Goal: Task Accomplishment & Management: Complete application form

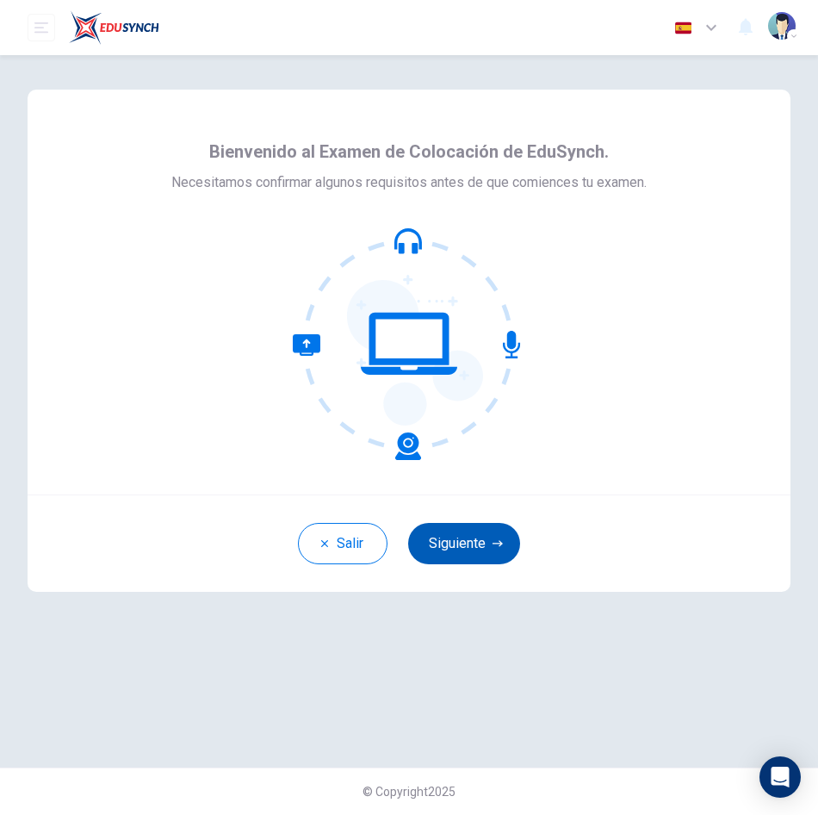
click at [457, 527] on button "Siguiente" at bounding box center [464, 543] width 112 height 41
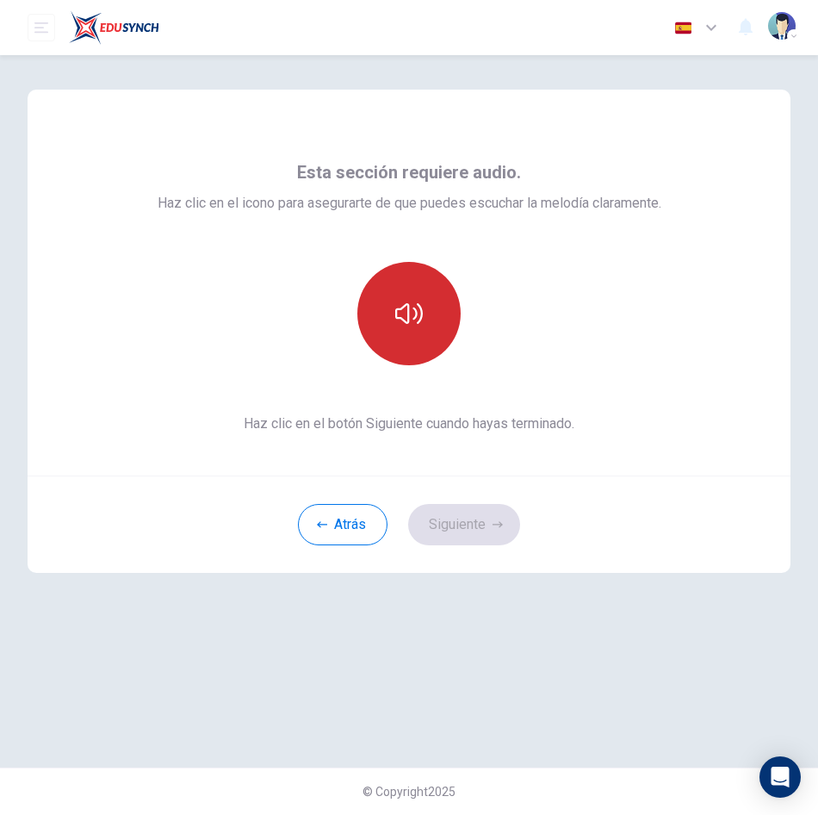
click at [412, 311] on icon "button" at bounding box center [409, 314] width 28 height 28
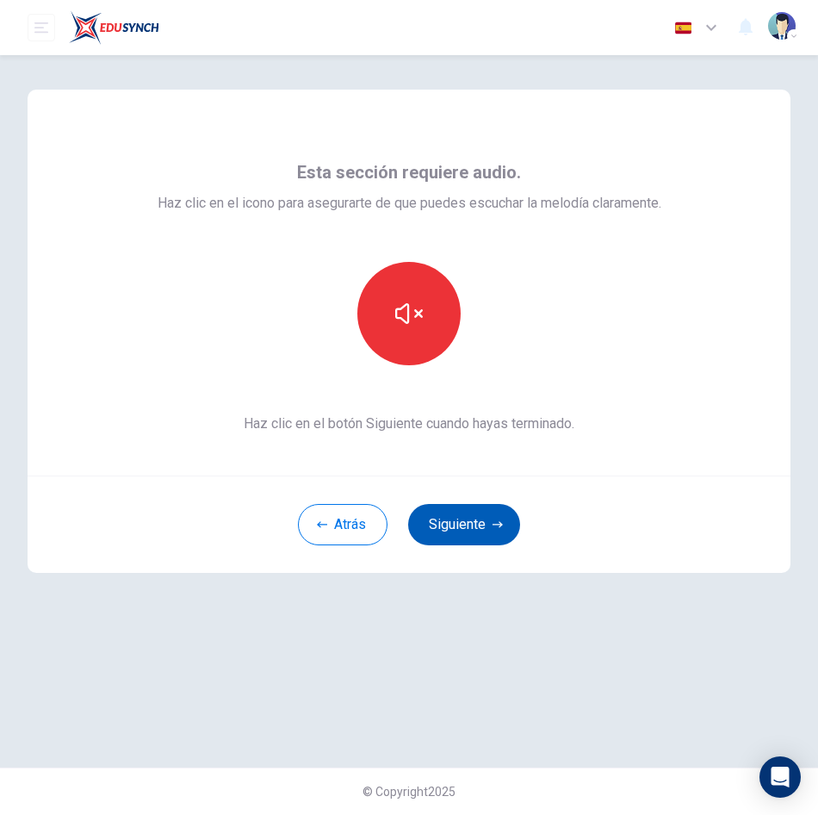
click at [473, 534] on button "Siguiente" at bounding box center [464, 524] width 112 height 41
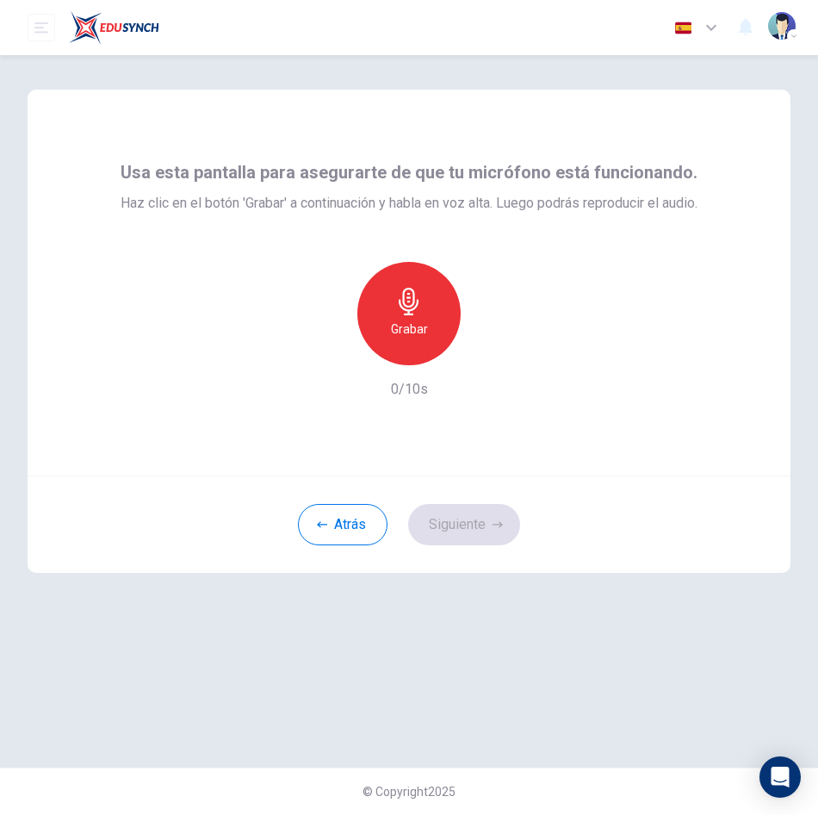
click at [420, 315] on icon "button" at bounding box center [409, 302] width 28 height 28
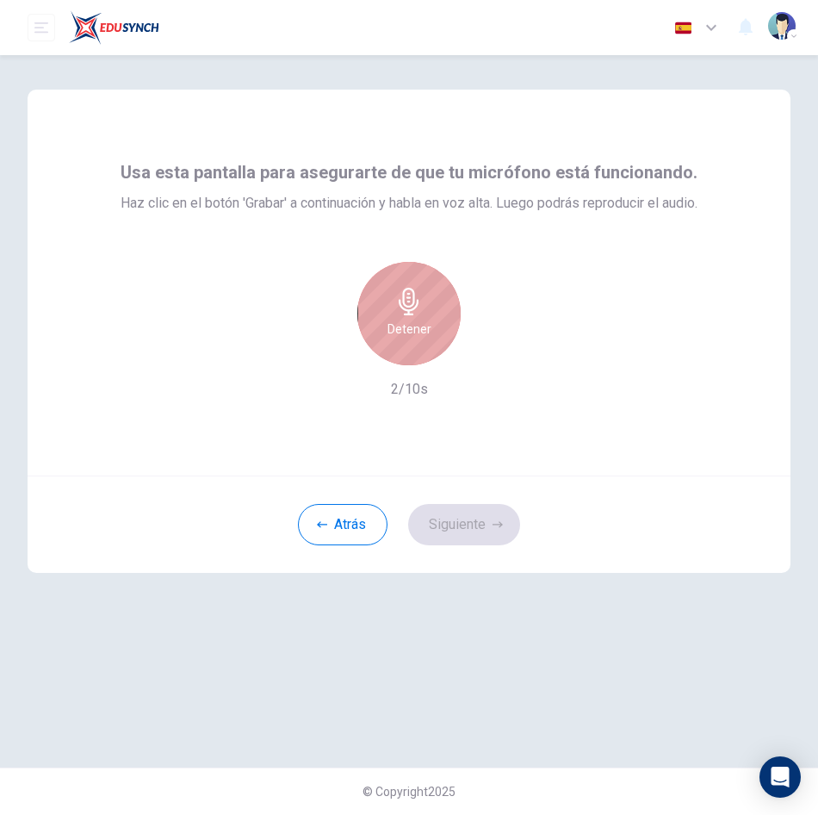
click at [420, 315] on icon "button" at bounding box center [409, 302] width 28 height 28
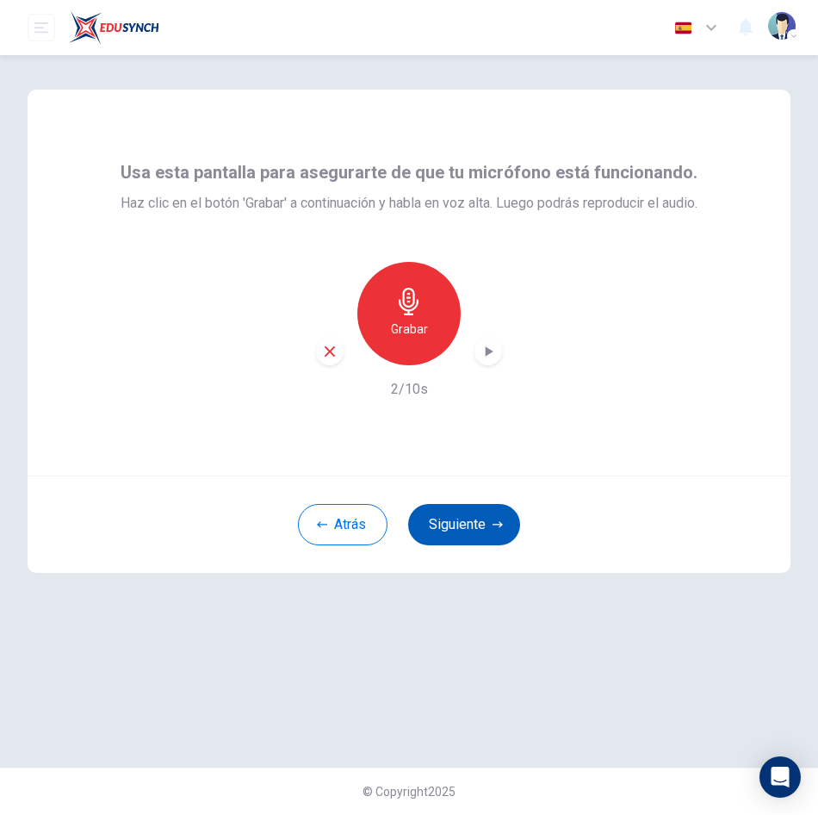
click at [478, 525] on button "Siguiente" at bounding box center [464, 524] width 112 height 41
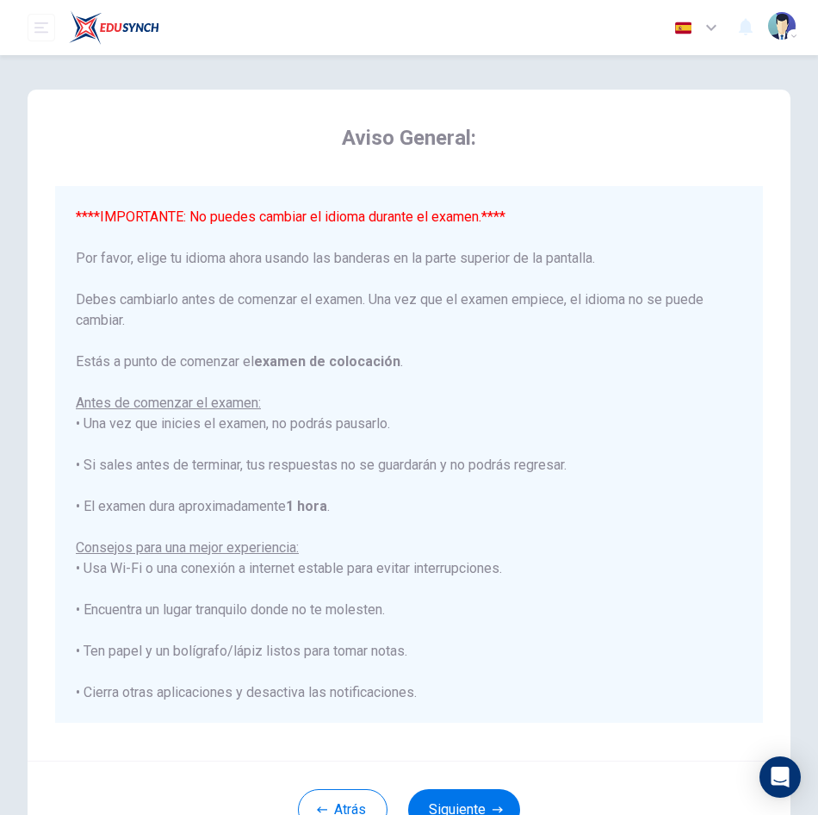
click at [712, 28] on icon "button" at bounding box center [711, 28] width 10 height 6
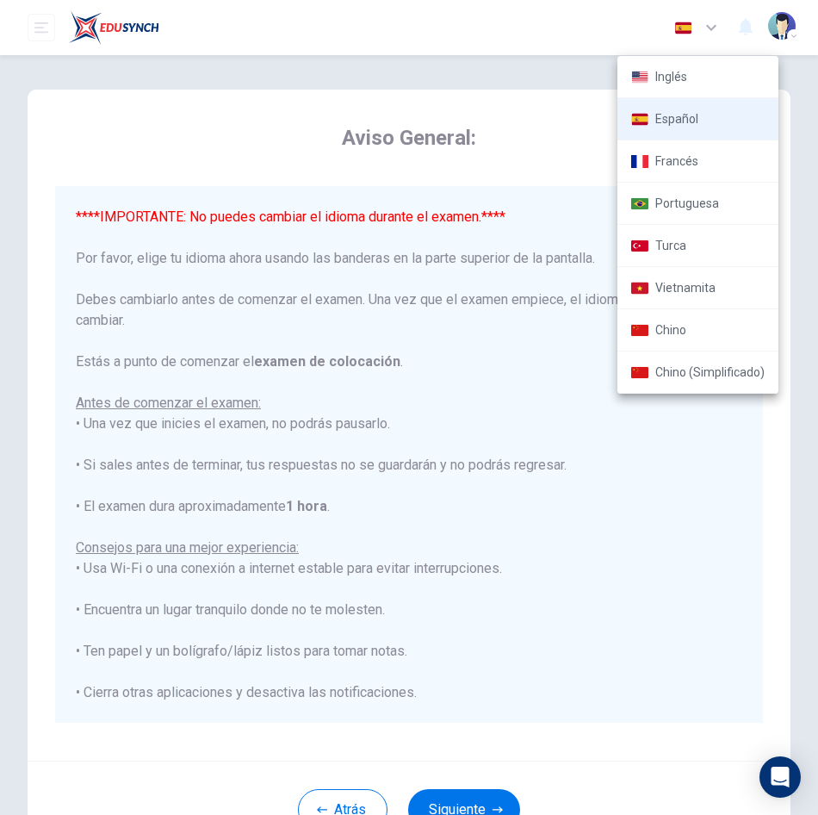
click at [521, 111] on div at bounding box center [409, 407] width 818 height 815
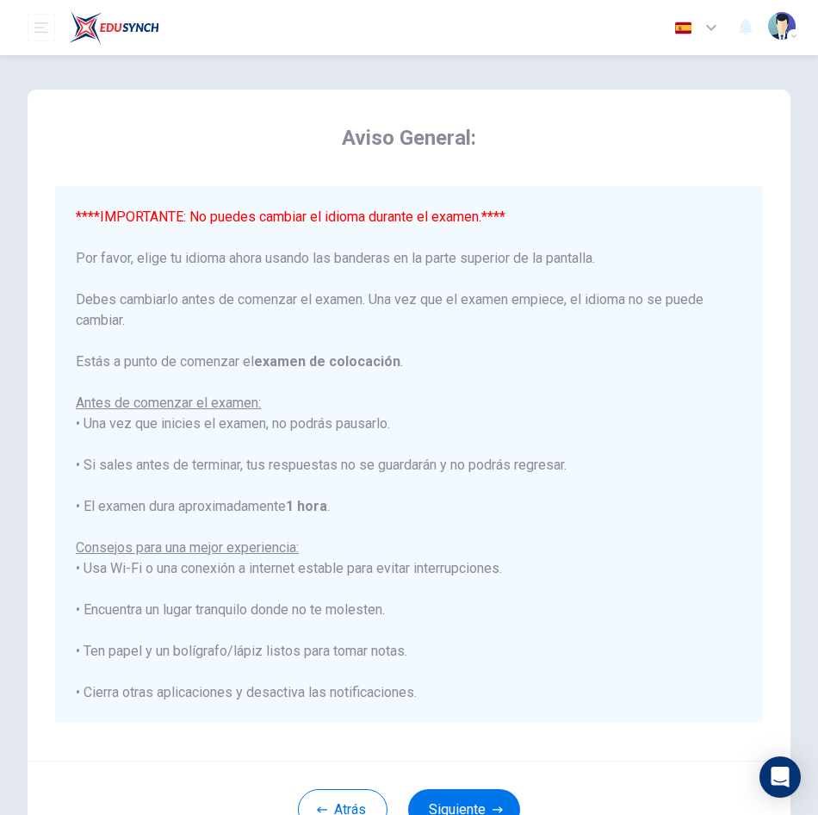
click at [705, 23] on icon "button" at bounding box center [711, 27] width 21 height 21
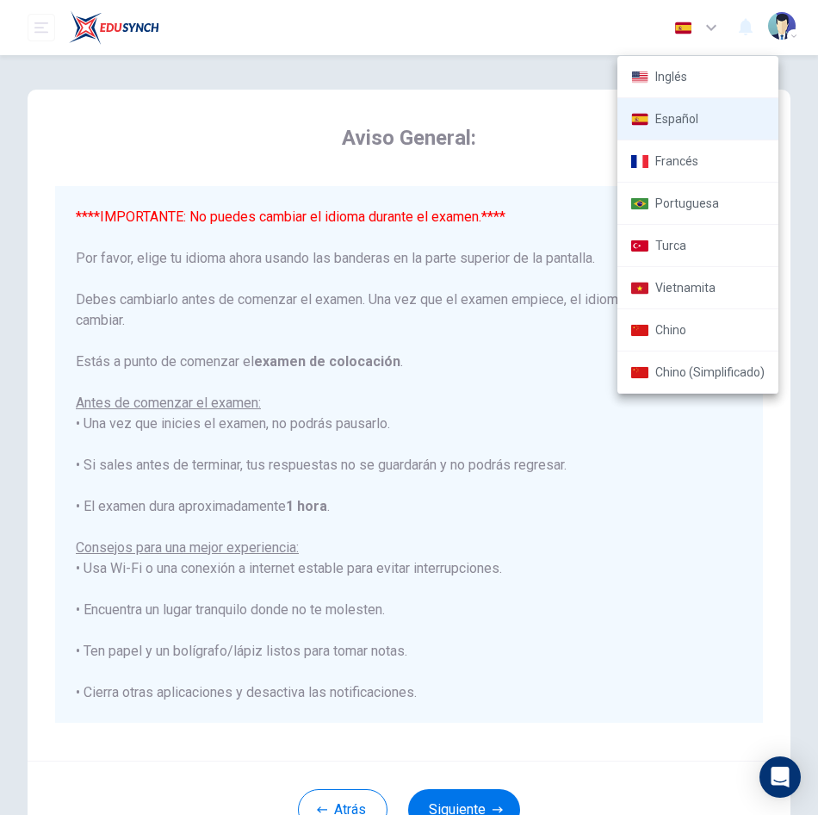
click at [689, 117] on li "Español" at bounding box center [698, 119] width 161 height 42
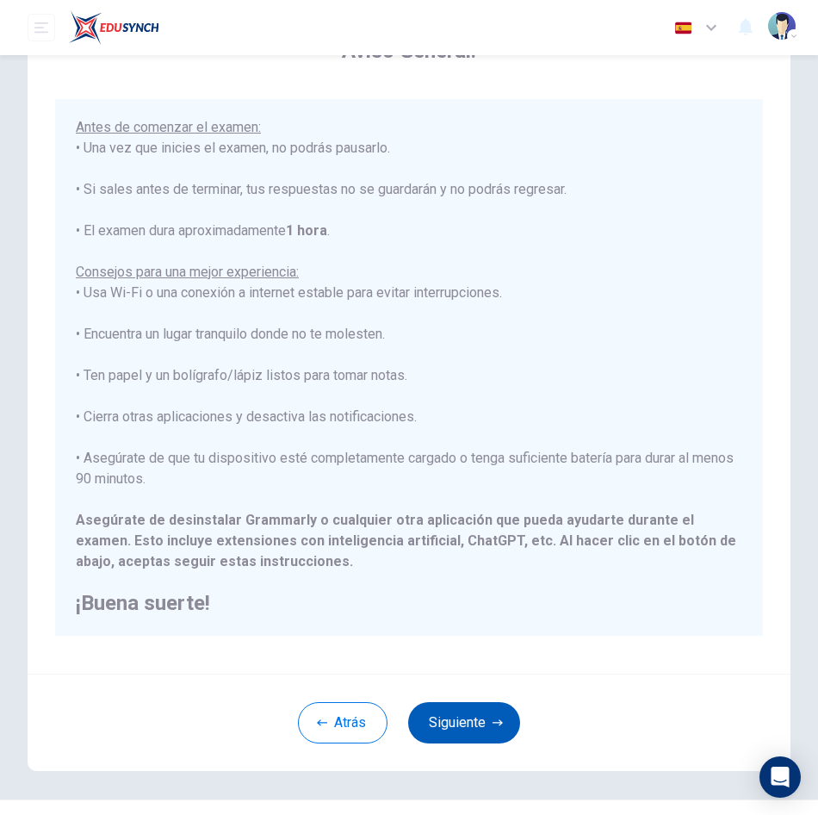
scroll to position [119, 0]
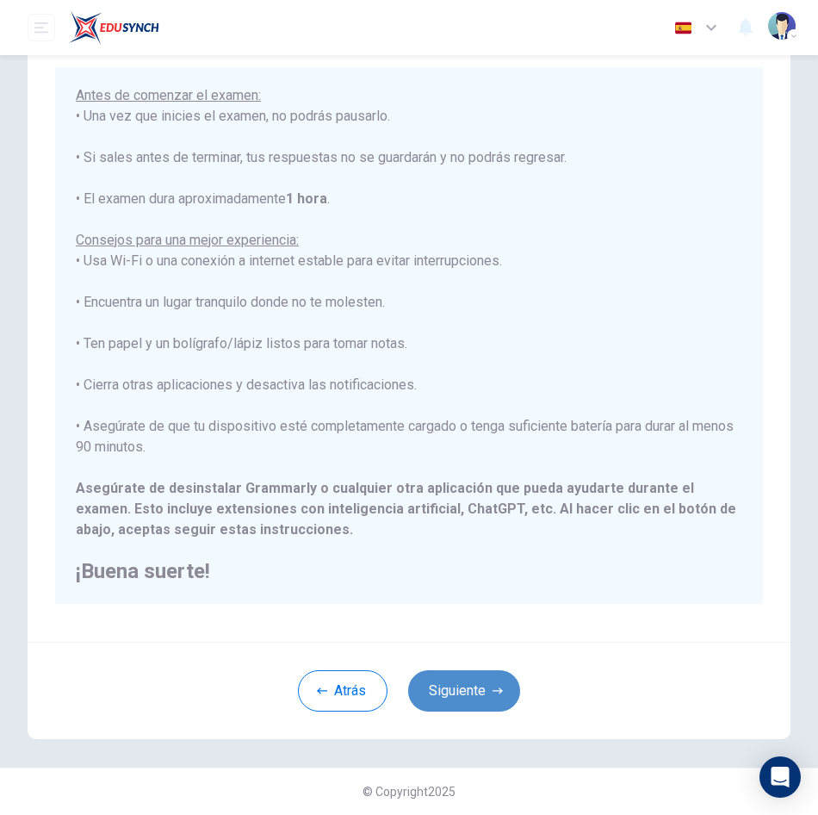
click at [467, 690] on button "Siguiente" at bounding box center [464, 690] width 112 height 41
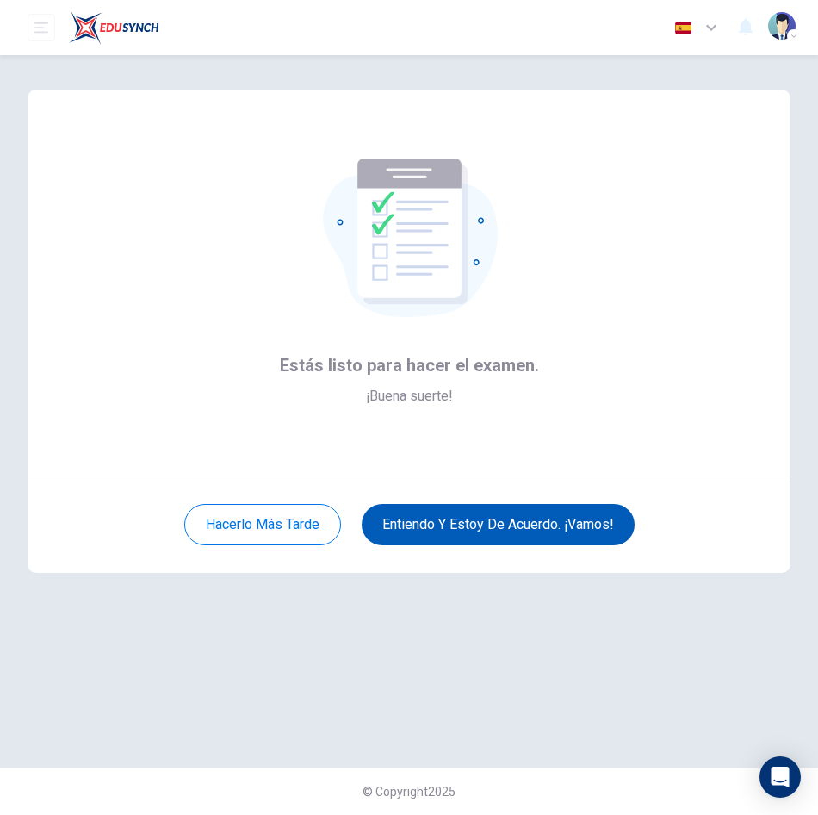
click at [547, 526] on button "Entiendo y estoy de acuerdo. ¡Vamos!" at bounding box center [498, 524] width 273 height 41
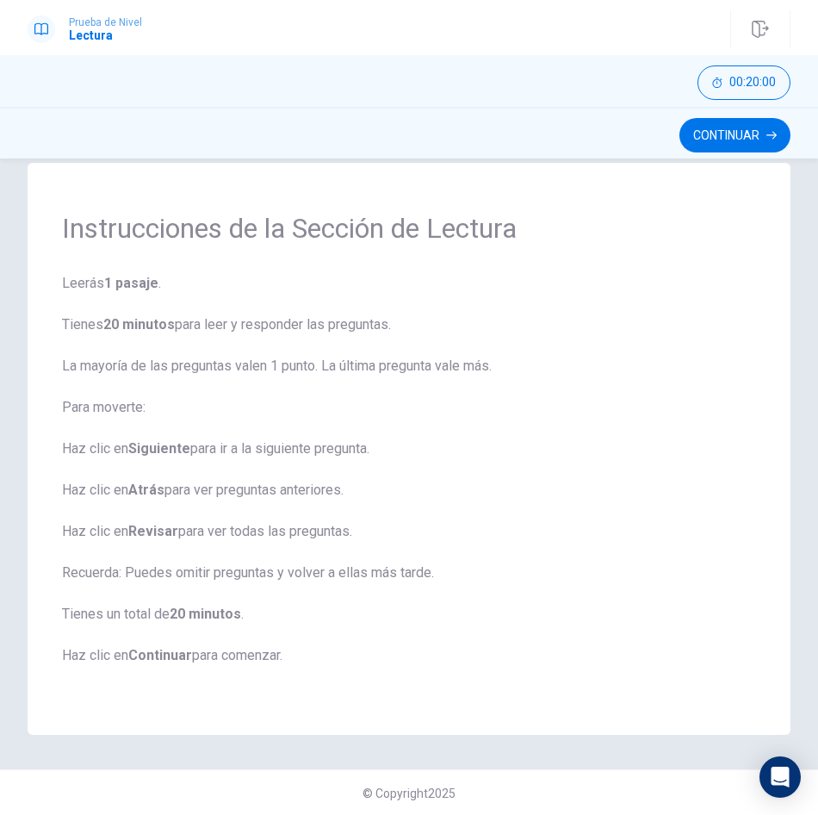
scroll to position [32, 0]
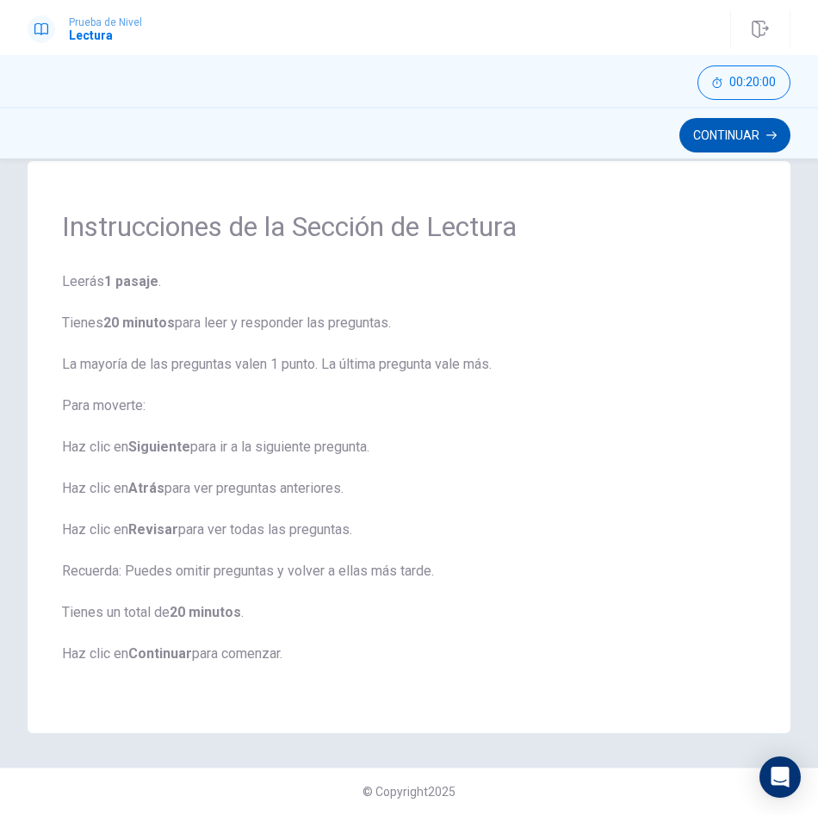
click at [731, 128] on button "Continuar" at bounding box center [735, 135] width 111 height 34
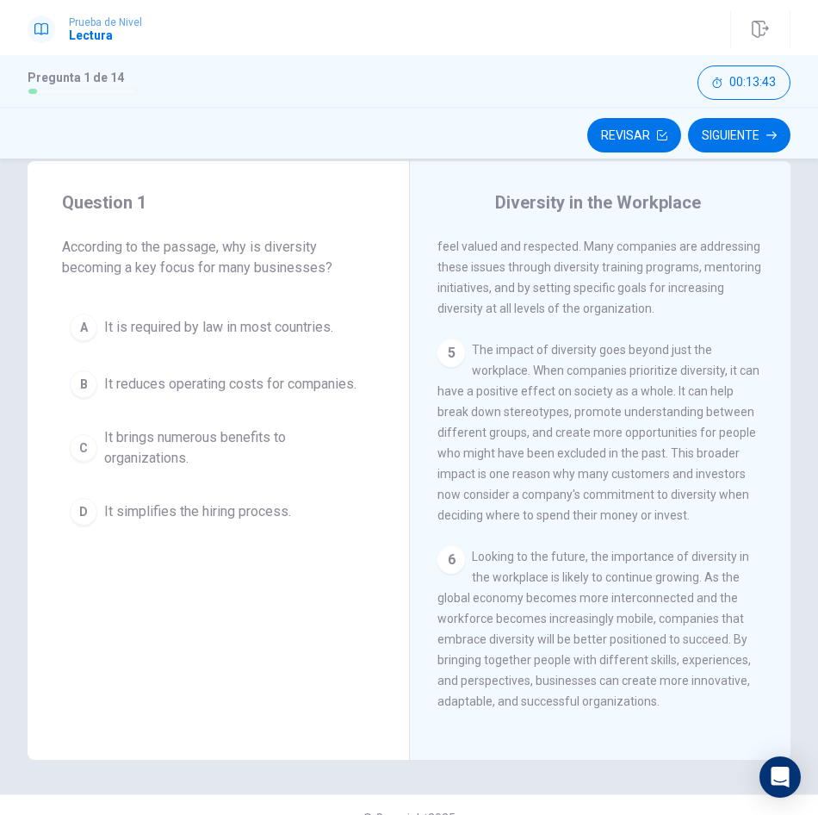
scroll to position [59, 0]
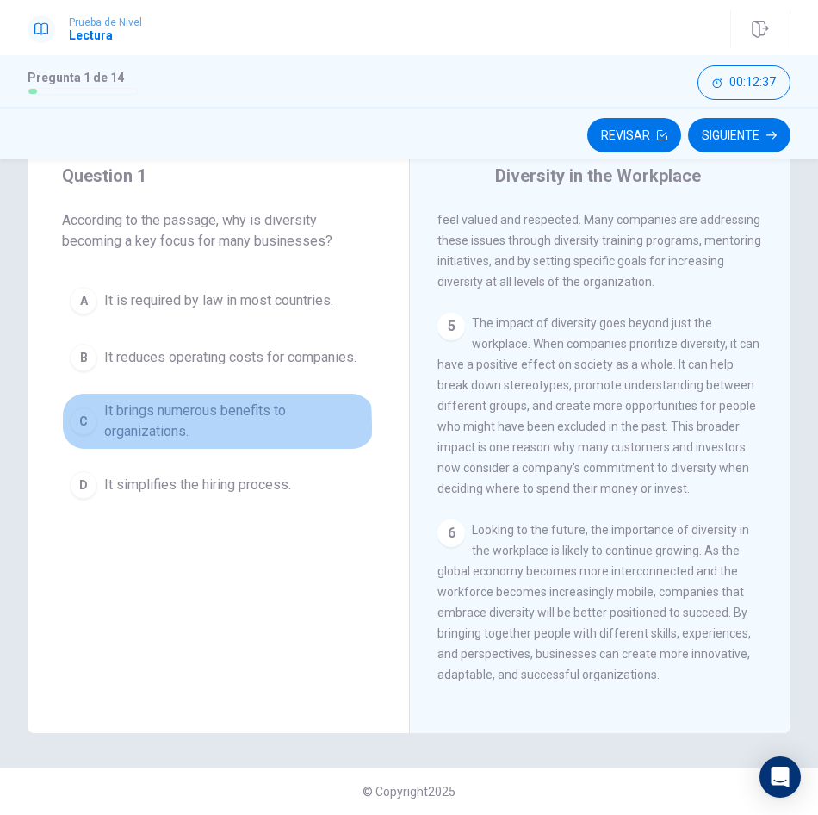
click at [90, 426] on div "C" at bounding box center [84, 421] width 28 height 28
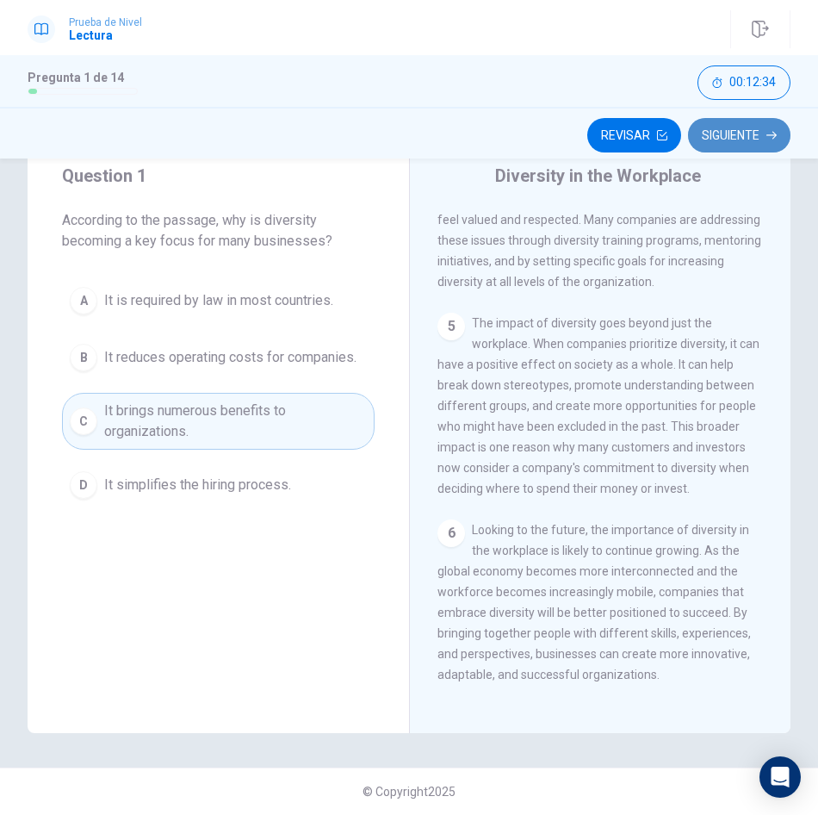
click at [747, 137] on button "Siguiente" at bounding box center [739, 135] width 103 height 34
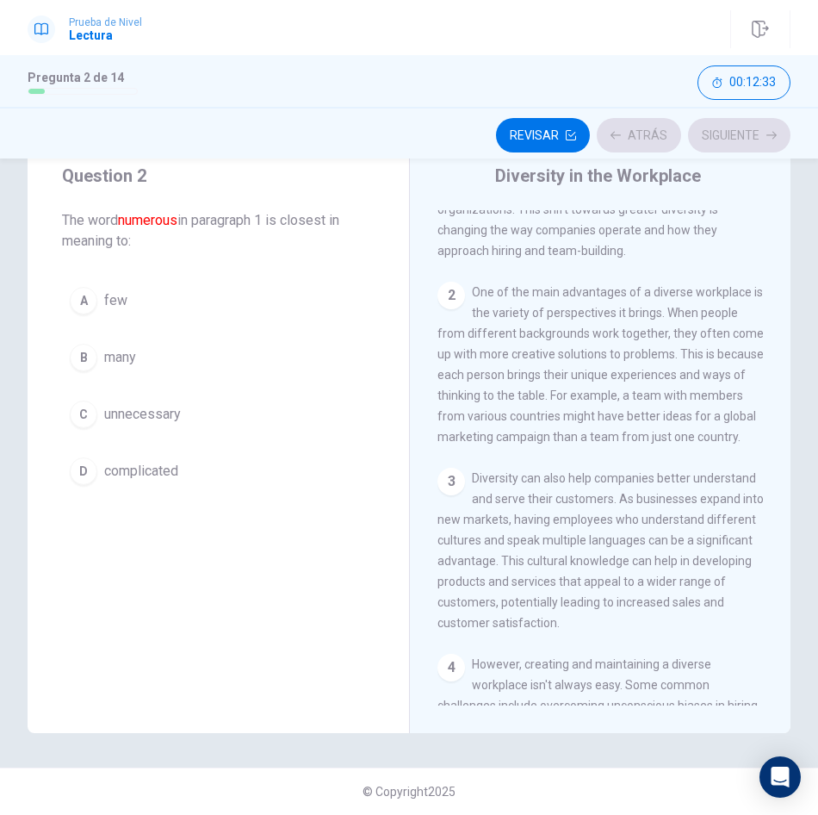
scroll to position [0, 0]
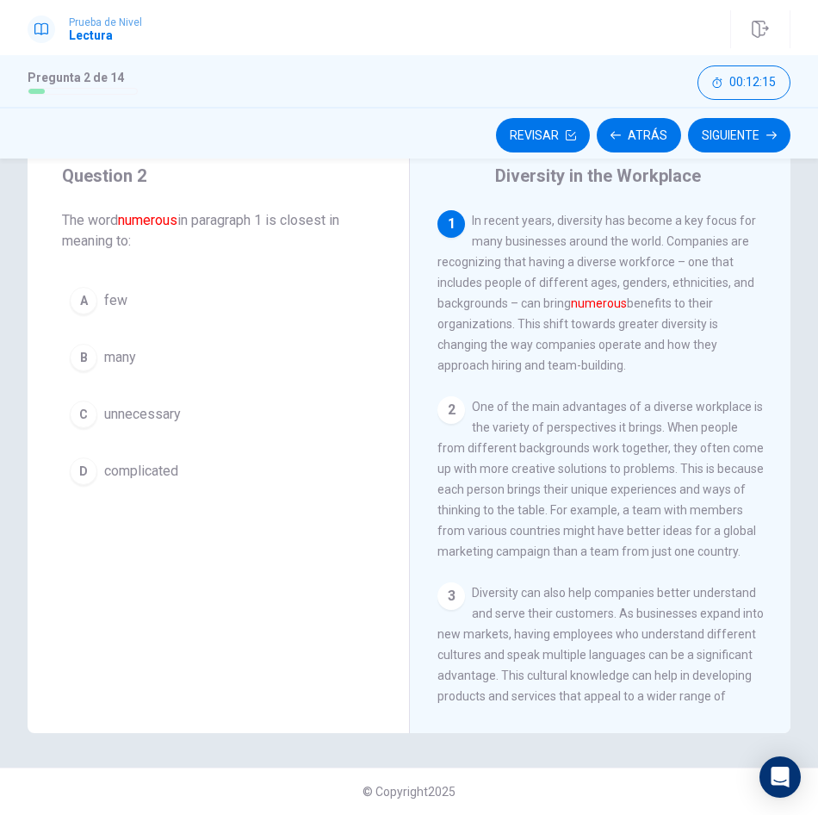
click at [88, 359] on div "B" at bounding box center [84, 358] width 28 height 28
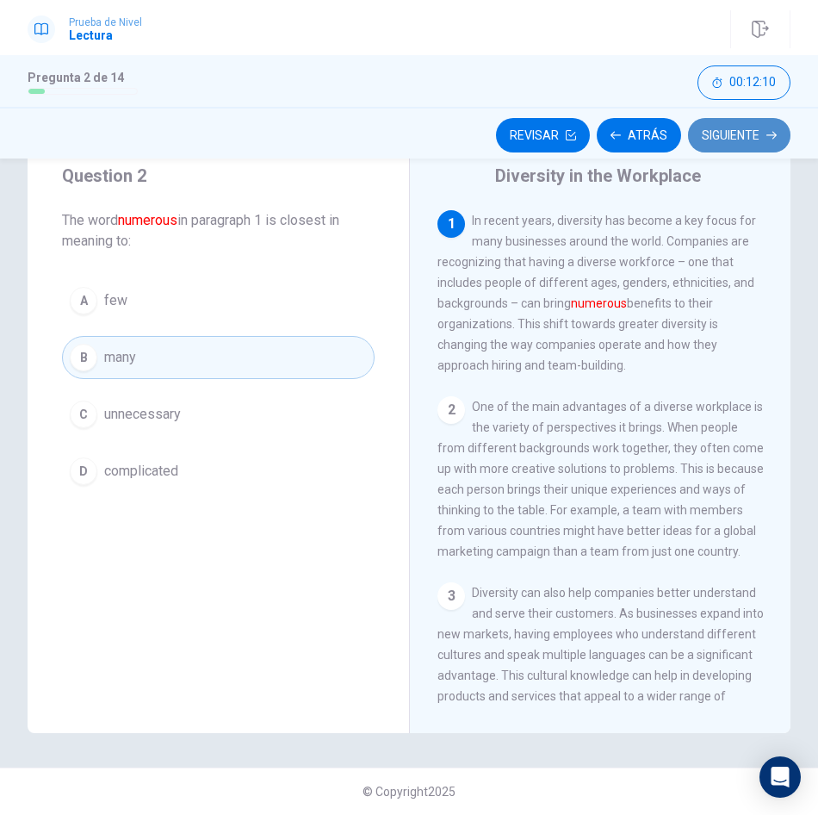
click at [743, 133] on button "Siguiente" at bounding box center [739, 135] width 103 height 34
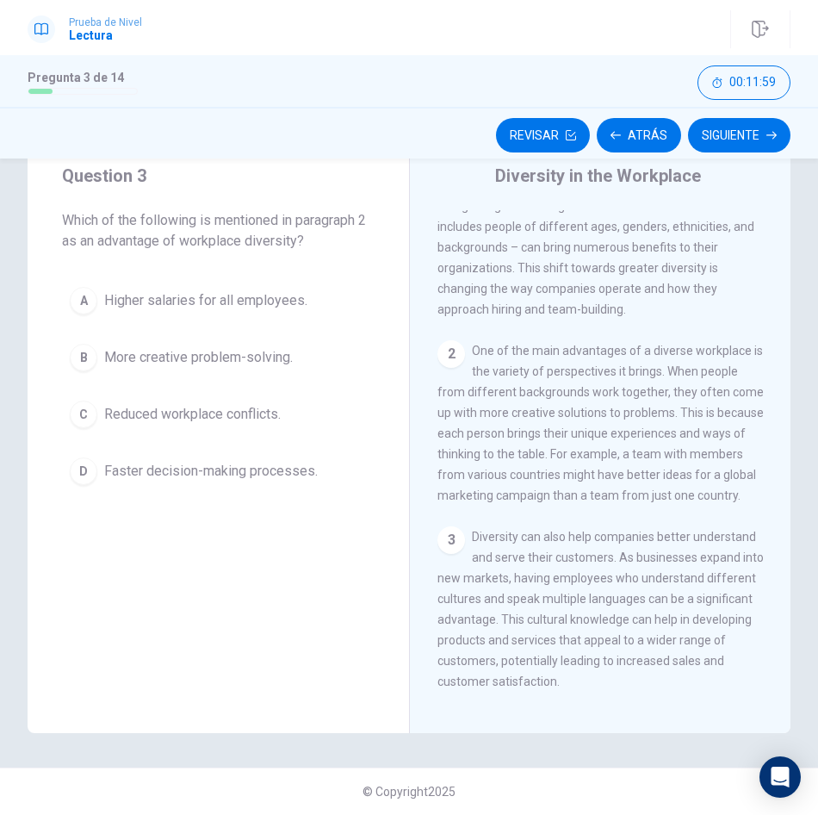
scroll to position [86, 0]
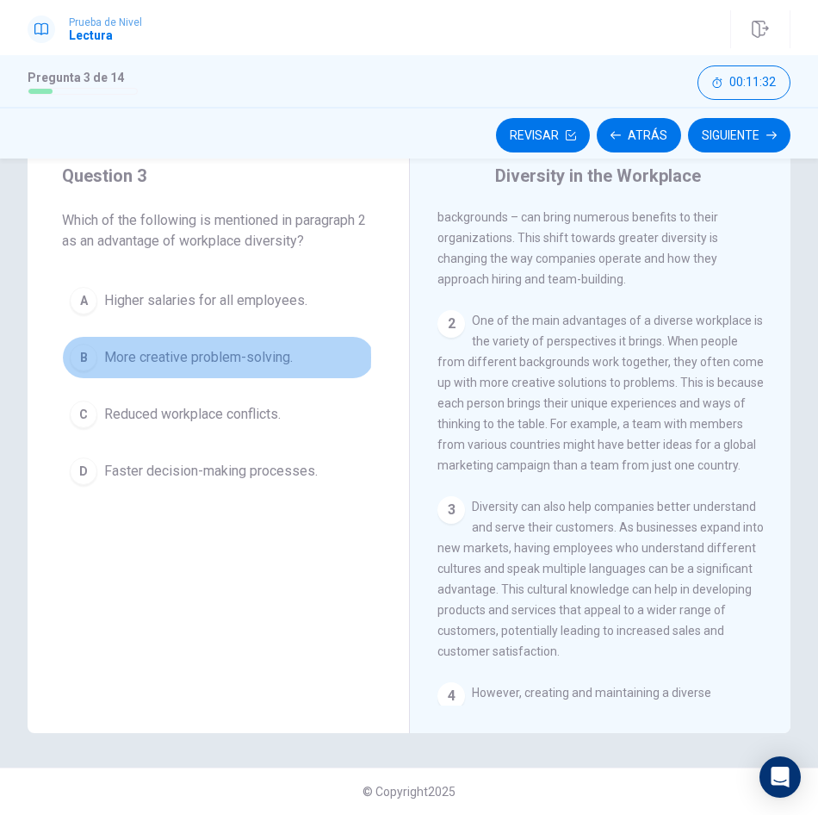
click at [84, 357] on div "B" at bounding box center [84, 358] width 28 height 28
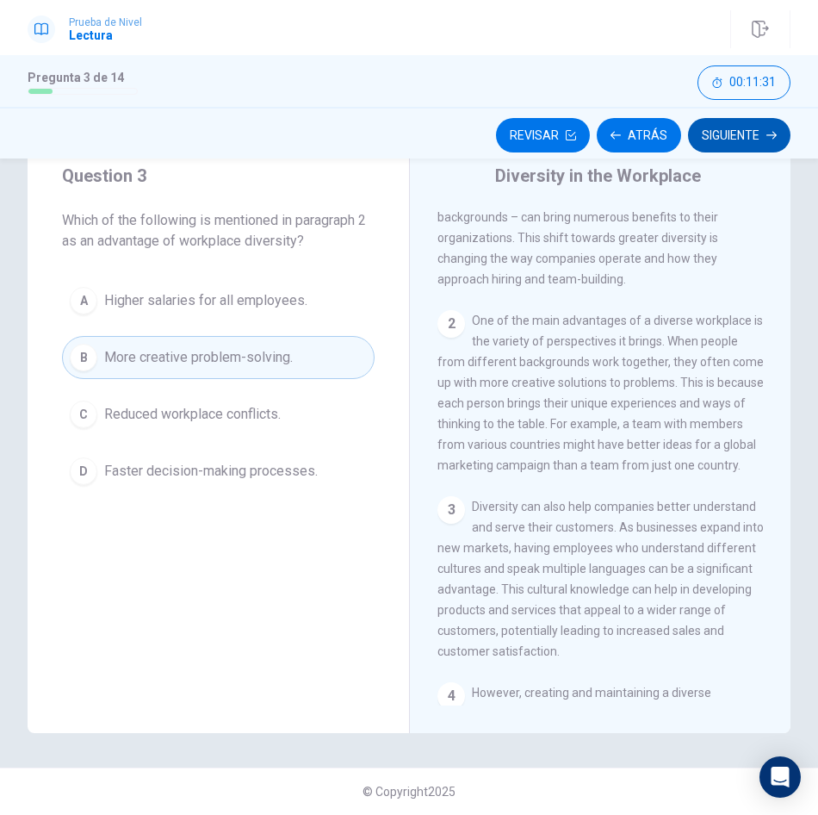
click at [749, 134] on button "Siguiente" at bounding box center [739, 135] width 103 height 34
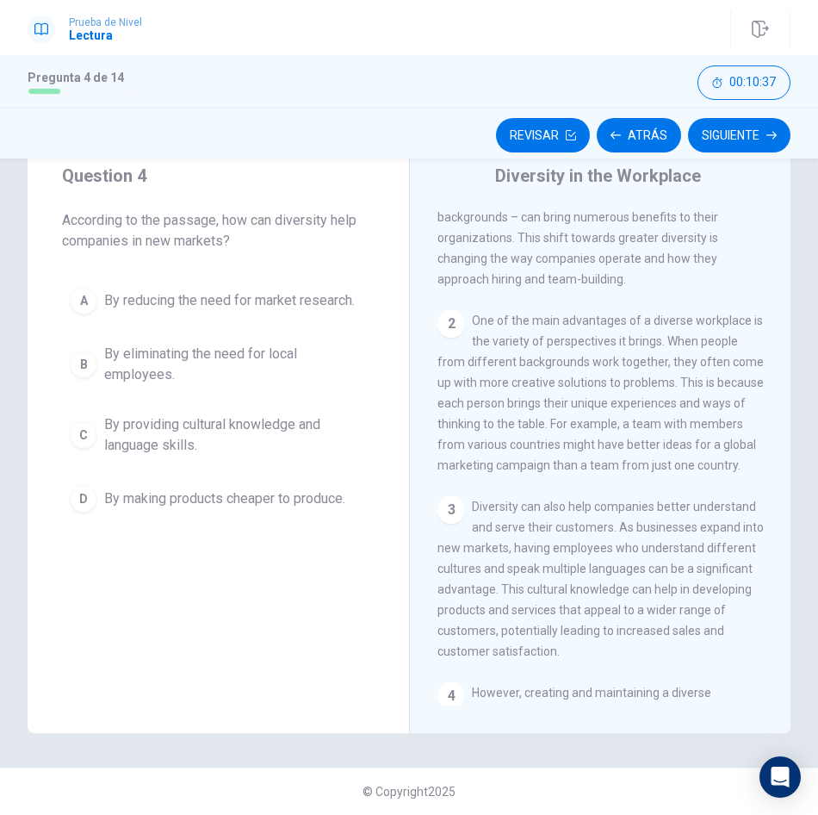
click at [90, 298] on div "A" at bounding box center [84, 301] width 28 height 28
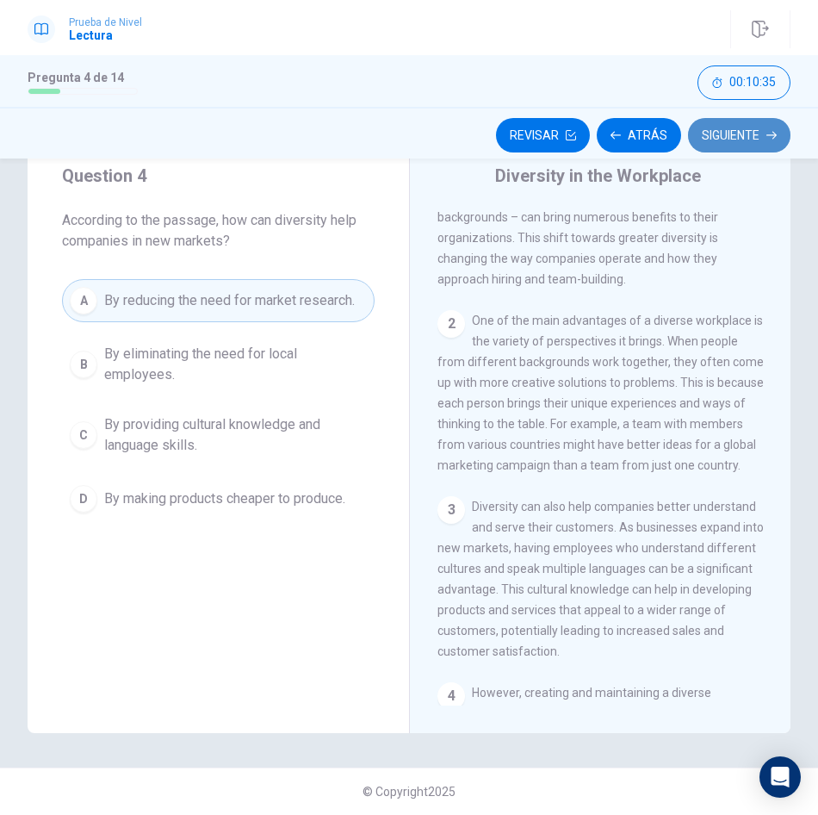
click at [743, 131] on button "Siguiente" at bounding box center [739, 135] width 103 height 34
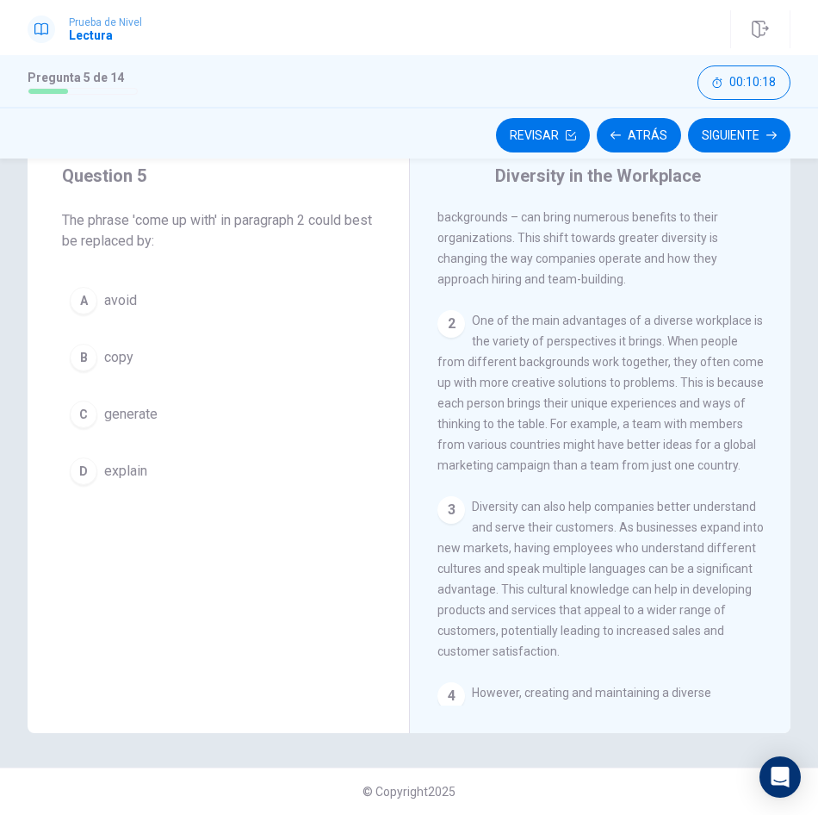
click at [137, 419] on span "generate" at bounding box center [130, 414] width 53 height 21
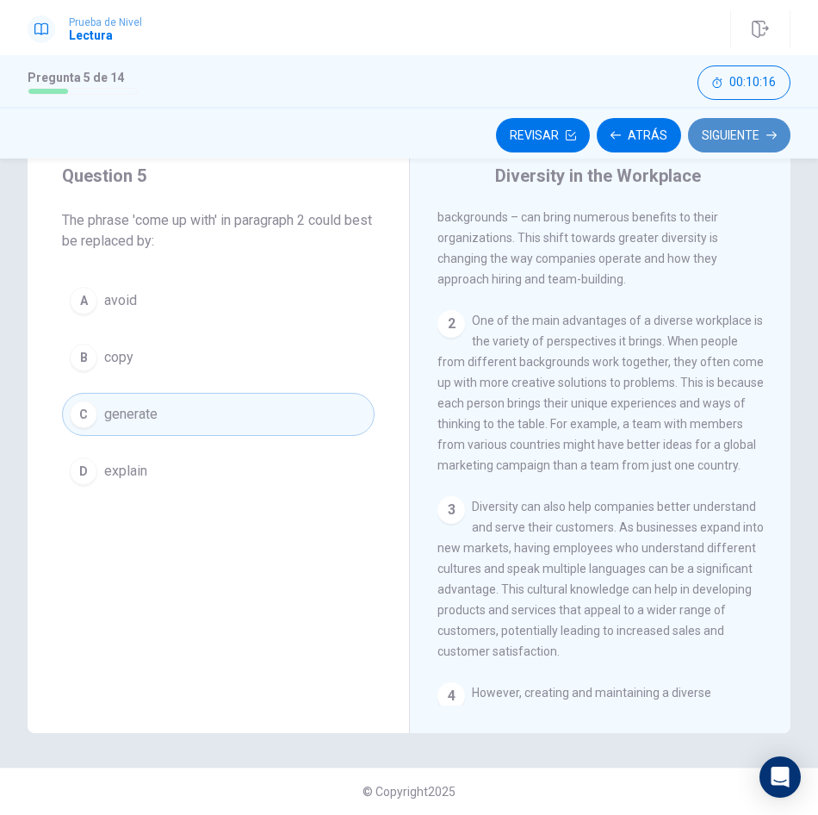
click at [763, 131] on button "Siguiente" at bounding box center [739, 135] width 103 height 34
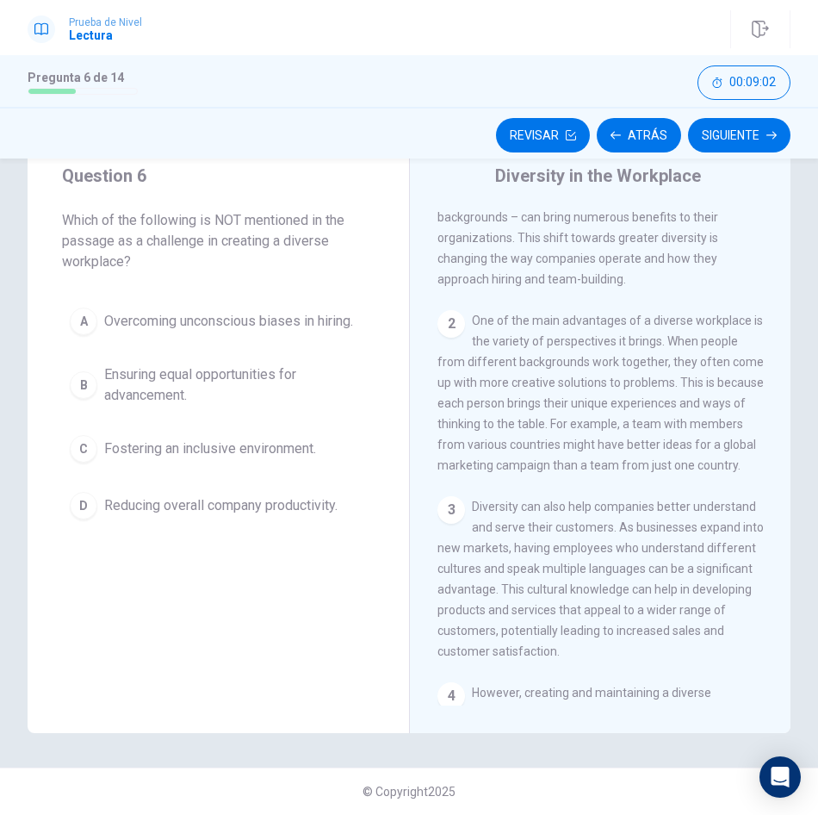
click at [192, 320] on span "Overcoming unconscious biases in hiring." at bounding box center [228, 321] width 249 height 21
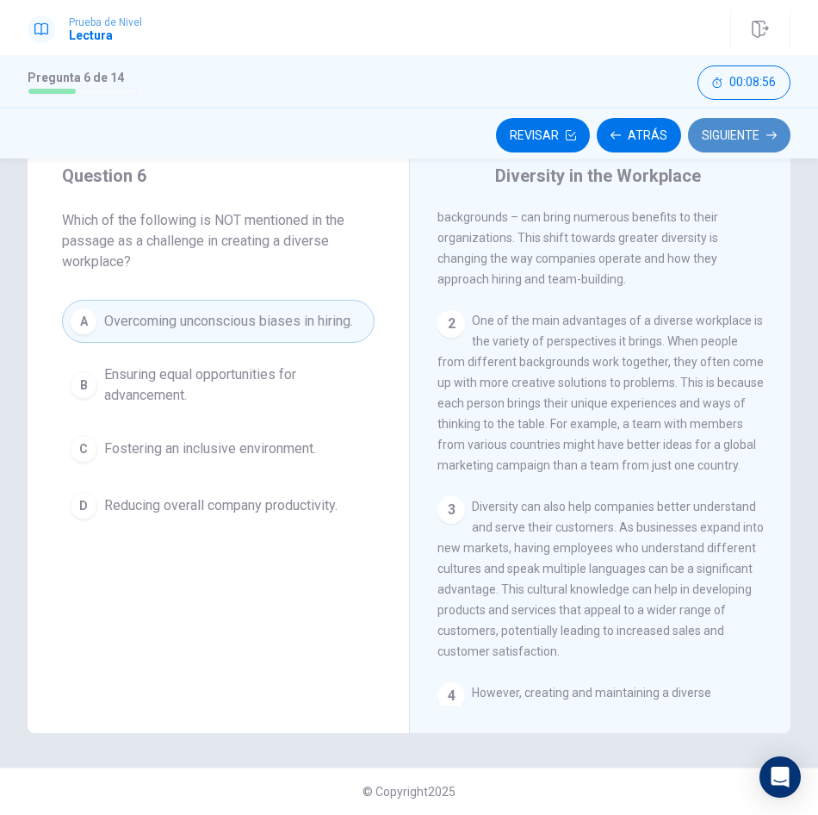
click at [727, 122] on button "Siguiente" at bounding box center [739, 135] width 103 height 34
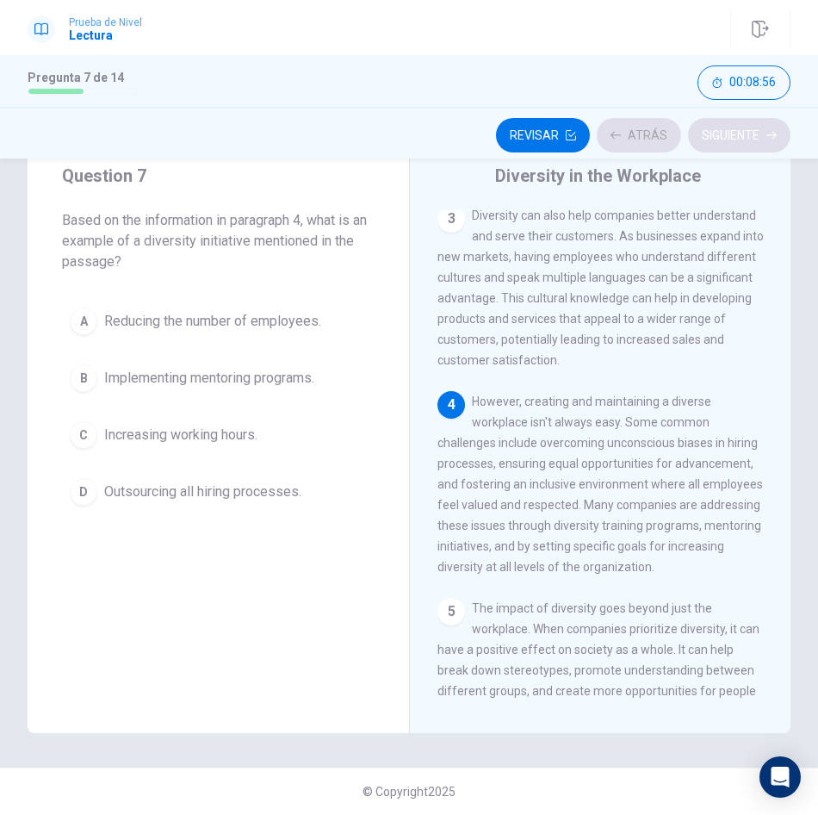
scroll to position [463, 0]
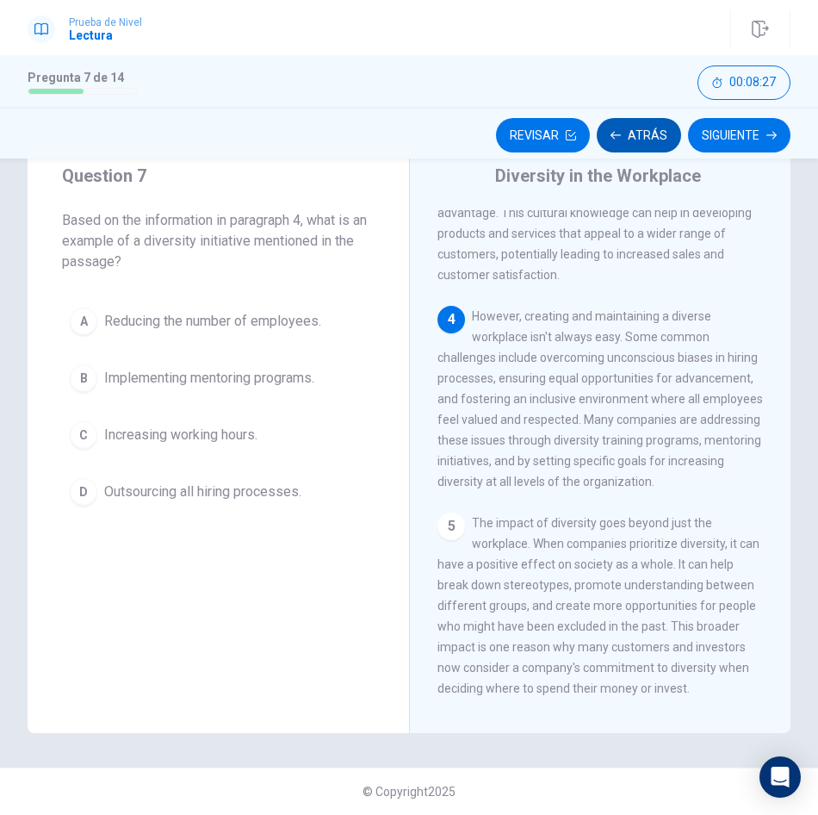
click at [628, 122] on button "Atrás" at bounding box center [639, 135] width 84 height 34
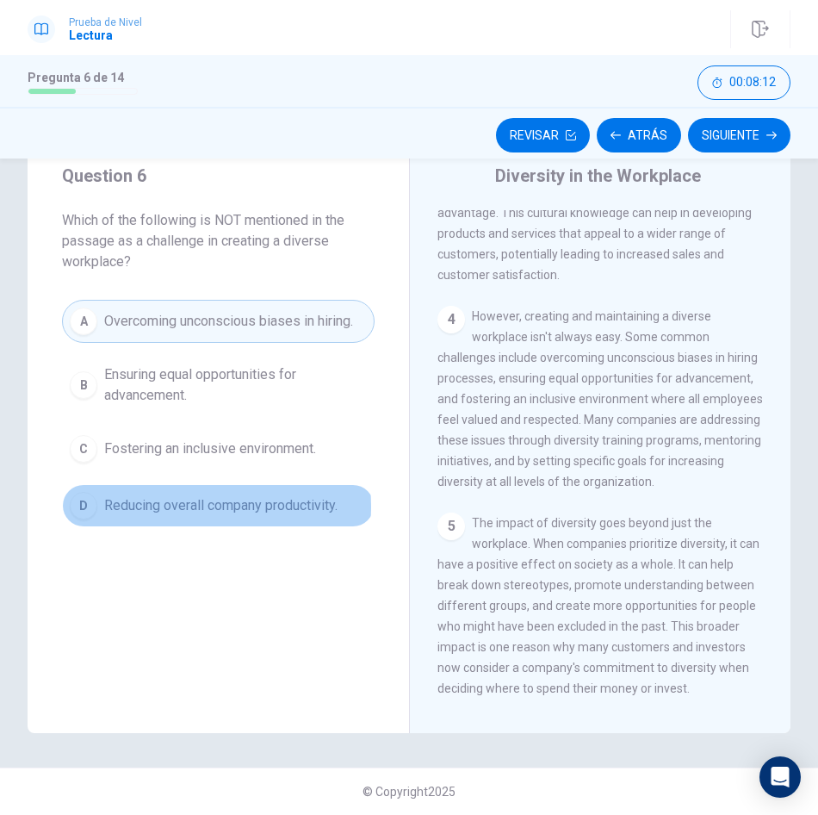
click at [147, 507] on span "Reducing overall company productivity." at bounding box center [220, 505] width 233 height 21
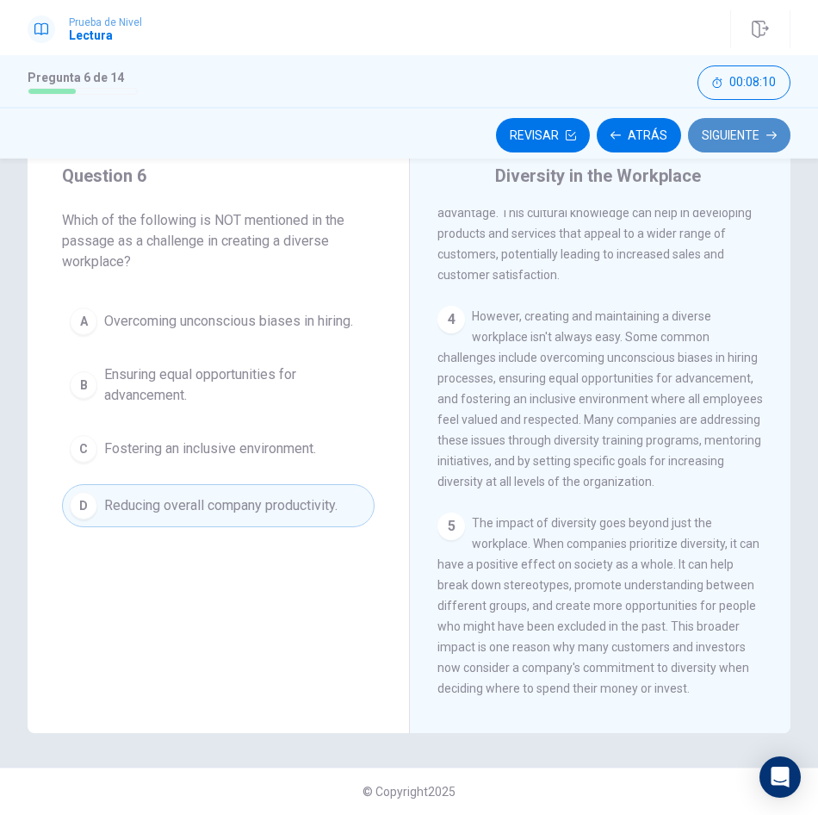
click at [747, 134] on button "Siguiente" at bounding box center [739, 135] width 103 height 34
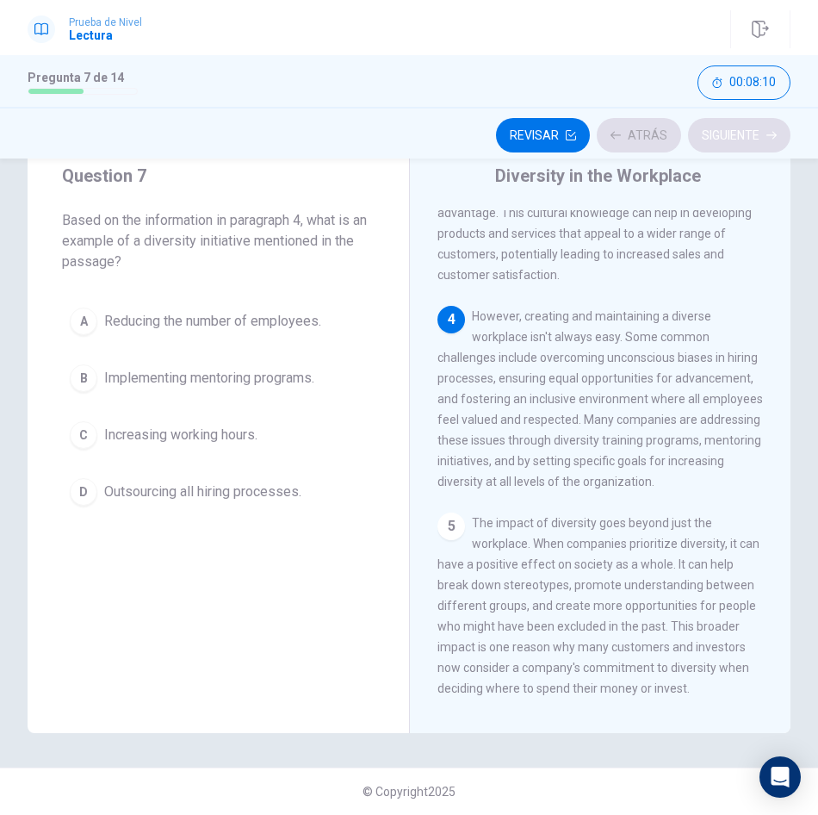
scroll to position [579, 0]
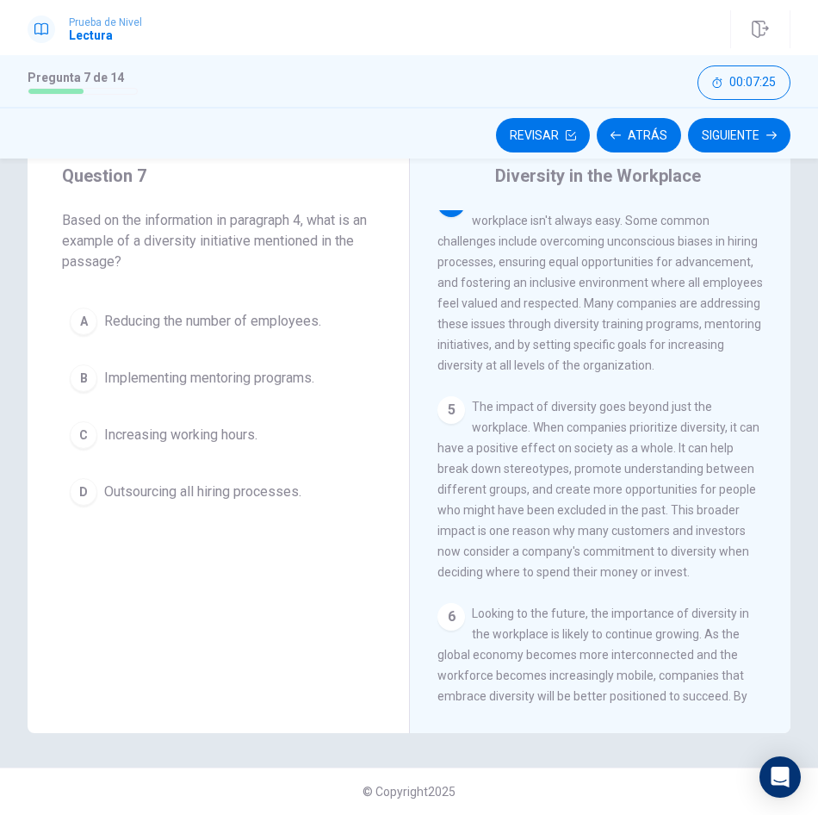
click at [186, 374] on span "Implementing mentoring programs." at bounding box center [209, 378] width 210 height 21
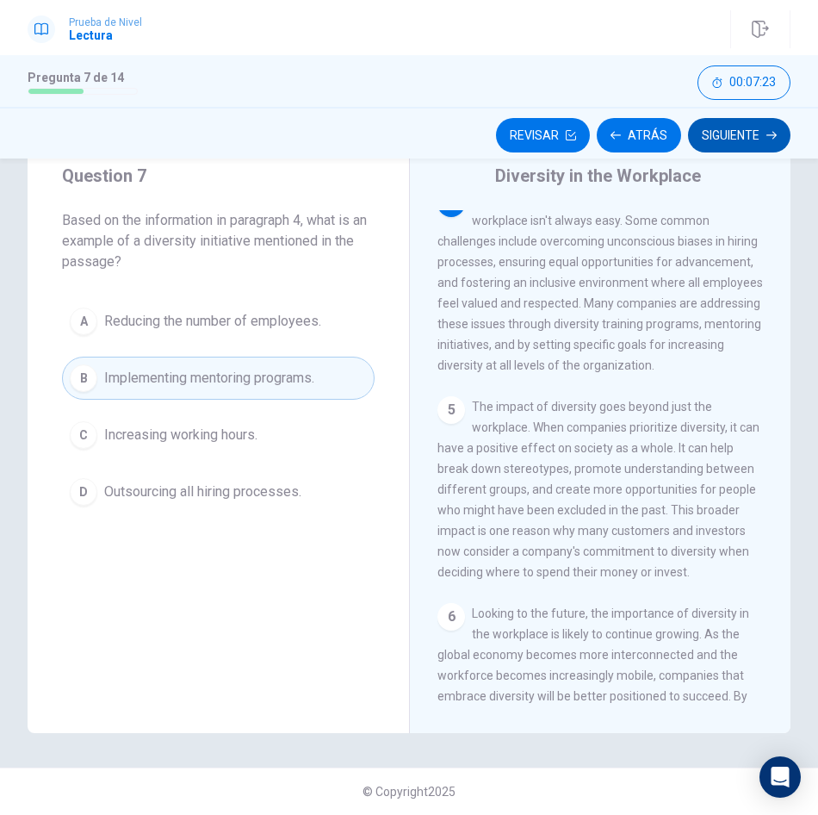
click at [737, 133] on button "Siguiente" at bounding box center [739, 135] width 103 height 34
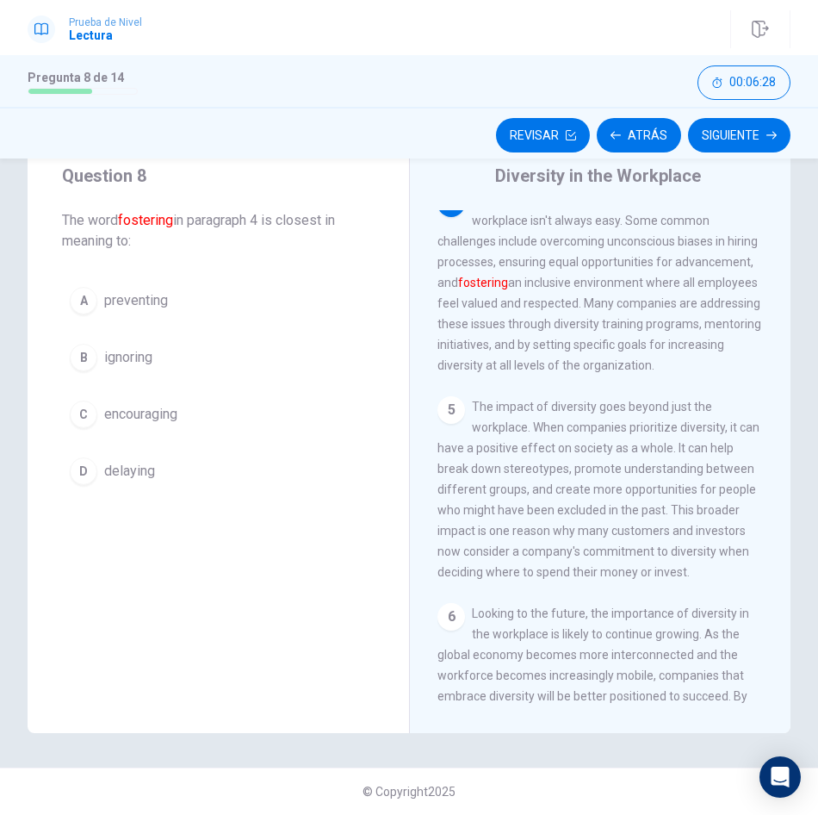
click at [149, 415] on span "encouraging" at bounding box center [140, 414] width 73 height 21
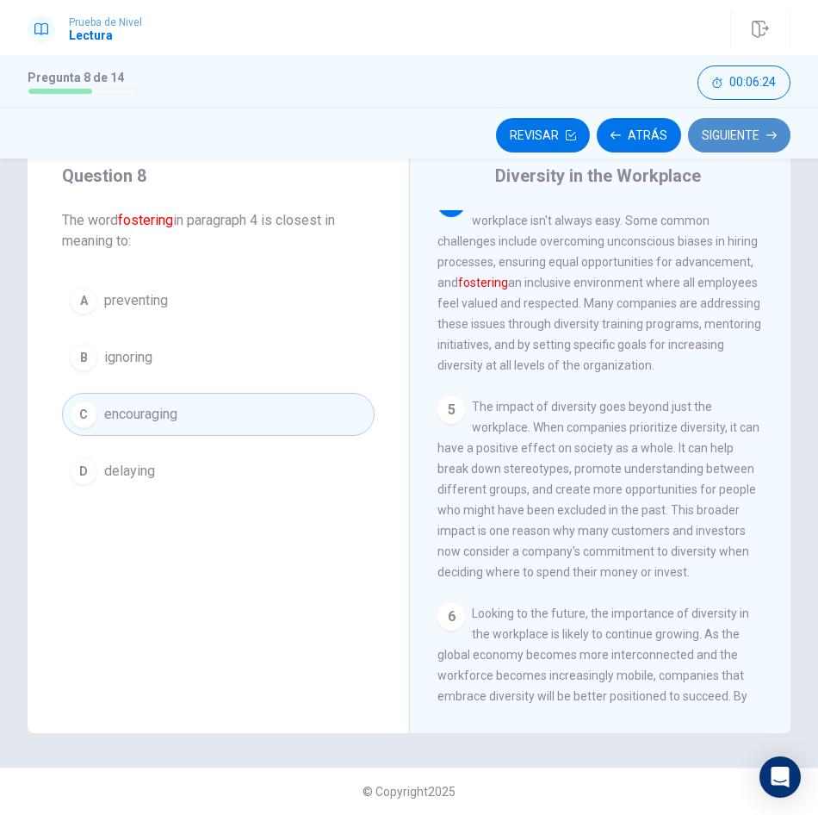
click at [747, 130] on button "Siguiente" at bounding box center [739, 135] width 103 height 34
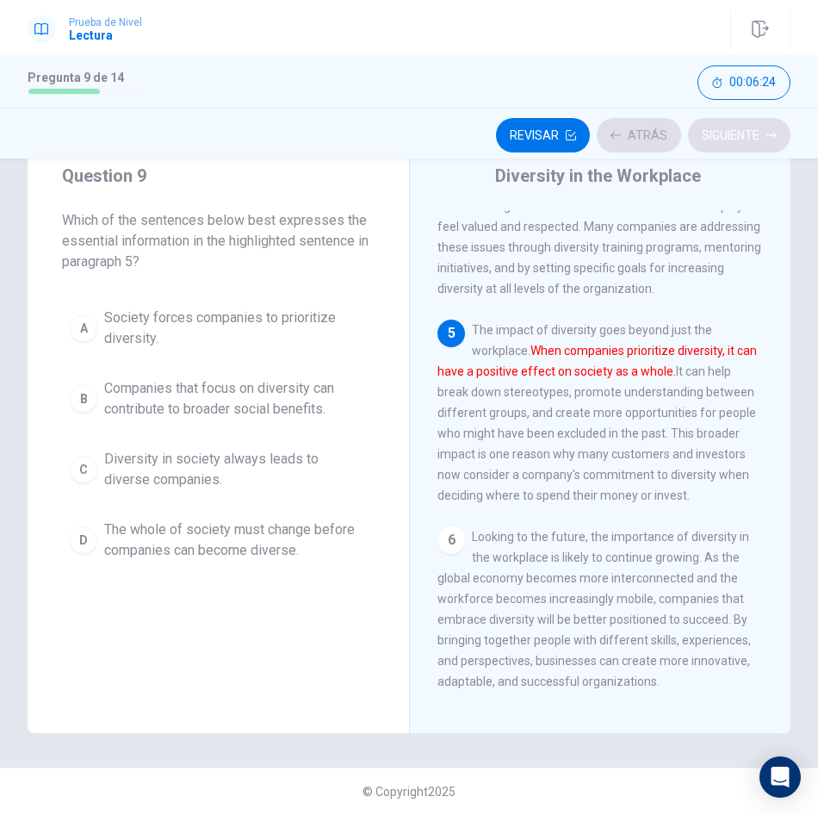
scroll to position [690, 0]
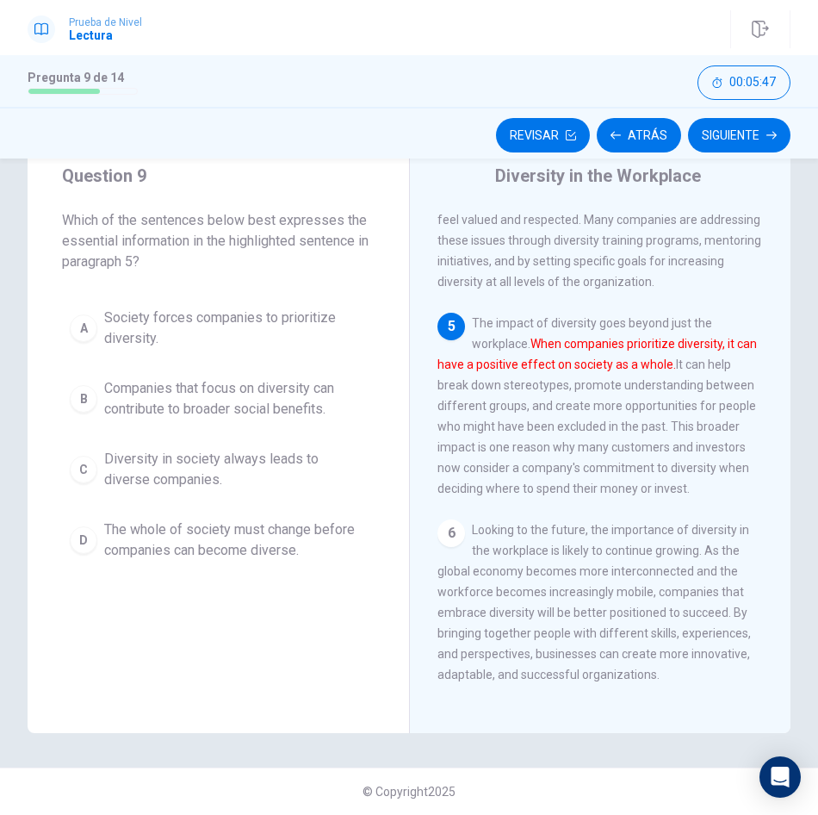
click at [201, 544] on span "The whole of society must change before companies can become diverse." at bounding box center [235, 539] width 263 height 41
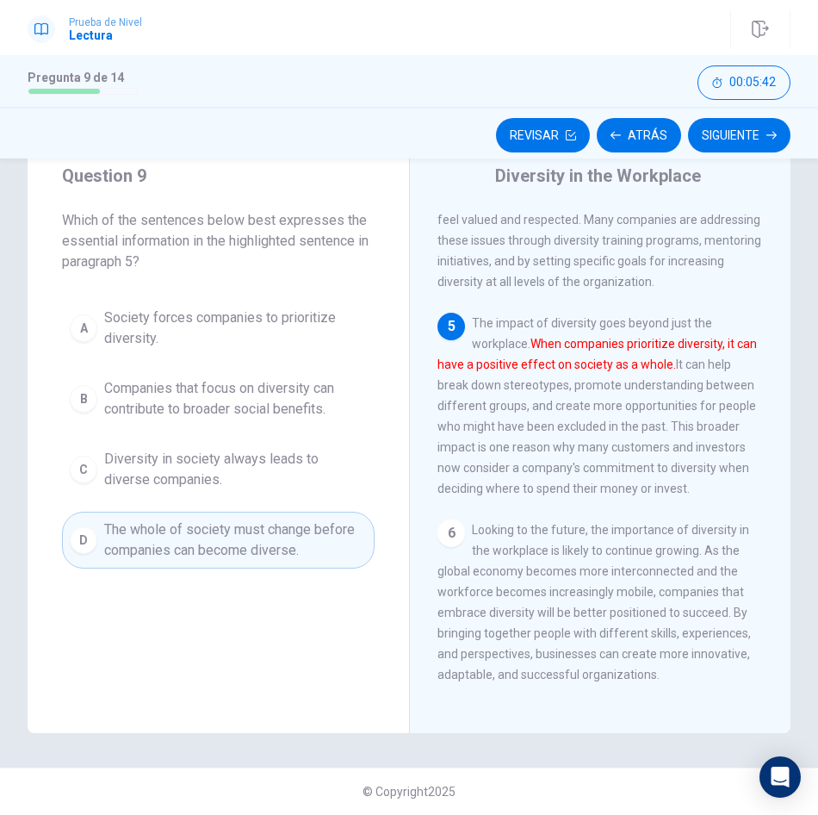
click at [254, 405] on span "Companies that focus on diversity can contribute to broader social benefits." at bounding box center [235, 398] width 263 height 41
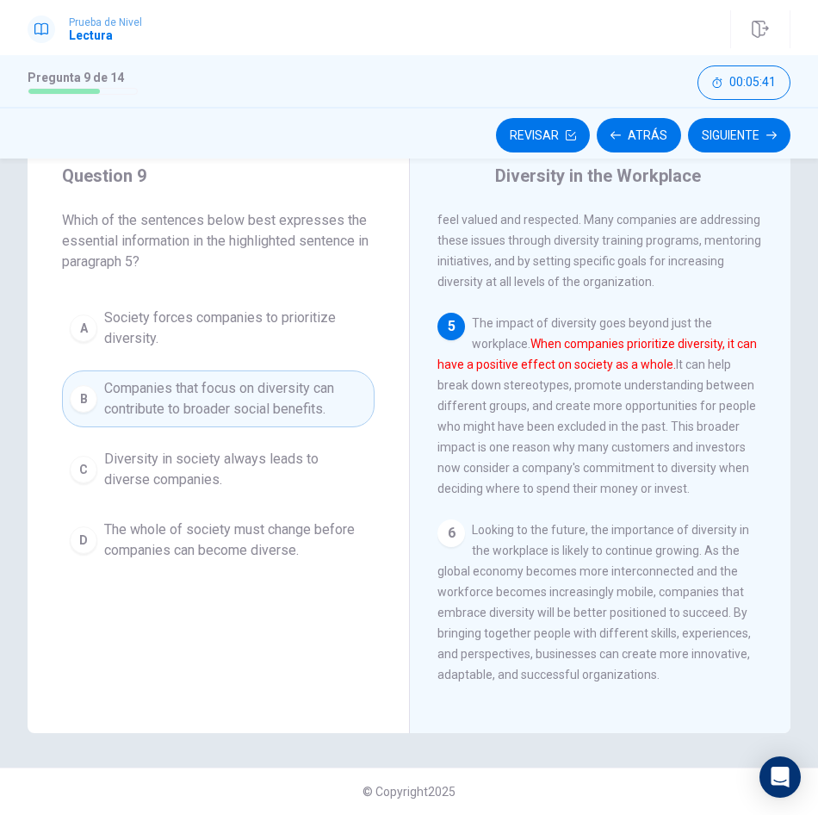
click at [773, 137] on icon "button" at bounding box center [772, 135] width 10 height 10
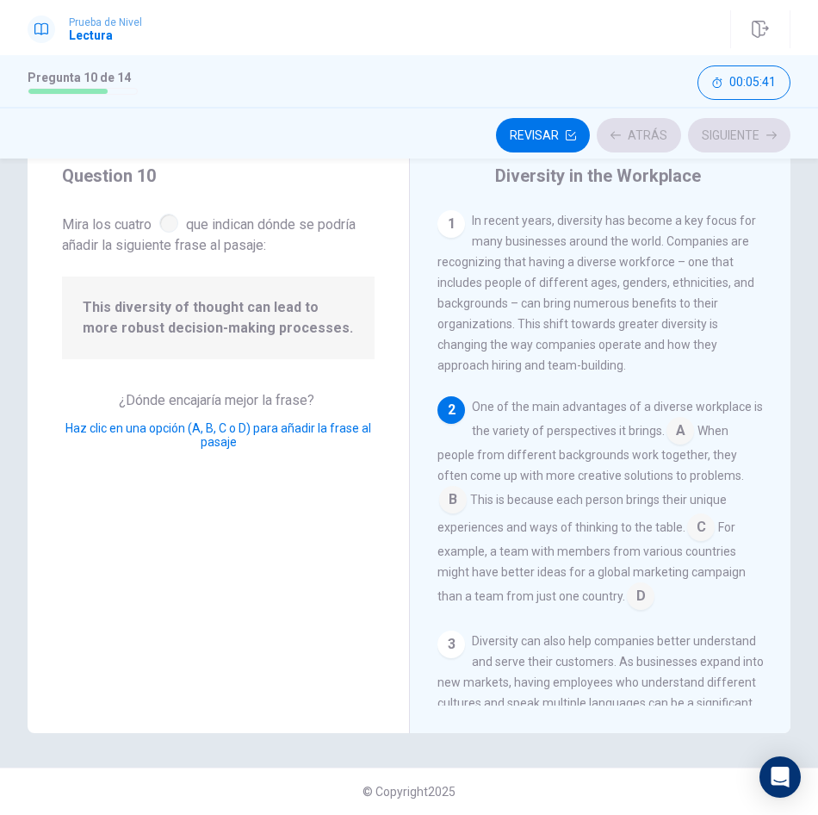
scroll to position [77, 0]
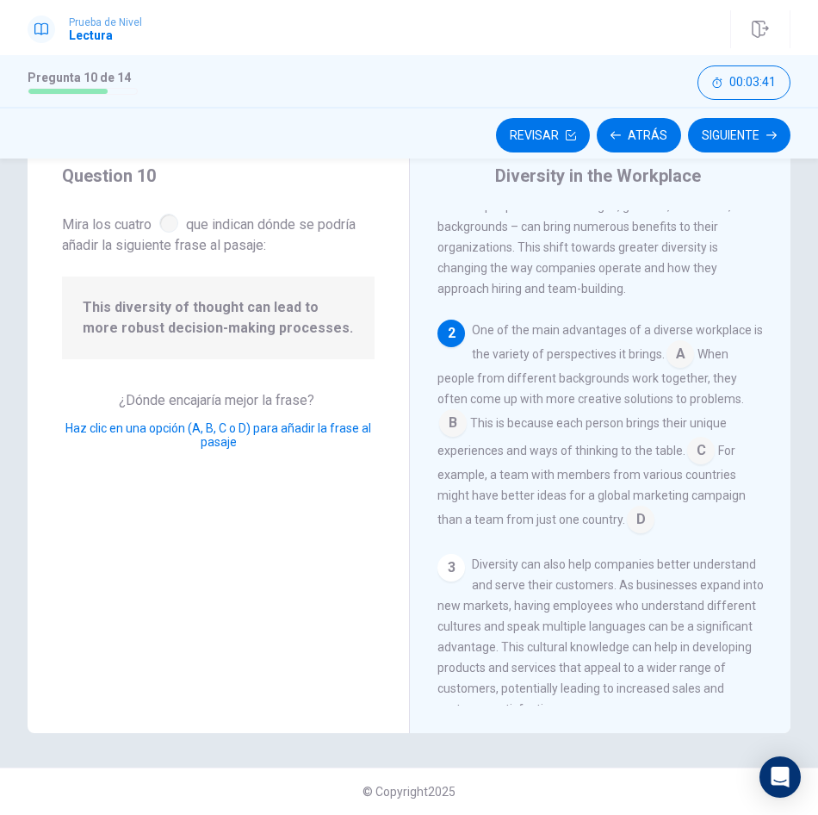
click at [635, 516] on input at bounding box center [641, 521] width 28 height 28
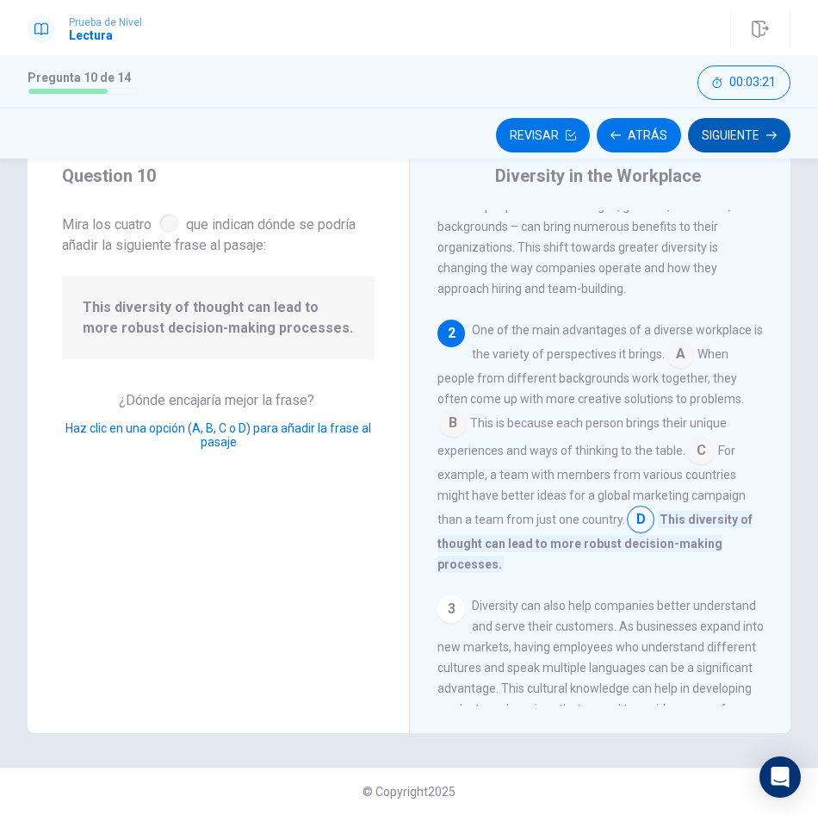
click at [738, 139] on button "Siguiente" at bounding box center [739, 135] width 103 height 34
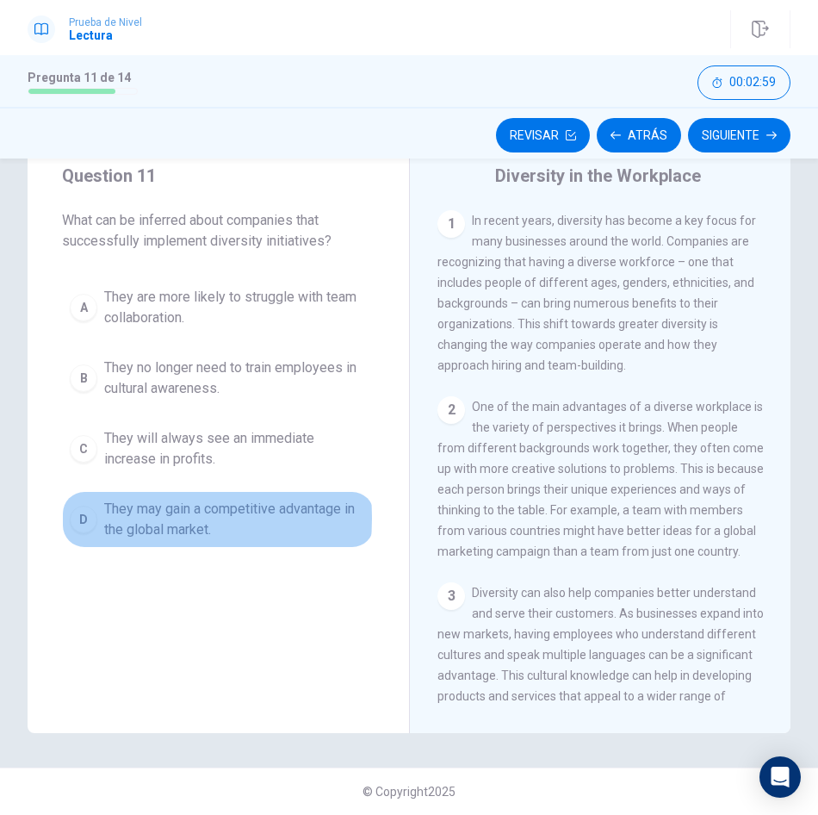
click at [111, 518] on span "They may gain a competitive advantage in the global market." at bounding box center [235, 519] width 263 height 41
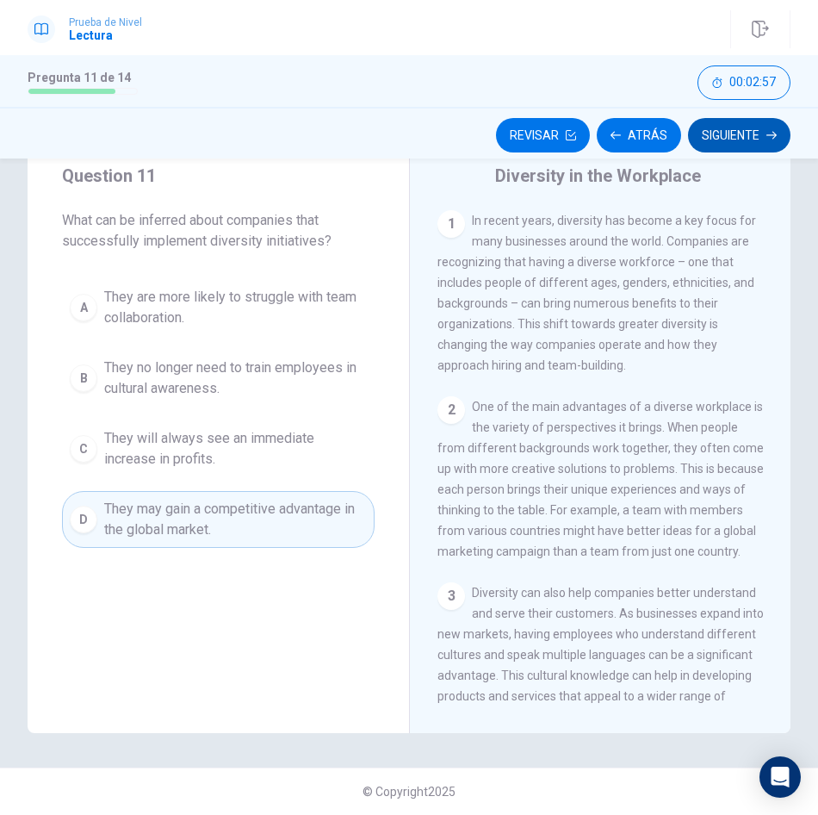
click at [749, 134] on button "Siguiente" at bounding box center [739, 135] width 103 height 34
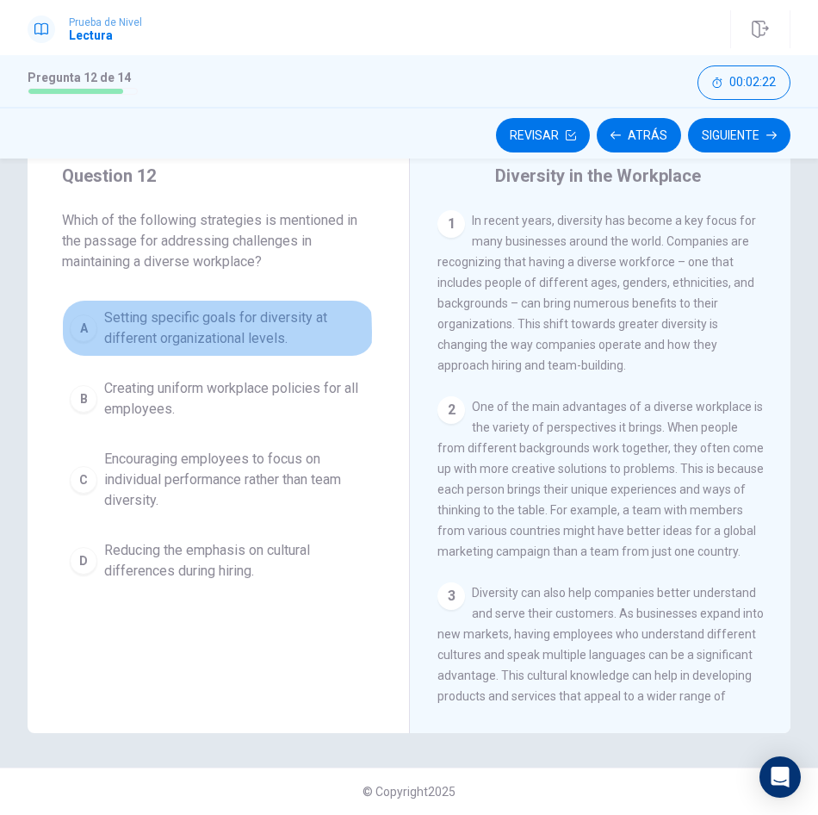
click at [75, 333] on div "A" at bounding box center [84, 328] width 28 height 28
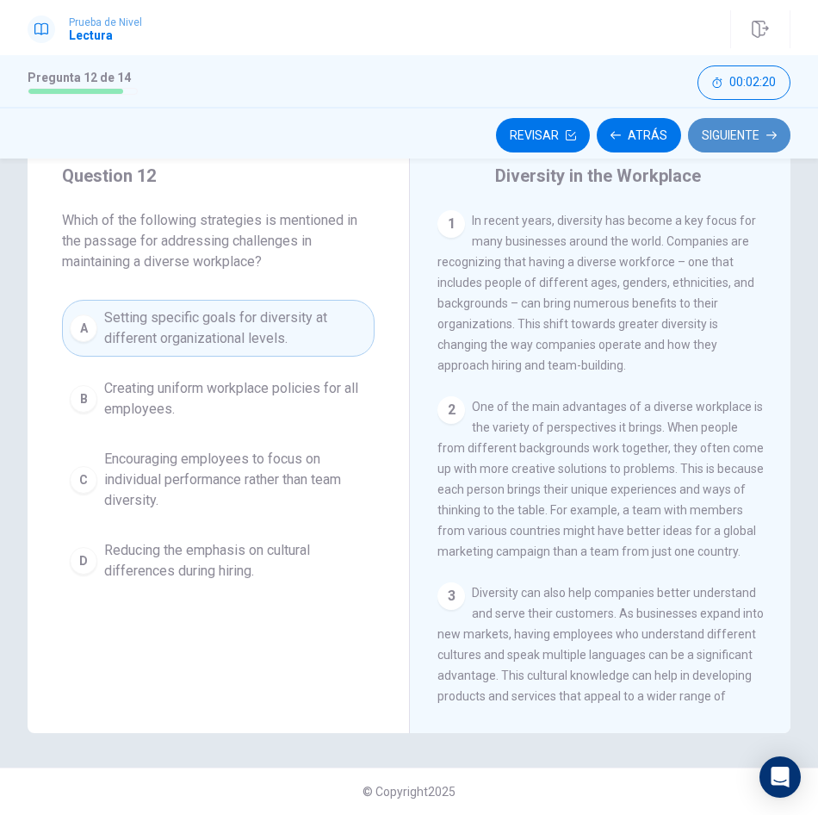
click at [750, 136] on button "Siguiente" at bounding box center [739, 135] width 103 height 34
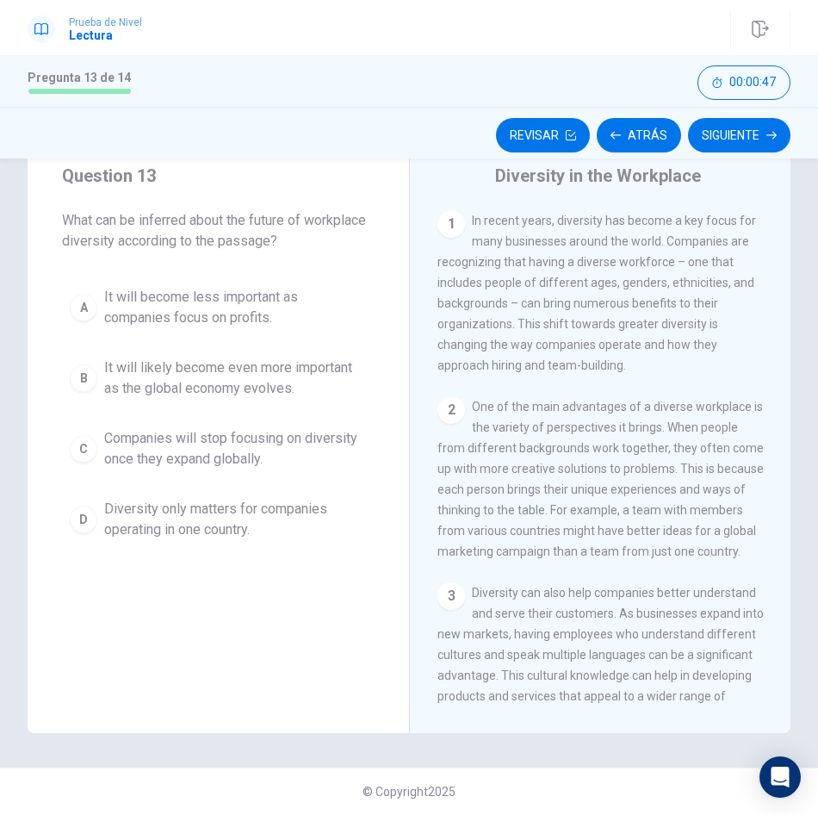
click at [71, 372] on div "B" at bounding box center [84, 378] width 28 height 28
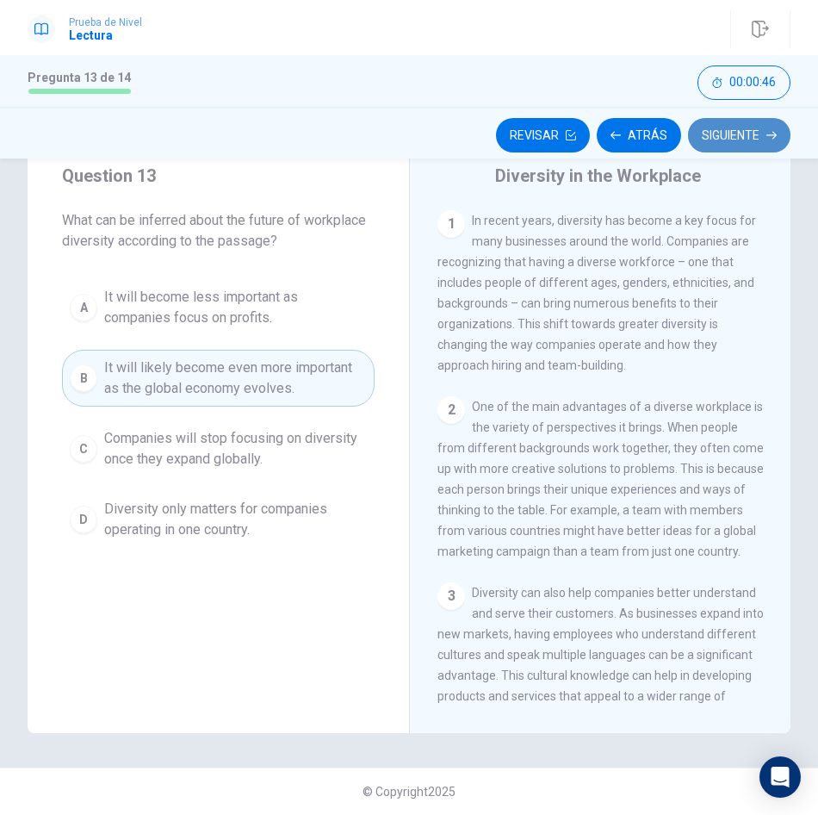
click at [763, 132] on button "Siguiente" at bounding box center [739, 135] width 103 height 34
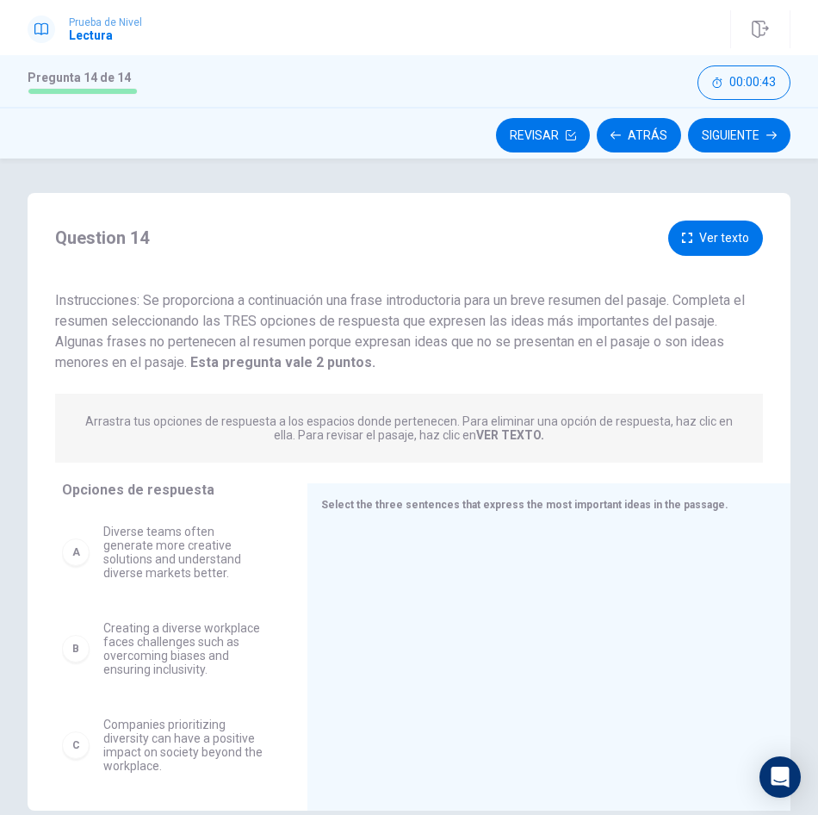
scroll to position [78, 0]
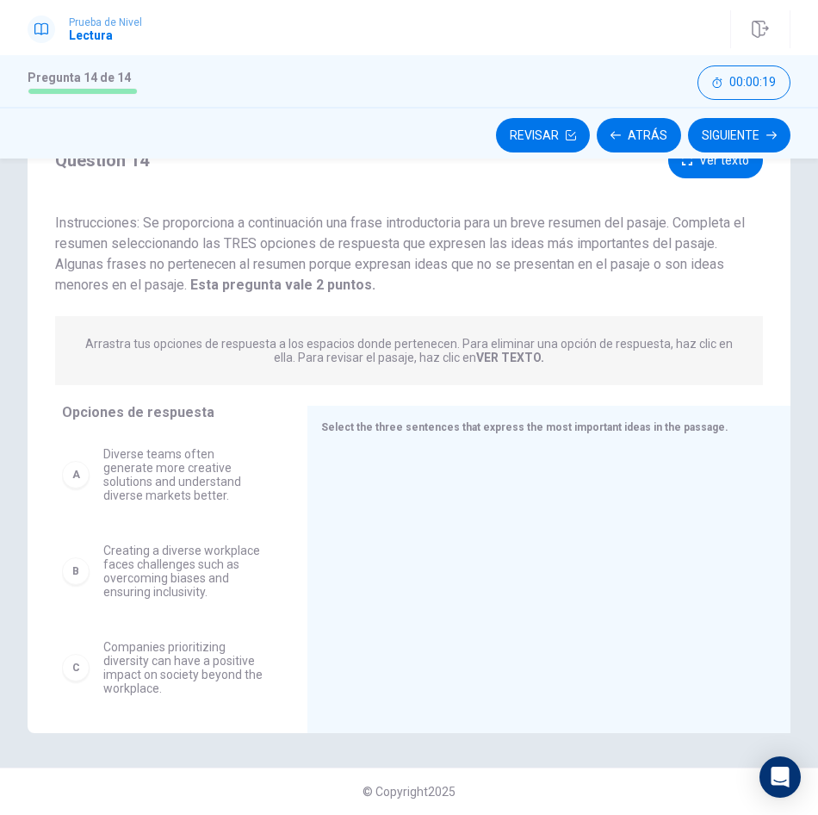
click at [73, 482] on div "A" at bounding box center [76, 475] width 28 height 28
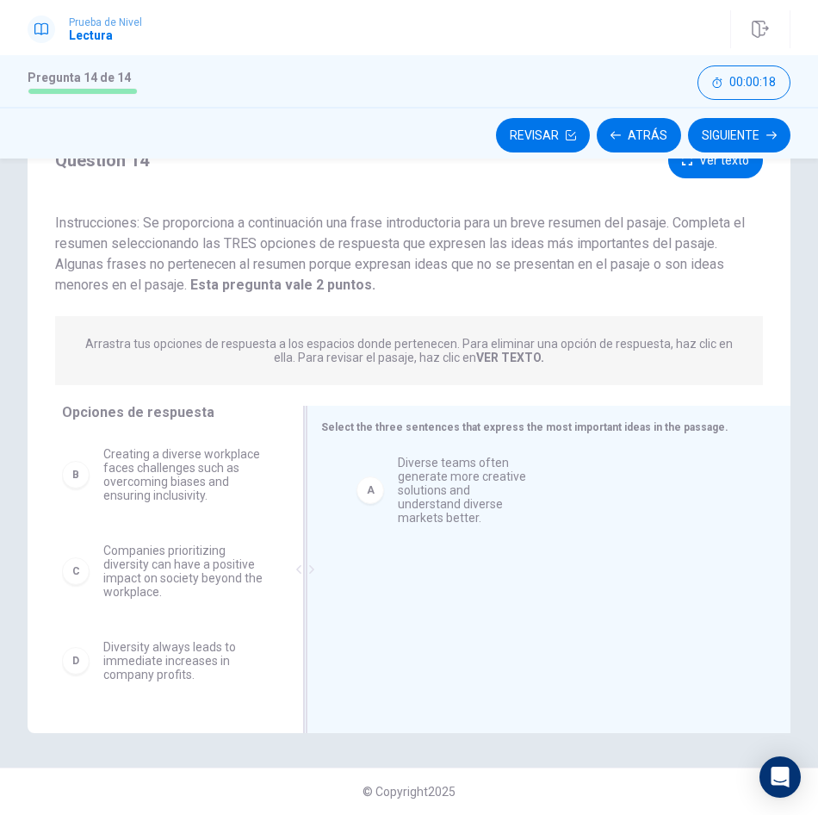
drag, startPoint x: 73, startPoint y: 482, endPoint x: 363, endPoint y: 489, distance: 289.5
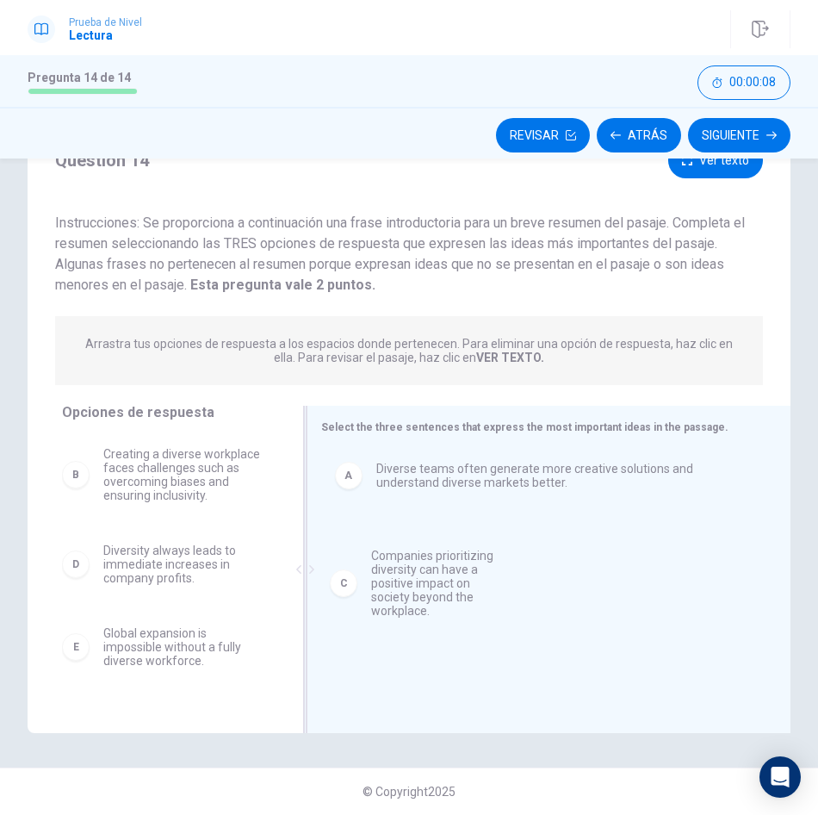
drag, startPoint x: 90, startPoint y: 573, endPoint x: 381, endPoint y: 579, distance: 290.4
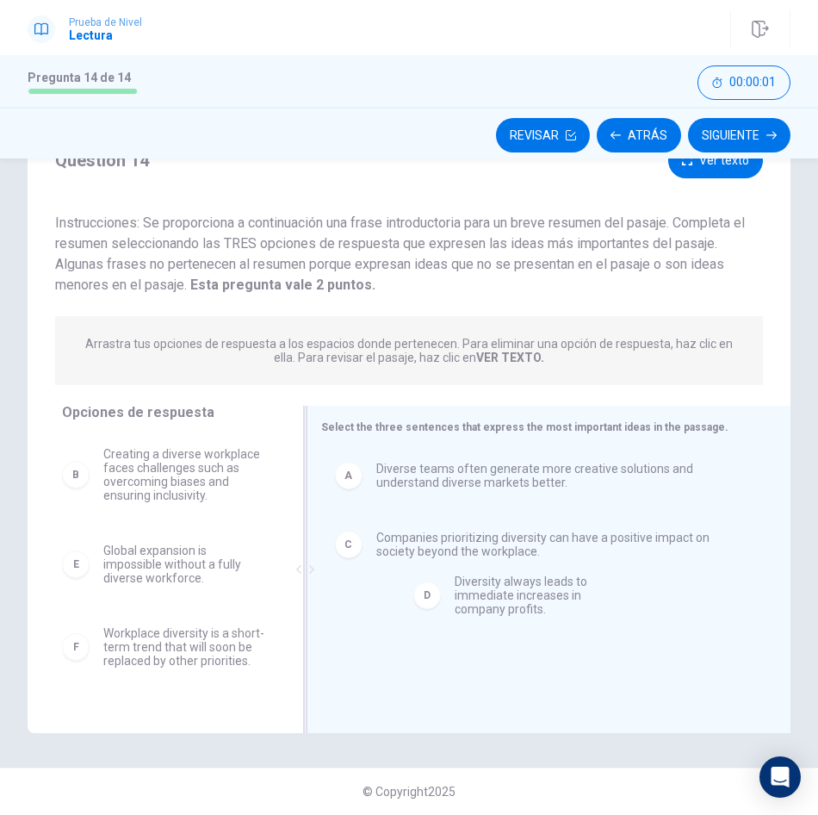
drag, startPoint x: 98, startPoint y: 574, endPoint x: 443, endPoint y: 606, distance: 346.1
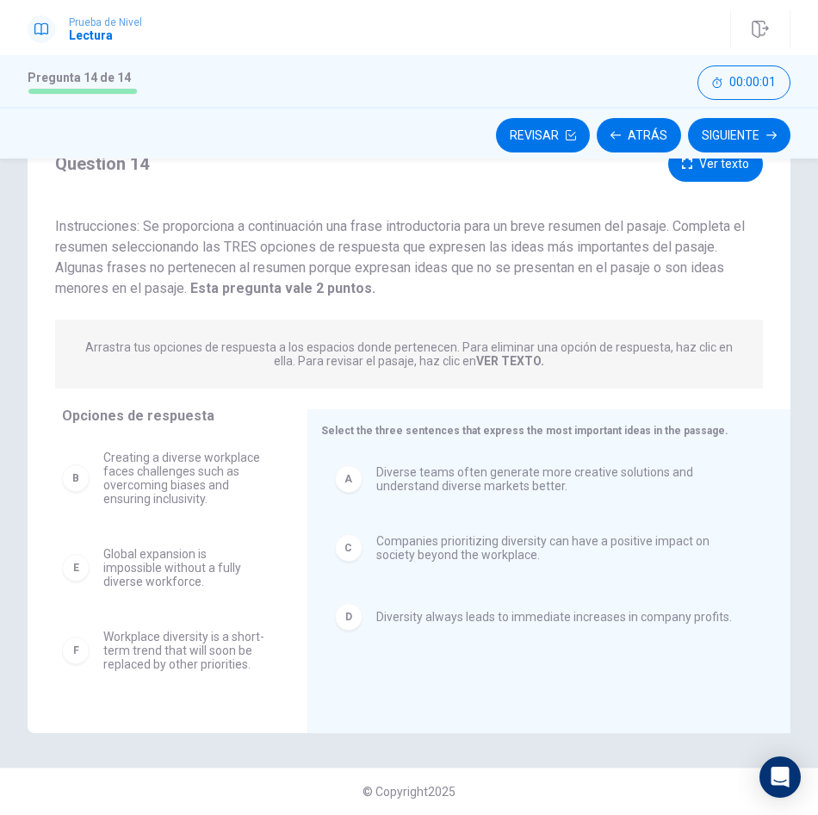
scroll to position [75, 0]
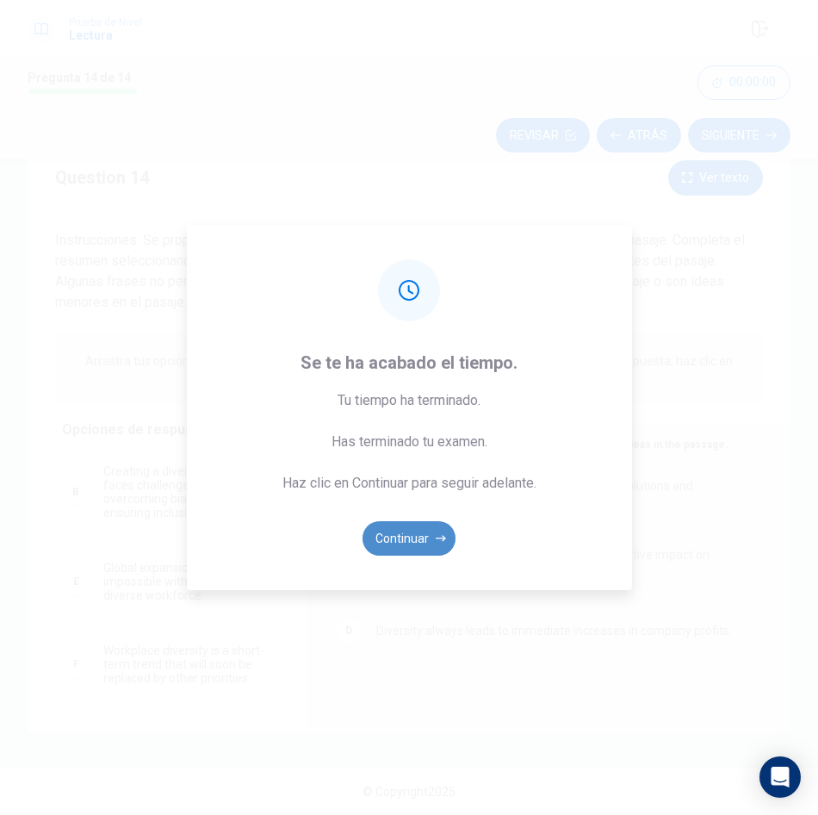
click at [407, 541] on button "Continuar" at bounding box center [409, 538] width 93 height 34
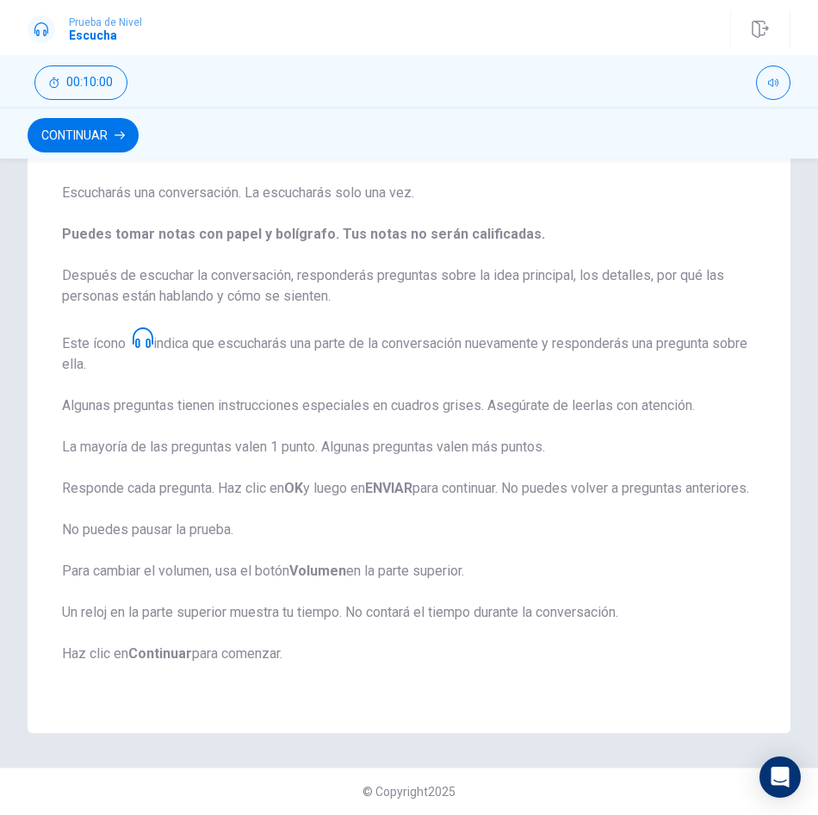
scroll to position [183, 0]
click at [107, 132] on button "Continuar" at bounding box center [83, 135] width 111 height 34
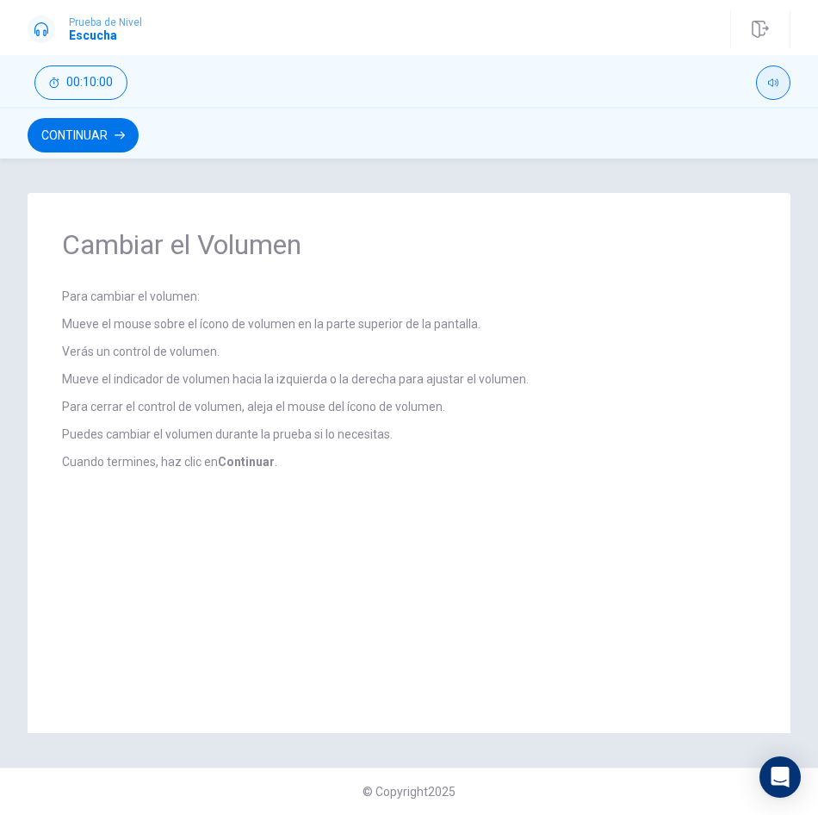
click at [775, 84] on icon "button" at bounding box center [773, 83] width 10 height 8
click at [109, 135] on button "Continuar" at bounding box center [83, 135] width 111 height 34
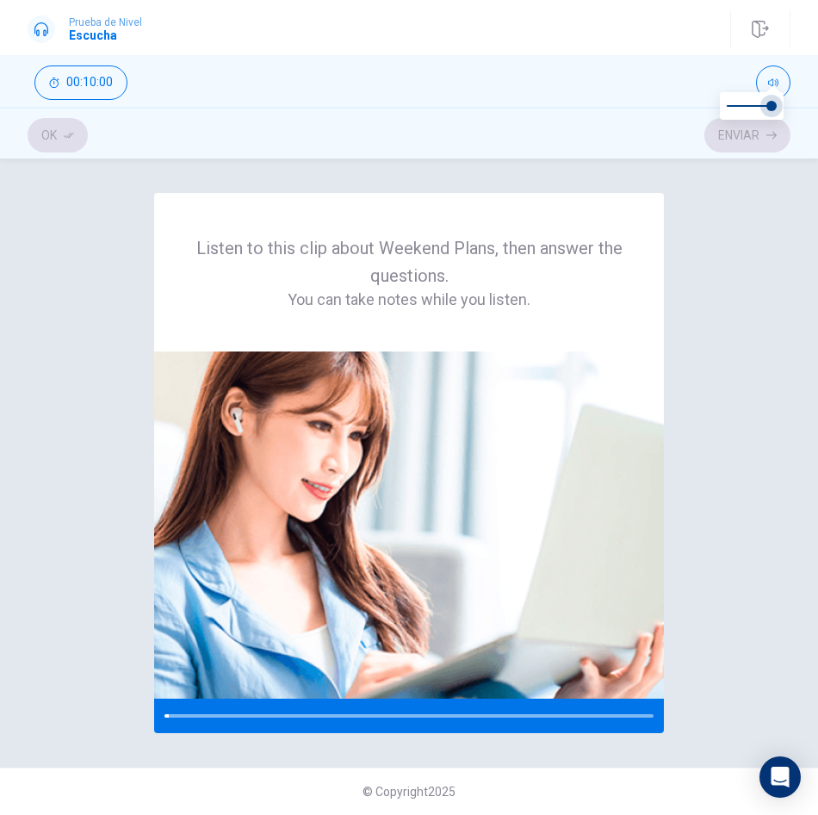
type input "0.8"
click at [767, 107] on span at bounding box center [766, 106] width 10 height 10
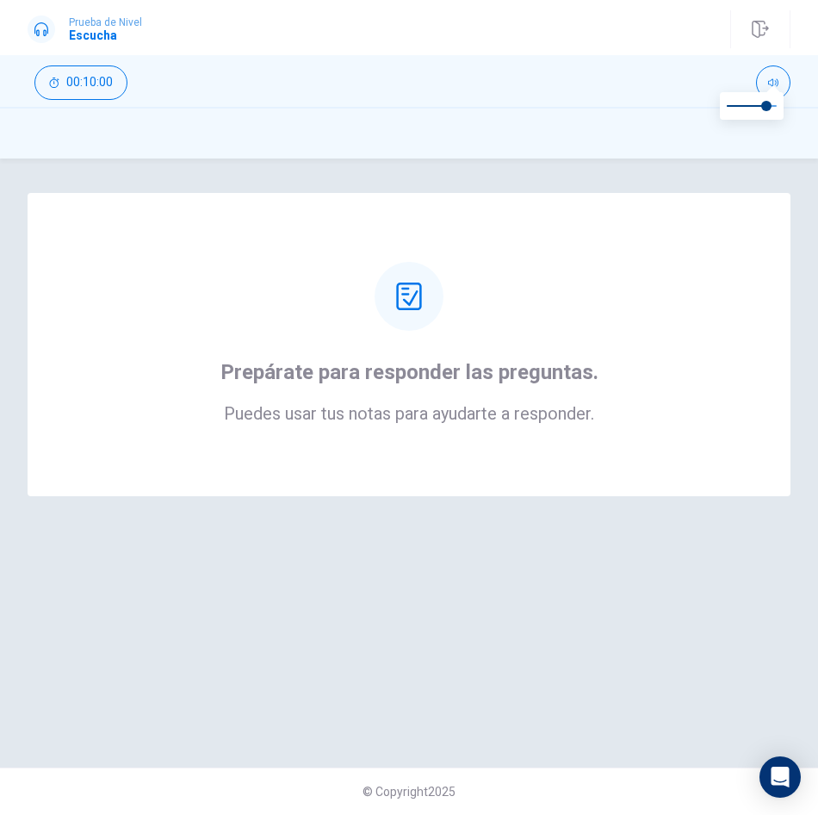
click at [583, 575] on div "Prepárate para responder las preguntas. Puedes usar tus notas para ayudarte a r…" at bounding box center [409, 463] width 818 height 540
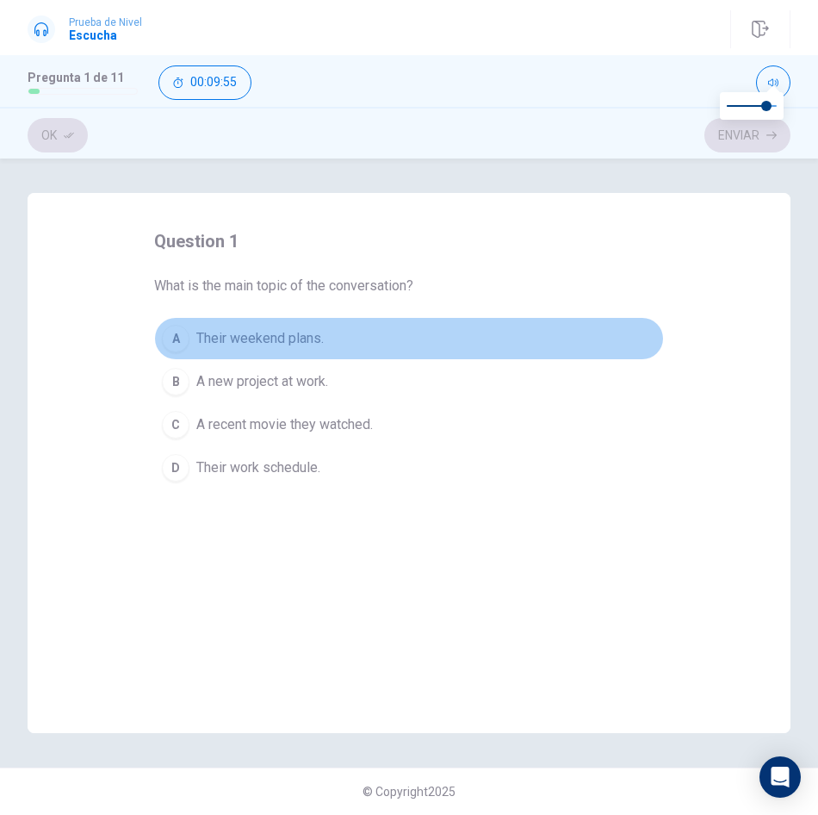
click at [175, 336] on div "A" at bounding box center [176, 339] width 28 height 28
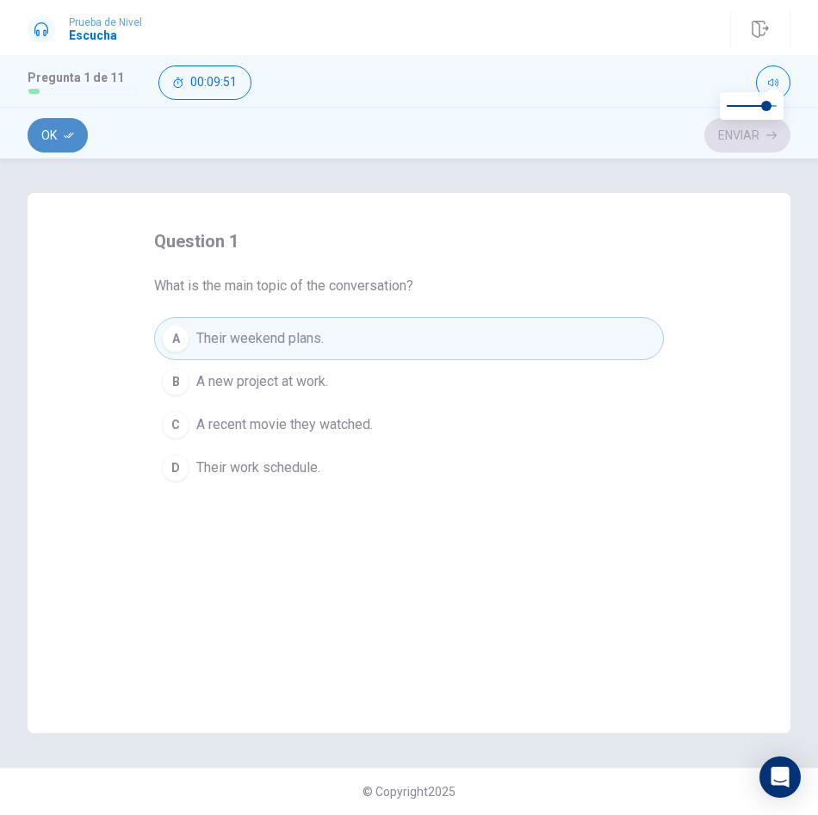
click at [52, 135] on button "Ok" at bounding box center [58, 135] width 60 height 34
click at [725, 140] on button "Enviar" at bounding box center [748, 135] width 86 height 34
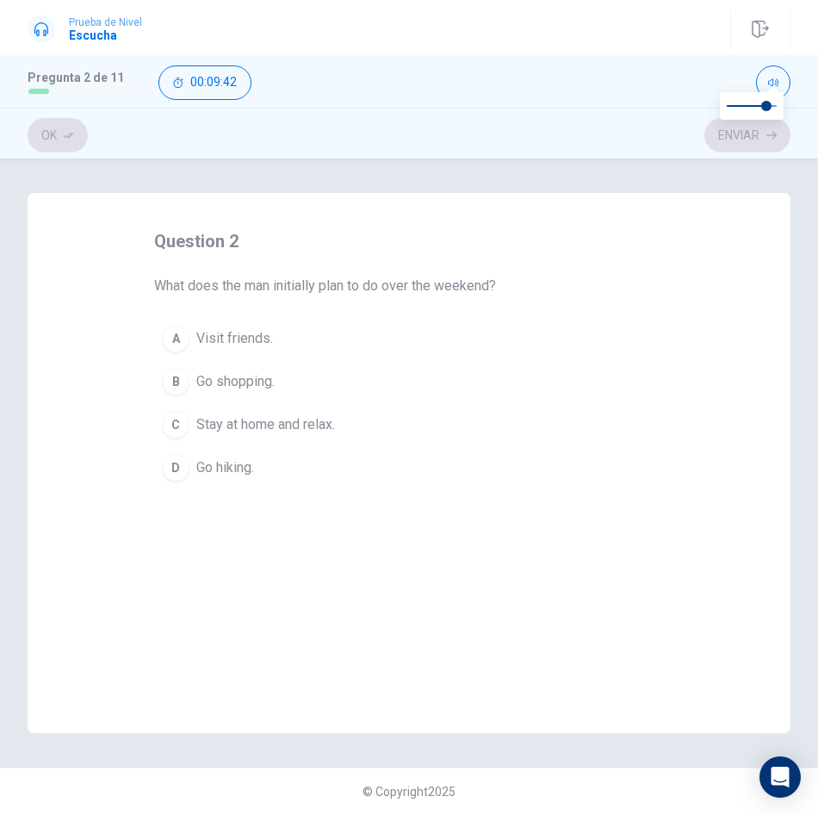
click at [289, 426] on span "Stay at home and relax." at bounding box center [265, 424] width 139 height 21
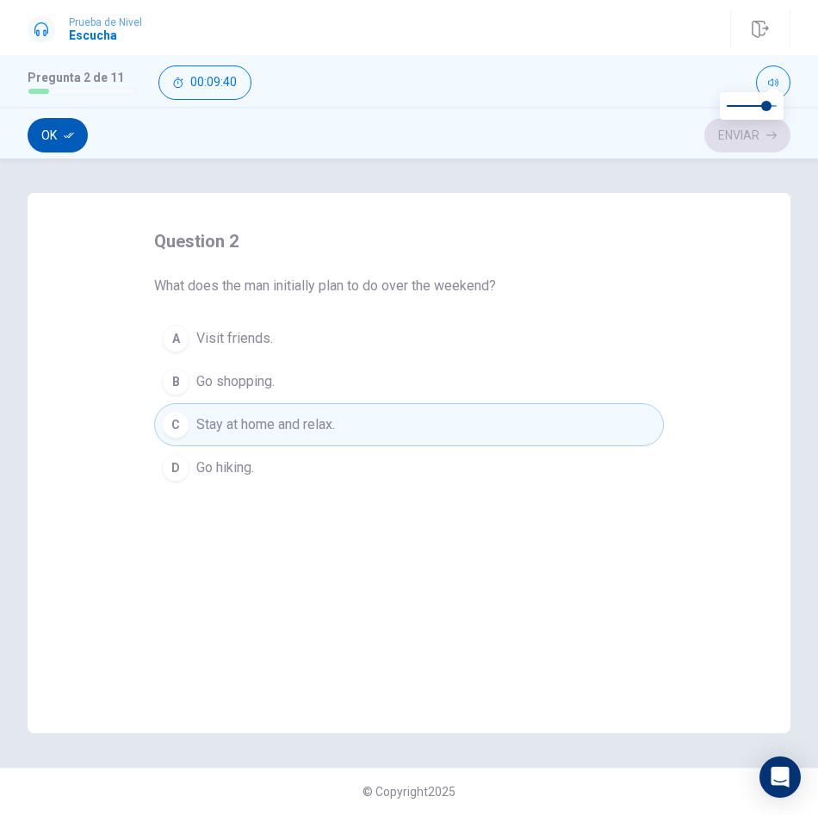
click at [54, 134] on button "Ok" at bounding box center [58, 135] width 60 height 34
click at [758, 141] on button "Enviar" at bounding box center [748, 135] width 86 height 34
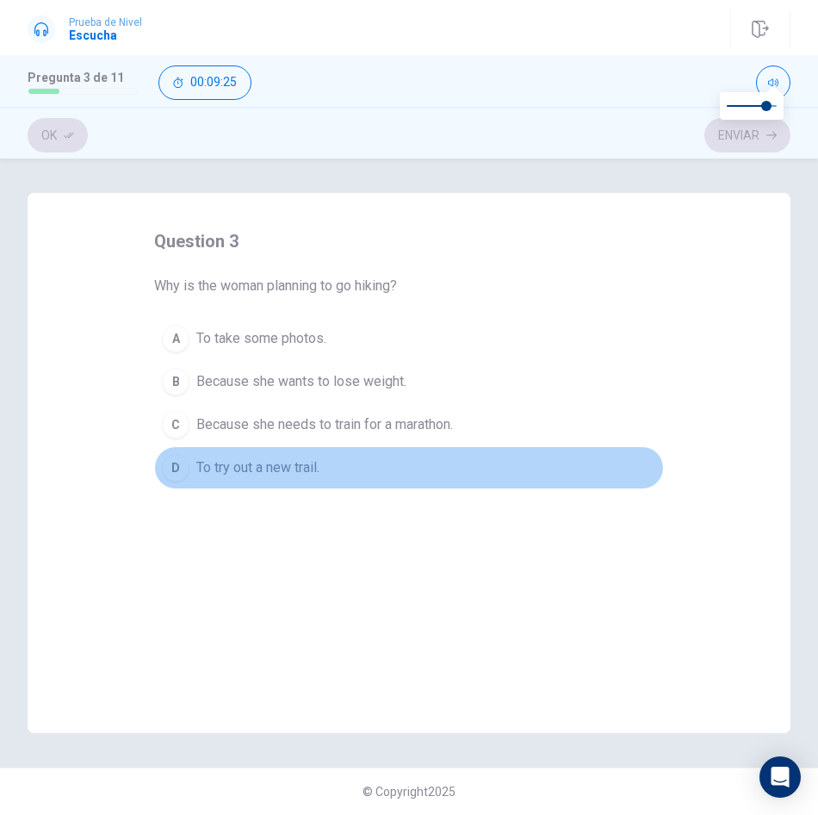
click at [214, 469] on span "To try out a new trail." at bounding box center [257, 467] width 123 height 21
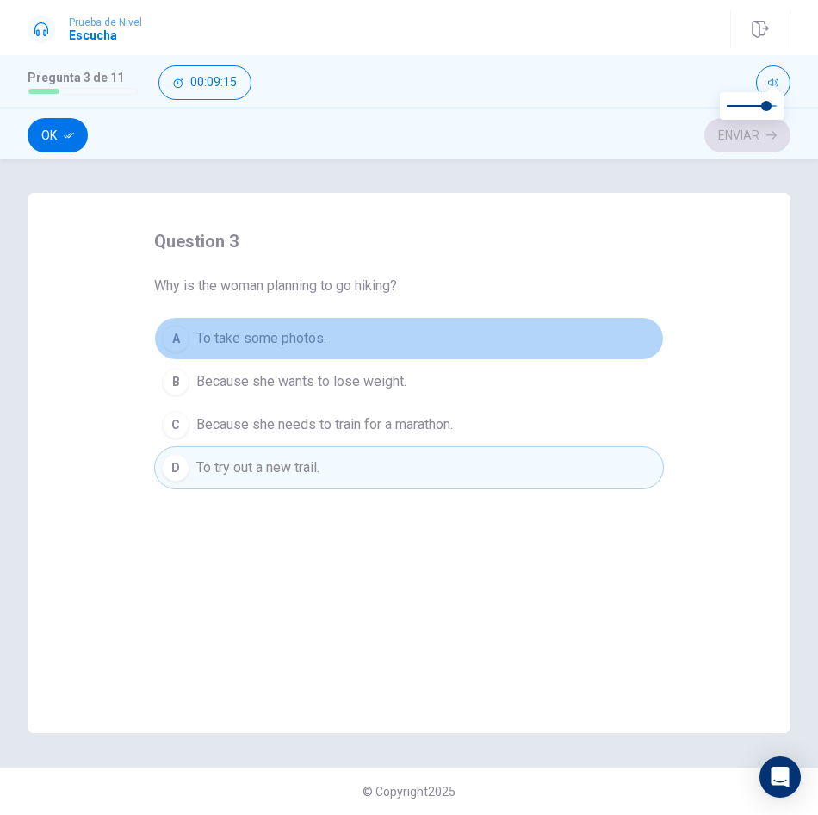
click at [308, 335] on span "To take some photos." at bounding box center [261, 338] width 130 height 21
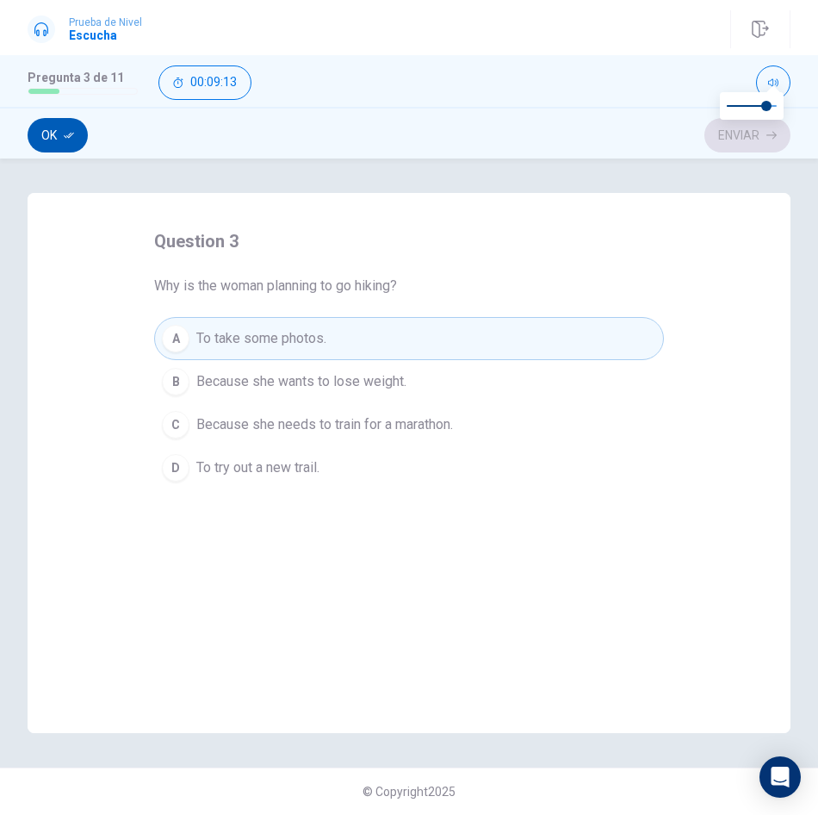
click at [52, 135] on button "Ok" at bounding box center [58, 135] width 60 height 34
click at [760, 127] on button "Enviar" at bounding box center [748, 135] width 86 height 34
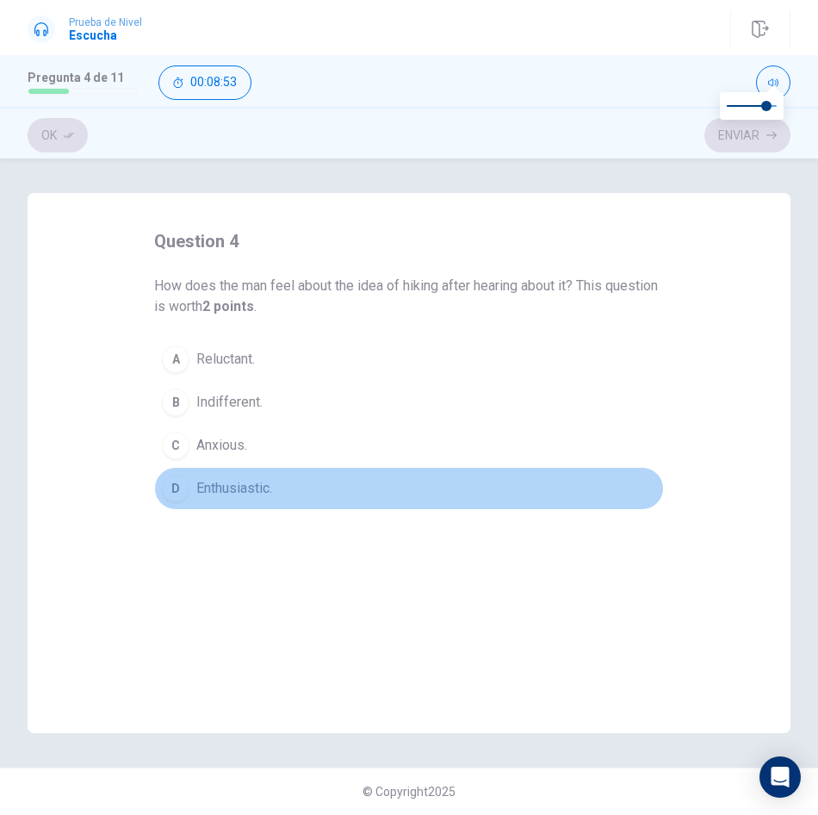
click at [245, 486] on span "Enthusiastic." at bounding box center [234, 488] width 76 height 21
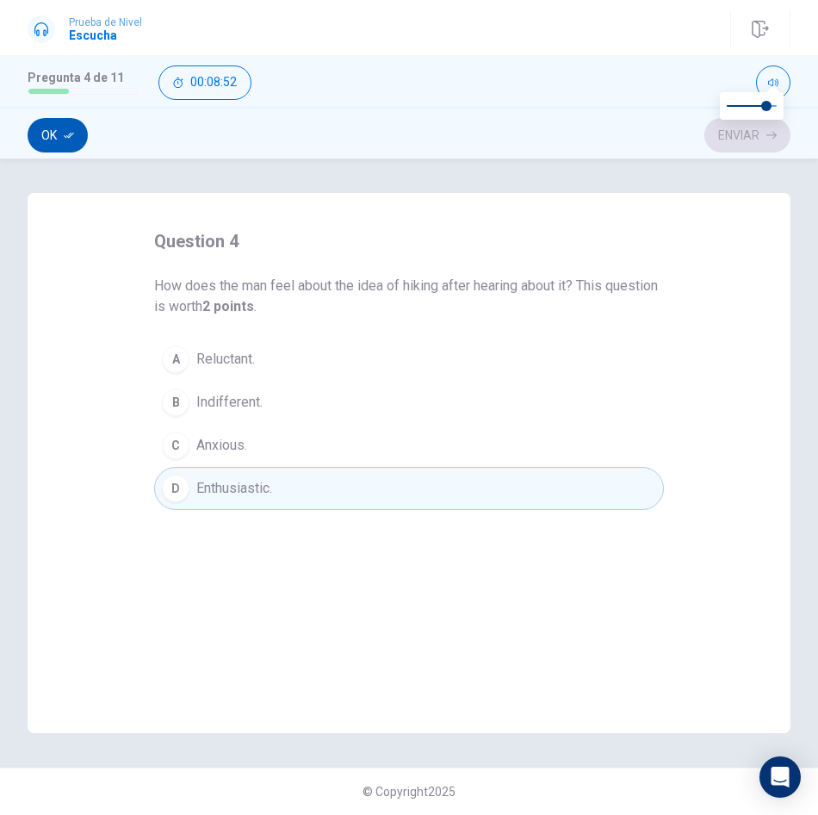
click at [52, 141] on button "Ok" at bounding box center [58, 135] width 60 height 34
click at [762, 132] on button "Enviar" at bounding box center [748, 135] width 86 height 34
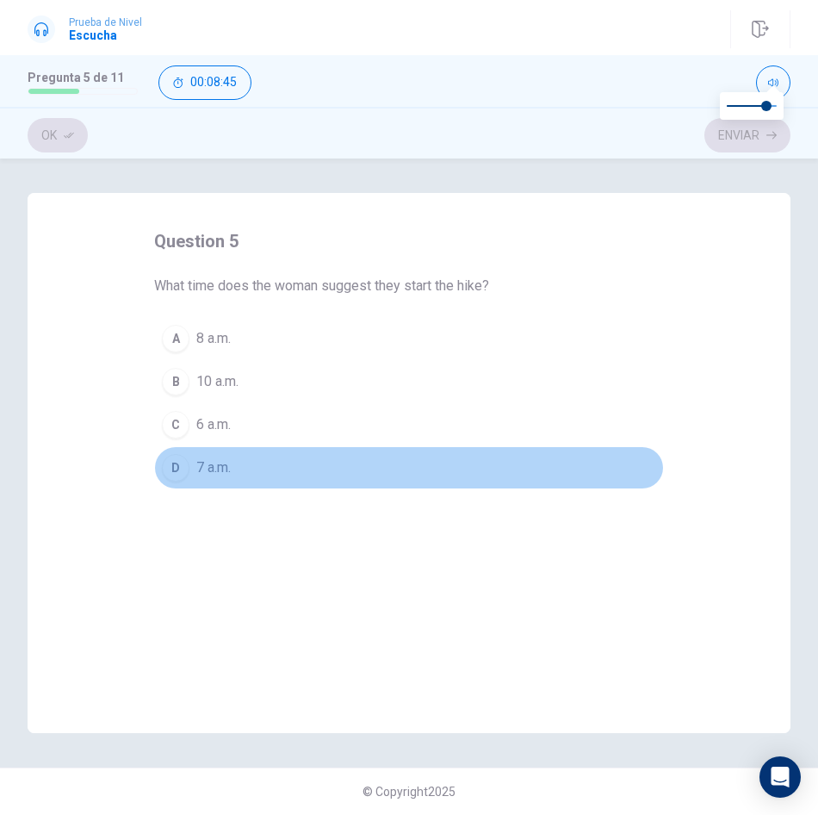
click at [212, 473] on span "7 a.m." at bounding box center [213, 467] width 34 height 21
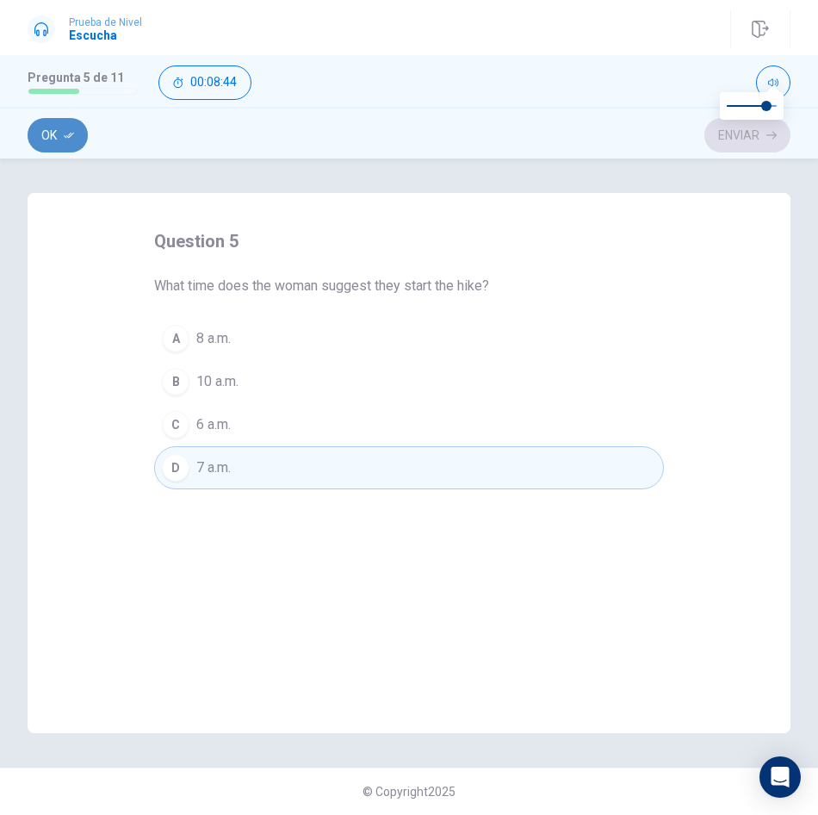
click at [68, 137] on icon "button" at bounding box center [69, 136] width 10 height 6
click at [746, 137] on button "Enviar" at bounding box center [748, 135] width 86 height 34
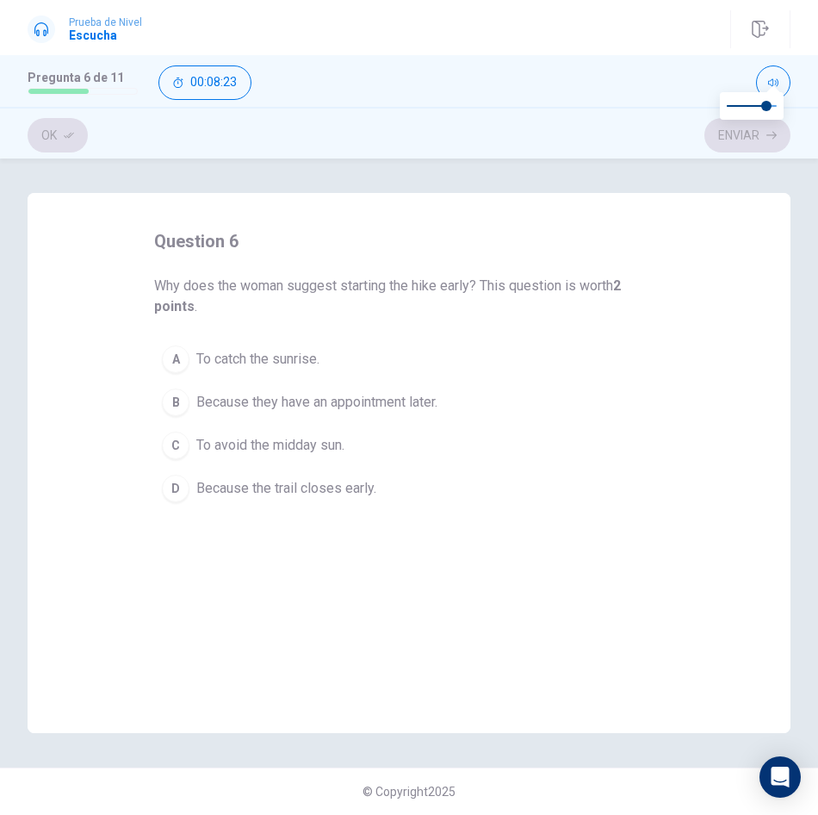
click at [272, 360] on span "To catch the sunrise." at bounding box center [257, 359] width 123 height 21
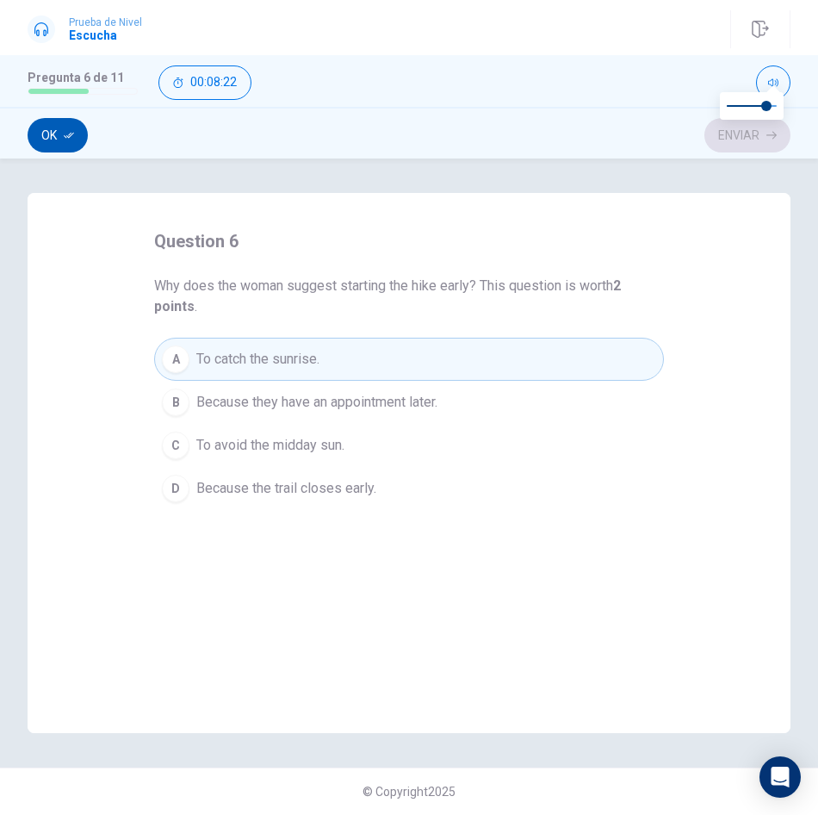
click at [56, 137] on button "Ok" at bounding box center [58, 135] width 60 height 34
click at [744, 140] on button "Enviar" at bounding box center [748, 135] width 86 height 34
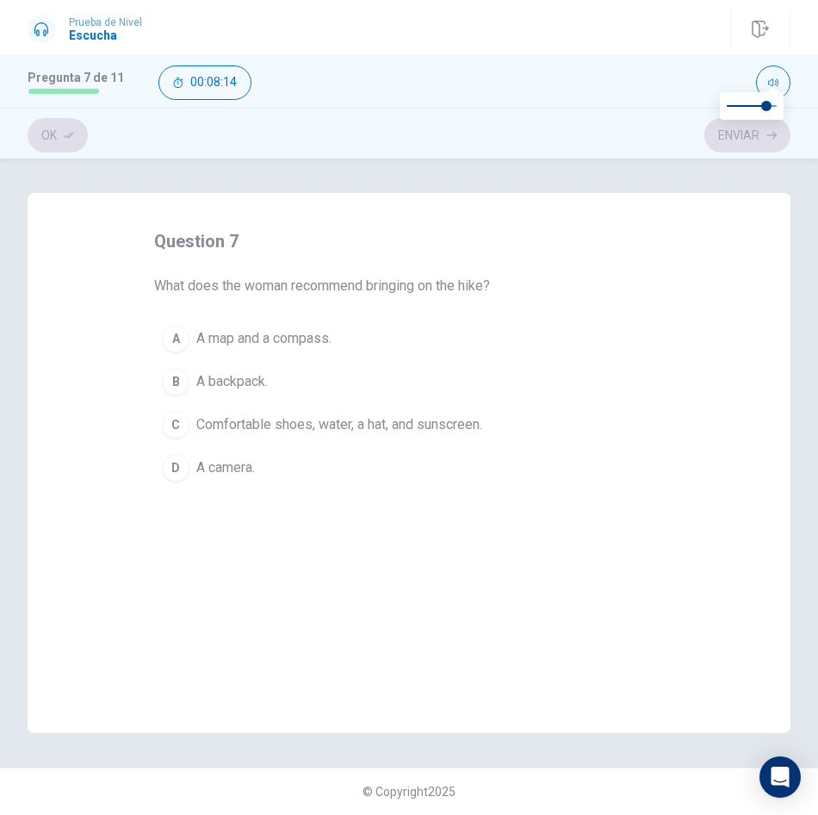
click at [294, 426] on span "Comfortable shoes, water, a hat, and sunscreen." at bounding box center [339, 424] width 286 height 21
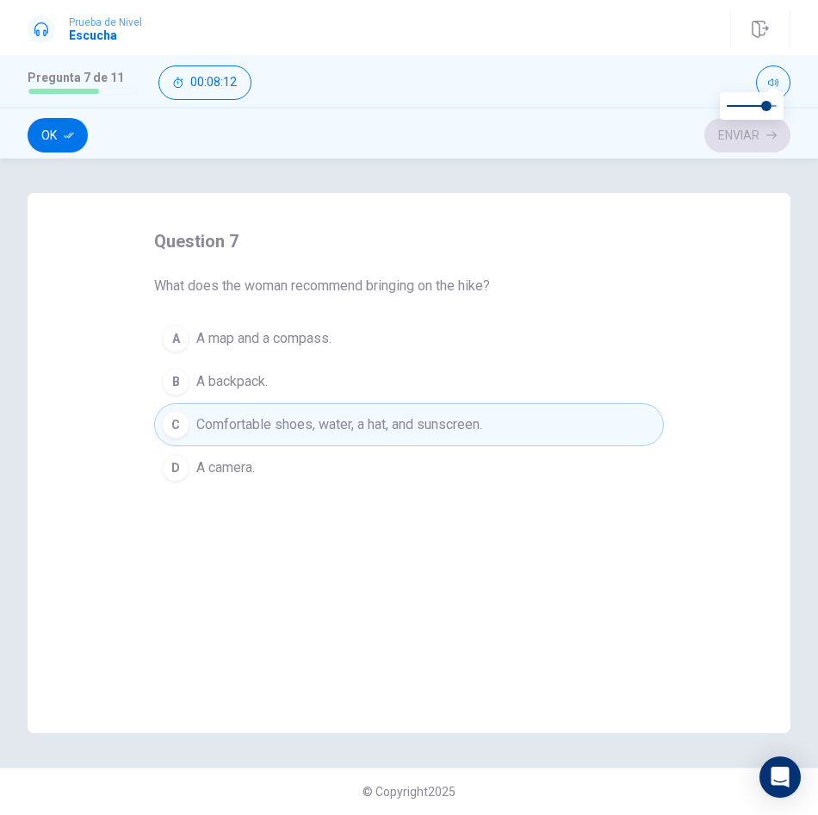
drag, startPoint x: 48, startPoint y: 131, endPoint x: 146, endPoint y: 146, distance: 98.6
click at [48, 131] on button "Ok" at bounding box center [58, 135] width 60 height 34
click at [752, 127] on button "Enviar" at bounding box center [748, 135] width 86 height 34
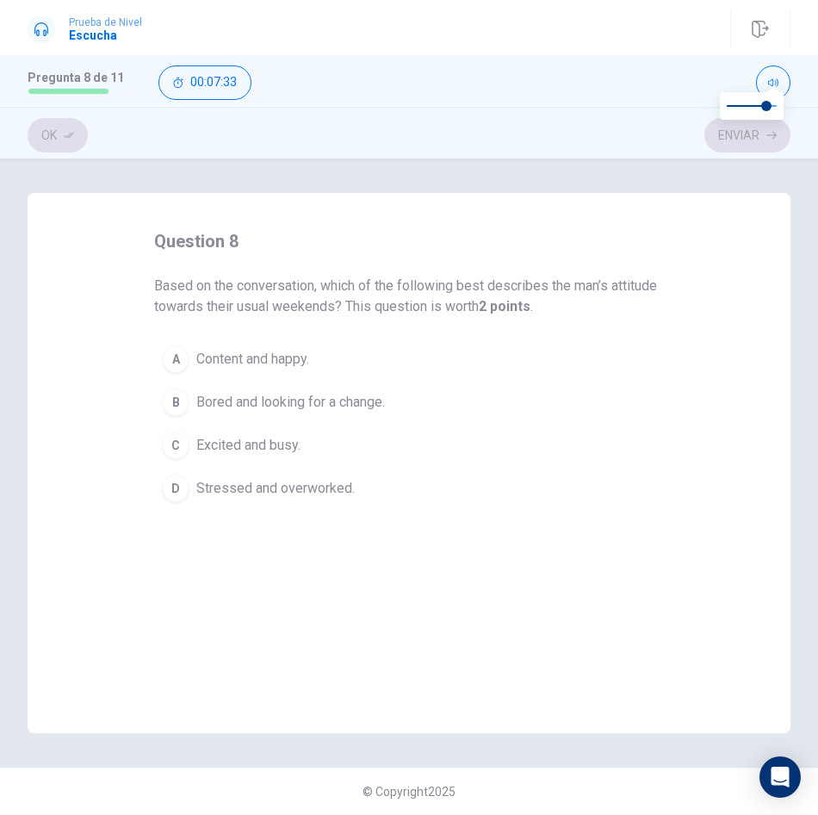
click at [209, 448] on span "Excited and busy." at bounding box center [248, 445] width 104 height 21
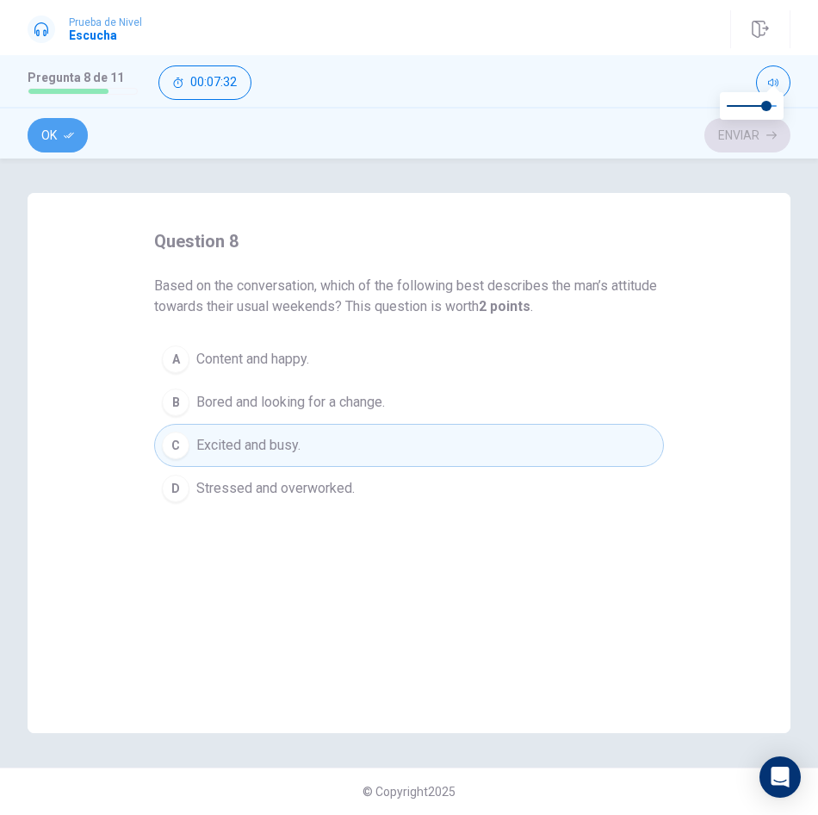
click at [75, 127] on button "Ok" at bounding box center [58, 135] width 60 height 34
click at [753, 126] on div at bounding box center [752, 114] width 78 height 28
click at [739, 141] on button "Enviar" at bounding box center [748, 135] width 86 height 34
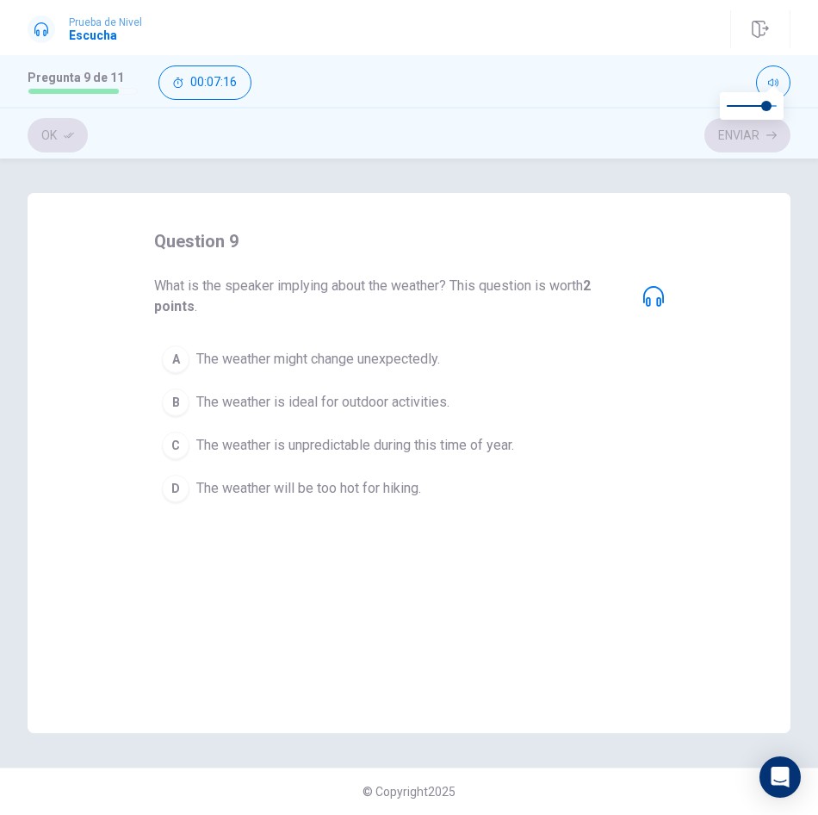
click at [176, 405] on div "B" at bounding box center [176, 402] width 28 height 28
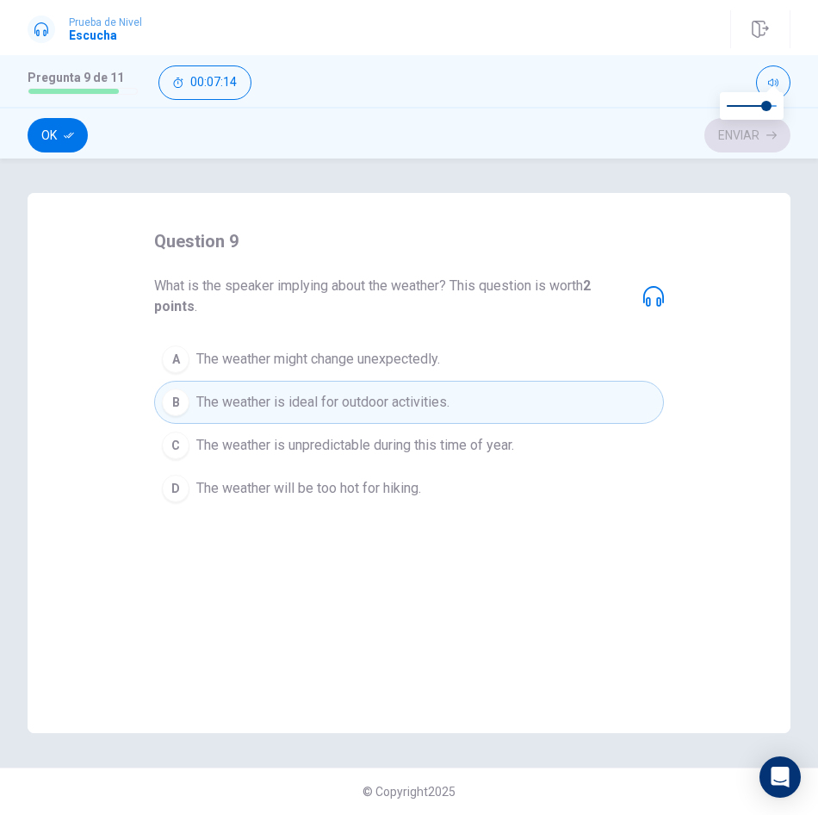
click at [38, 132] on button "Ok" at bounding box center [58, 135] width 60 height 34
drag, startPoint x: 775, startPoint y: 137, endPoint x: 696, endPoint y: 126, distance: 80.0
click at [773, 137] on icon "button" at bounding box center [772, 135] width 10 height 10
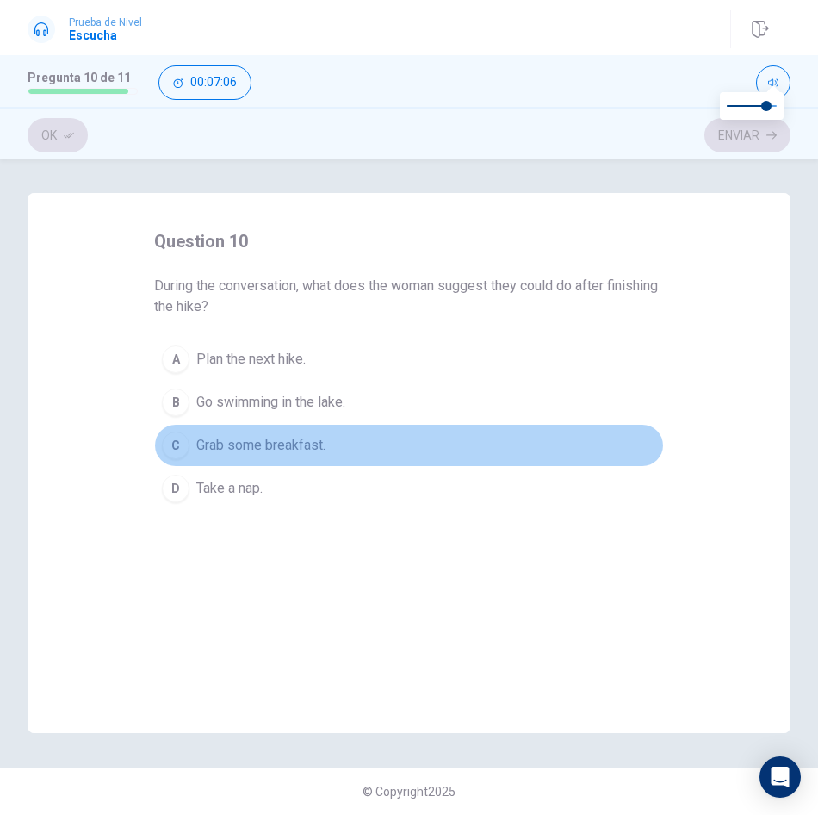
click at [196, 444] on button "C Grab some breakfast." at bounding box center [409, 445] width 510 height 43
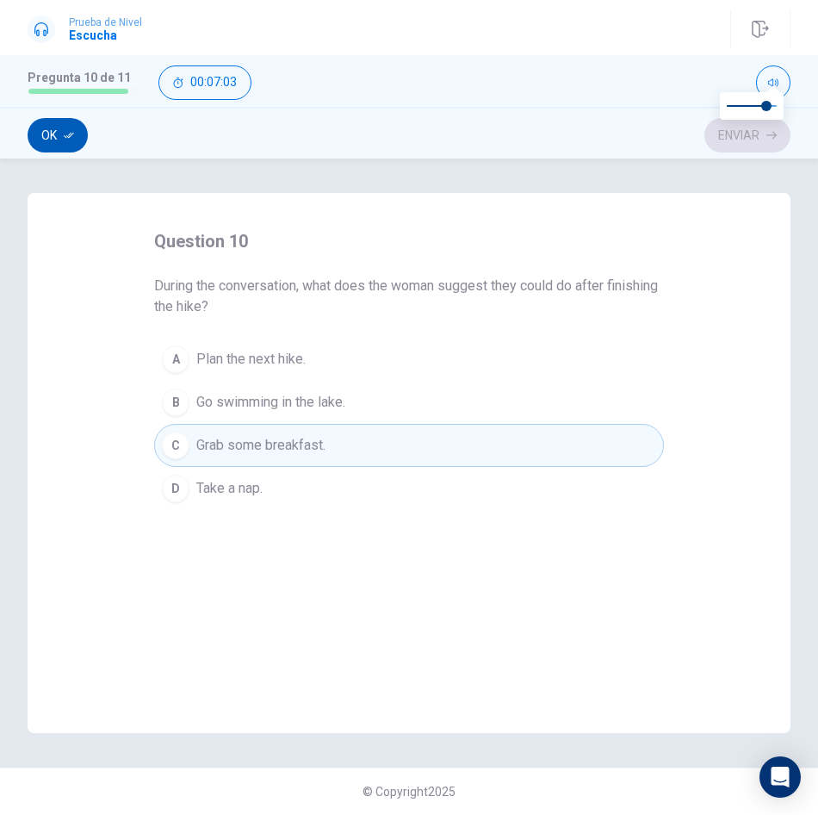
click at [77, 140] on button "Ok" at bounding box center [58, 135] width 60 height 34
click at [761, 137] on button "Enviar" at bounding box center [748, 135] width 86 height 34
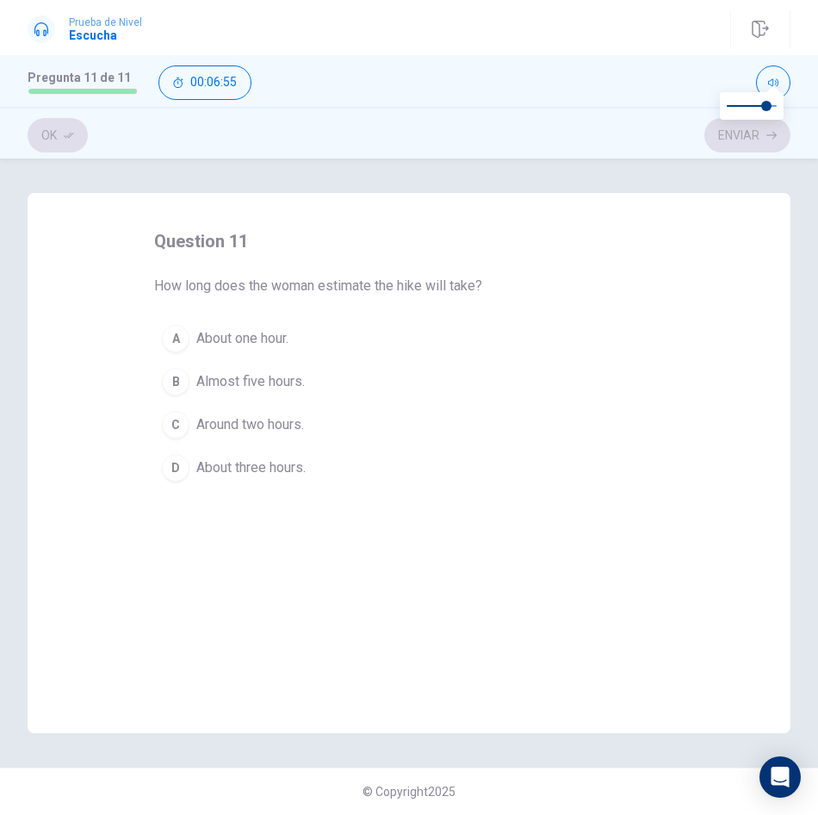
click at [301, 465] on span "About three hours." at bounding box center [250, 467] width 109 height 21
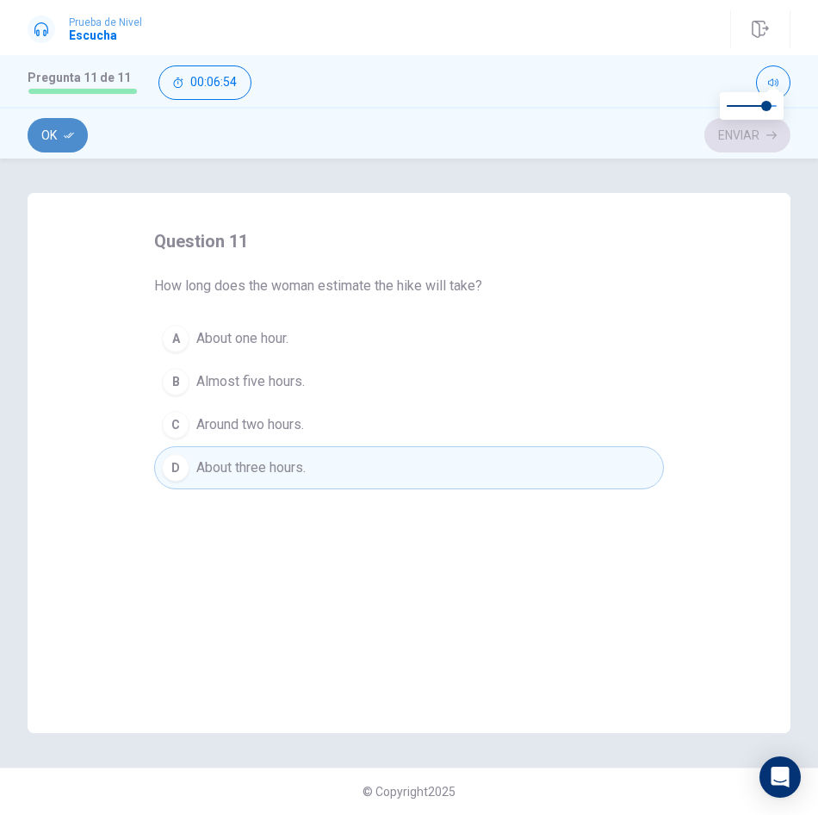
click at [40, 136] on button "Ok" at bounding box center [58, 135] width 60 height 34
click at [750, 135] on button "Enviar" at bounding box center [748, 135] width 86 height 34
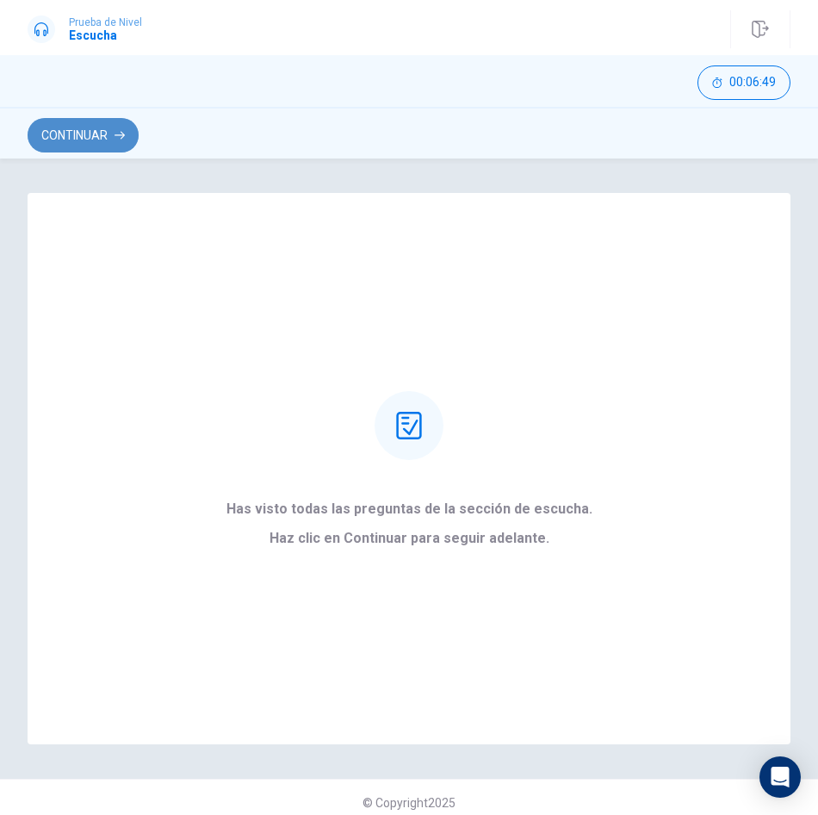
click at [90, 134] on button "Continuar" at bounding box center [83, 135] width 111 height 34
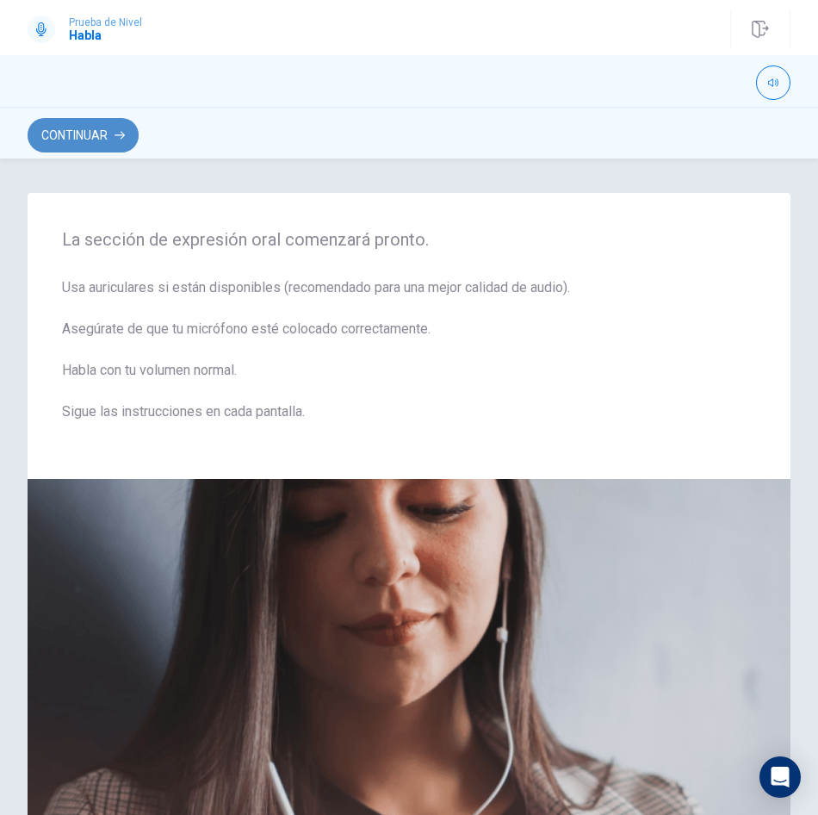
click at [99, 134] on button "Continuar" at bounding box center [83, 135] width 111 height 34
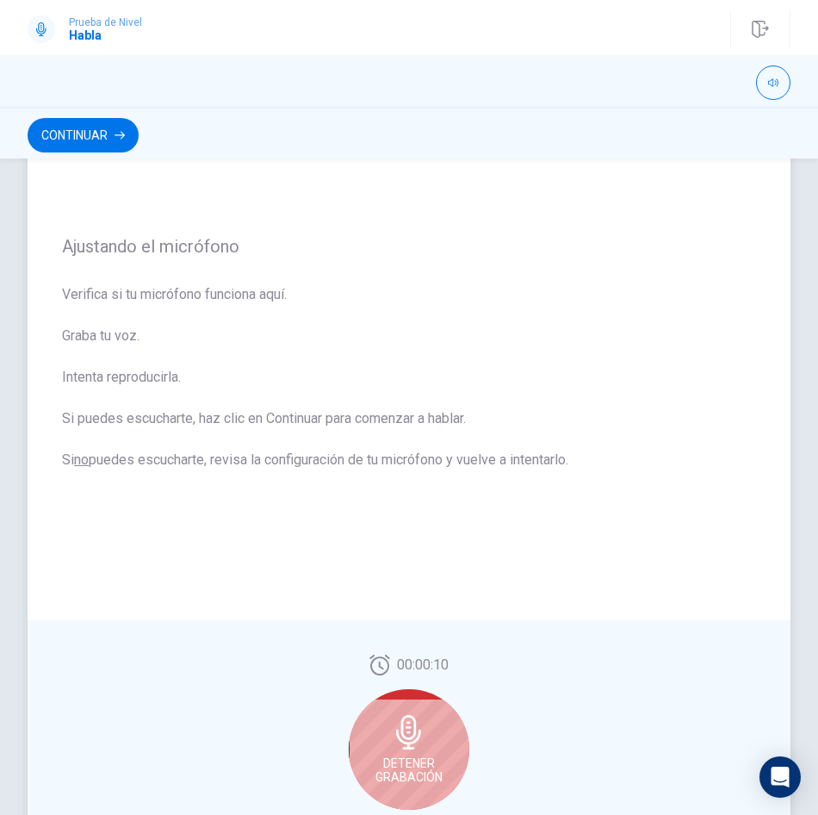
scroll to position [65, 0]
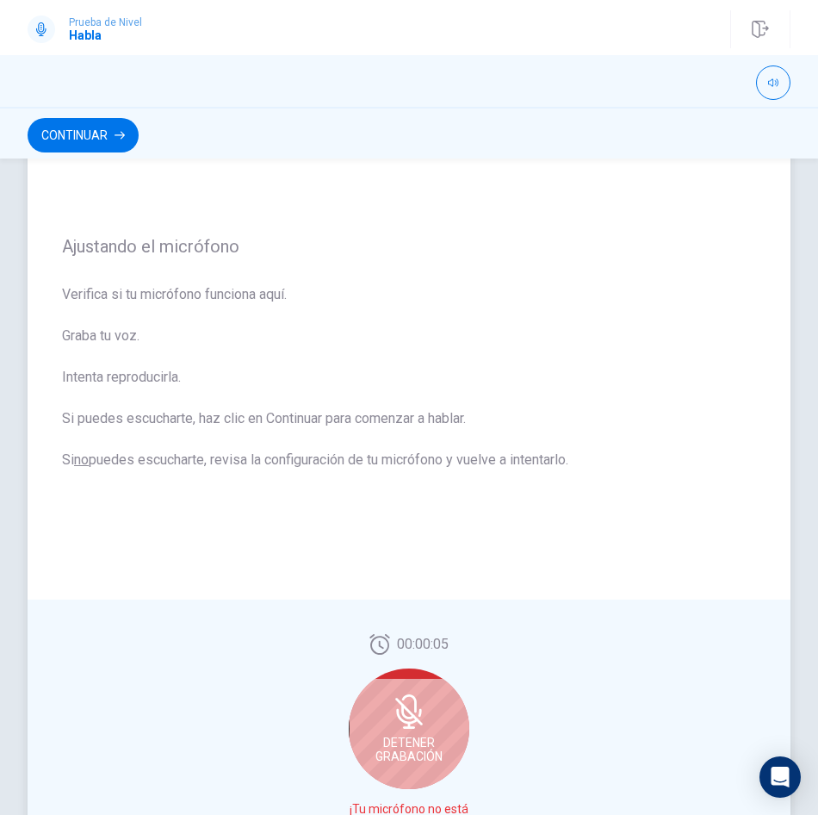
click at [410, 714] on icon at bounding box center [409, 712] width 28 height 28
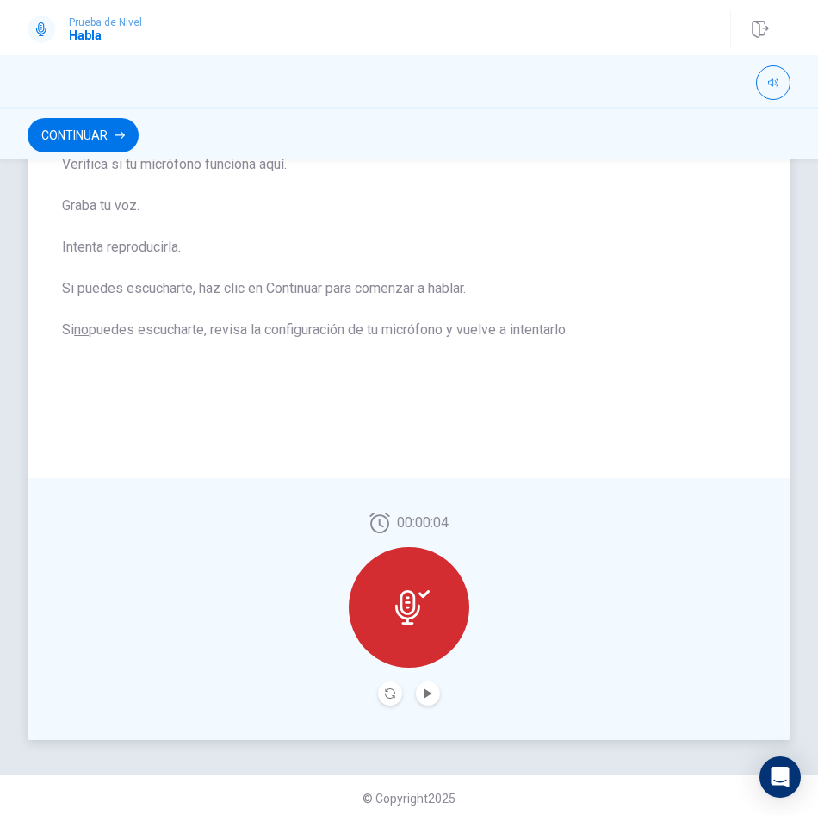
scroll to position [211, 0]
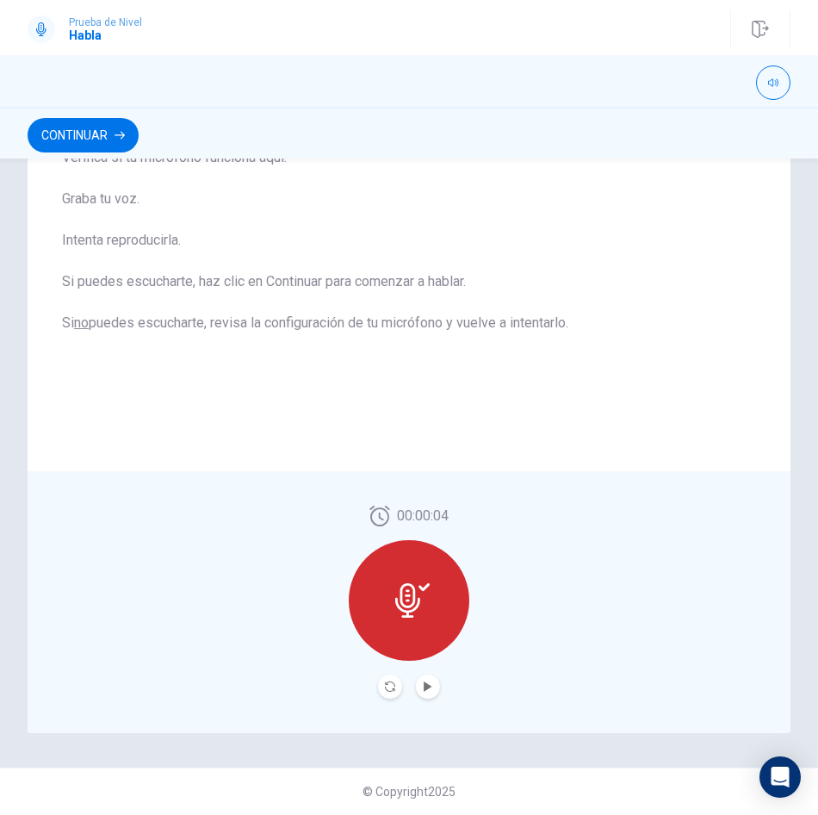
click at [401, 594] on icon at bounding box center [407, 600] width 25 height 34
click at [425, 685] on icon "Play Audio" at bounding box center [428, 686] width 8 height 10
click at [424, 681] on button "Play Audio" at bounding box center [428, 686] width 24 height 24
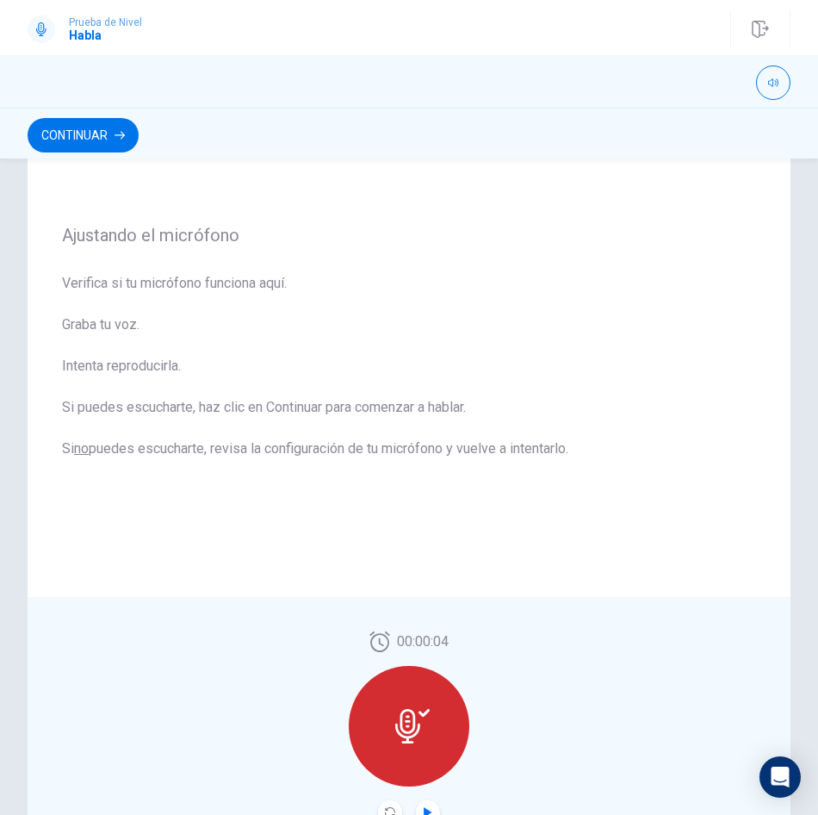
scroll to position [86, 0]
click at [115, 138] on icon "button" at bounding box center [120, 135] width 10 height 10
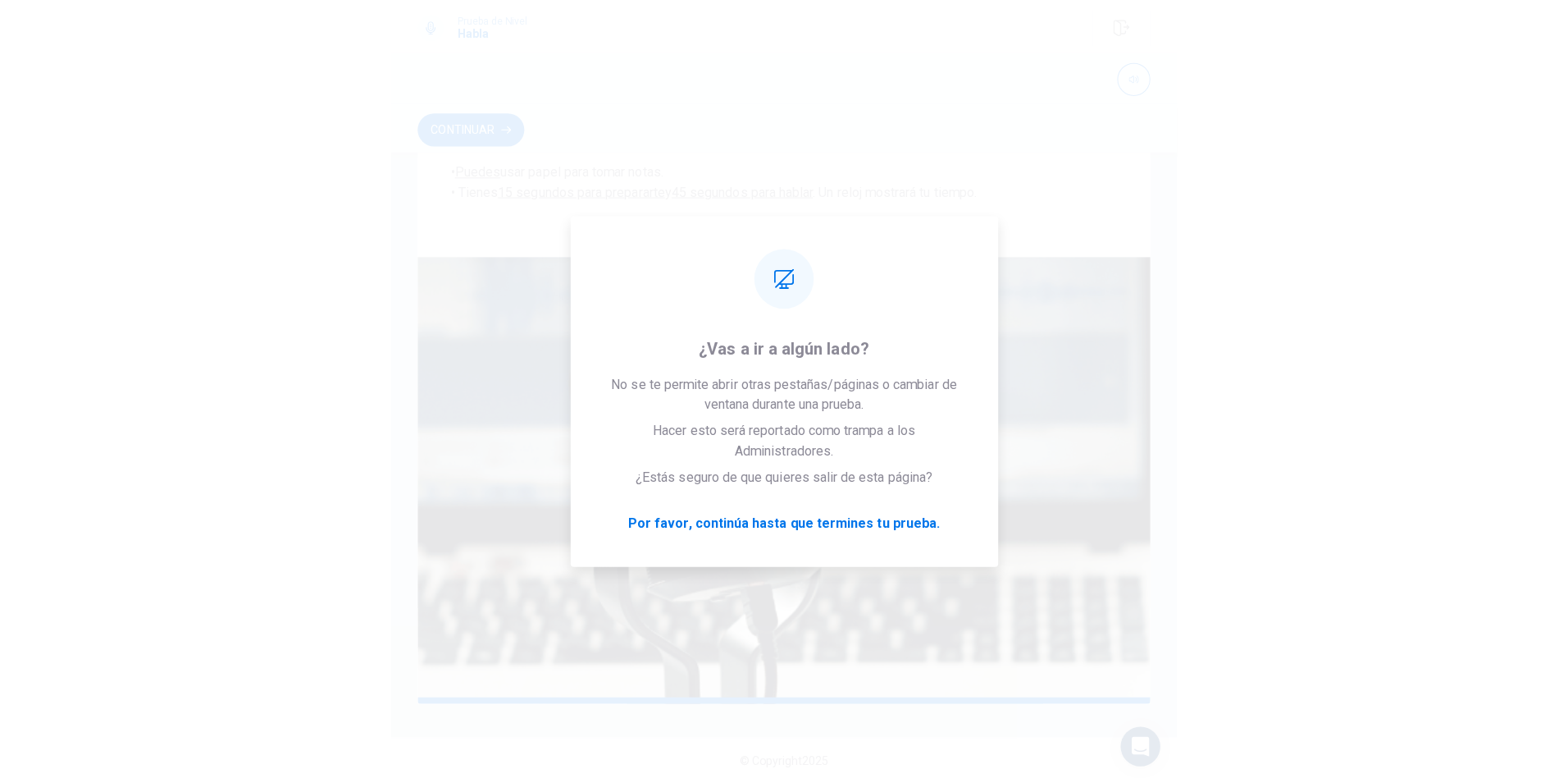
scroll to position [104, 0]
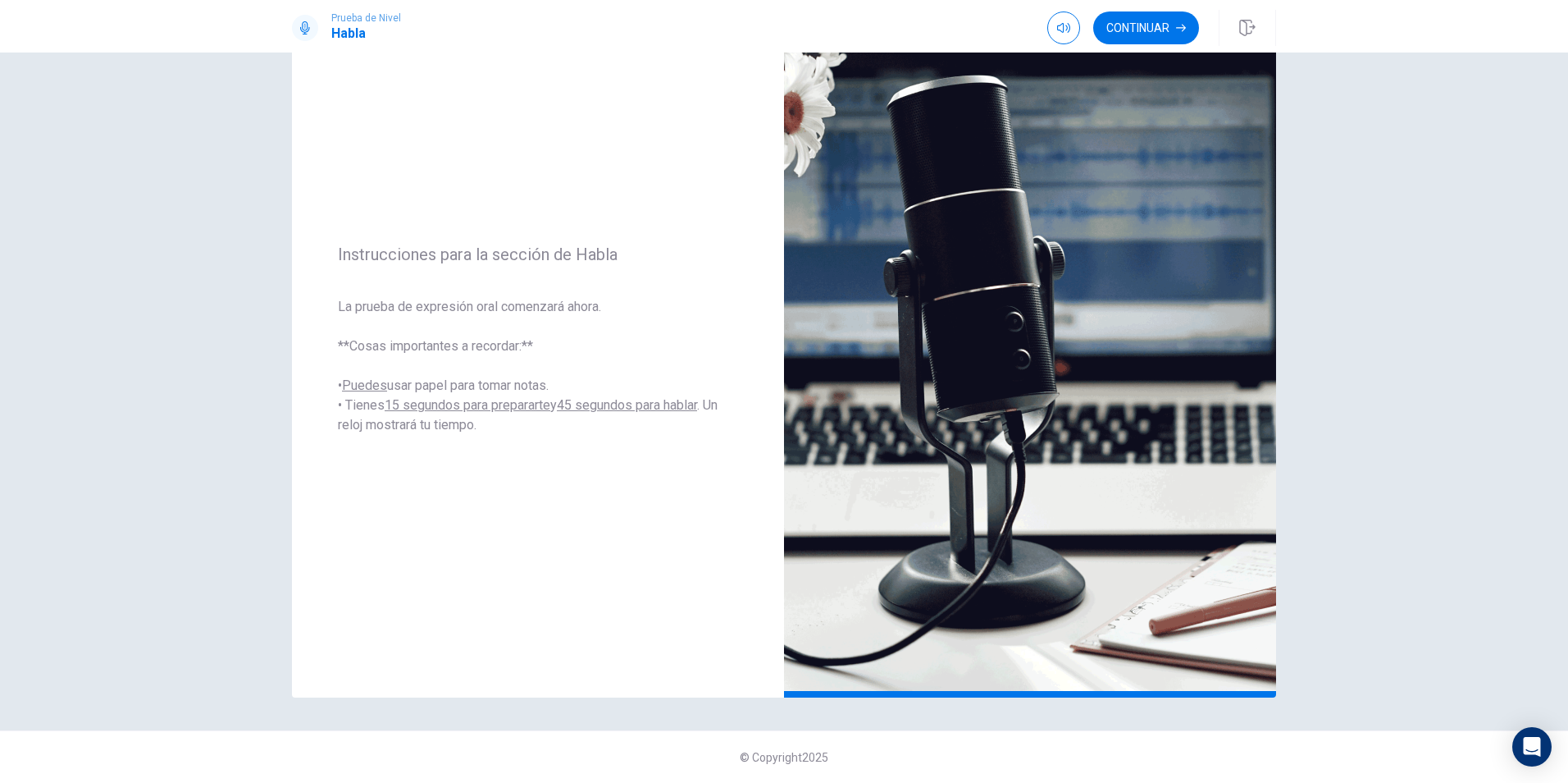
click at [778, 132] on div "Instrucciones para la sección de Habla La prueba de expresión oral comenzará ah…" at bounding box center [784, 417] width 1568 height 731
click at [778, 33] on button "Continuar" at bounding box center [1145, 28] width 106 height 32
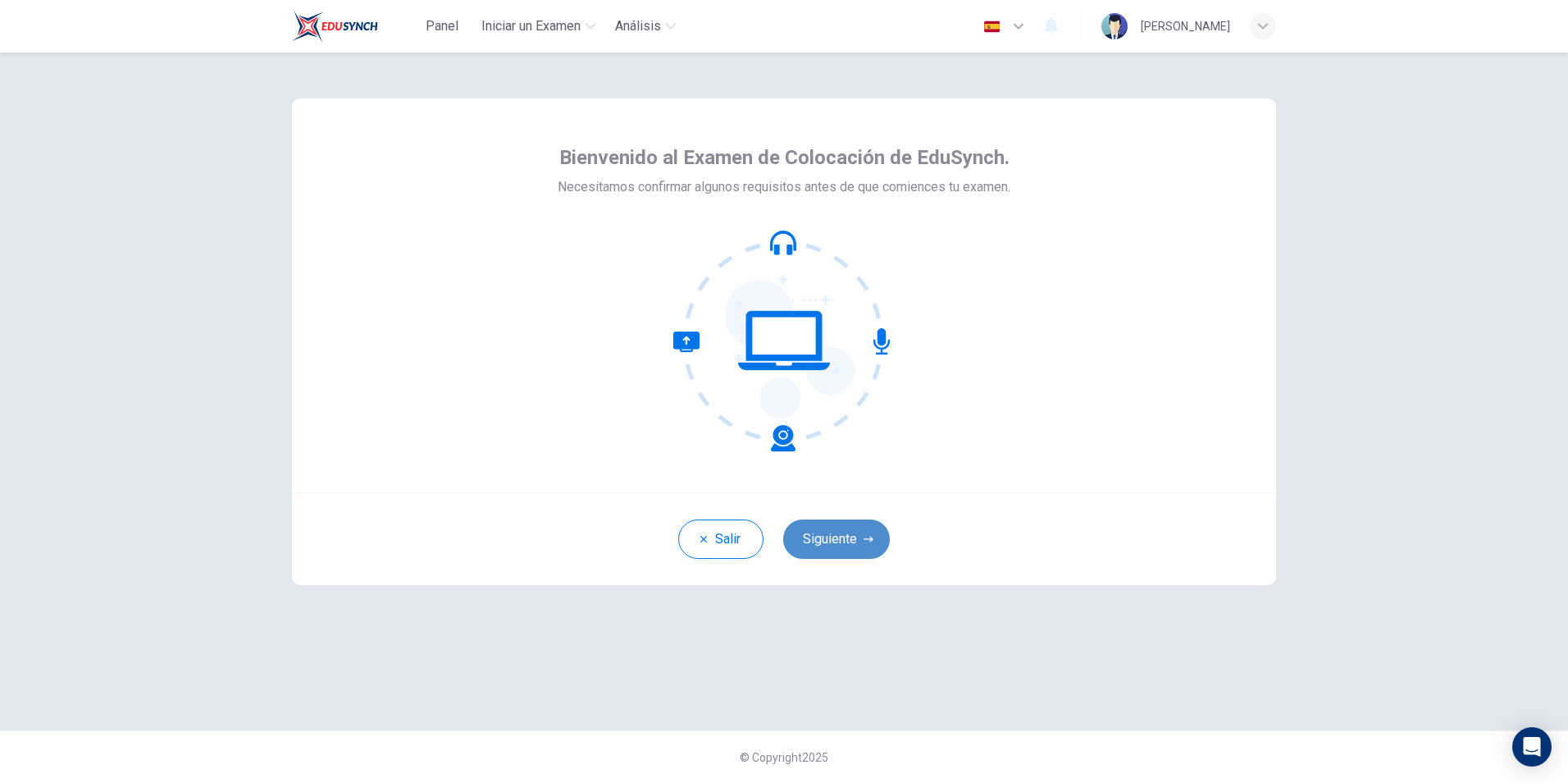
click at [778, 541] on button "Siguiente" at bounding box center [837, 538] width 107 height 39
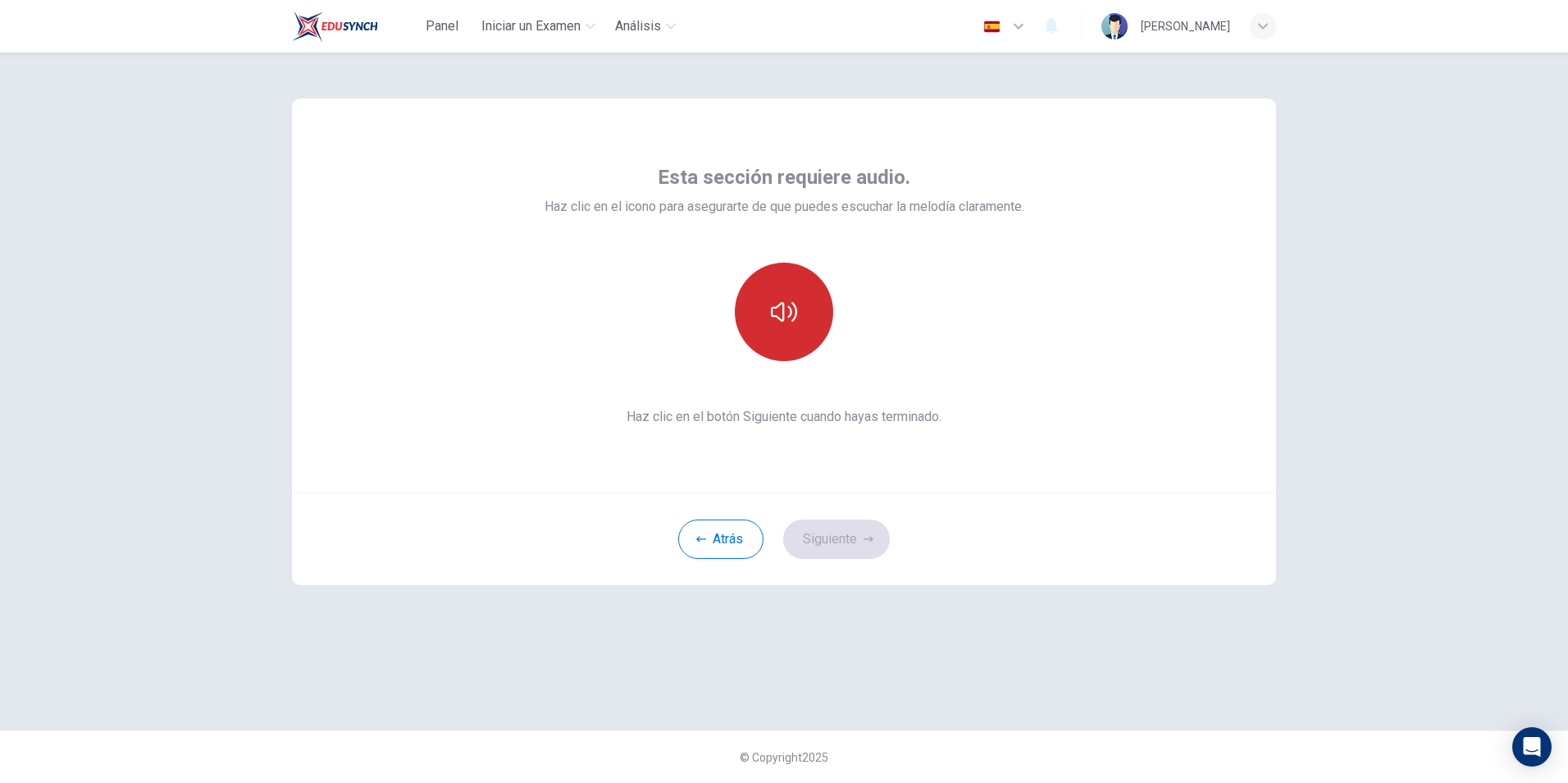
click at [778, 316] on button "button" at bounding box center [784, 311] width 98 height 98
click at [778, 518] on div "Atrás Siguiente" at bounding box center [784, 538] width 984 height 92
click at [778, 543] on button "Siguiente" at bounding box center [837, 538] width 107 height 39
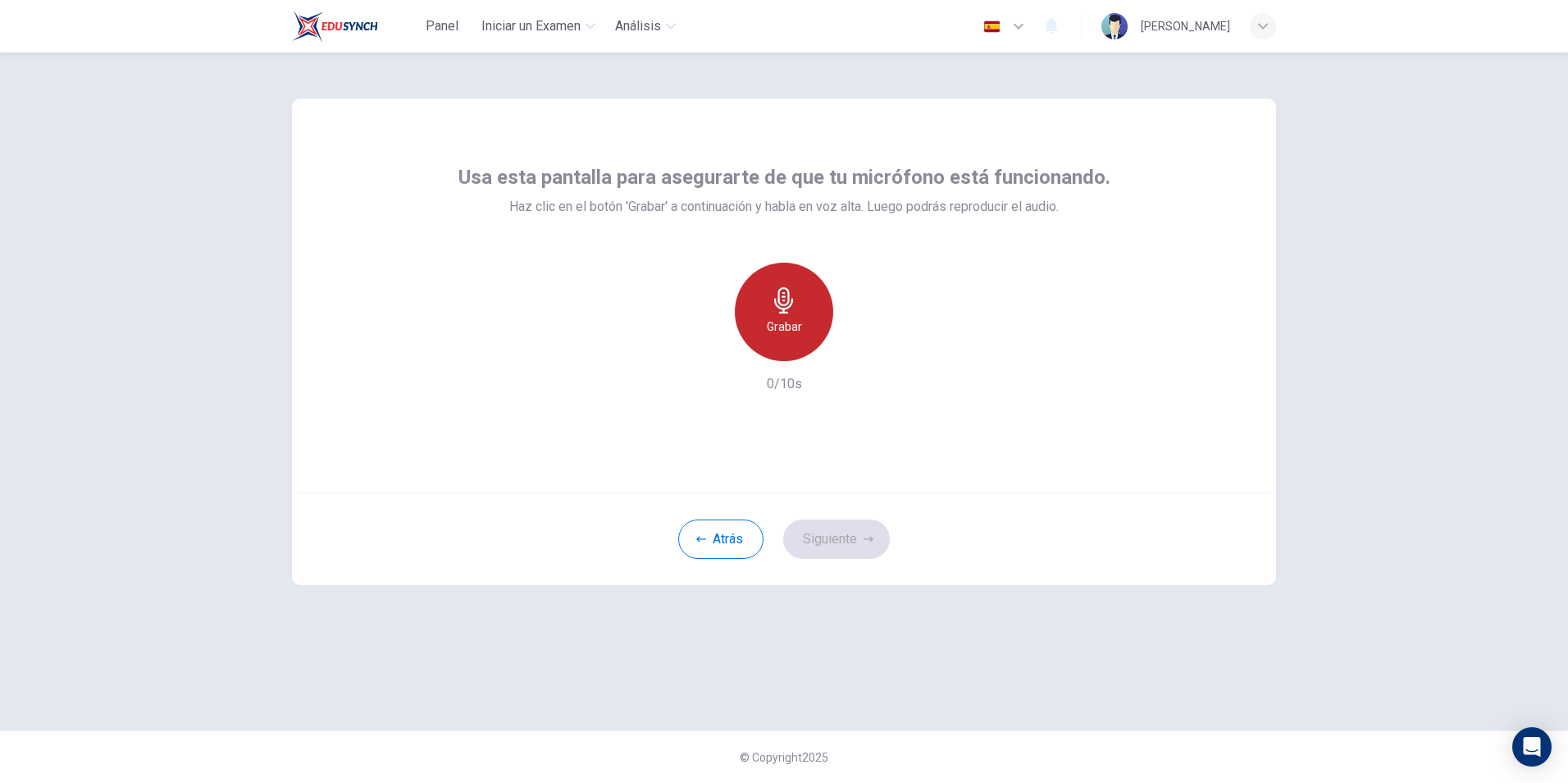
click at [778, 317] on h6 "Grabar" at bounding box center [784, 327] width 35 height 20
click at [778, 542] on button "Siguiente" at bounding box center [837, 538] width 107 height 39
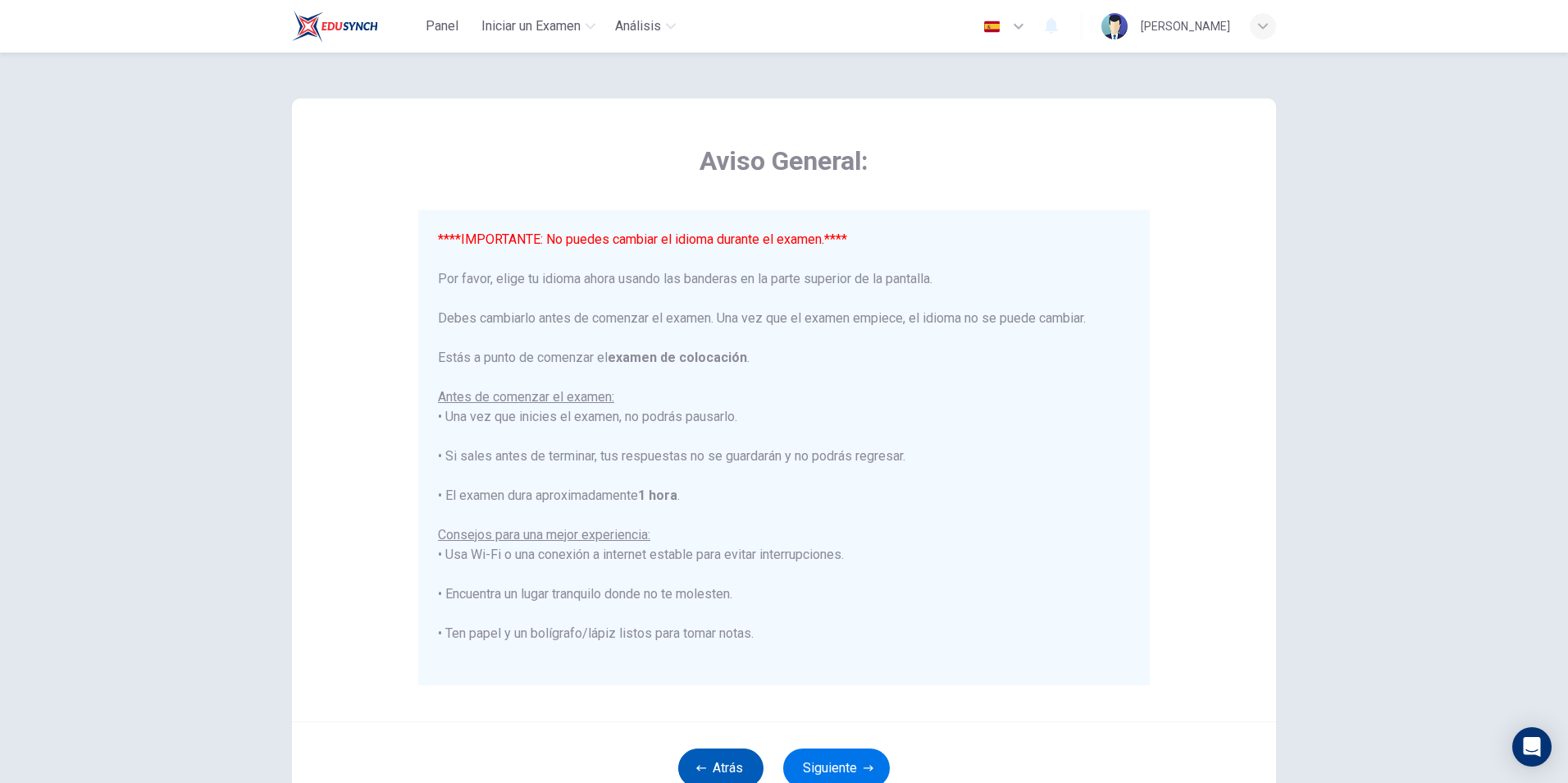
click at [716, 755] on button "Atrás" at bounding box center [721, 768] width 86 height 39
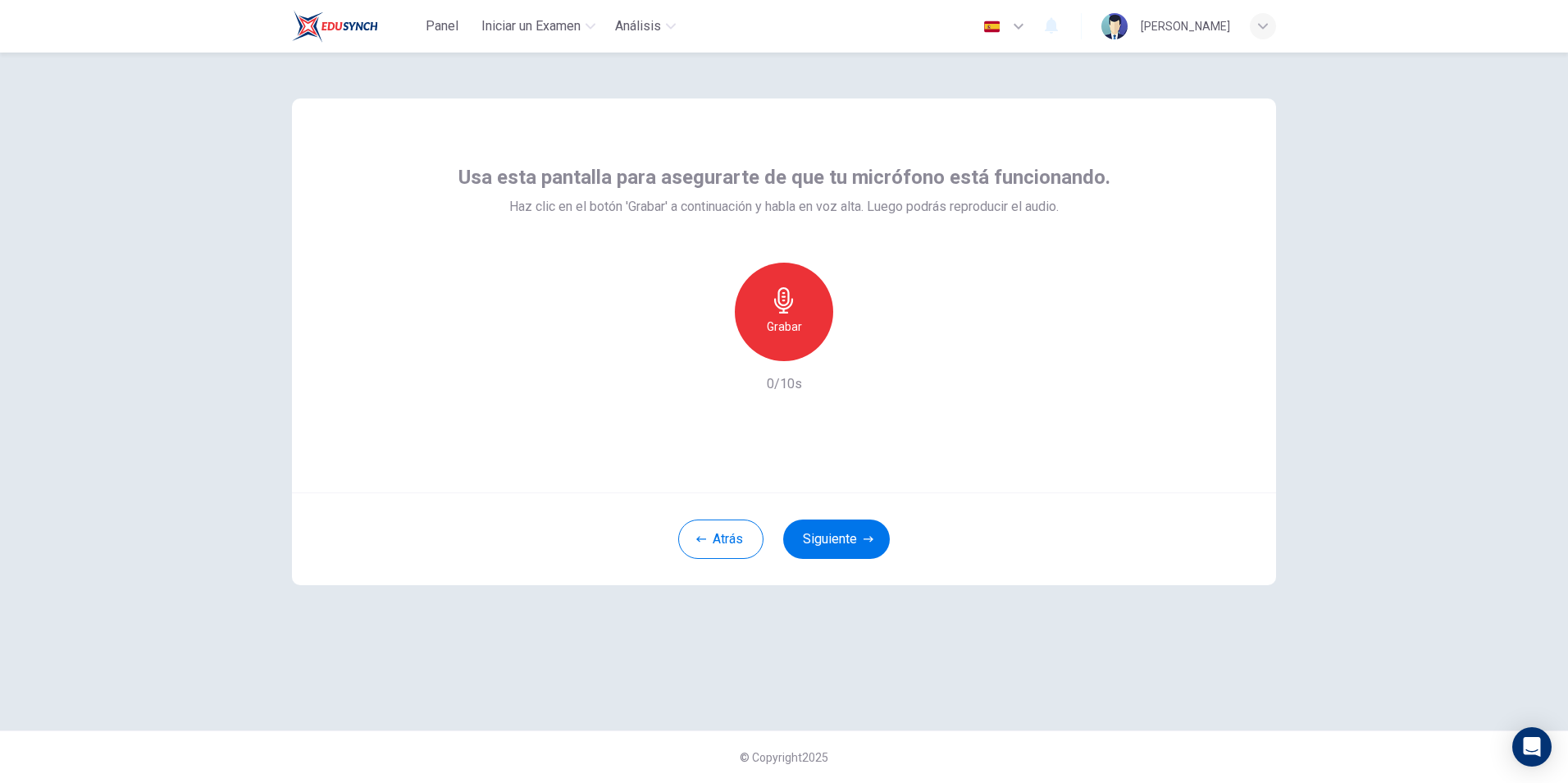
click at [778, 569] on div "Atrás Siguiente" at bounding box center [784, 538] width 984 height 92
click at [778, 555] on button "Siguiente" at bounding box center [837, 538] width 107 height 39
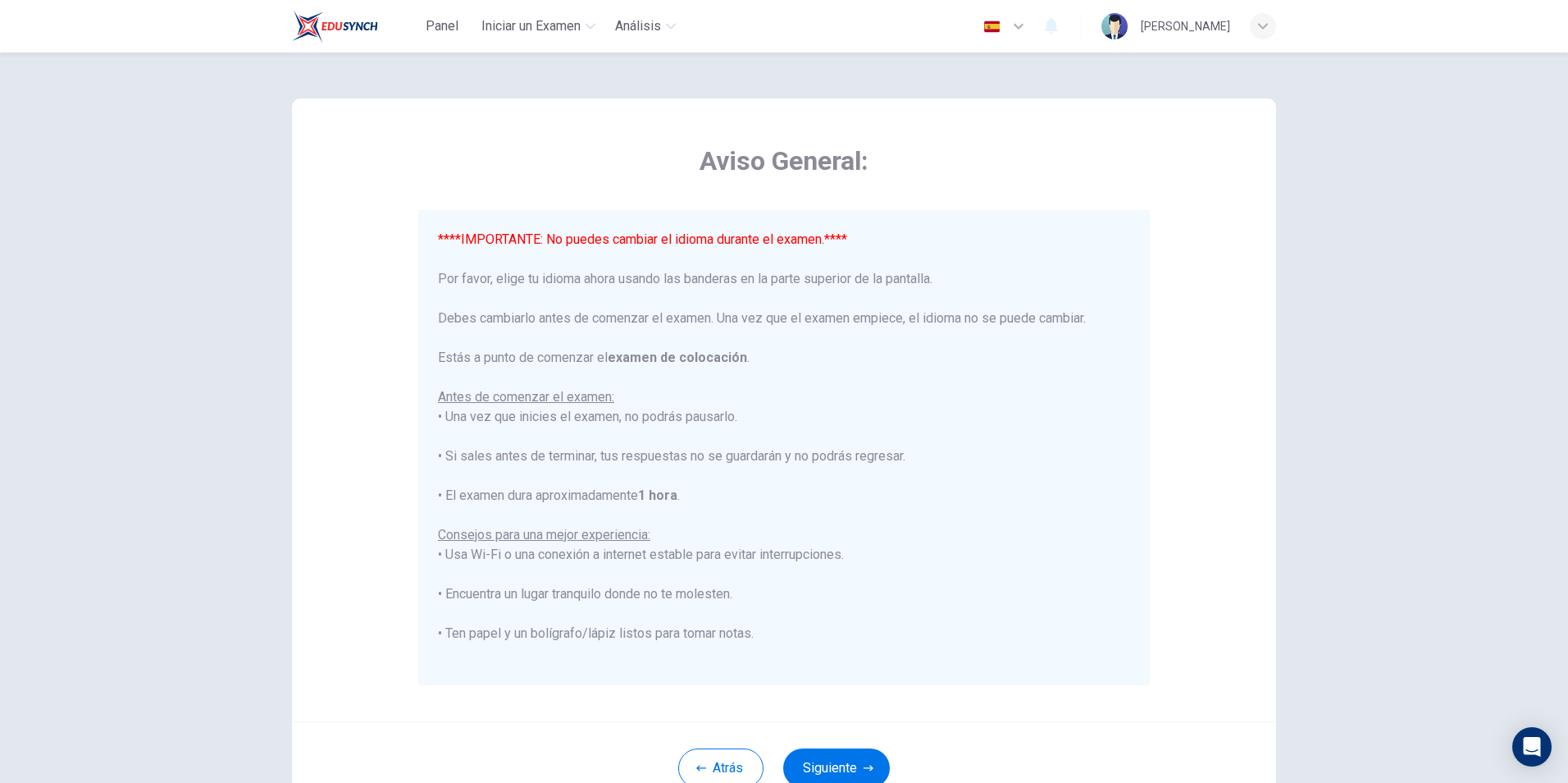
click at [778, 27] on img at bounding box center [1115, 27] width 27 height 27
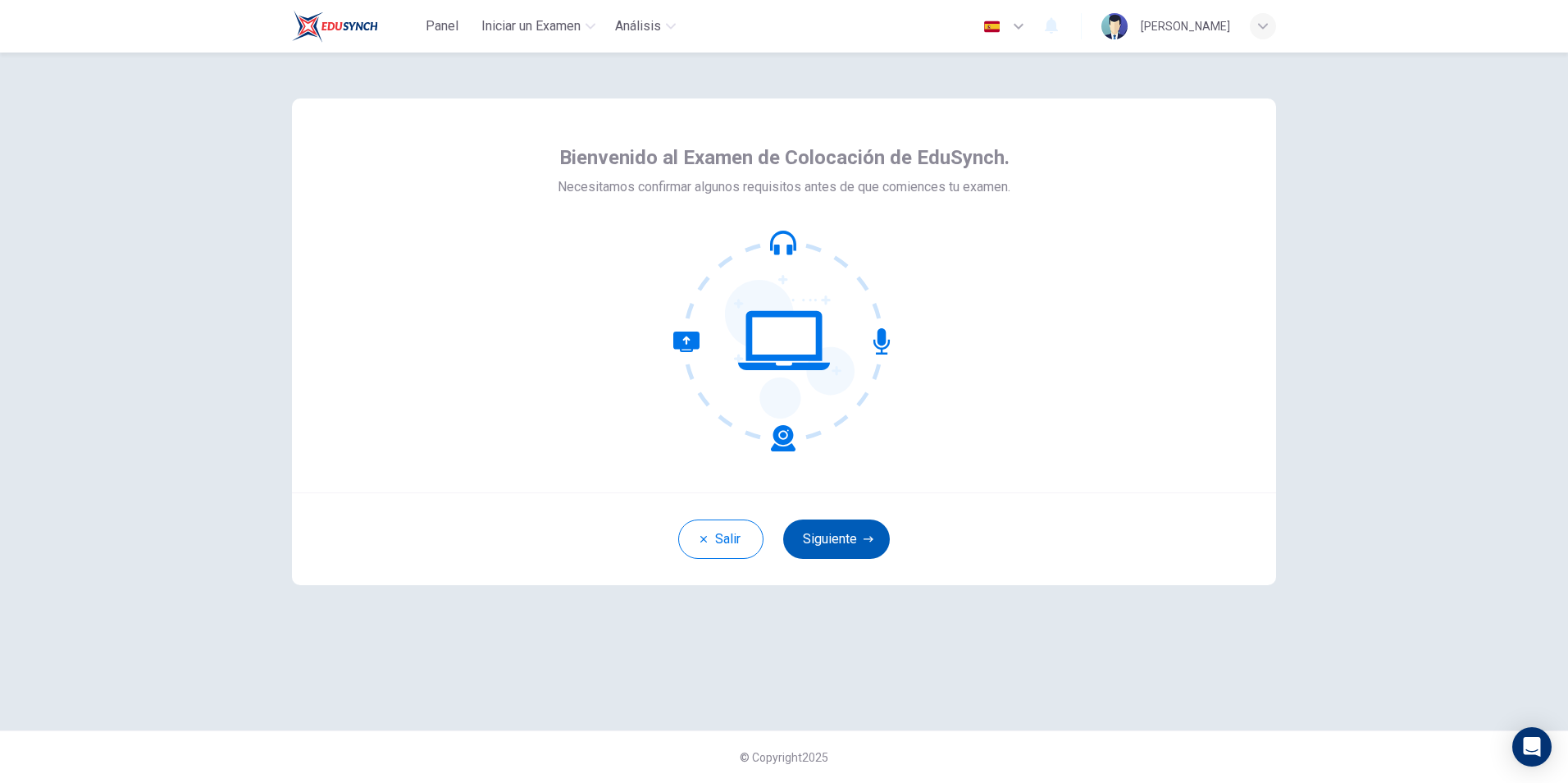
click at [832, 532] on button "Siguiente" at bounding box center [837, 538] width 107 height 39
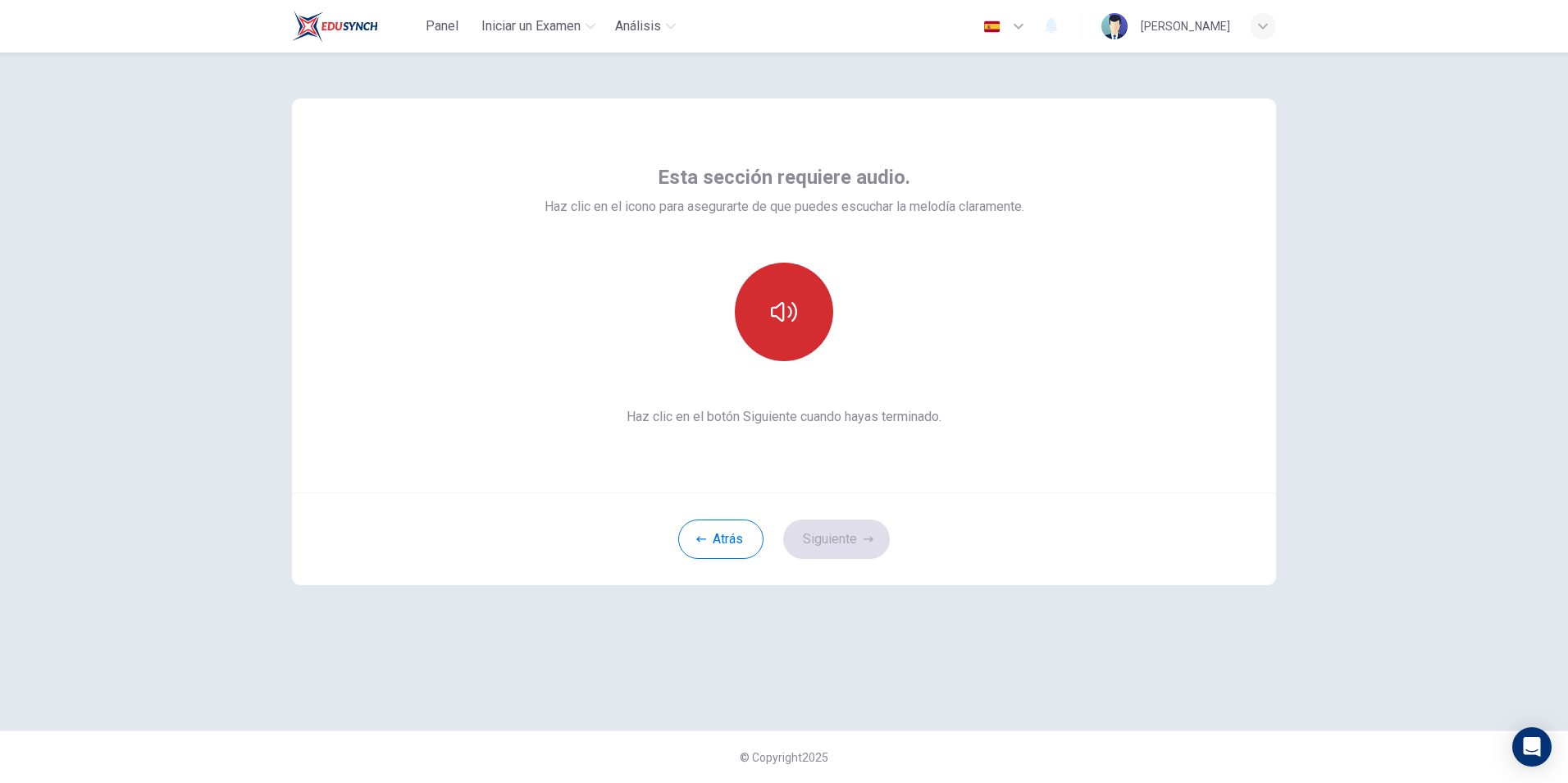
click at [799, 313] on button "button" at bounding box center [784, 311] width 98 height 98
click at [834, 545] on button "Siguiente" at bounding box center [837, 538] width 107 height 39
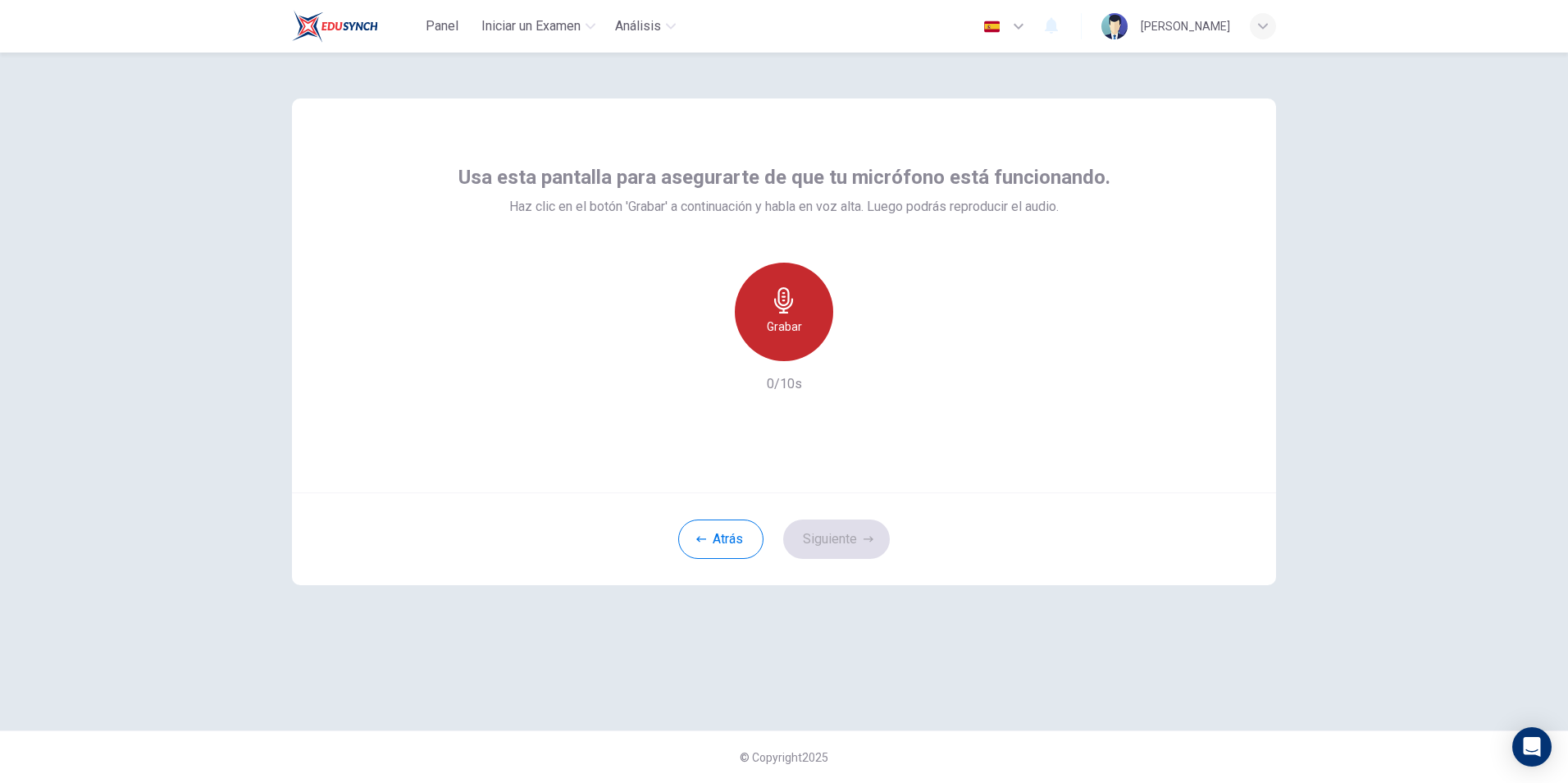
click at [802, 324] on div "Grabar" at bounding box center [784, 311] width 98 height 98
click at [803, 319] on h6 "Detener" at bounding box center [784, 327] width 42 height 20
click at [863, 348] on icon "button" at bounding box center [861, 348] width 8 height 10
click at [834, 546] on button "Siguiente" at bounding box center [837, 538] width 107 height 39
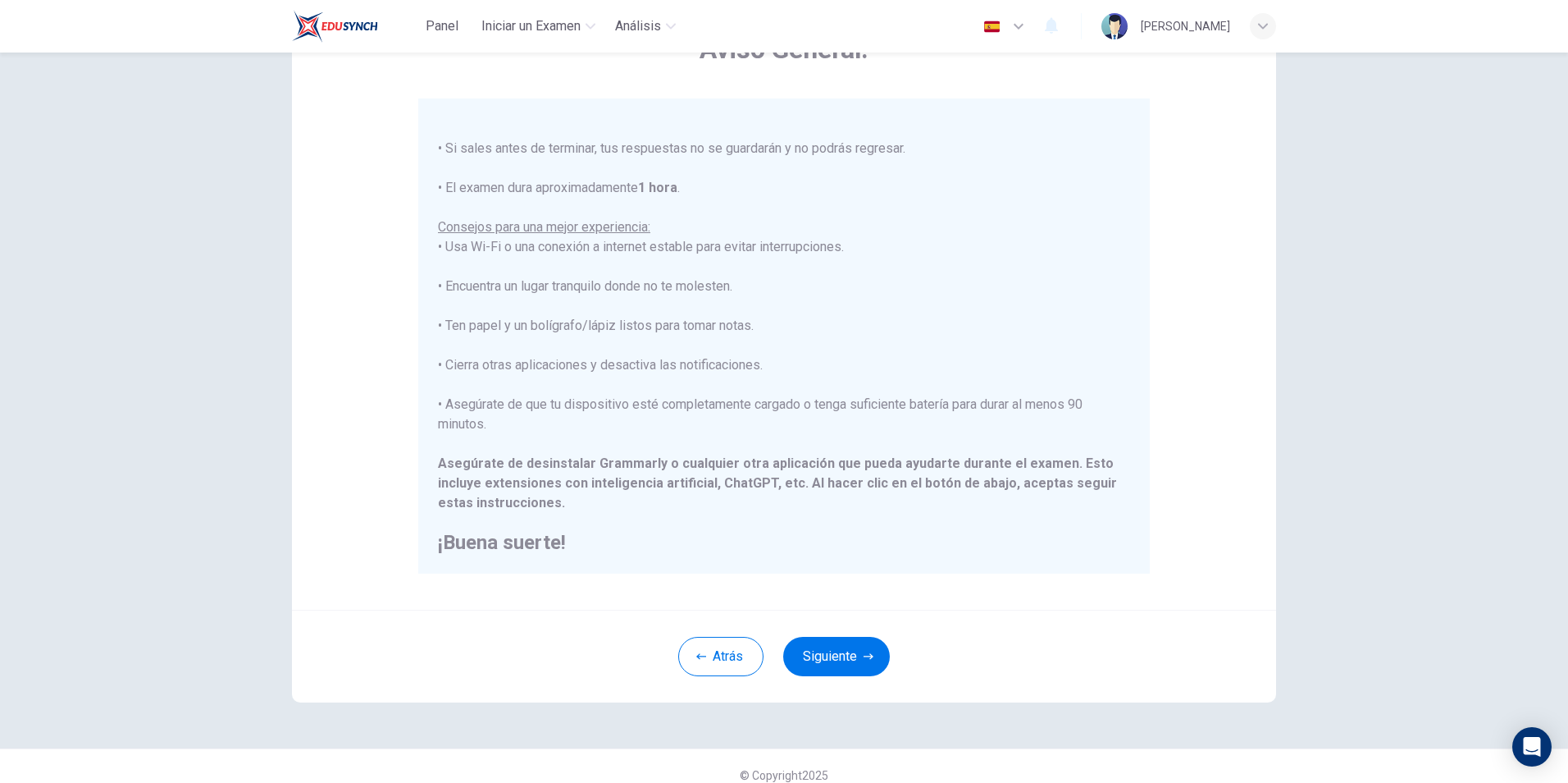
scroll to position [130, 0]
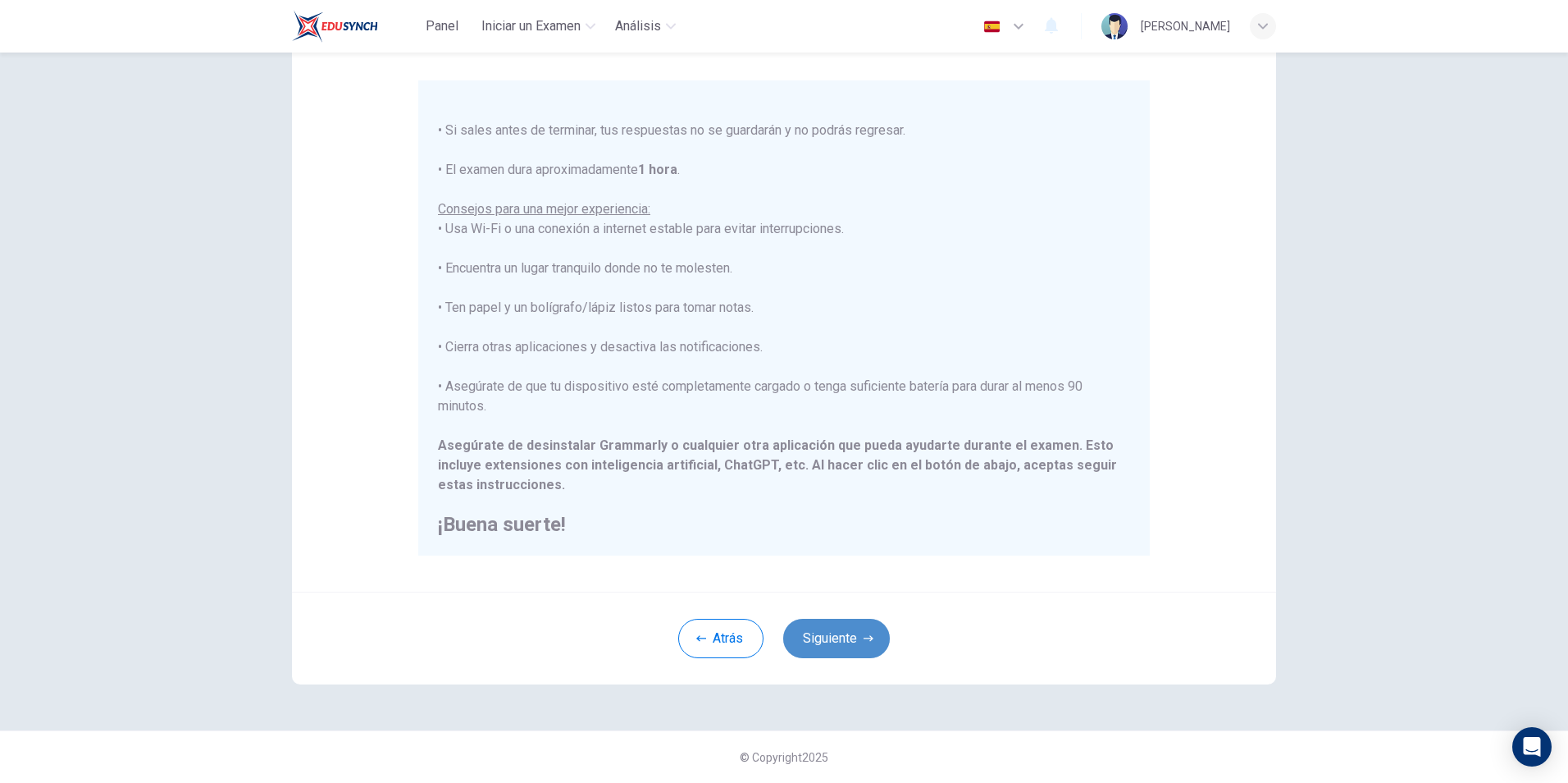
click at [863, 635] on icon "button" at bounding box center [868, 638] width 10 height 10
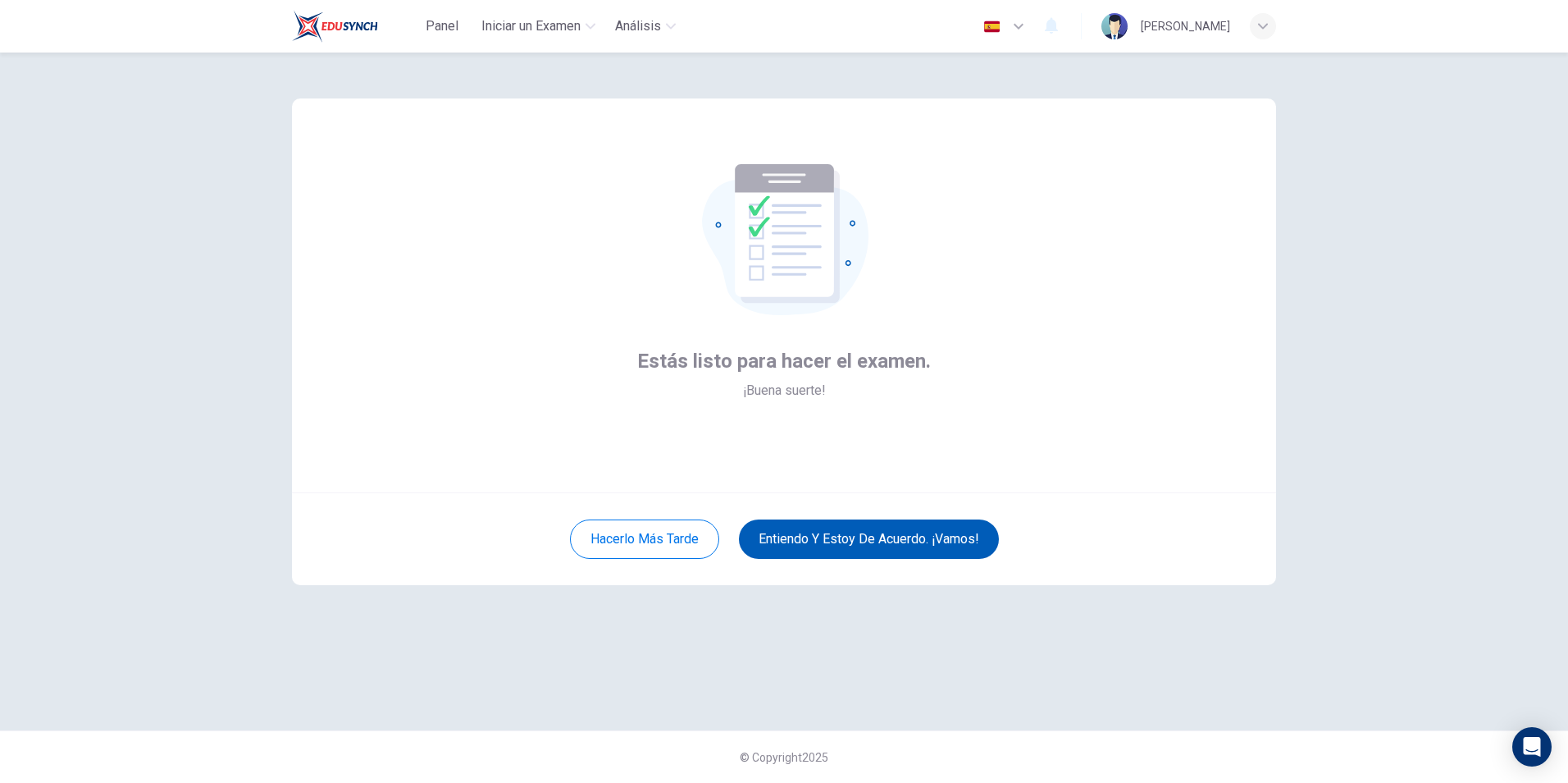
click at [861, 542] on button "Entiendo y estoy de acuerdo. ¡Vamos!" at bounding box center [868, 538] width 260 height 39
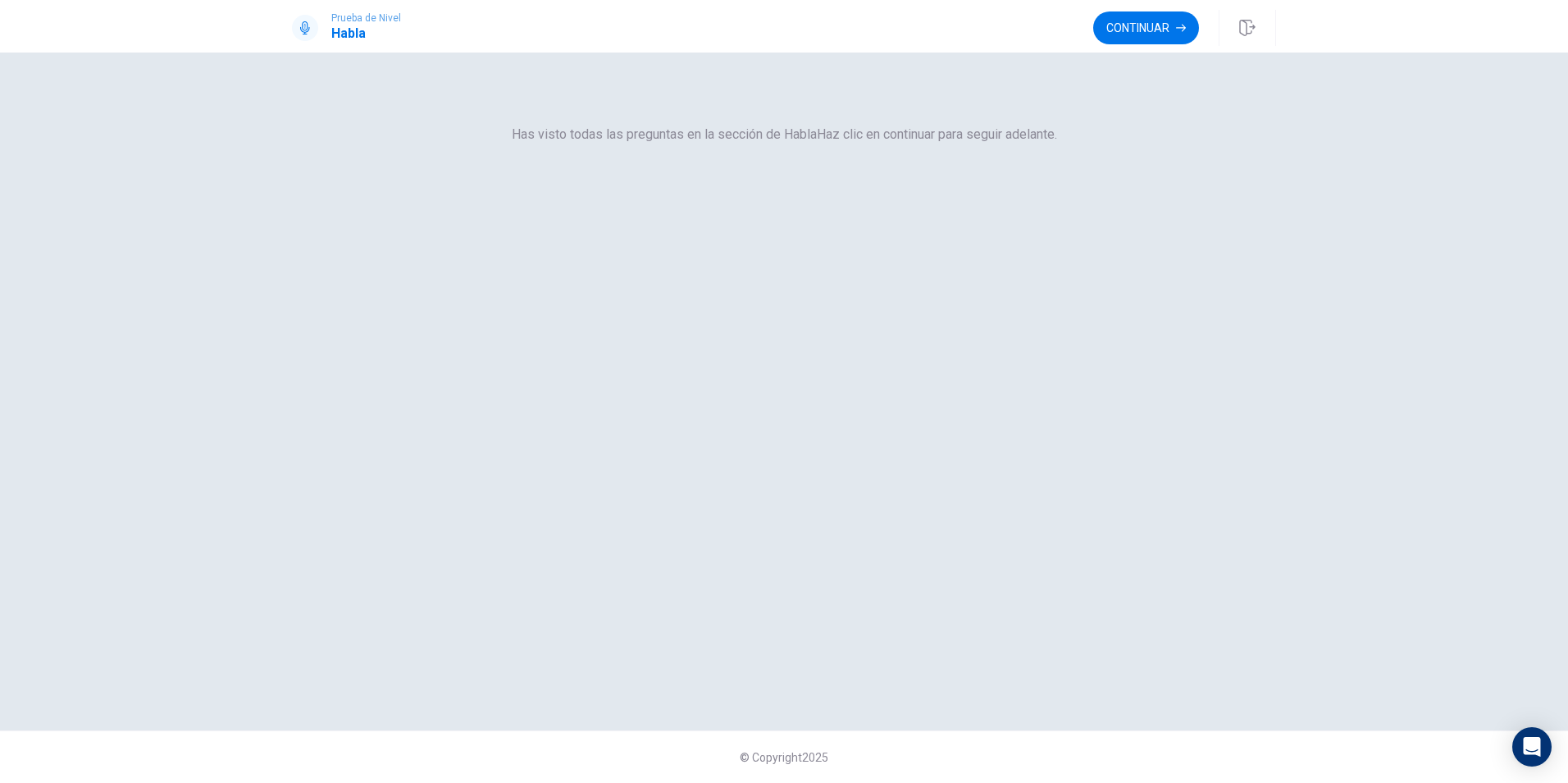
click at [825, 145] on div "Has visto todas las preguntas en la sección de Habla Haz clic en continuar para…" at bounding box center [784, 115] width 984 height 59
click at [784, 105] on div at bounding box center [784, 95] width 0 height 20
click at [1154, 34] on button "Continuar" at bounding box center [1145, 28] width 106 height 32
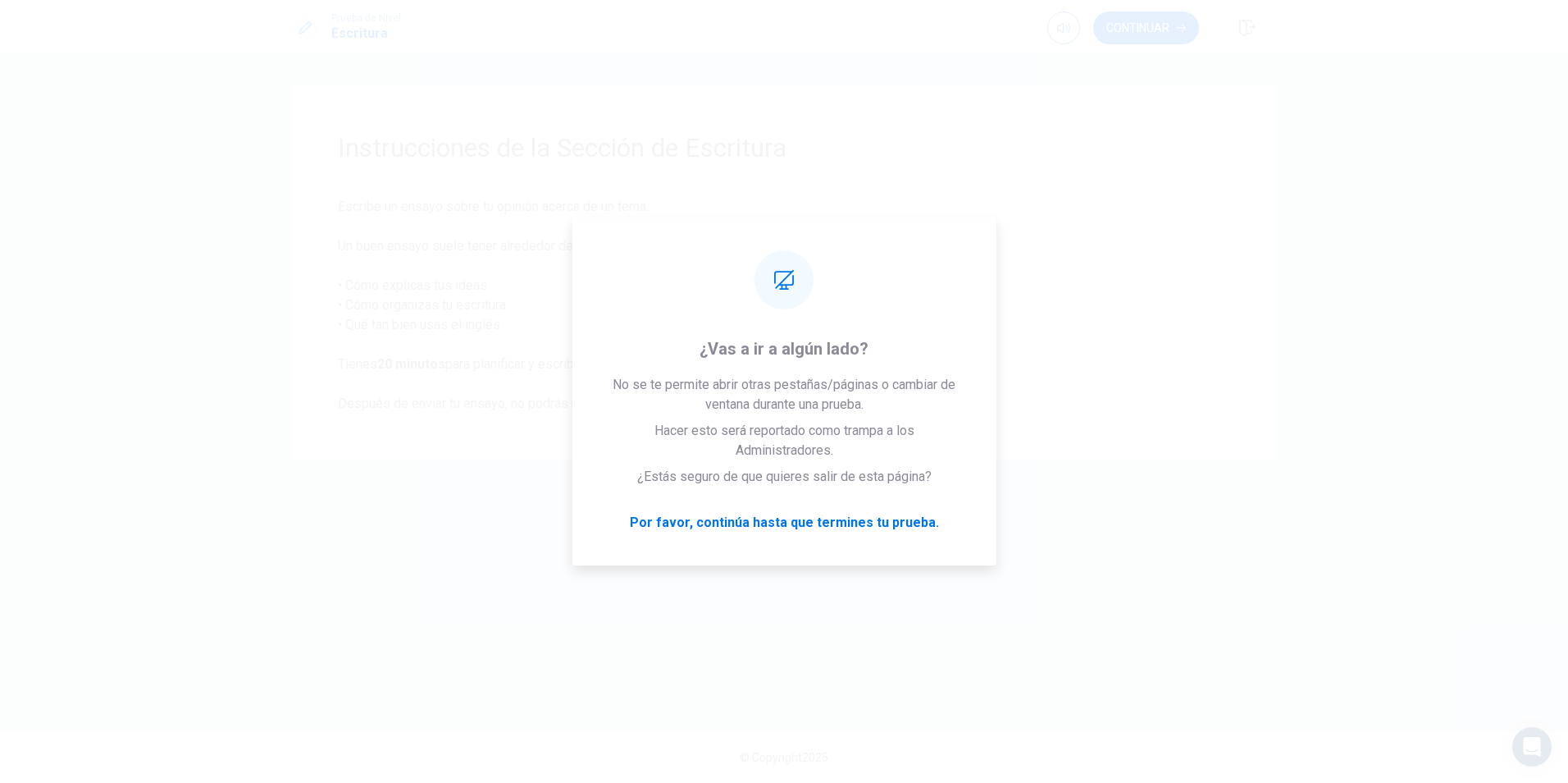
click at [1140, 305] on span "Escribe un ensayo sobre tu opinión acerca de un tema. Un buen ensayo suele tene…" at bounding box center [784, 305] width 892 height 216
click at [1439, 446] on div "Instrucciones de la Sección de Escritura Escribe un ensayo sobre tu opinión ace…" at bounding box center [784, 417] width 1568 height 731
click at [1234, 321] on div "Instrucciones de la Sección de Escritura Escribe un ensayo sobre tu opinión ace…" at bounding box center [784, 272] width 984 height 374
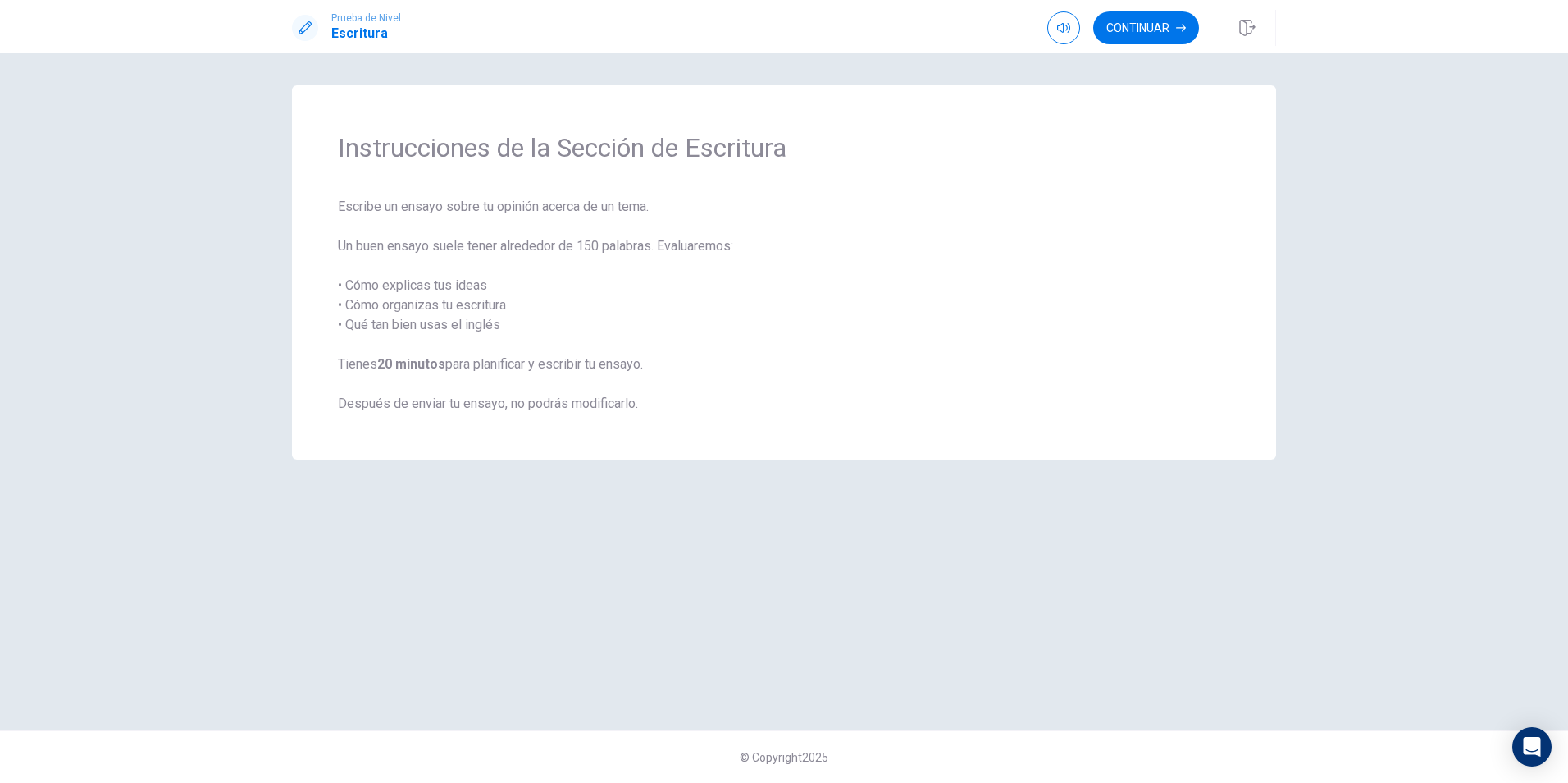
click at [892, 353] on span "Escribe un ensayo sobre tu opinión acerca de un tema. Un buen ensayo suele tene…" at bounding box center [784, 305] width 892 height 216
click at [1371, 464] on div "Instrucciones de la Sección de Escritura Escribe un ensayo sobre tu opinión ace…" at bounding box center [784, 417] width 1568 height 731
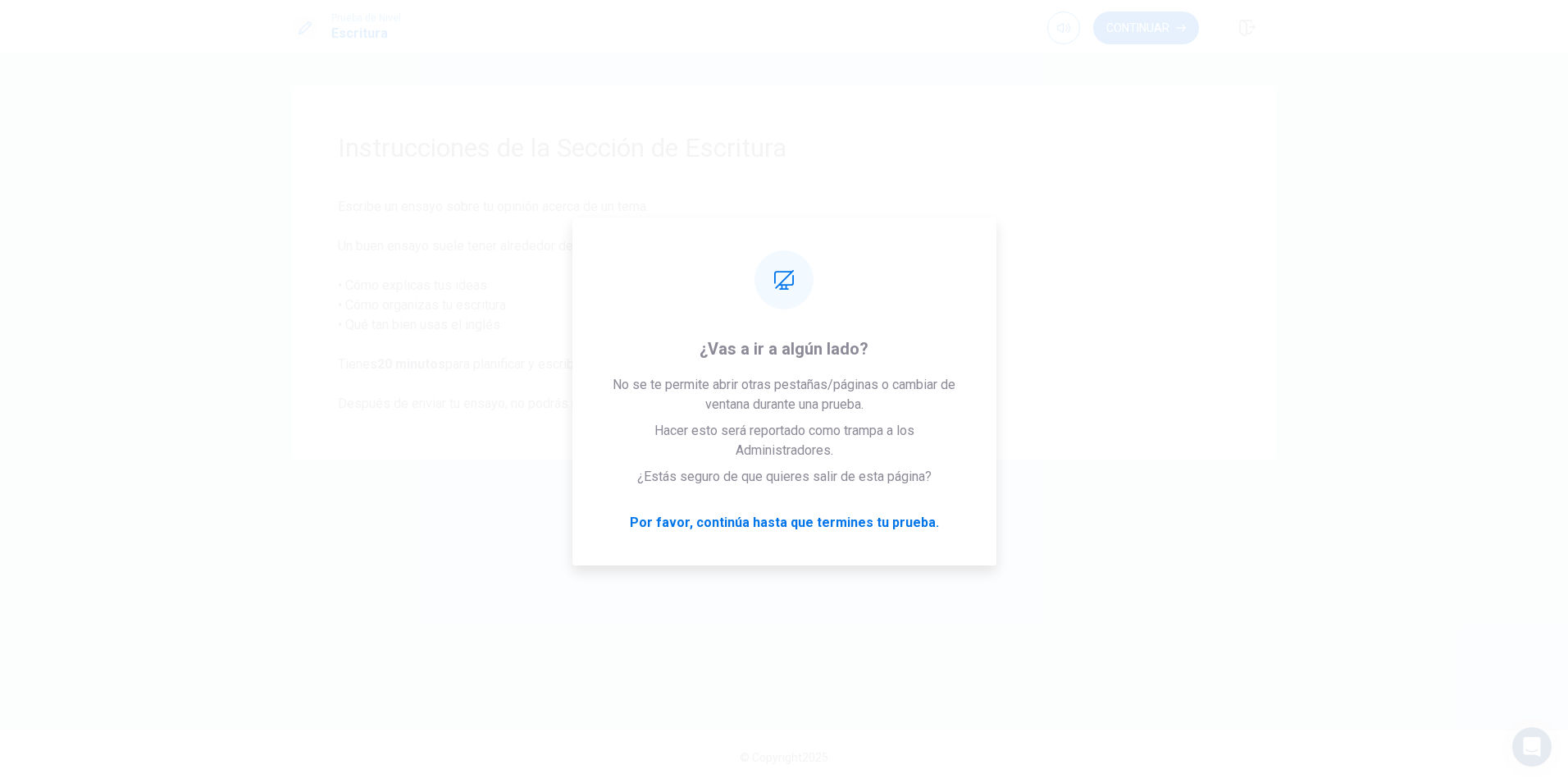
click at [1237, 167] on div "Instrucciones de la Sección de Escritura Escribe un ensayo sobre tu opinión ace…" at bounding box center [784, 272] width 984 height 374
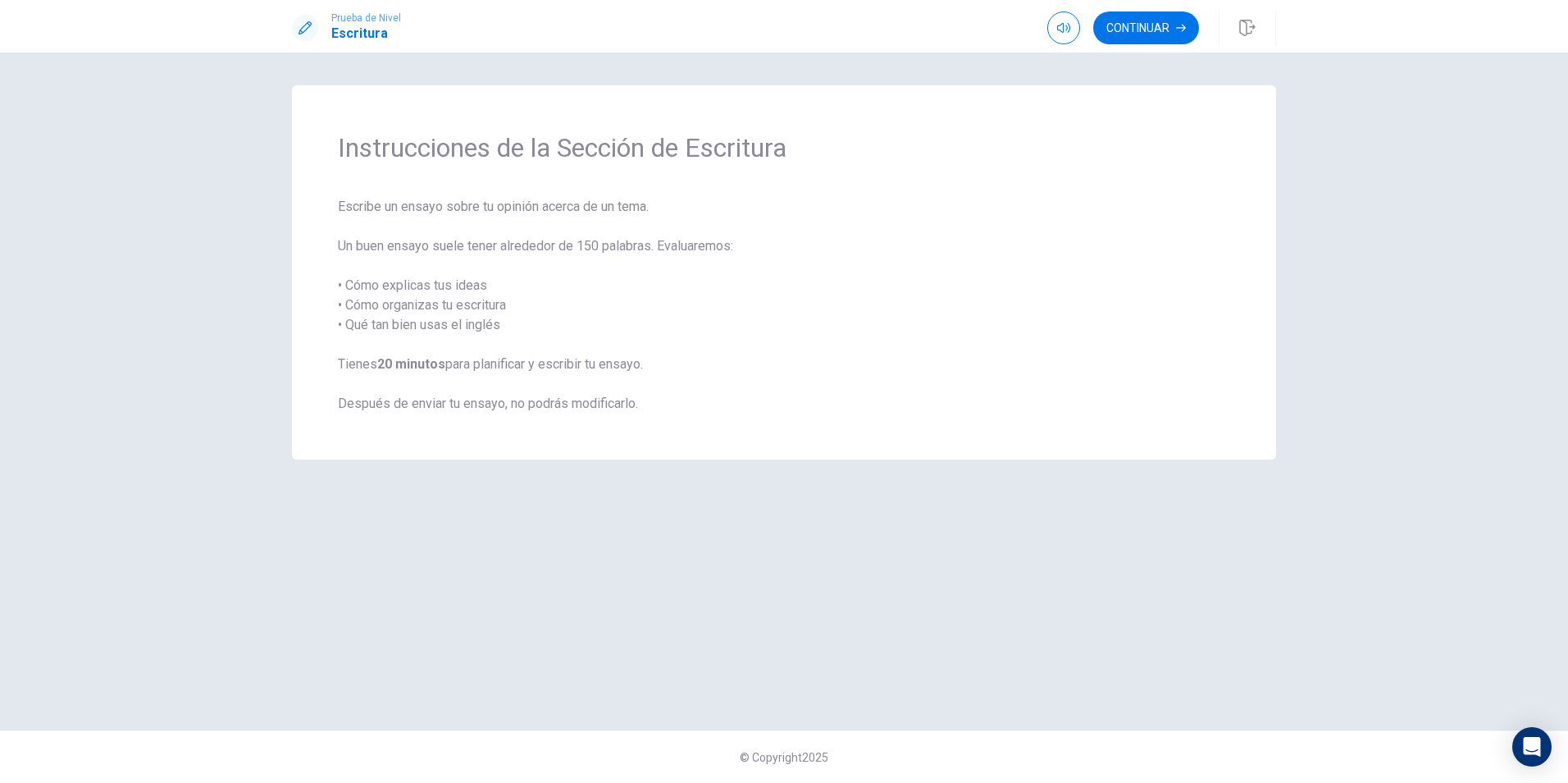
click at [1045, 347] on span "Escribe un ensayo sobre tu opinión acerca de un tema. Un buen ensayo suele tene…" at bounding box center [784, 305] width 892 height 216
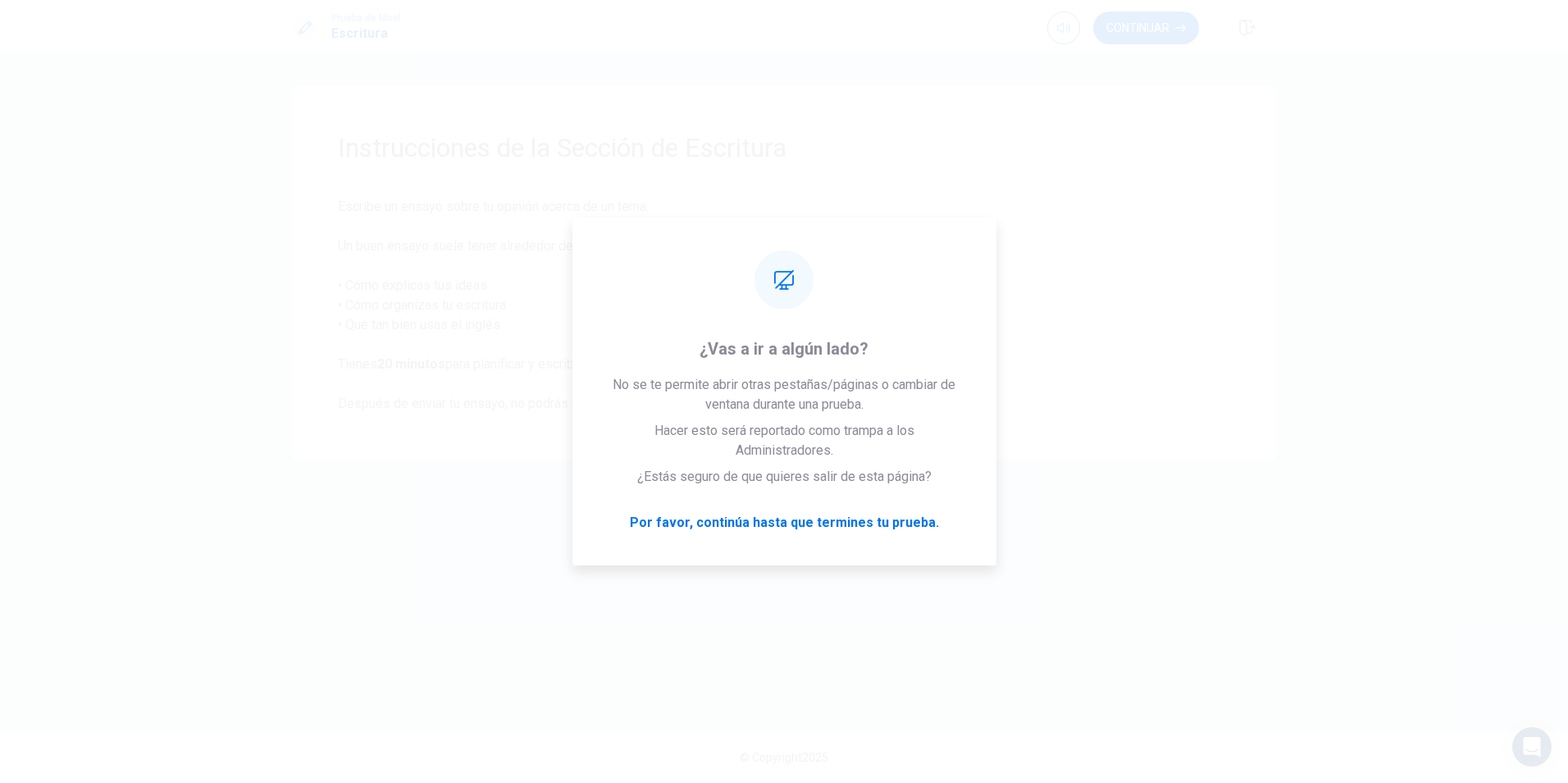
click at [1217, 204] on span "Escribe un ensayo sobre tu opinión acerca de un tema. Un buen ensayo suele tene…" at bounding box center [784, 305] width 892 height 216
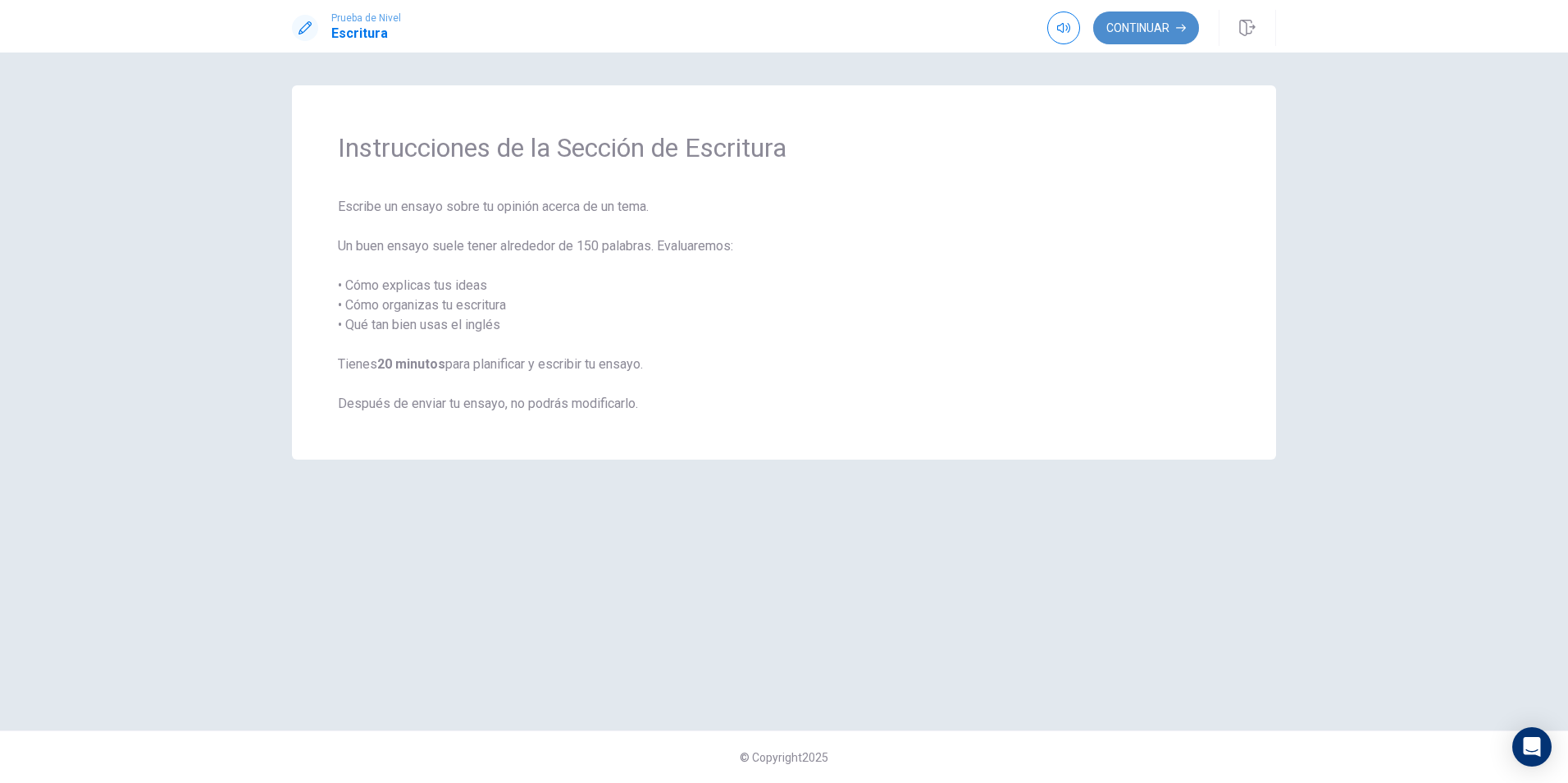
click at [1165, 29] on button "Continuar" at bounding box center [1145, 28] width 106 height 32
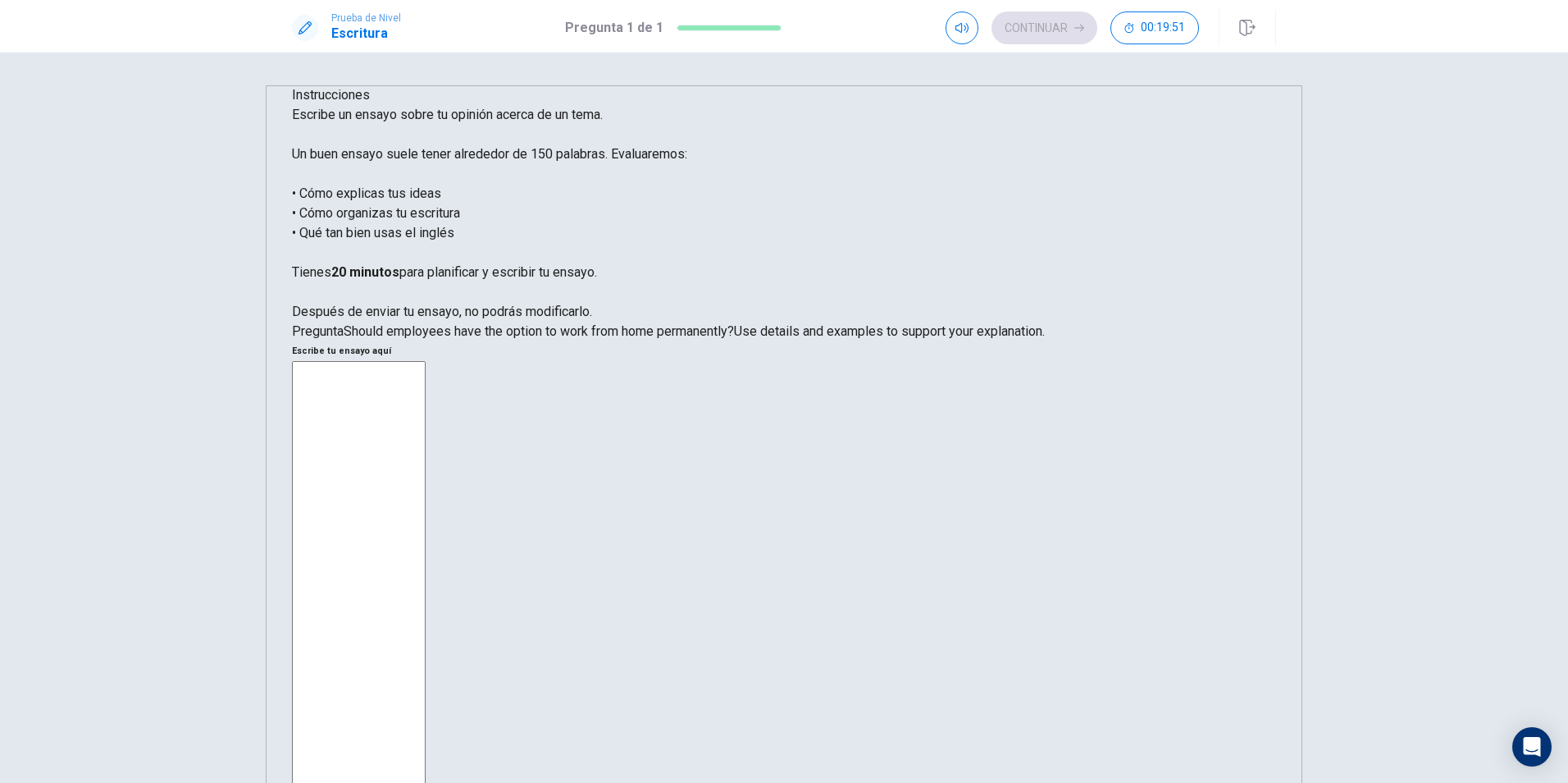
click at [1386, 293] on div "Instrucciones Escribe un ensayo sobre tu opinión acerca de un tema. Un buen ens…" at bounding box center [784, 417] width 1568 height 731
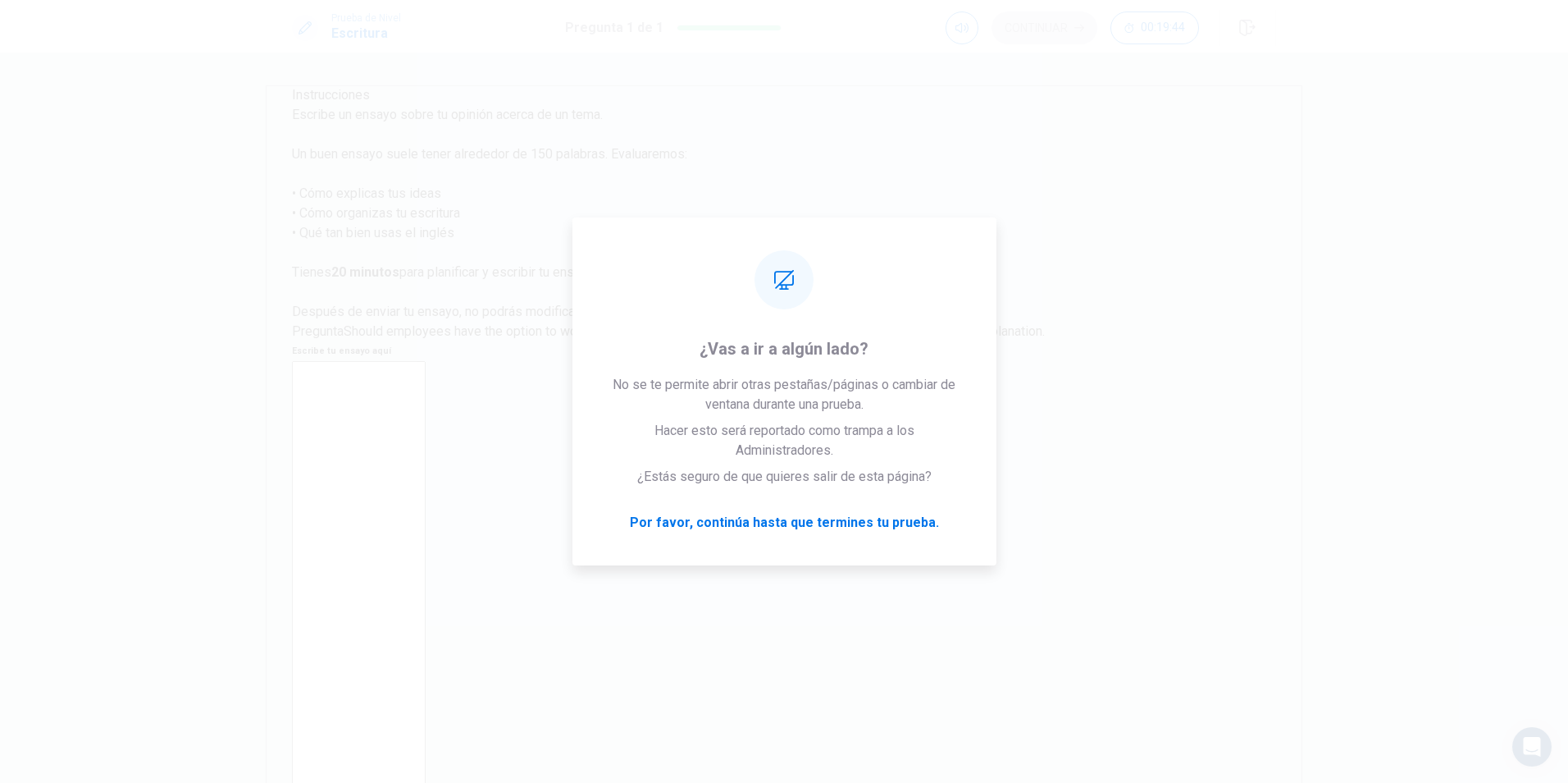
click at [1356, 215] on div "Instrucciones Escribe un ensayo sobre tu opinión acerca de un tema. Un buen ens…" at bounding box center [784, 417] width 1568 height 731
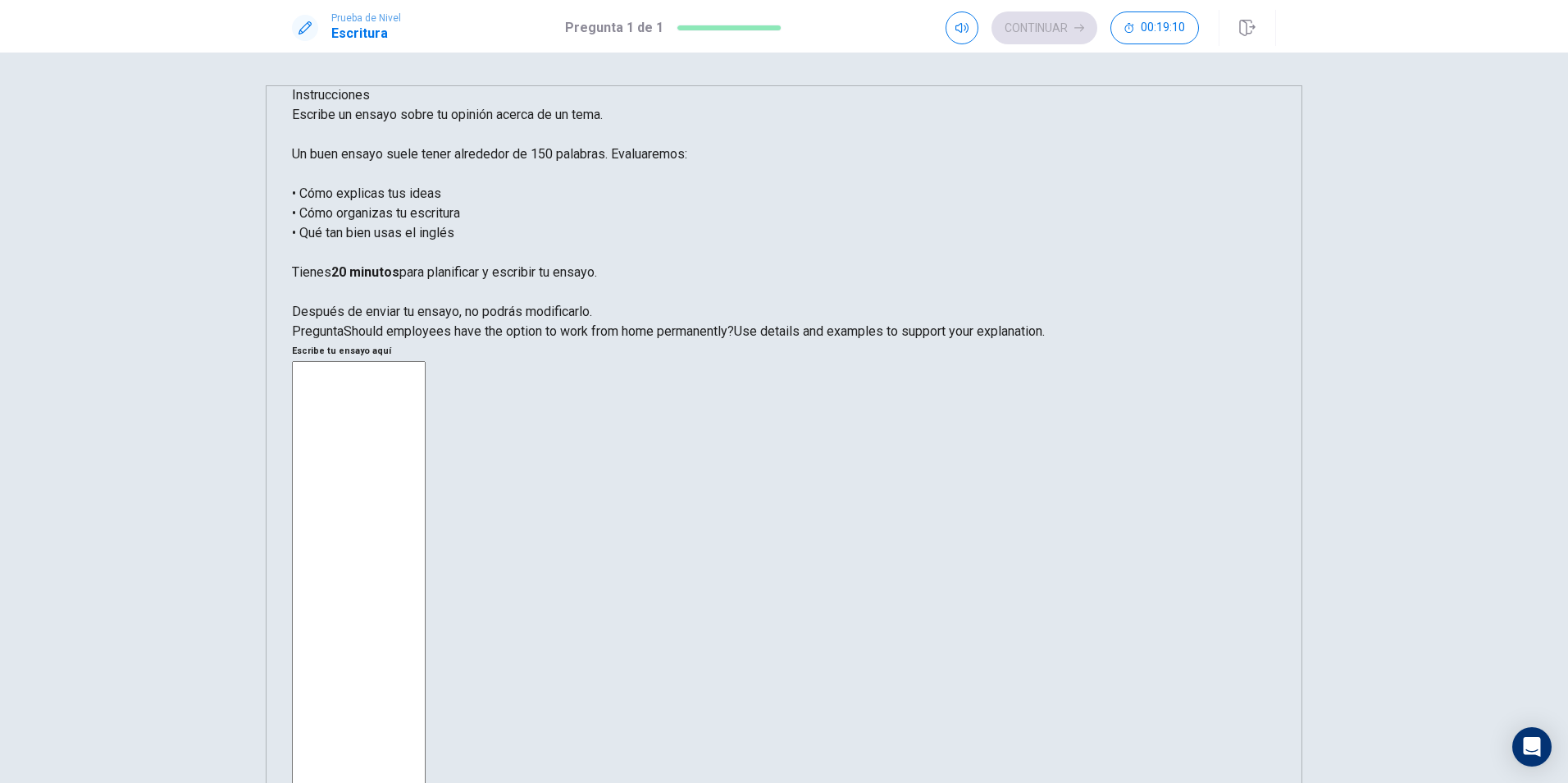
click at [426, 361] on textarea at bounding box center [359, 609] width 133 height 495
type textarea "I"
type textarea "x"
type textarea "If"
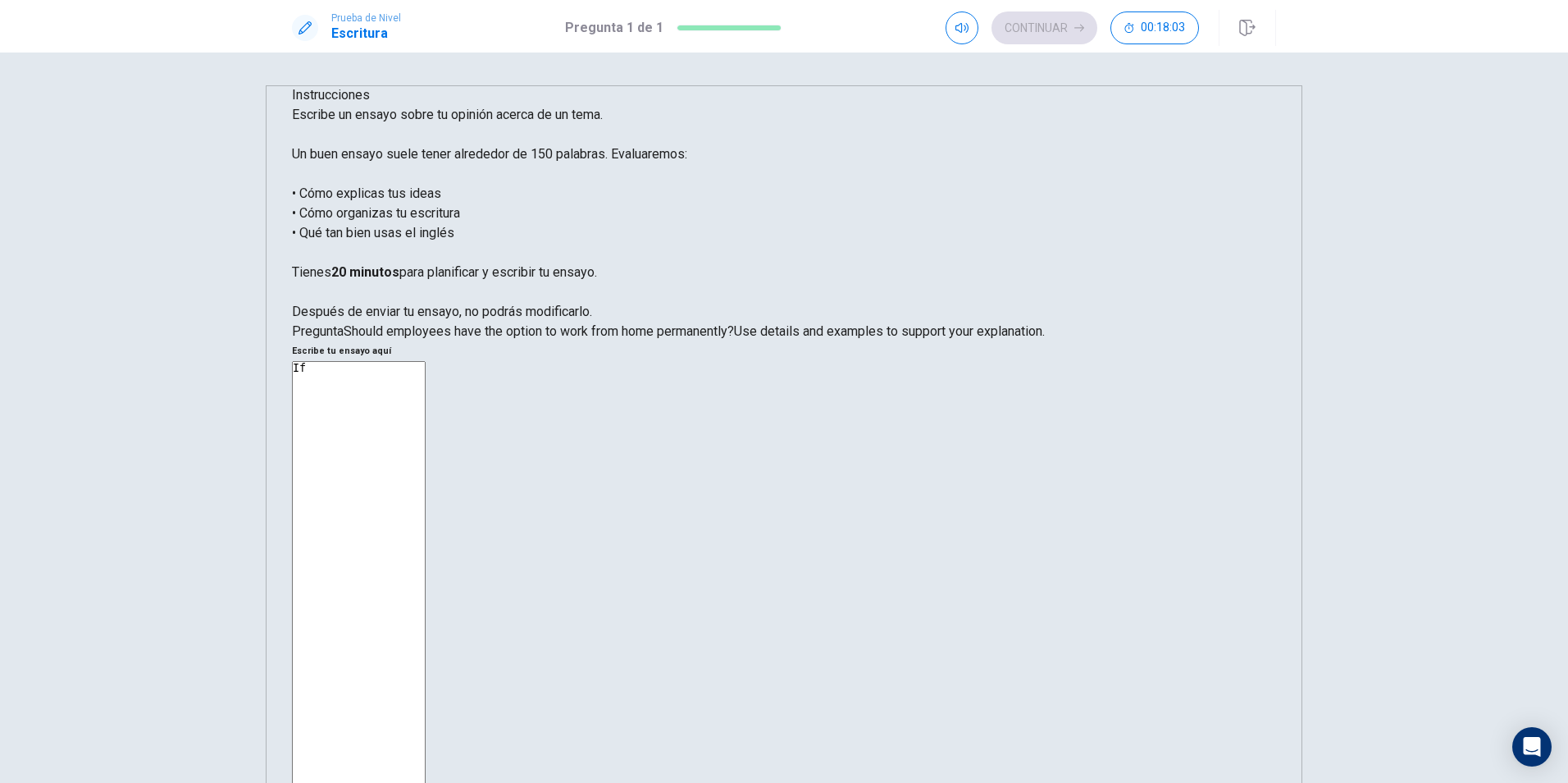
type textarea "x"
type textarea "If"
type textarea "x"
type textarea "If t"
type textarea "x"
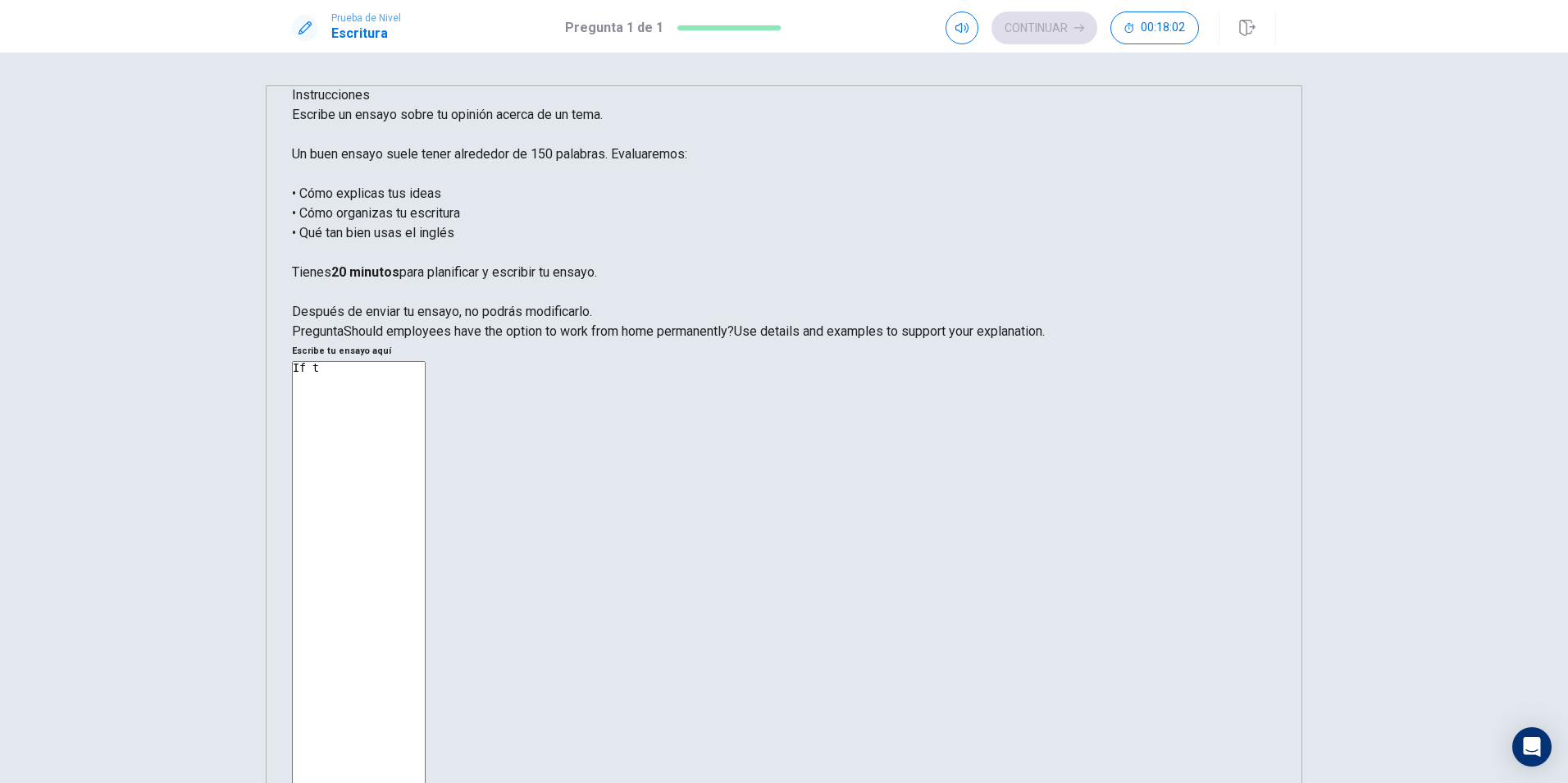
type textarea "If th"
type textarea "x"
type textarea "If the"
type textarea "x"
type textarea "If the"
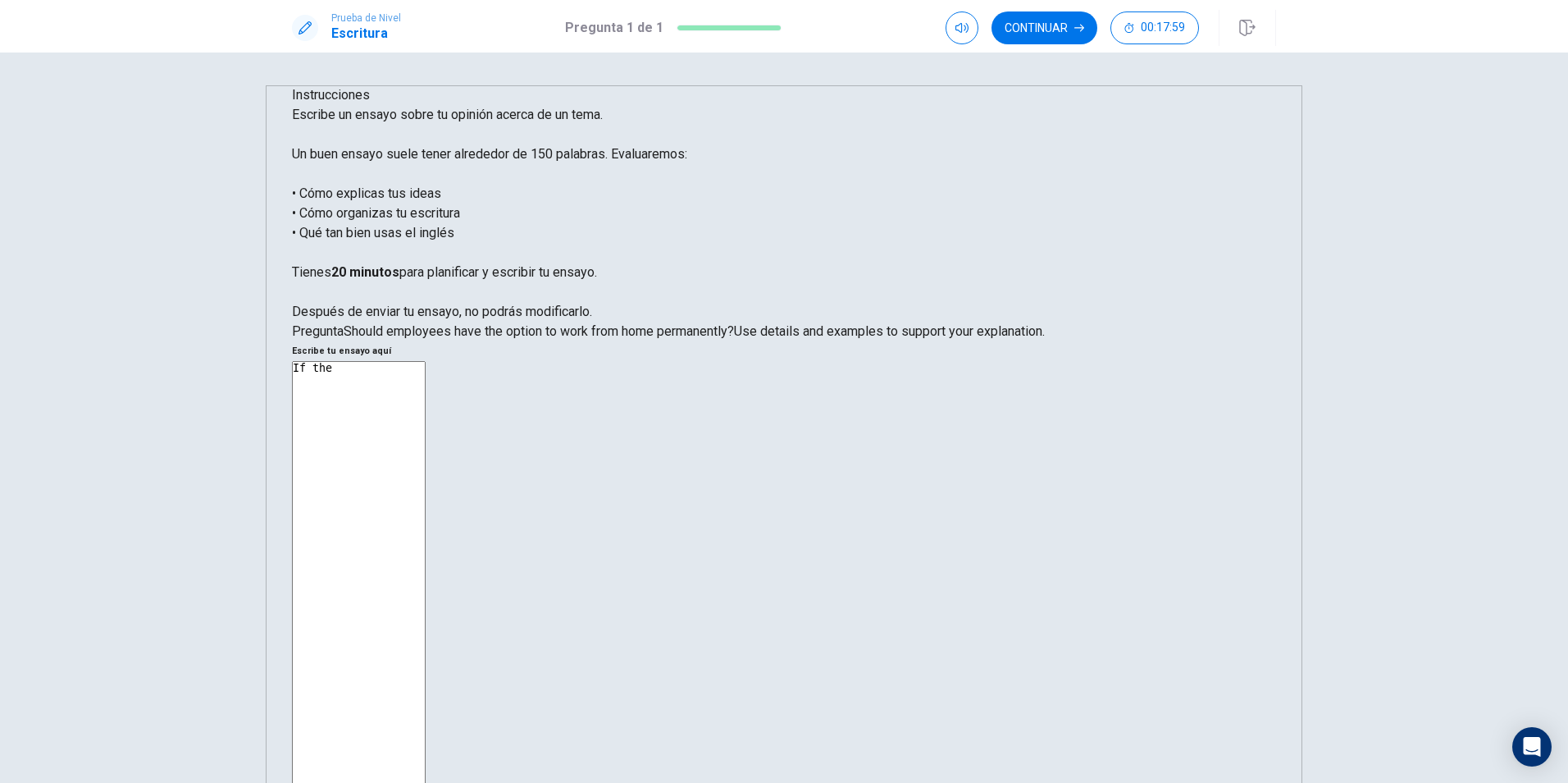
type textarea "x"
type textarea "If the e"
type textarea "x"
type textarea "If the em"
type textarea "x"
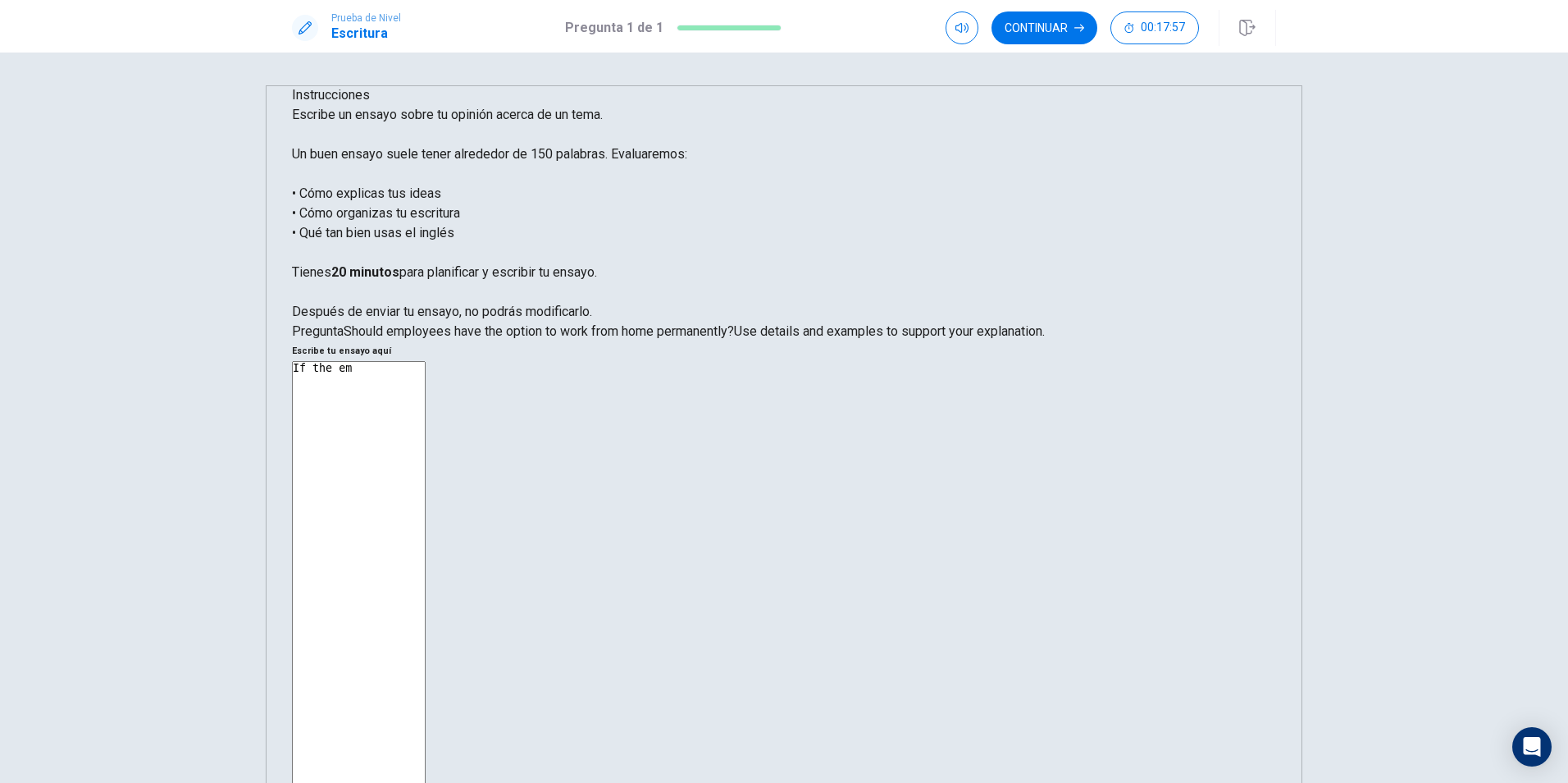
type textarea "If the emp"
type textarea "x"
type textarea "If the empl"
type textarea "x"
type textarea "If the emplo"
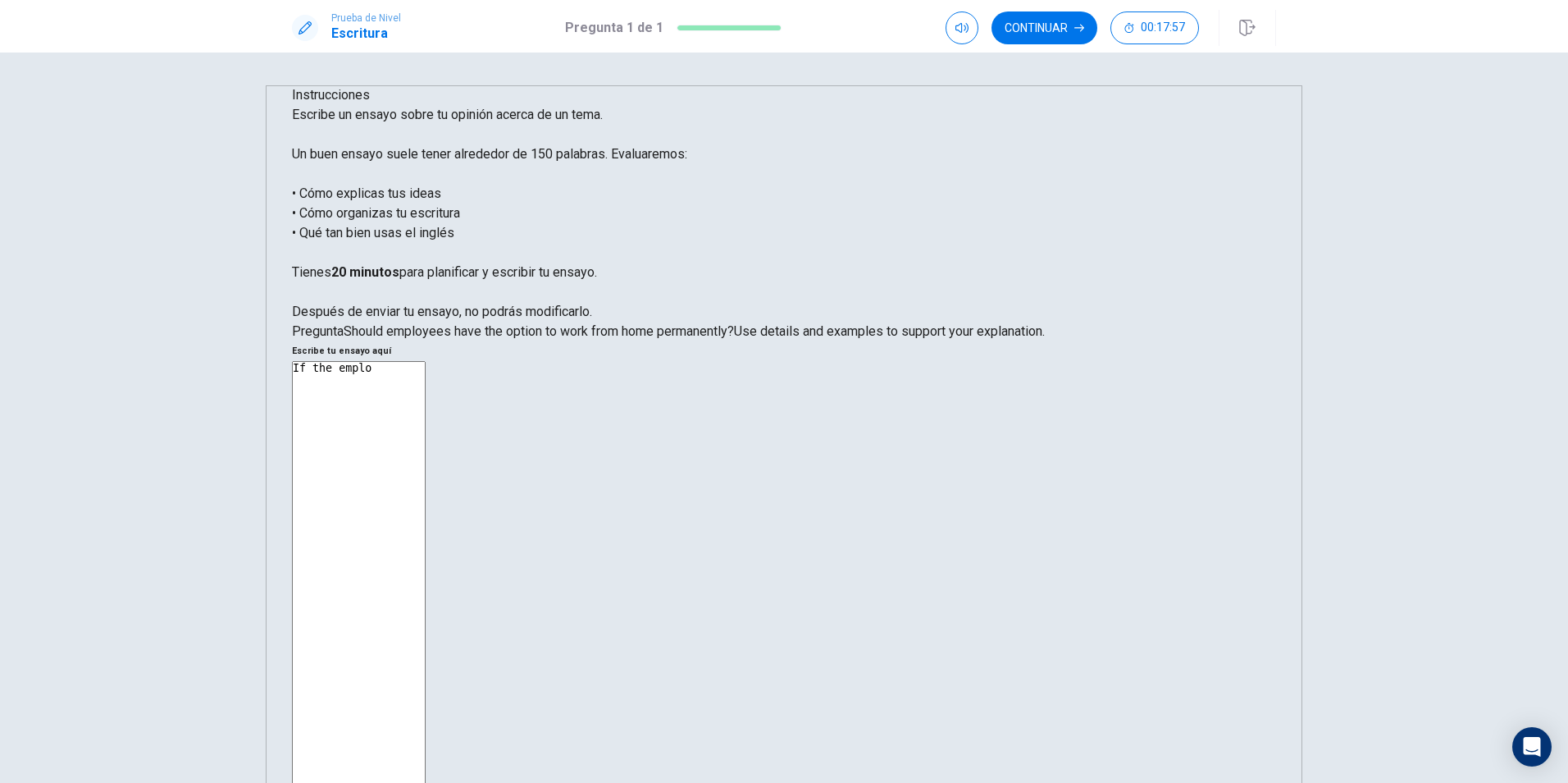
type textarea "x"
type textarea "If the employ"
type textarea "x"
type textarea "If the employe"
type textarea "x"
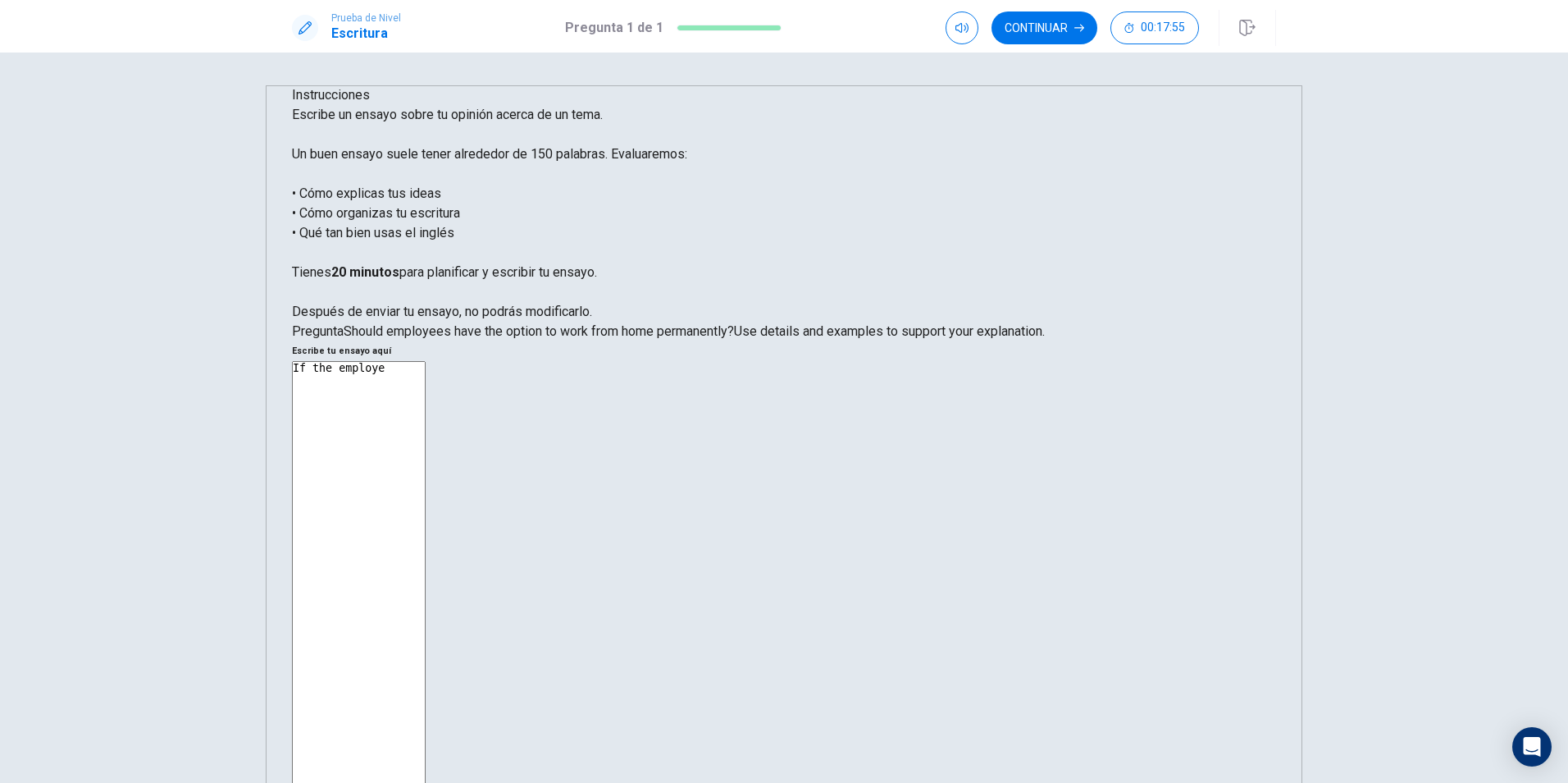
type textarea "If the employee"
type textarea "x"
type textarea "If the employees"
type textarea "x"
type textarea "If the employees"
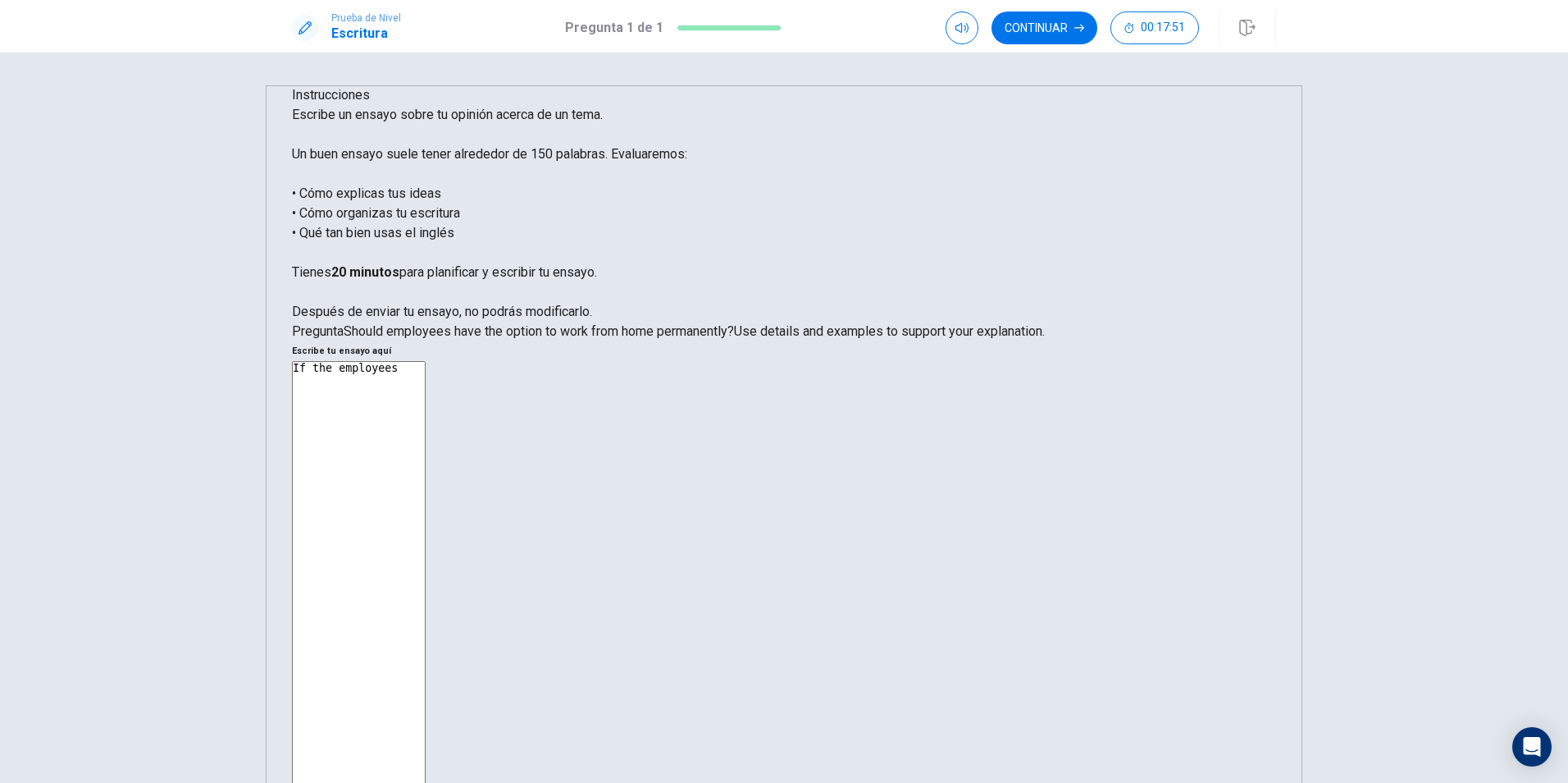
type textarea "x"
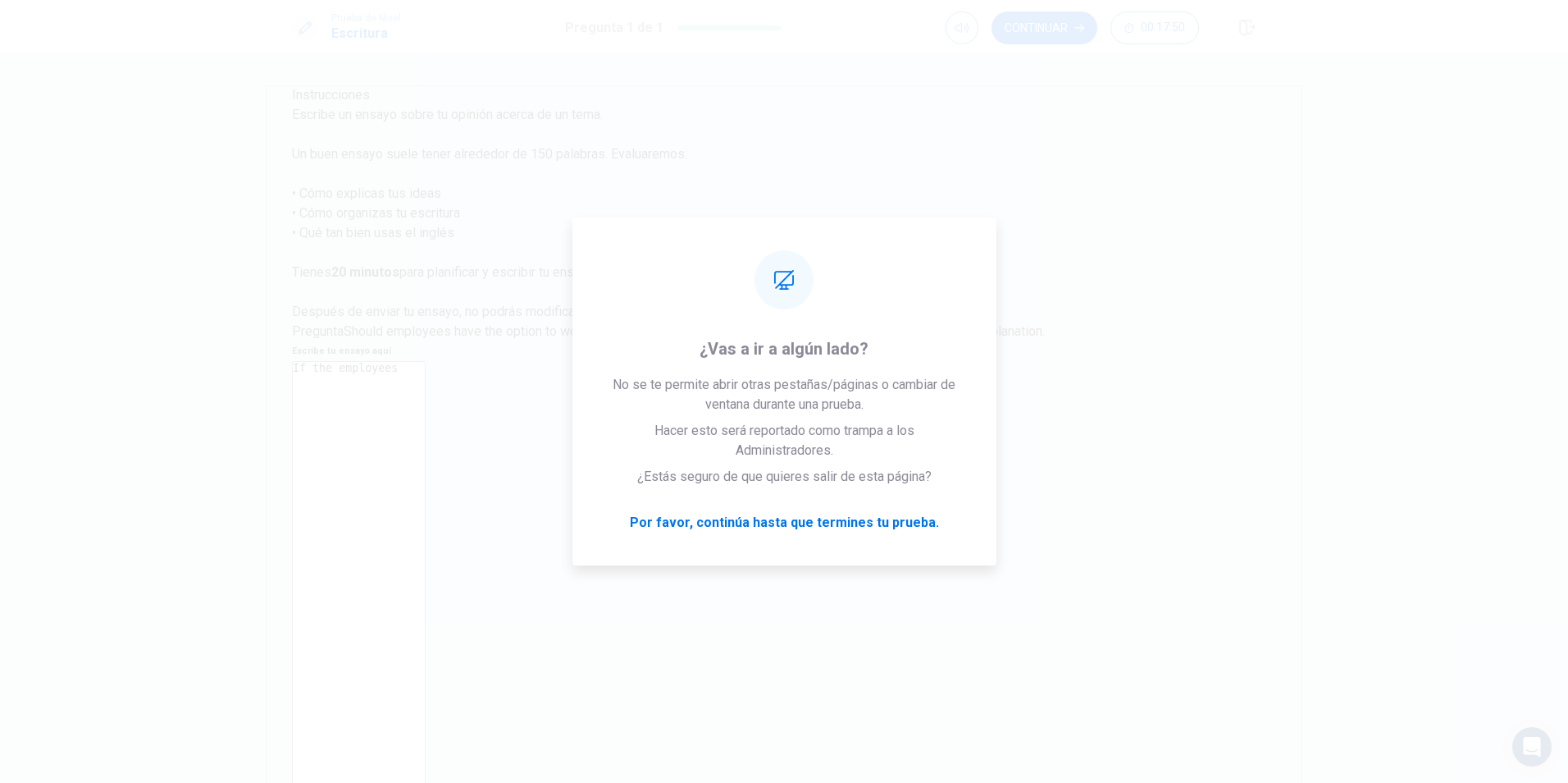
type textarea "If the employees a"
type textarea "x"
type textarea "If the employees ac"
type textarea "x"
type textarea "If the employees acc"
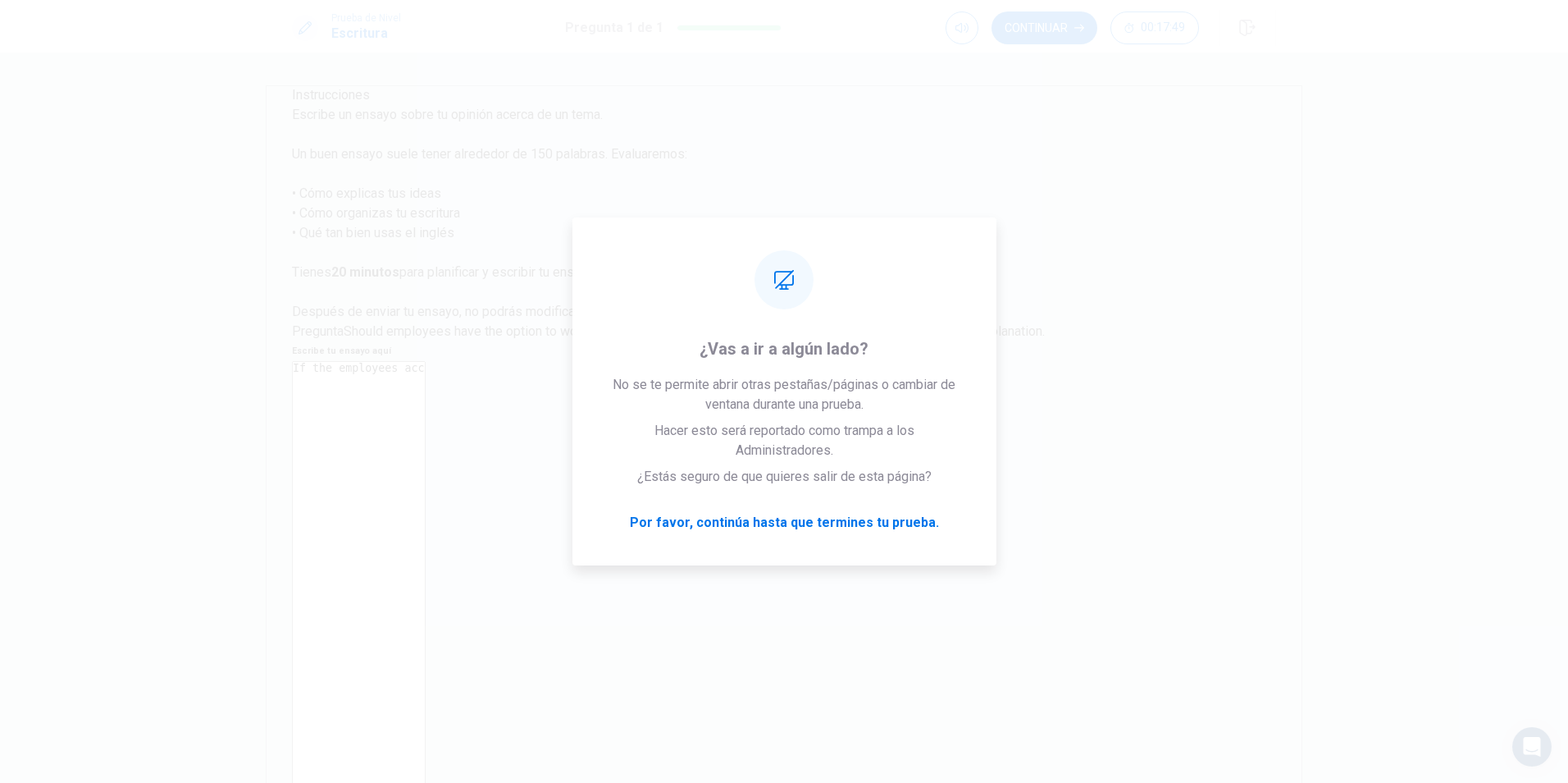
type textarea "x"
type textarea "If the employees acce"
type textarea "x"
type textarea "If the employees accet"
click at [426, 361] on textarea "If the employees accet" at bounding box center [359, 609] width 133 height 495
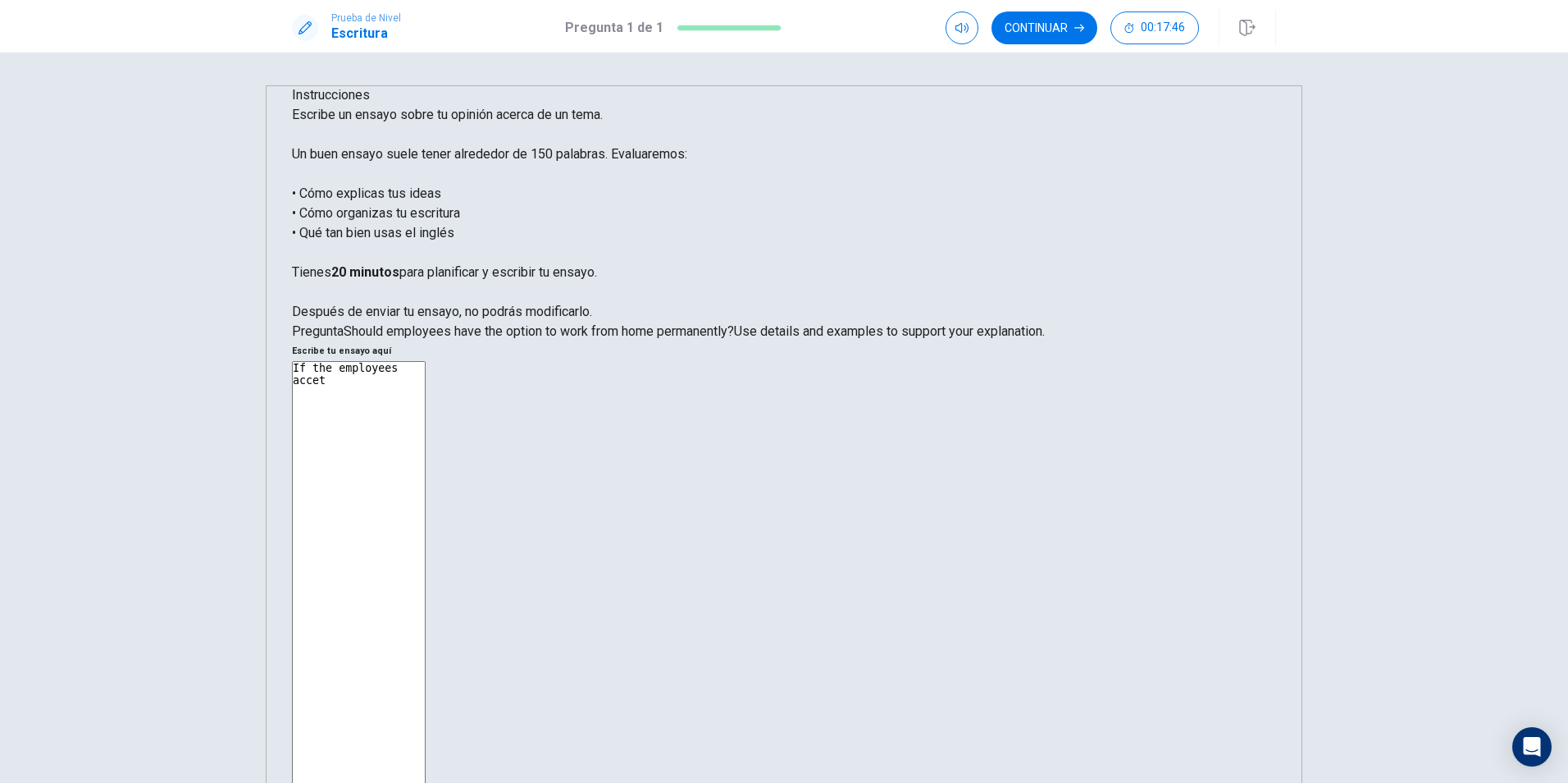
type textarea "x"
type textarea "If the employees acce"
type textarea "x"
type textarea "If the employees accep"
type textarea "x"
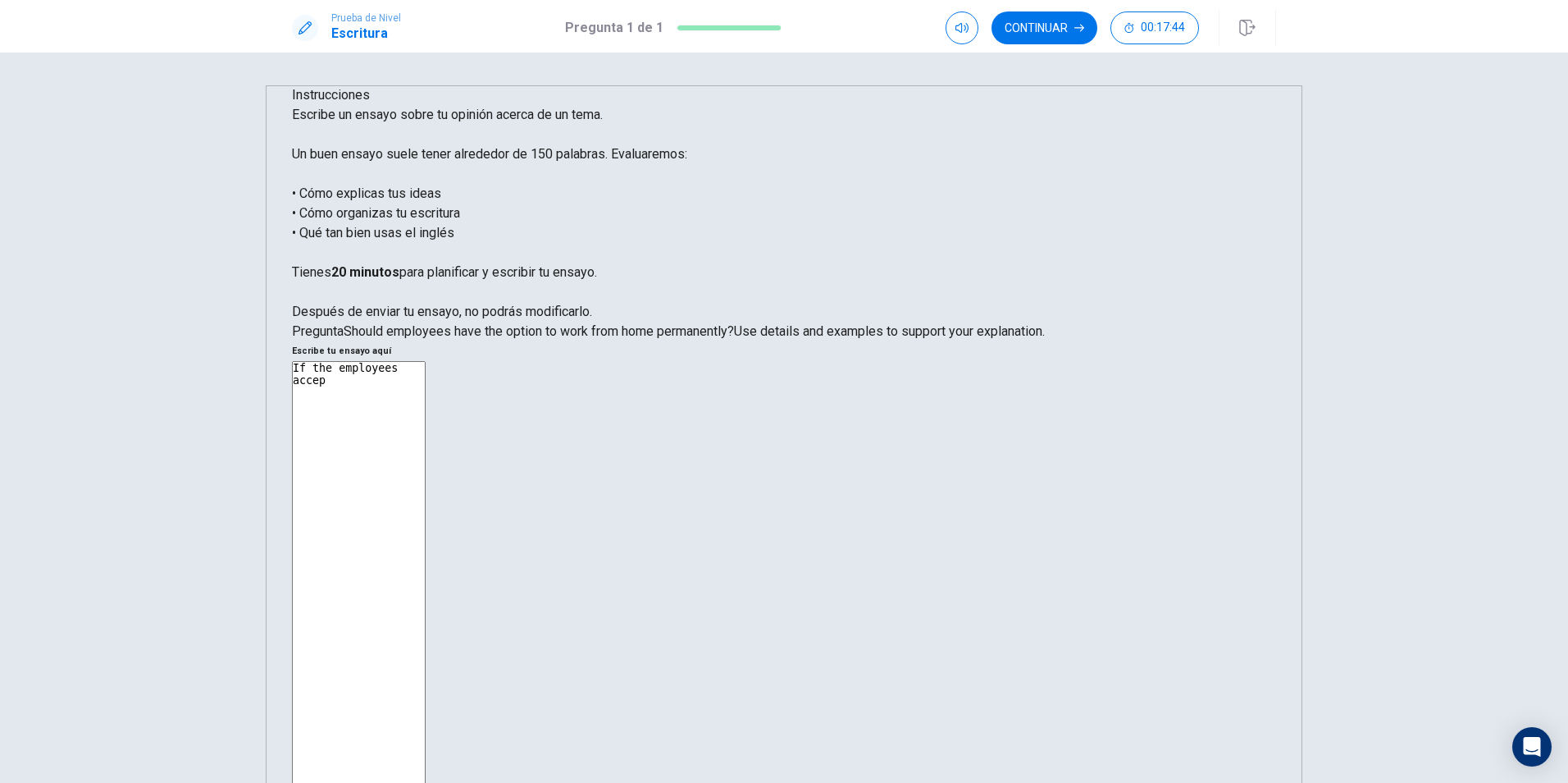
type textarea "If the employees accept"
type textarea "x"
type textarea "If the employees accept"
type textarea "x"
type textarea "If the employees accept a"
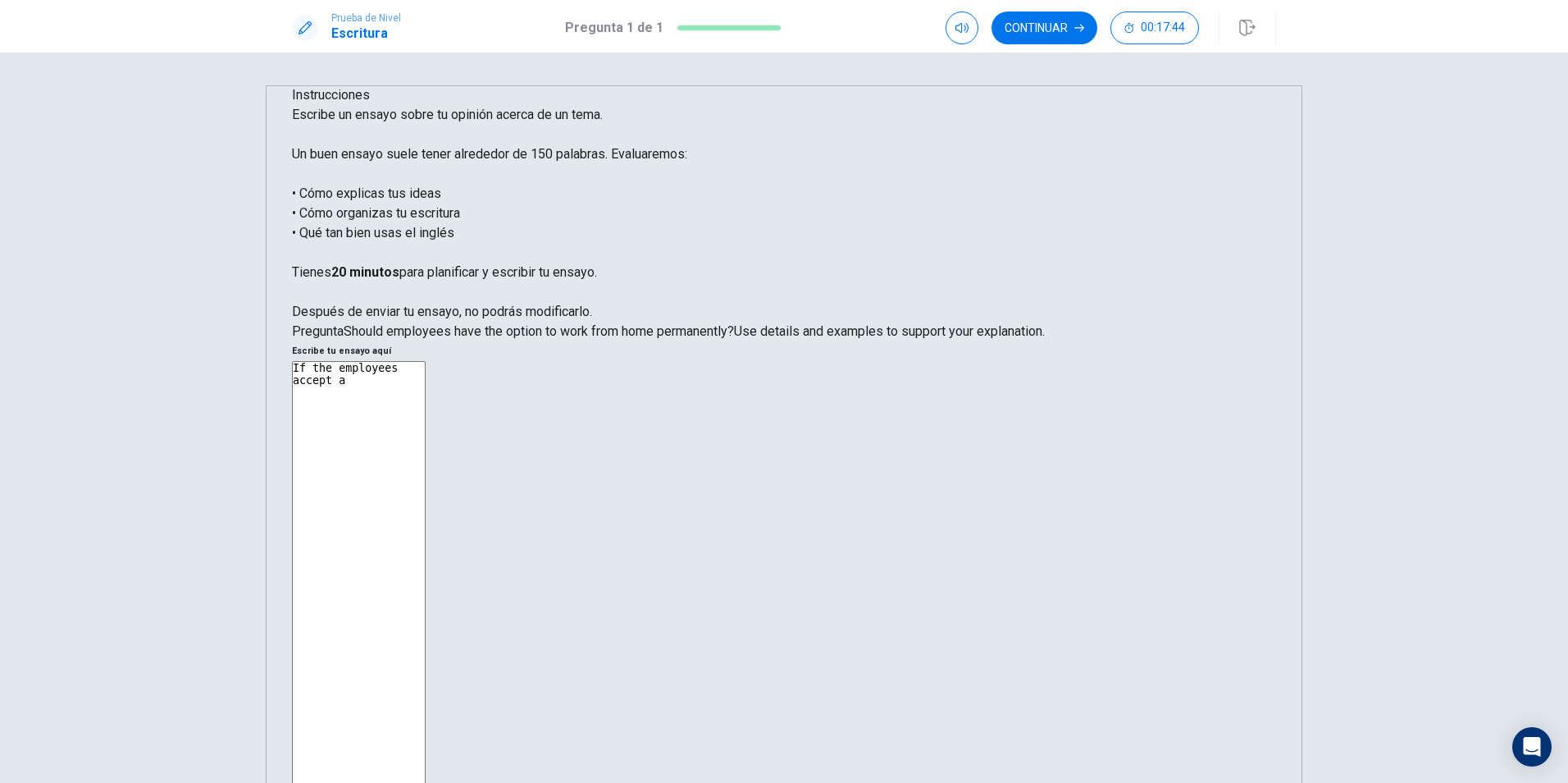
type textarea "x"
type textarea "If the employees accept a"
type textarea "x"
type textarea "If the employees accept a r"
type textarea "x"
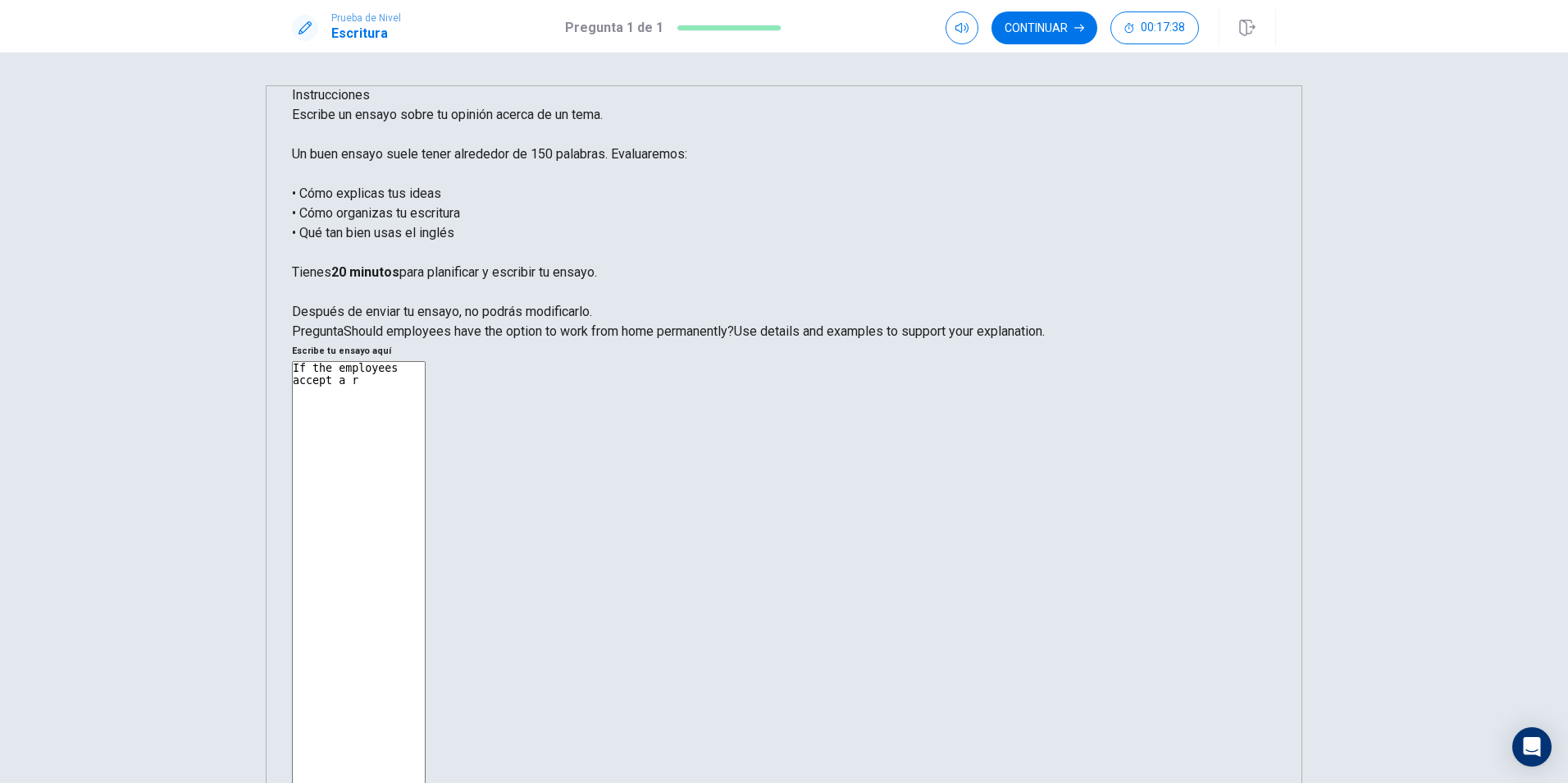
type textarea "If the employees accept a re"
type textarea "x"
type textarea "If the employees accept a r"
type textarea "x"
type textarea "If the employees accept a"
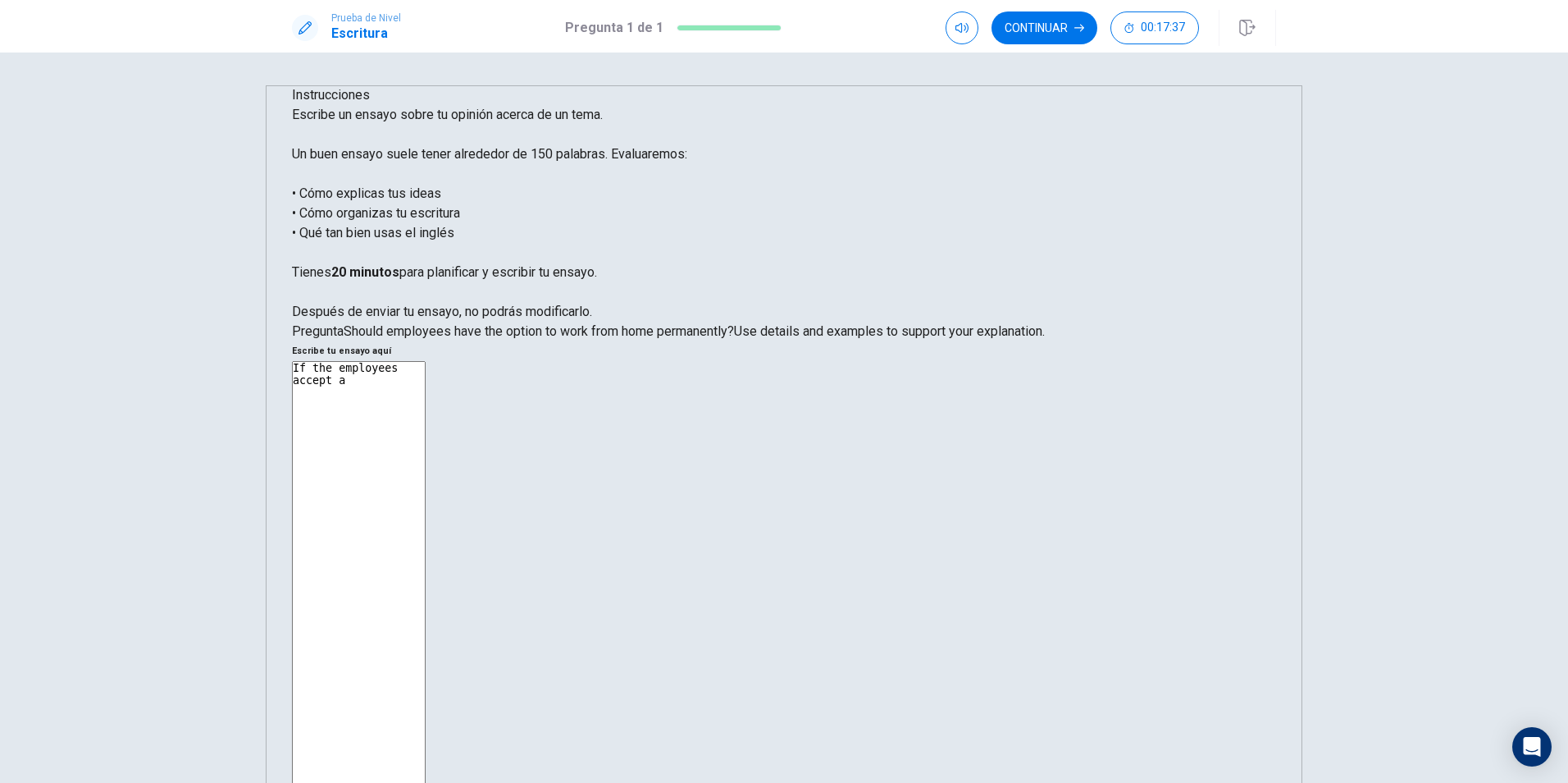
type textarea "x"
type textarea "If the employees accept a p"
type textarea "x"
type textarea "If the employees accept a pr"
type textarea "x"
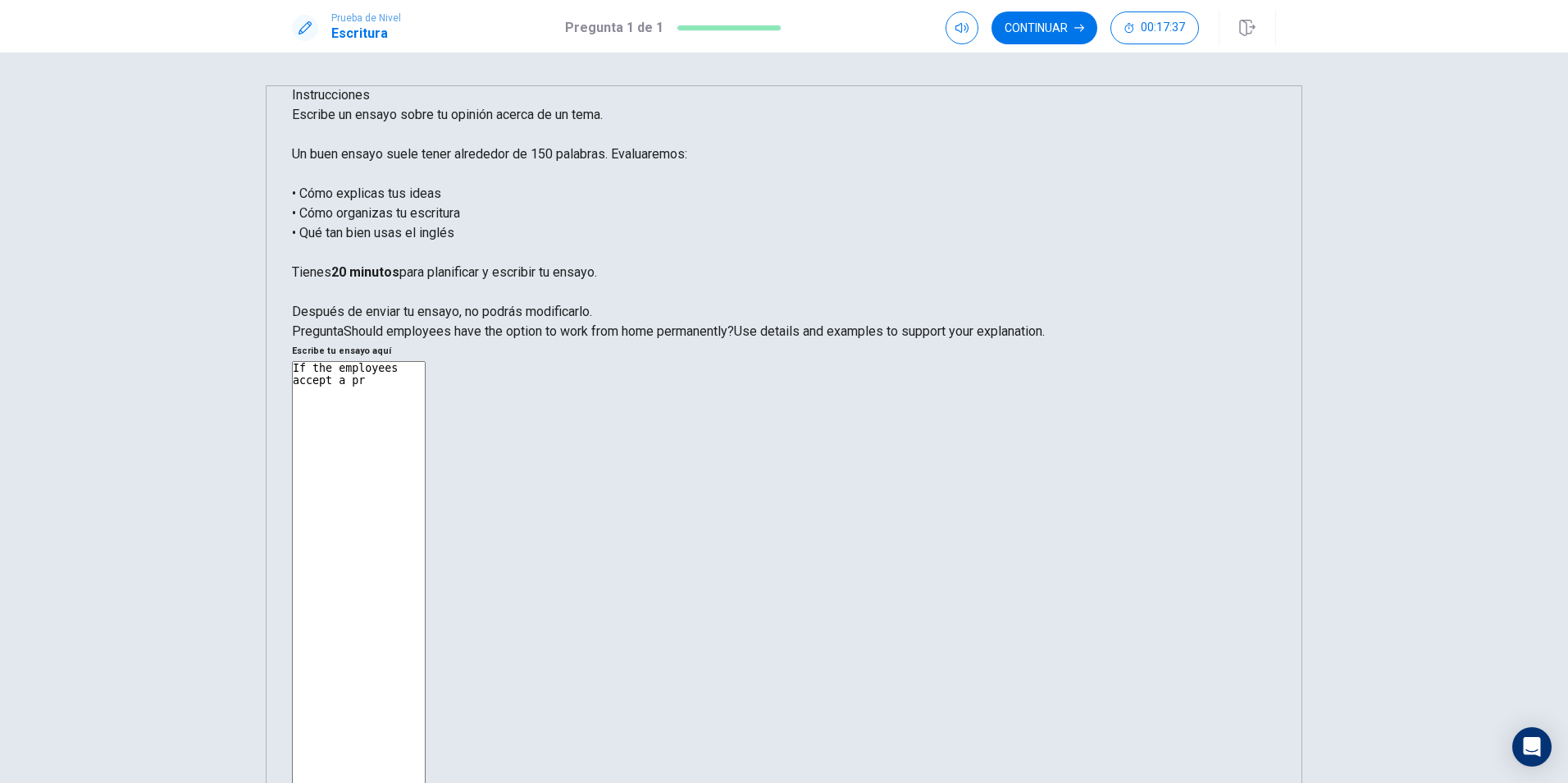
type textarea "If the employees accept a pre"
type textarea "x"
type textarea "If the employees accept a pr"
type textarea "x"
type textarea "If the employees accept a p"
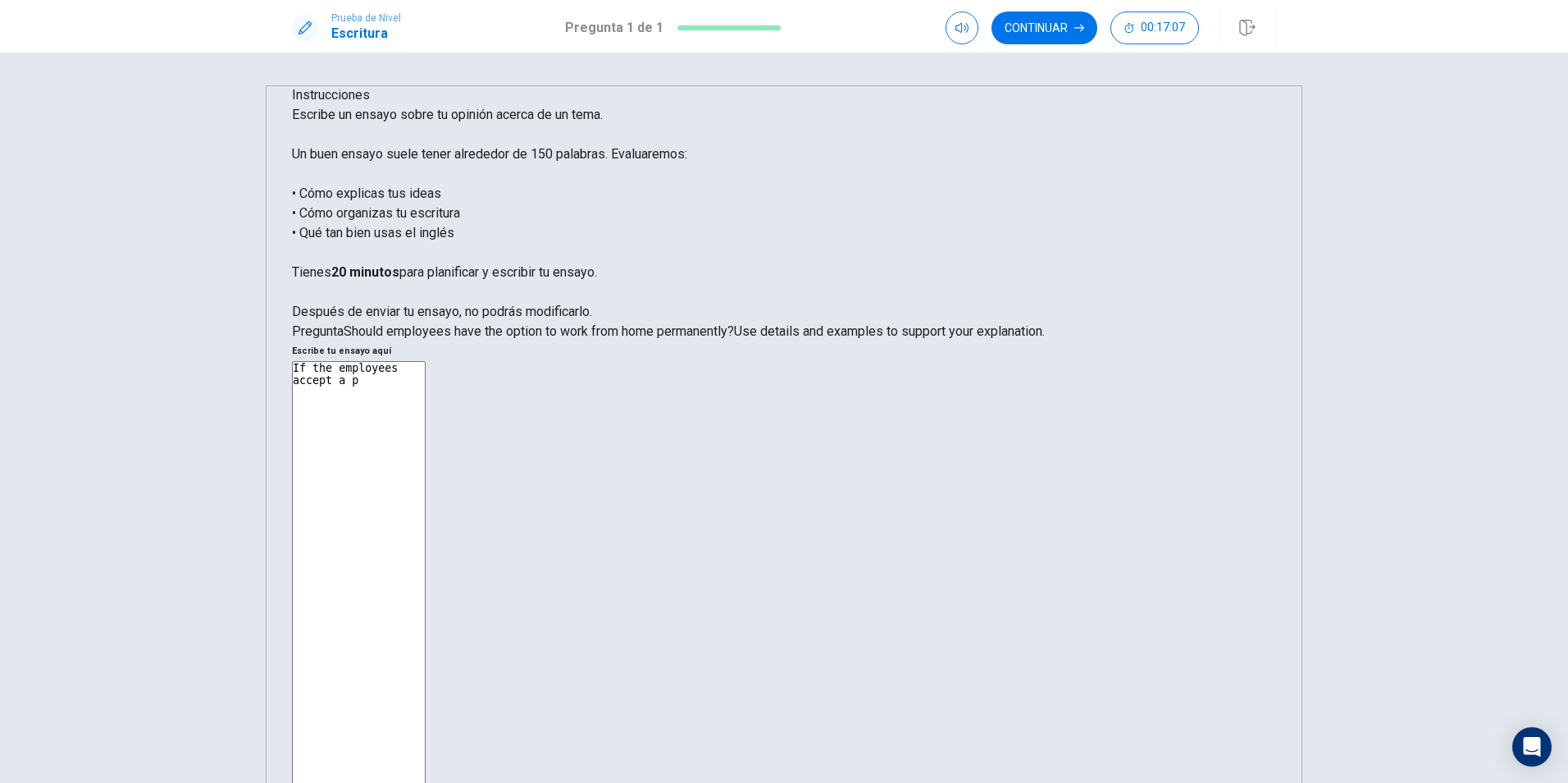
type textarea "x"
type textarea "If the employees accept a"
type textarea "x"
type textarea "If the employees accept a w"
type textarea "x"
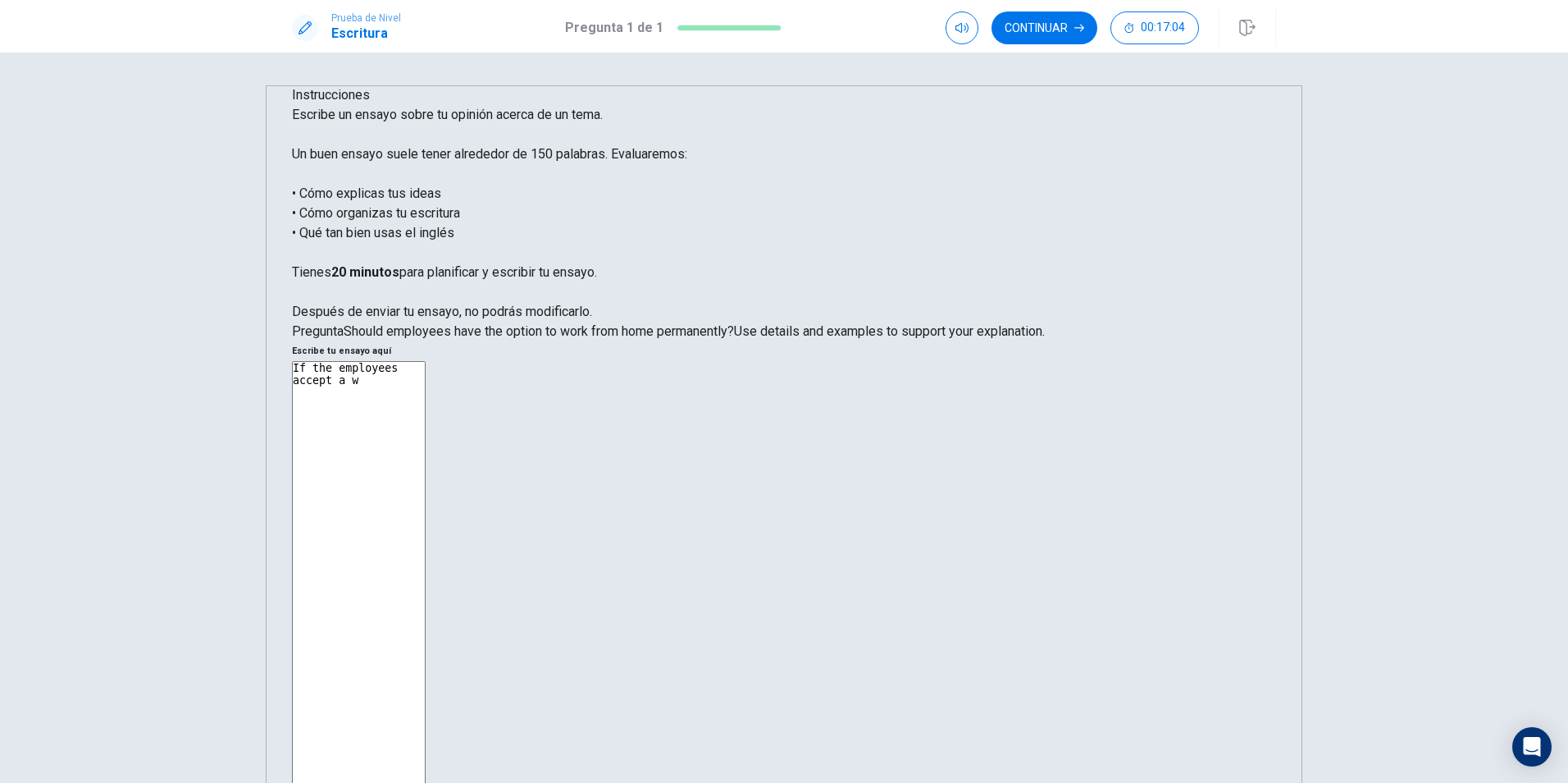
type textarea "If the employees accept a wo"
type textarea "x"
type textarea "If the employees accept a wor"
type textarea "x"
type textarea "If the employees accept a work"
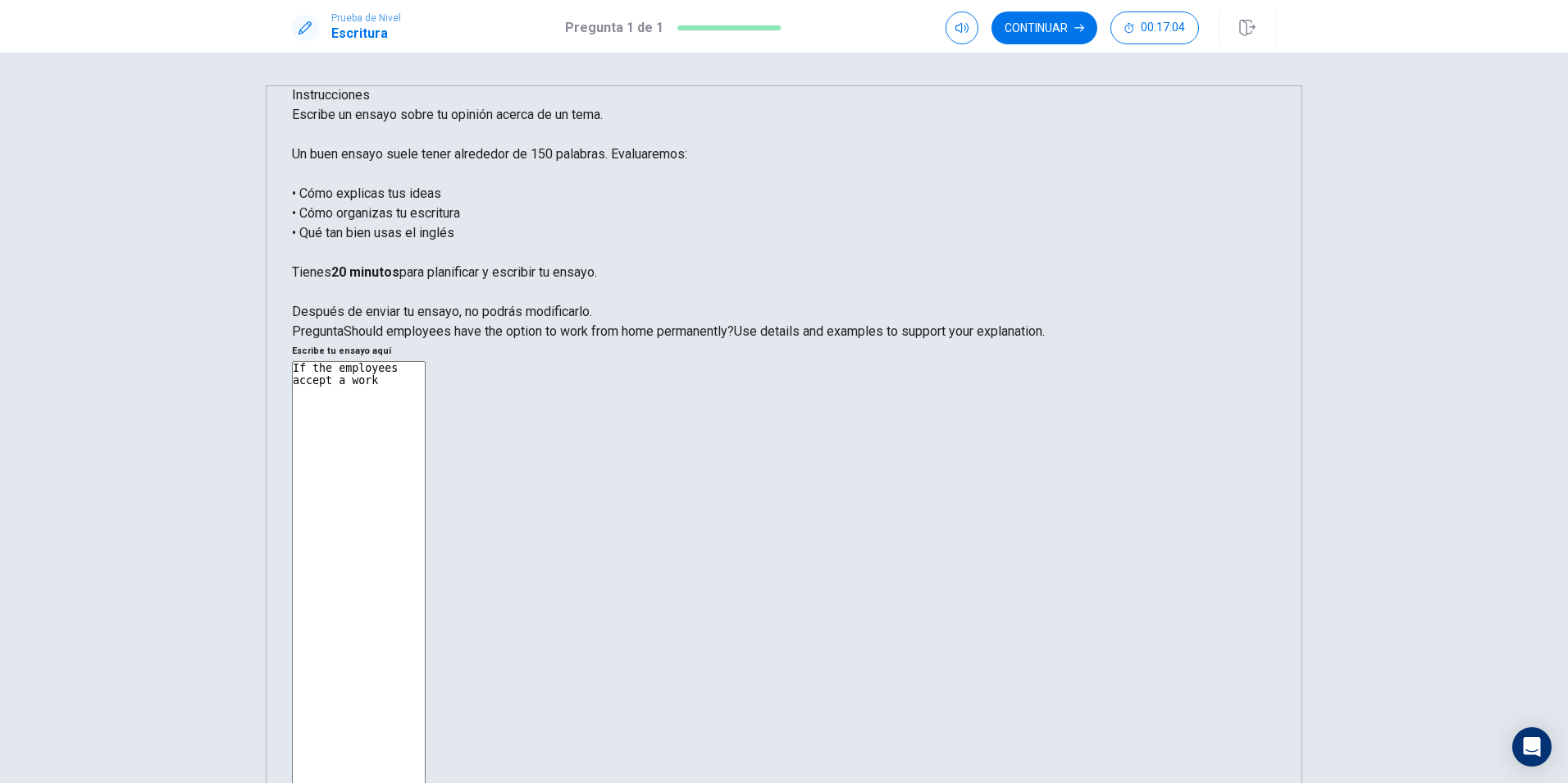
type textarea "x"
type textarea "If the employees accept a work"
type textarea "x"
type textarea "If the employees accept a work t"
type textarea "x"
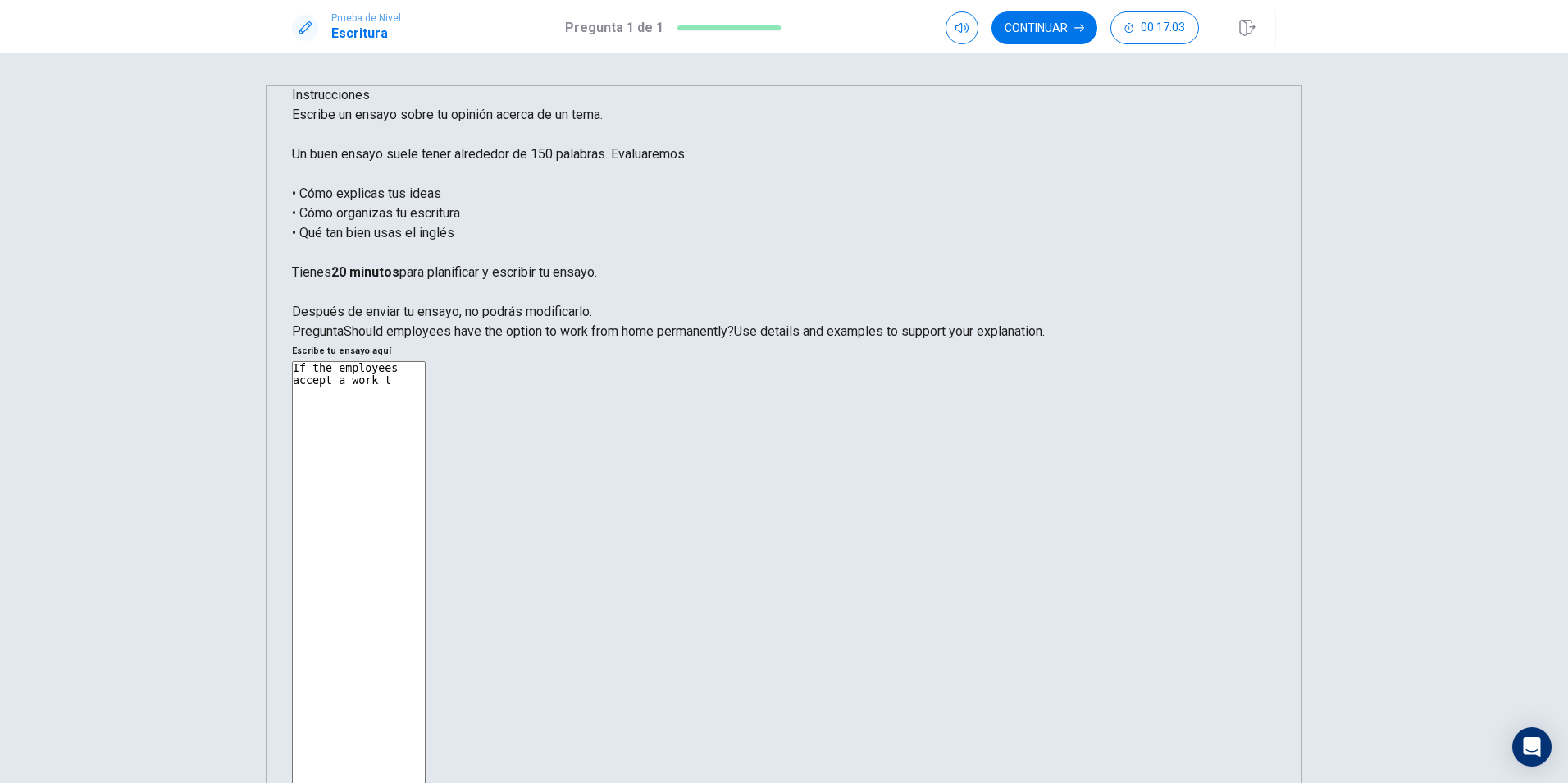
type textarea "If the employees accept a work to"
type textarea "x"
type textarea "If the employees accept a work to"
type textarea "x"
type textarea "If the employees accept a work to"
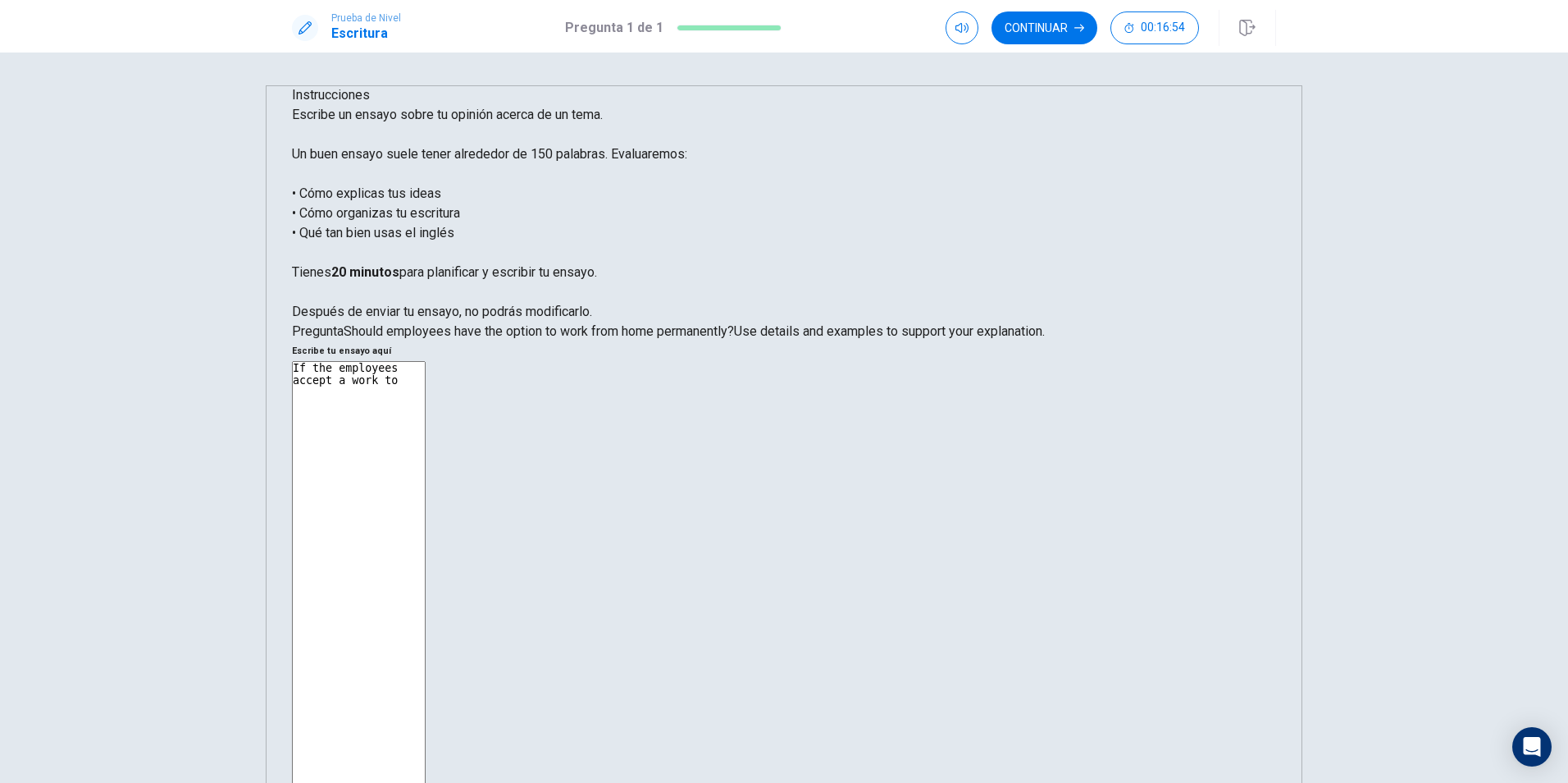
type textarea "x"
type textarea "If the employees accept a work t"
type textarea "x"
type textarea "If the employees accept a work"
type textarea "x"
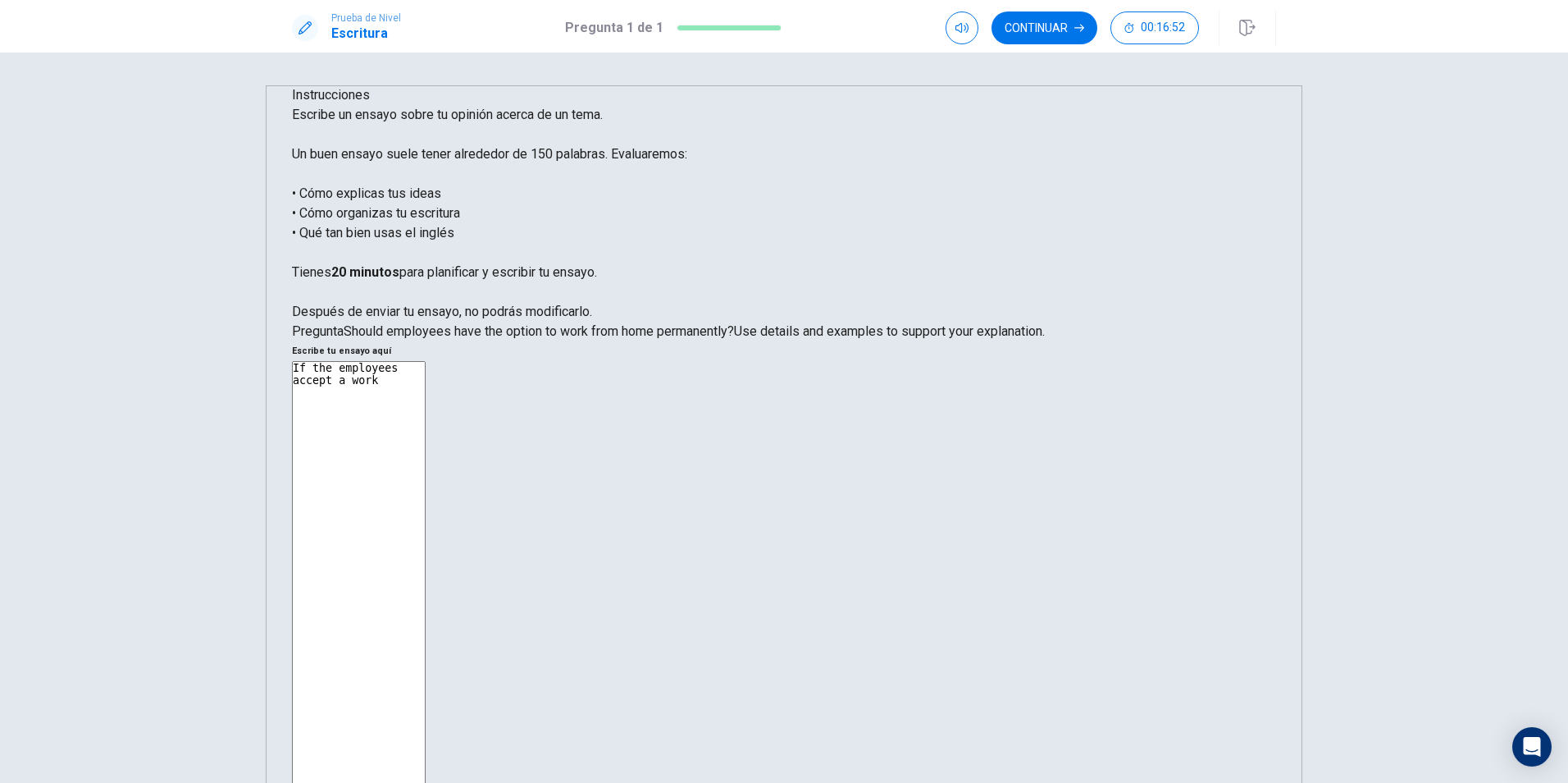
type textarea "If the employees accept a work w"
type textarea "x"
type textarea "If the employees accept a work wh"
type textarea "x"
type textarea "If the employees accept a work who"
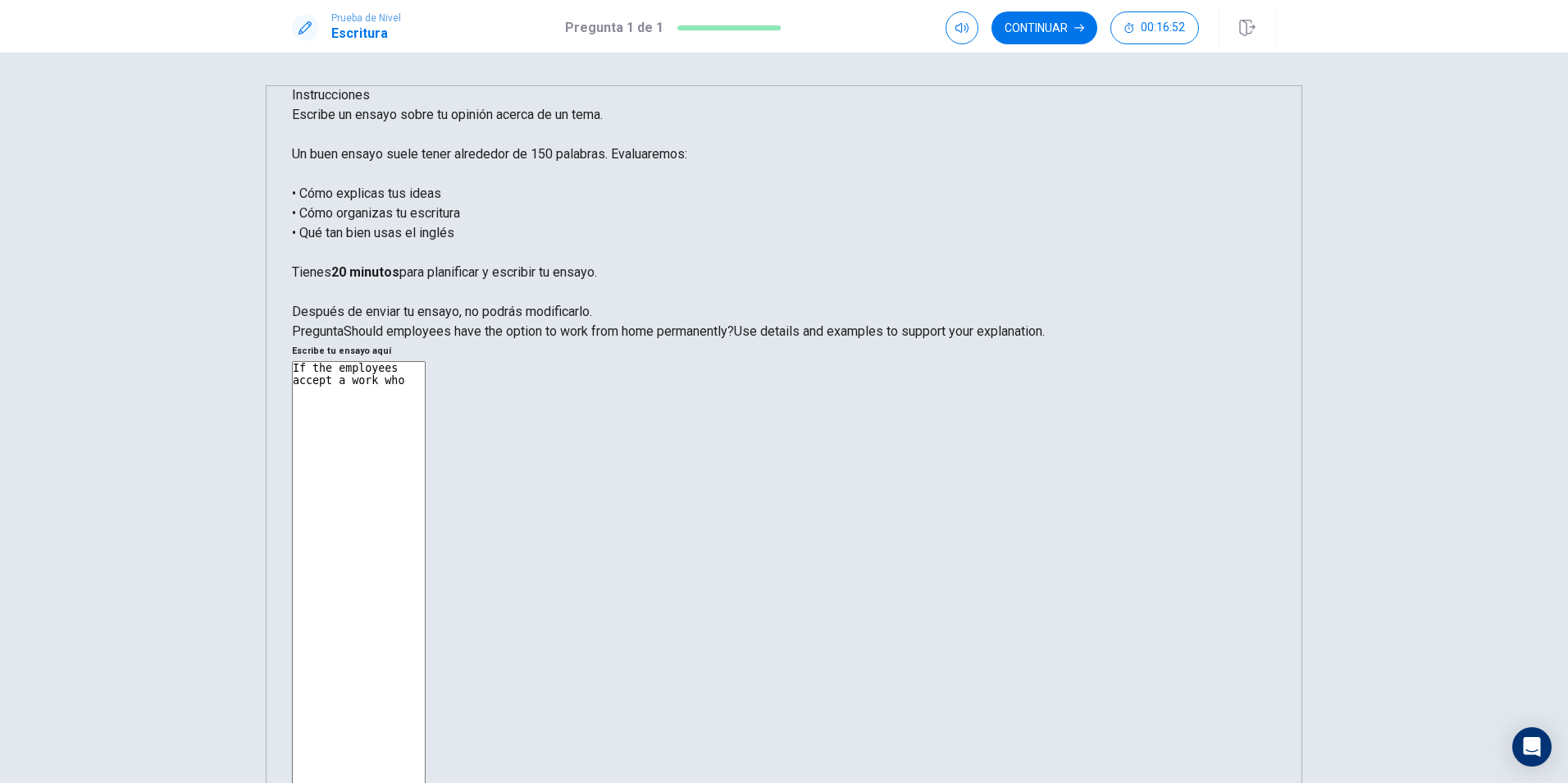
type textarea "x"
type textarea "If the employees accept a work who"
type textarea "x"
type textarea "If the employees accept a work who n"
type textarea "x"
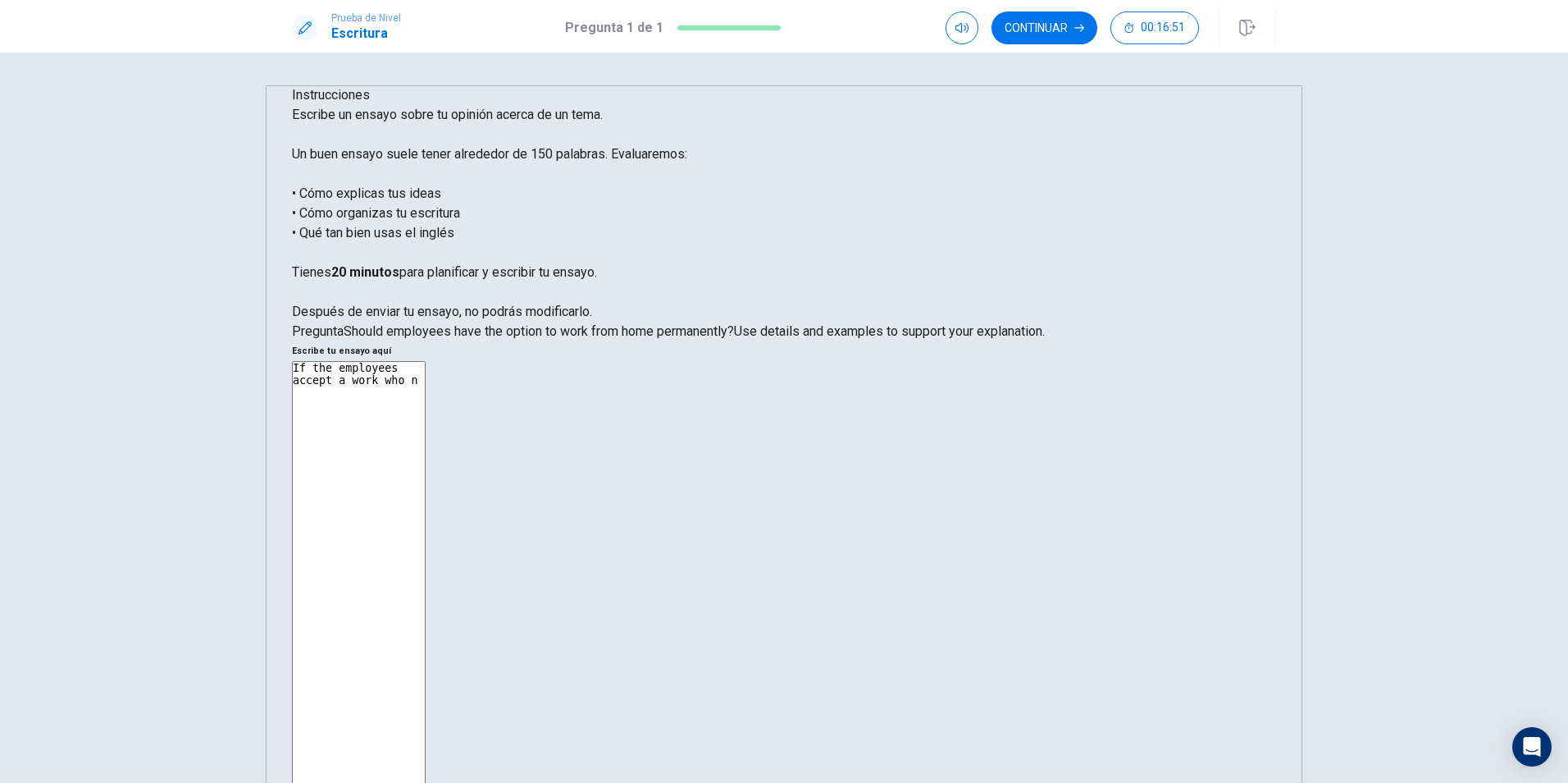
type textarea "If the employees accept a work who ne"
type textarea "x"
type textarea "If the employees accept a work who nee"
type textarea "x"
type textarea "If the employees accept a work who need"
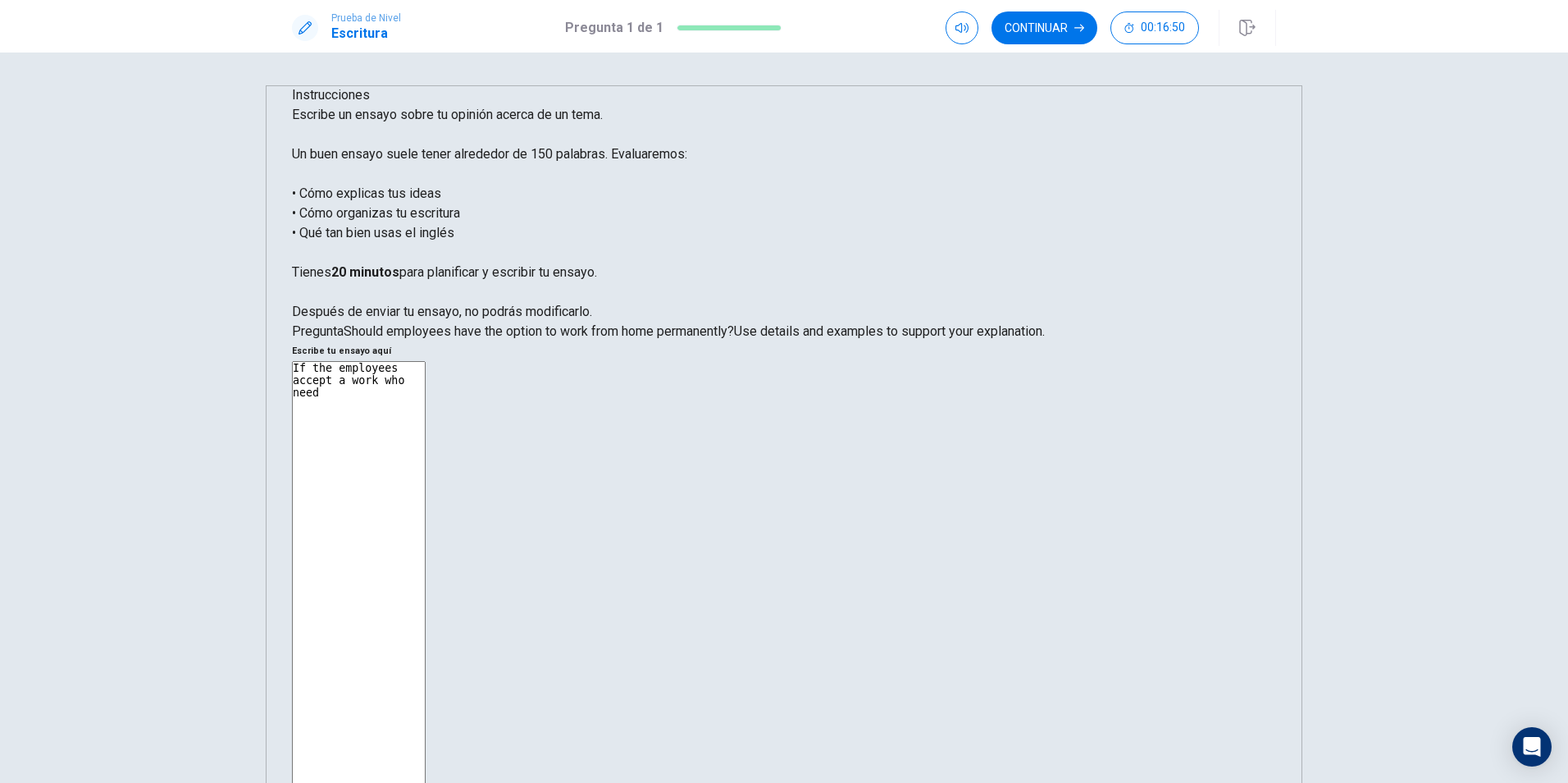
type textarea "x"
type textarea "If the employees accept a work who need"
type textarea "x"
type textarea "If the employees accept a work who need o"
type textarea "x"
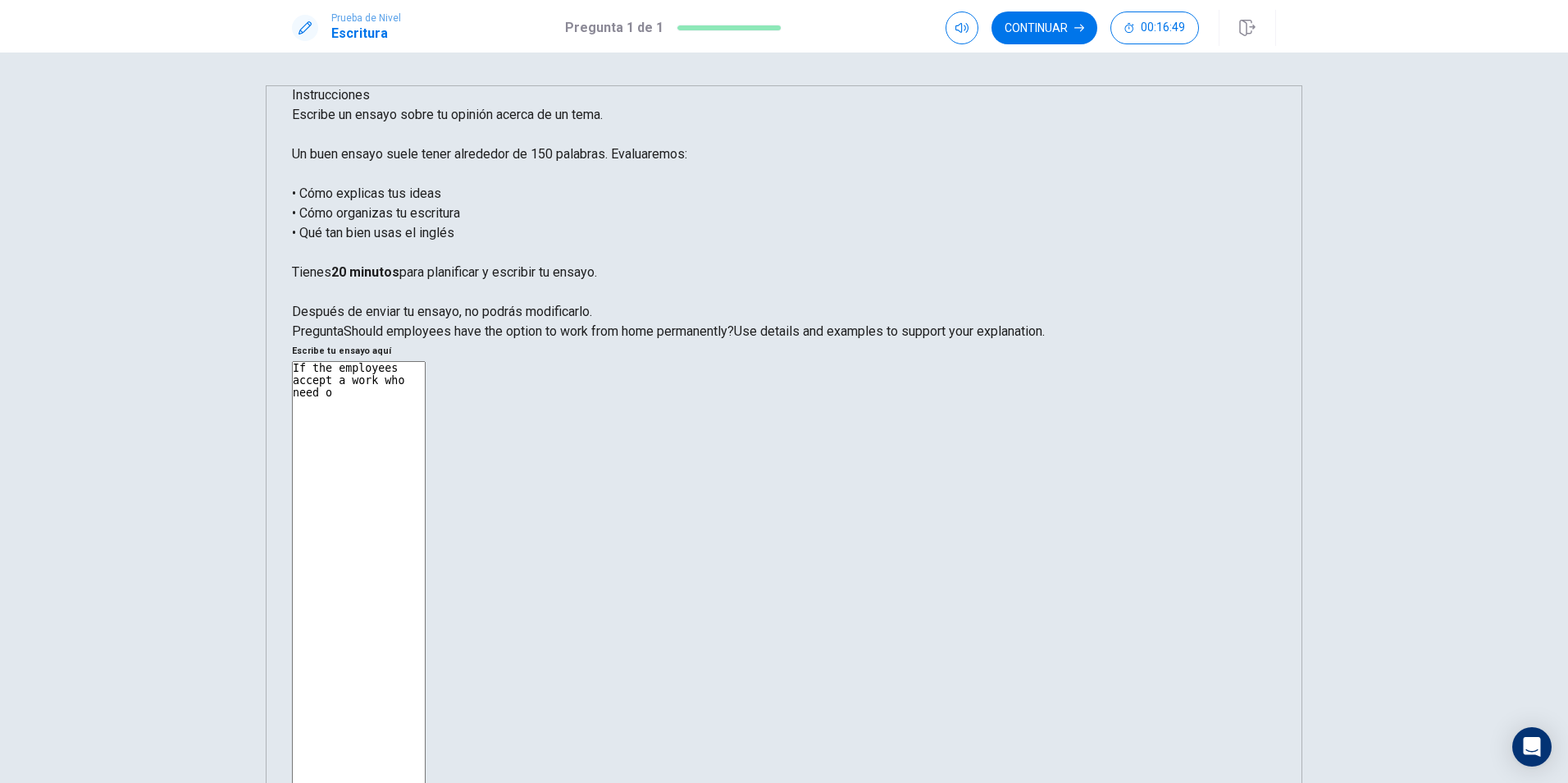
type textarea "If the employees accept a work who need"
type textarea "x"
type textarea "If the employees accept a work who need t"
type textarea "x"
type textarea "If the employees accept a work who need to"
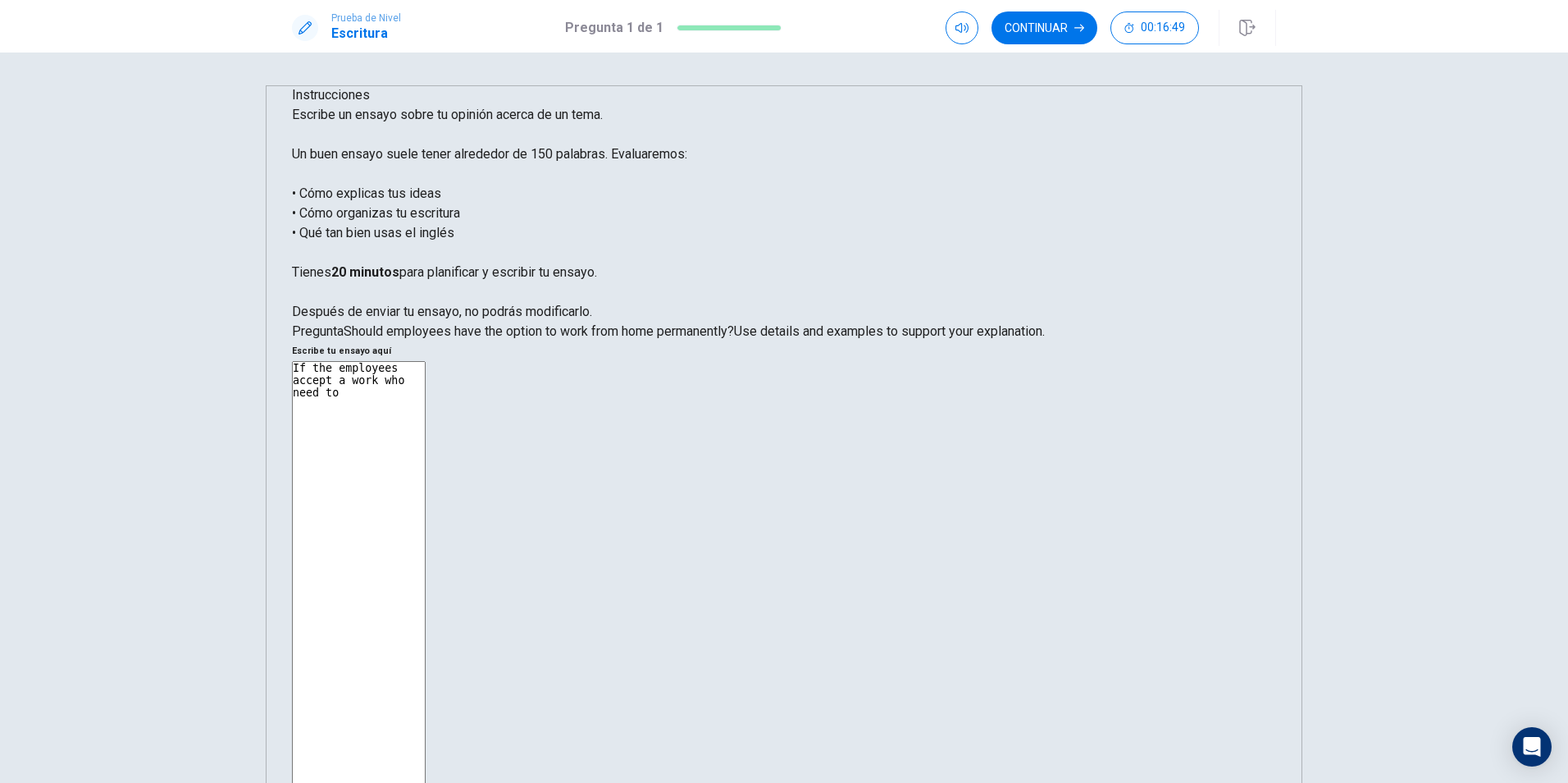
type textarea "x"
type textarea "If the employees accept a work who need to"
type textarea "x"
type textarea "If the employees accept a work who need to g"
type textarea "x"
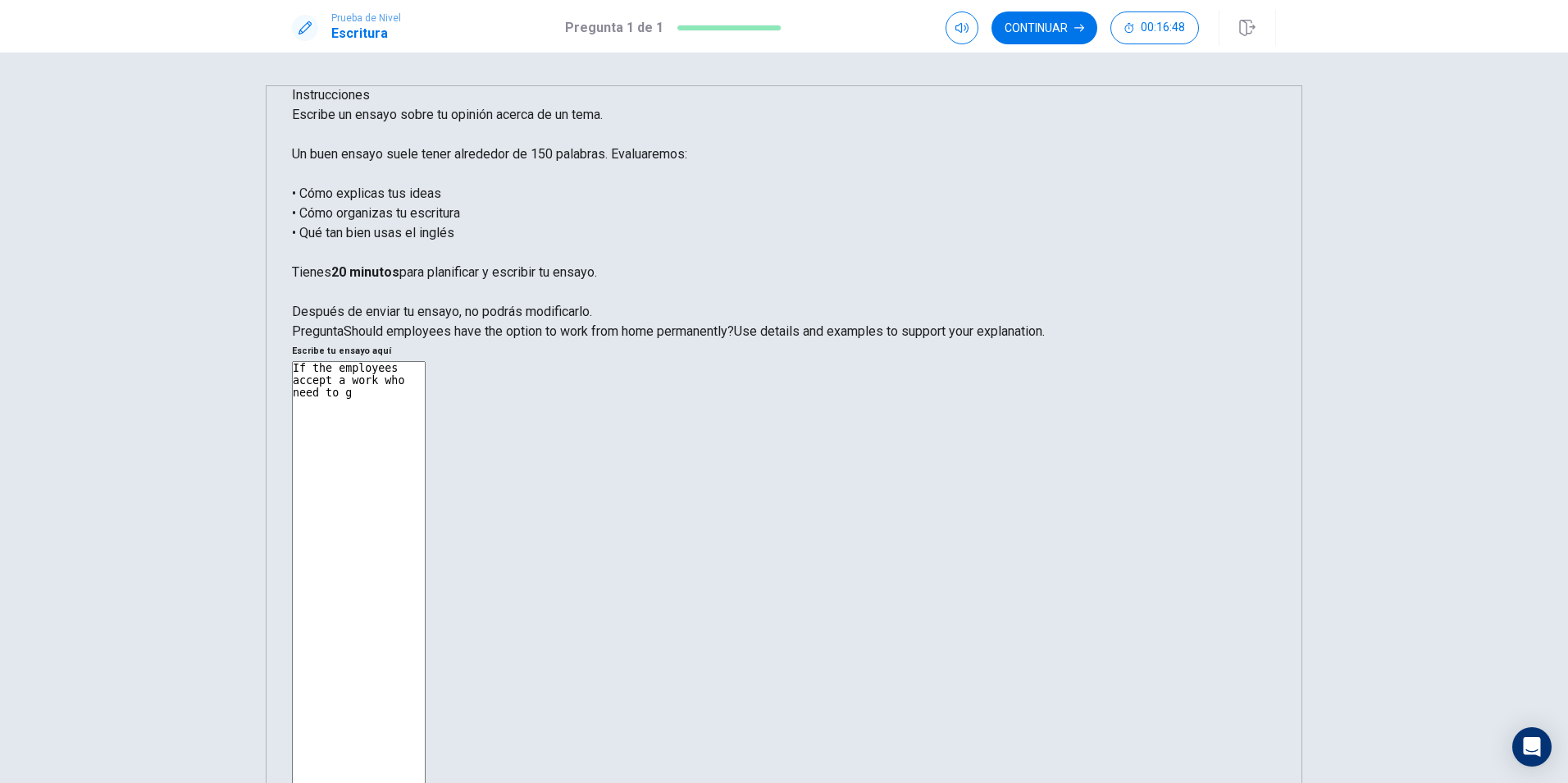
type textarea "If the employees accept a work who need to go"
type textarea "x"
type textarea "If the employees accept a work who need to goo"
type textarea "x"
type textarea "If the employees accept a work who need to go"
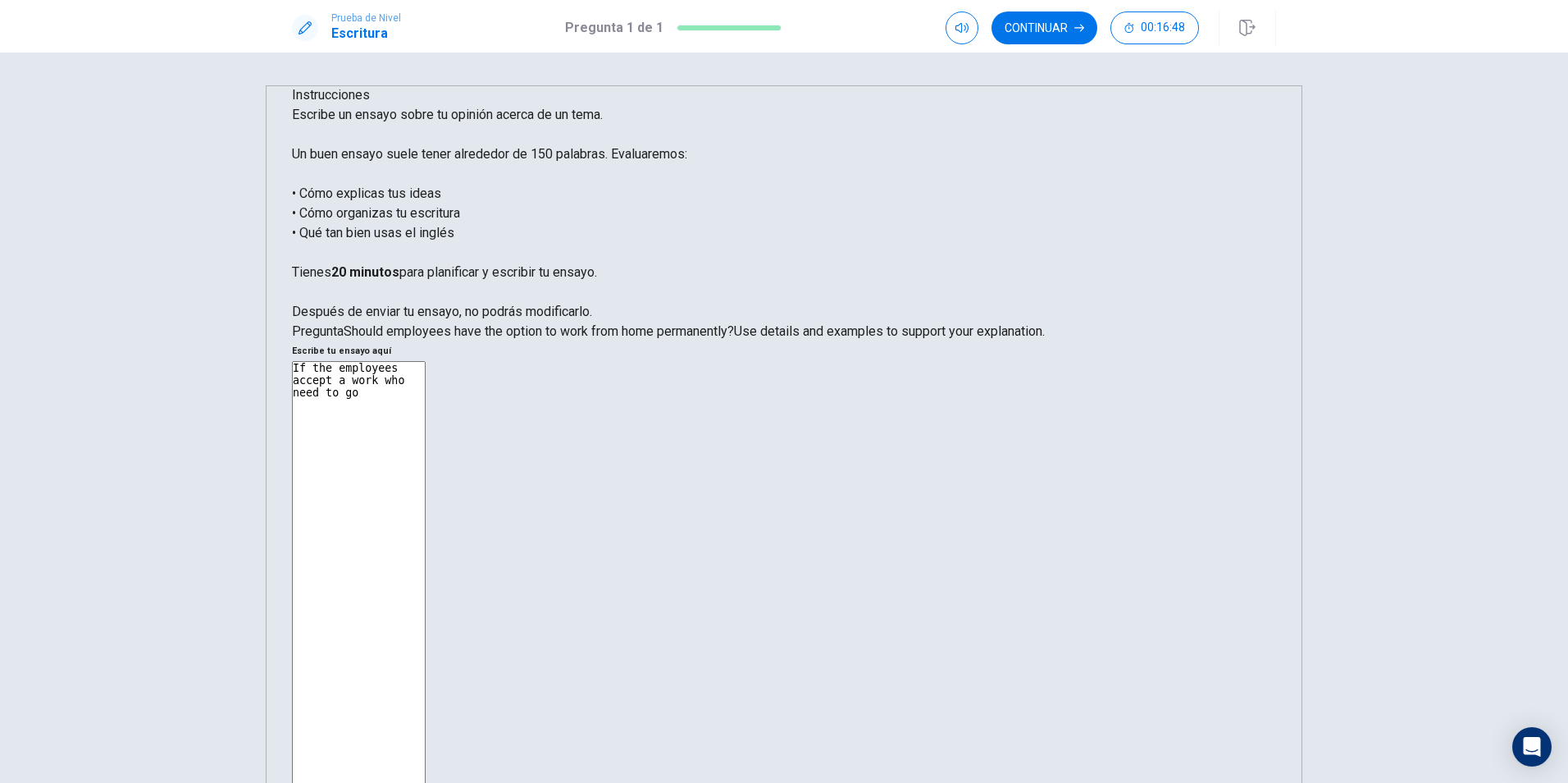
type textarea "x"
type textarea "If the employees accept a work who need to go"
type textarea "x"
type textarea "If the employees accept a work who need to go i"
type textarea "x"
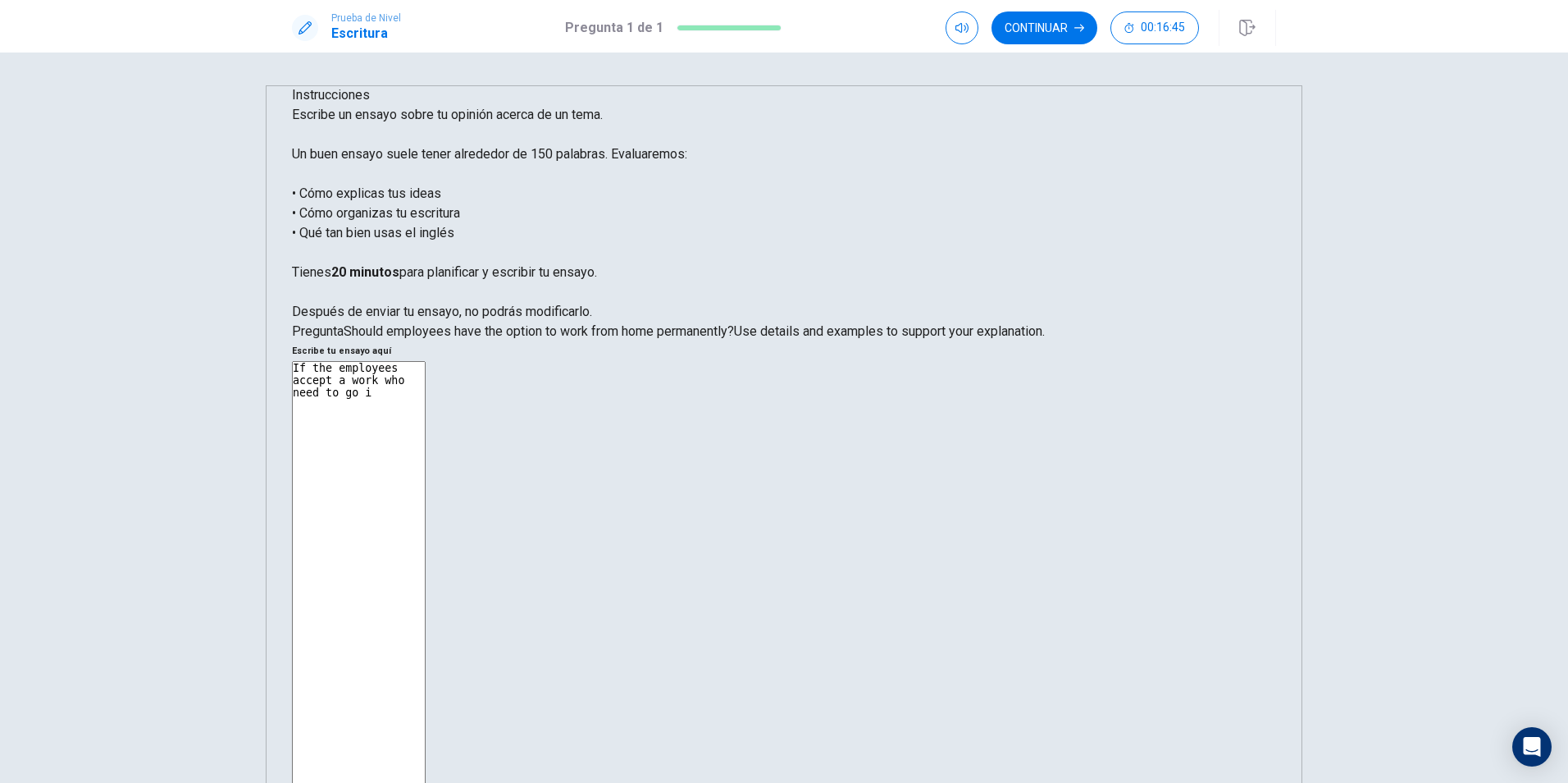
type textarea "If the employees accept a work who need to go in"
type textarea "x"
type textarea "If the employees accept a work who need to go in"
type textarea "x"
type textarea "If the employees accept a work who need to go in a"
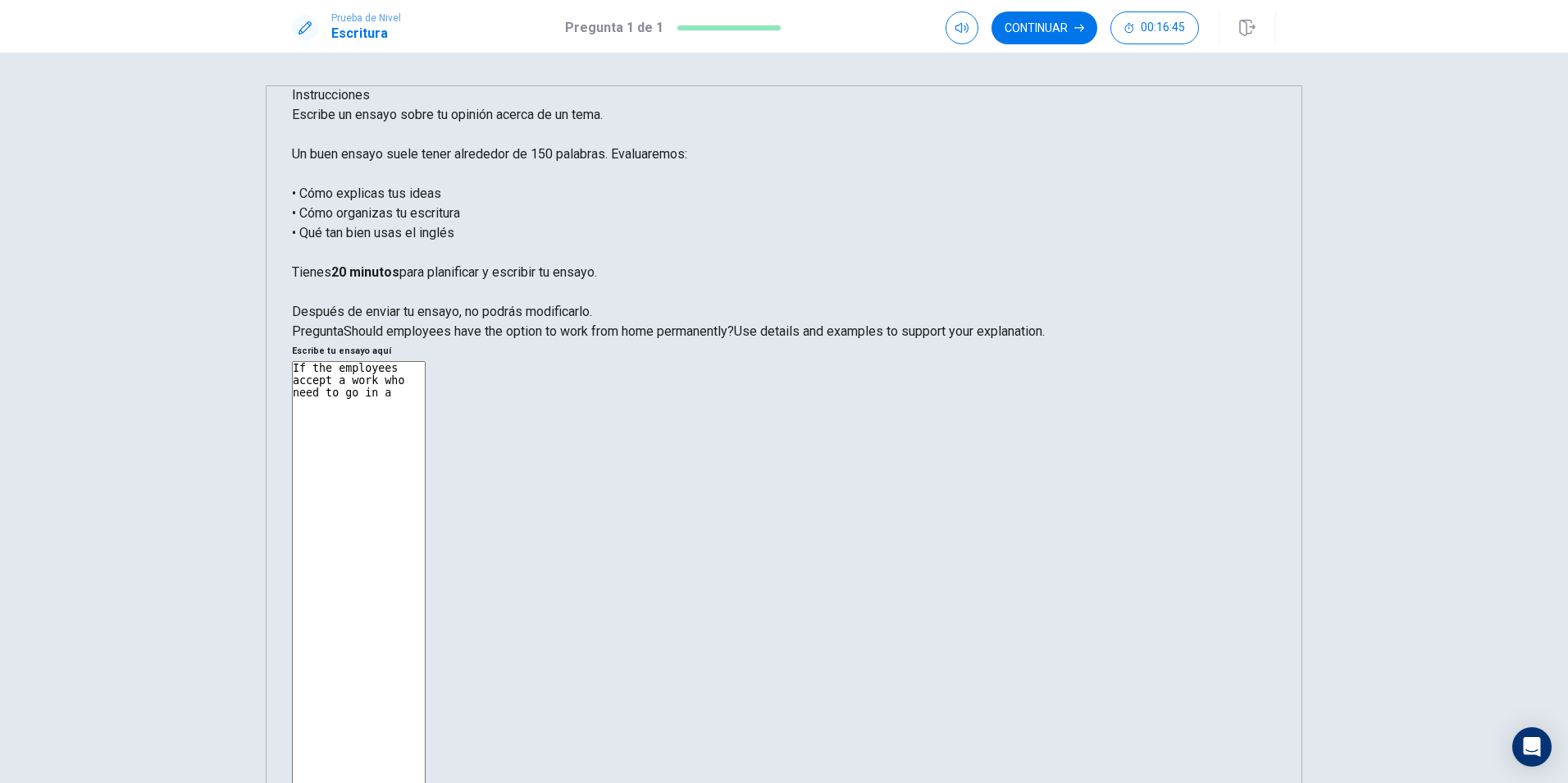
type textarea "x"
type textarea "If the employees accept a work who need to go in a"
type textarea "x"
type textarea "If the employees accept a work who need to go in a p"
type textarea "x"
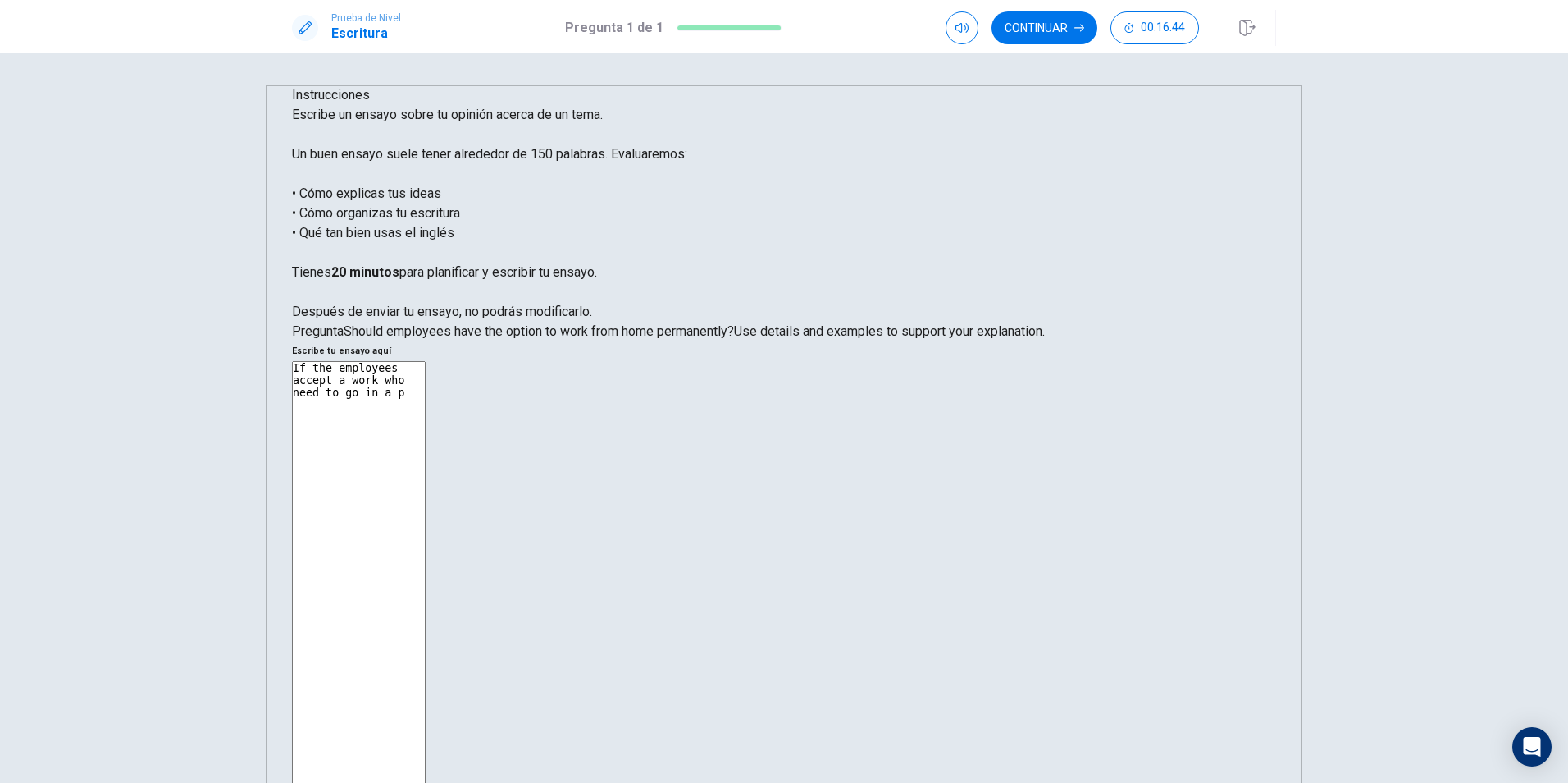
type textarea "If the employees accept a work who need to go in a pe"
type textarea "x"
type textarea "If the employees accept a work who need to go in a per"
type textarea "x"
type textarea "If the employees accept a work who need to go in a pers"
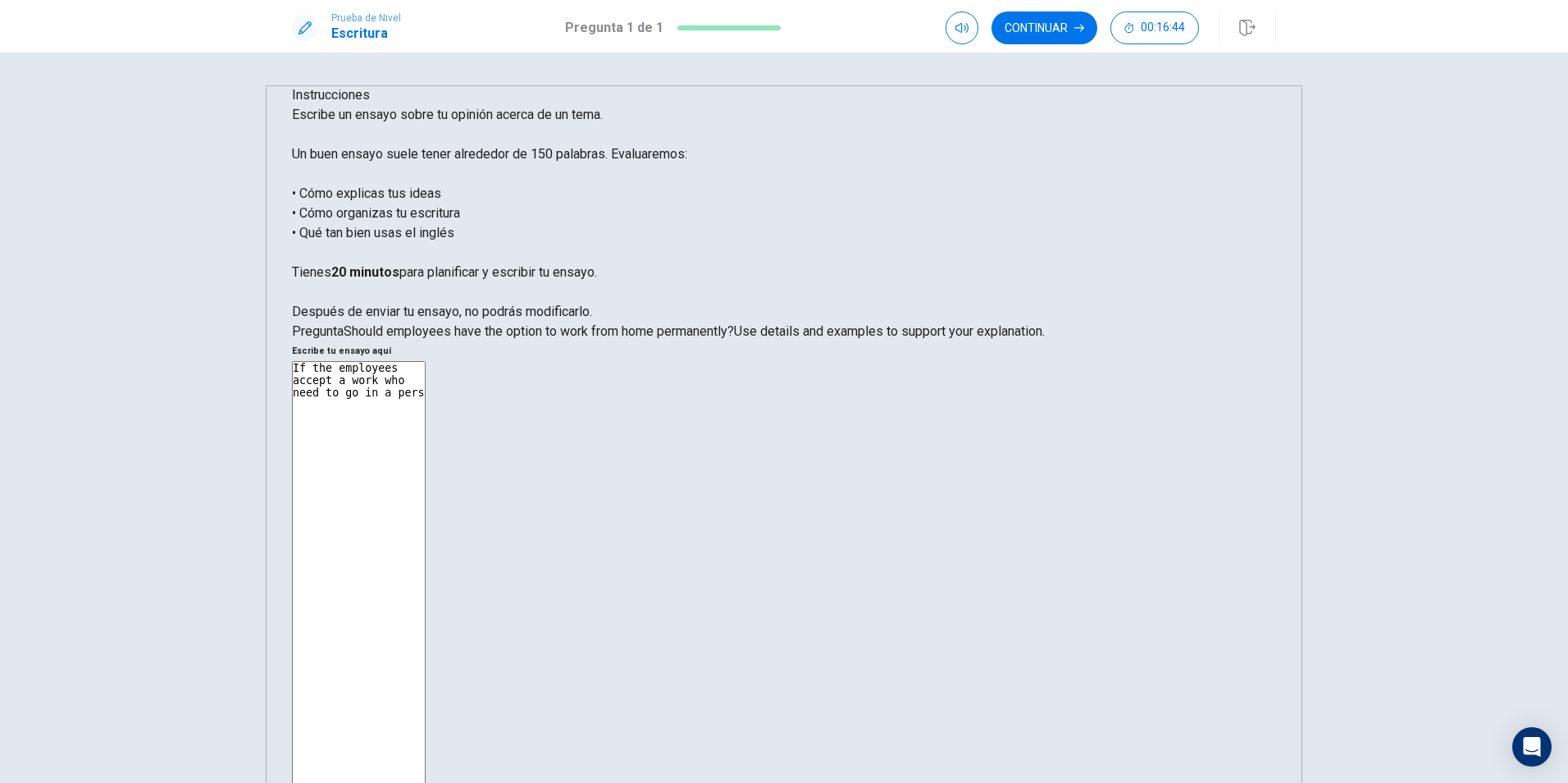
type textarea "x"
type textarea "If the employees accept a work who need to go in a perso"
type textarea "x"
type textarea "If the employees accept a work who need to go in a person"
type textarea "x"
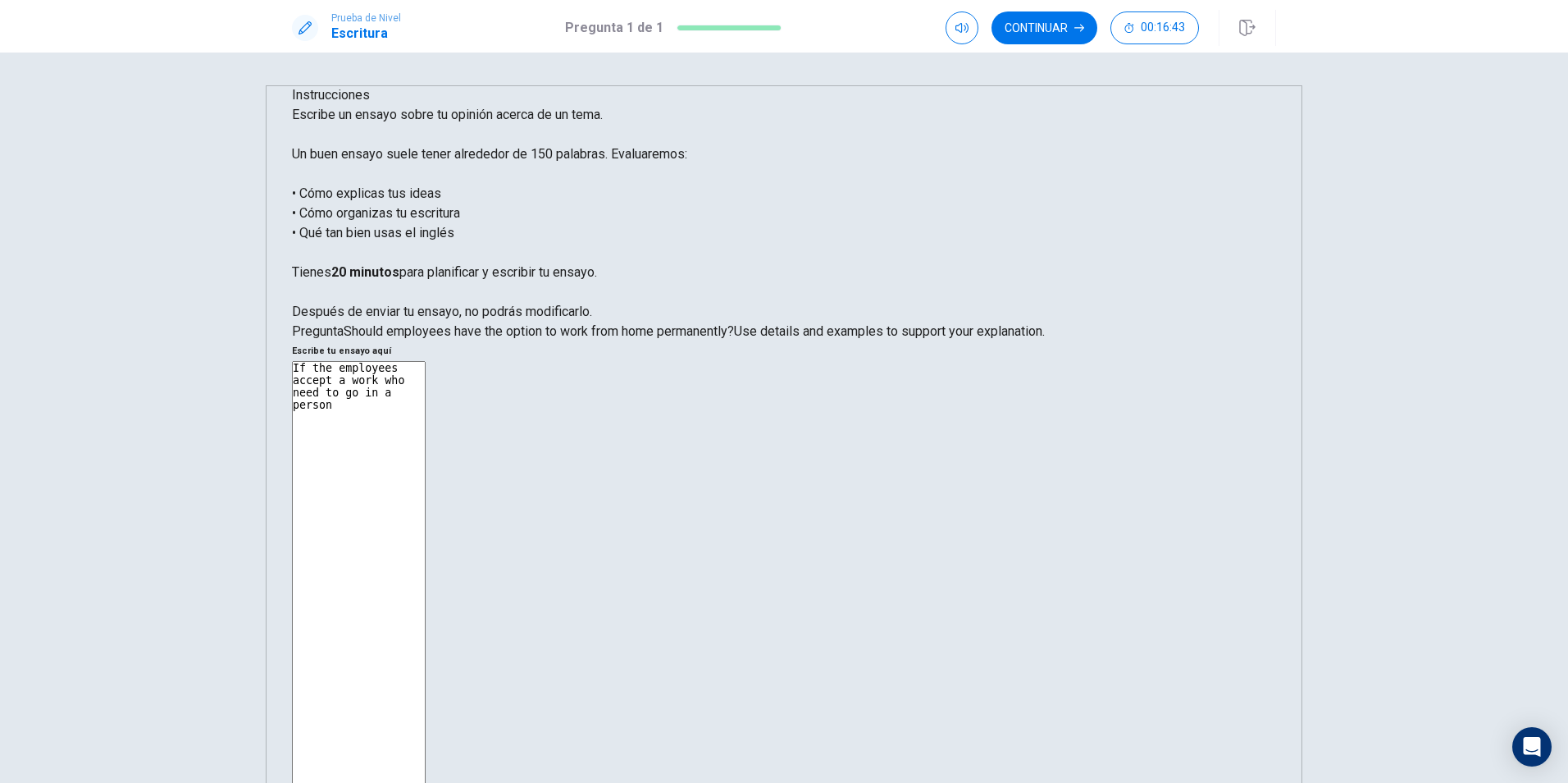
type textarea "If the employees accept a work who need to go in a person"
type textarea "x"
type textarea "If the employees accept a work who need to go in a person d"
type textarea "x"
type textarea "If the employees accept a work who need to go in a person da"
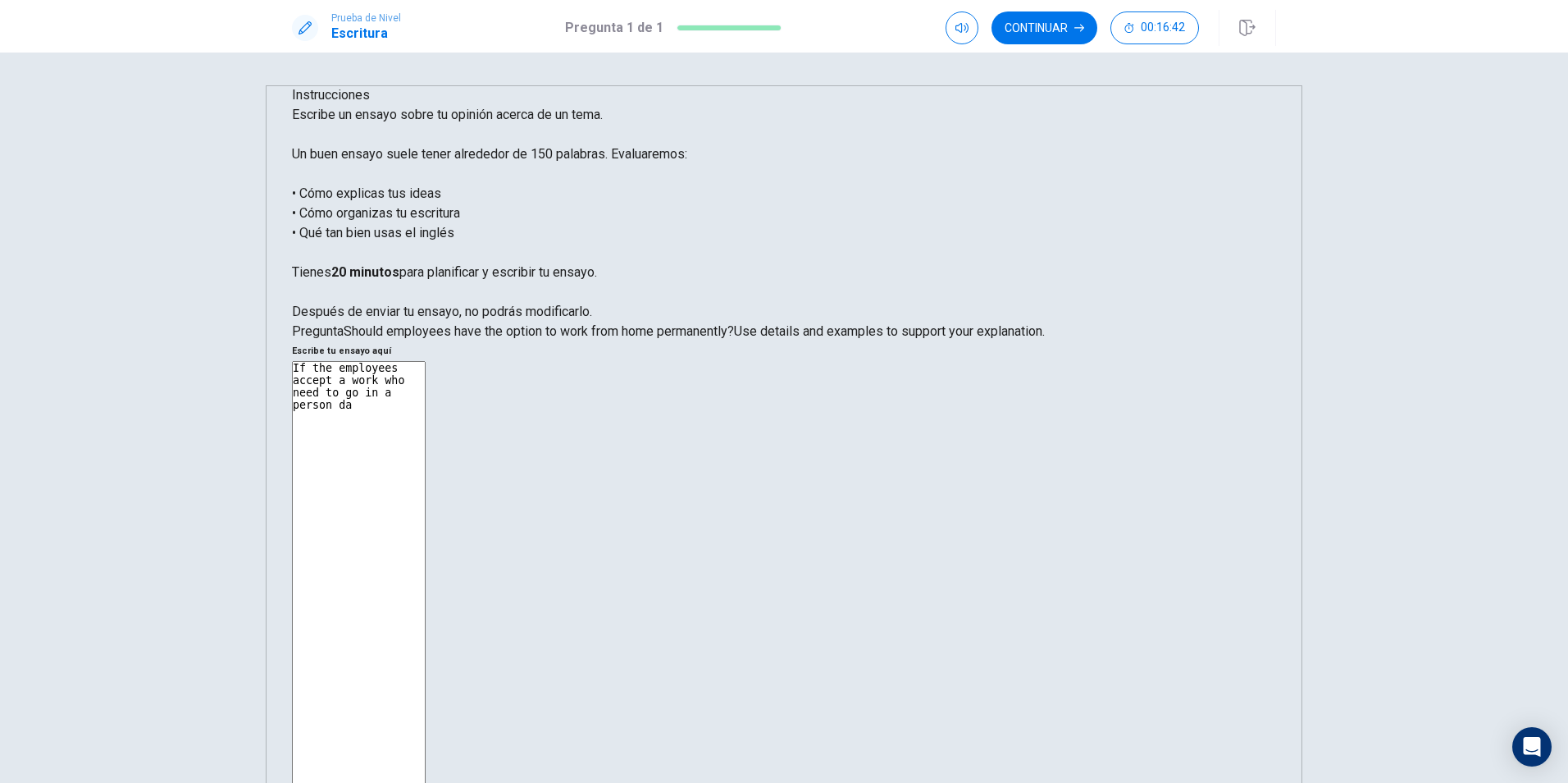
type textarea "x"
type textarea "If the employees accept a work who need to go in a person dai"
type textarea "x"
type textarea "If the employees accept a work who need to go in a person dail"
type textarea "x"
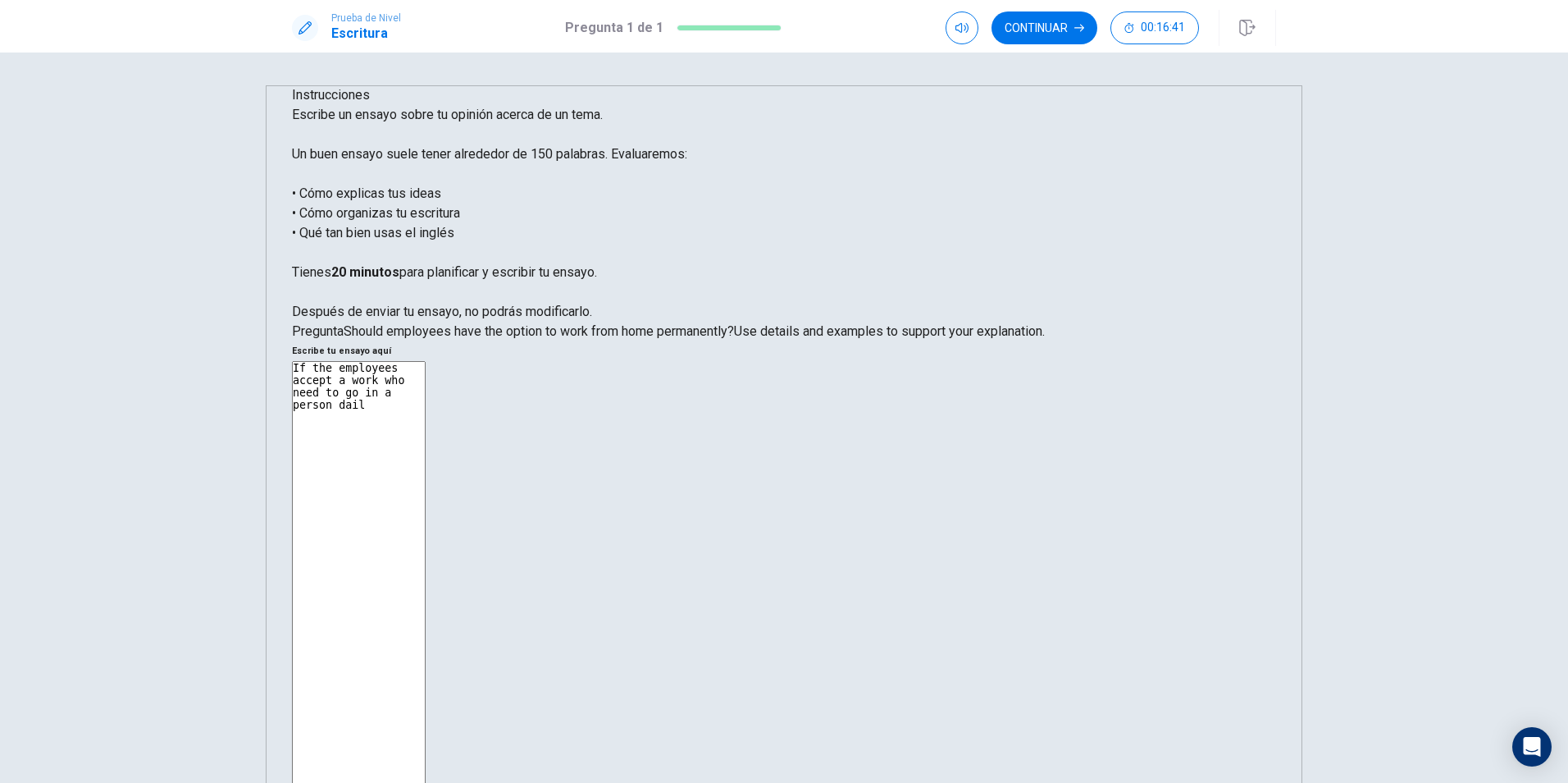
type textarea "If the employees accept a work who need to go in a person daily"
type textarea "x"
type textarea "If the employees accept a work who need to go in a person daily,"
type textarea "x"
type textarea "If the employees accept a work who need to go in a person daily,"
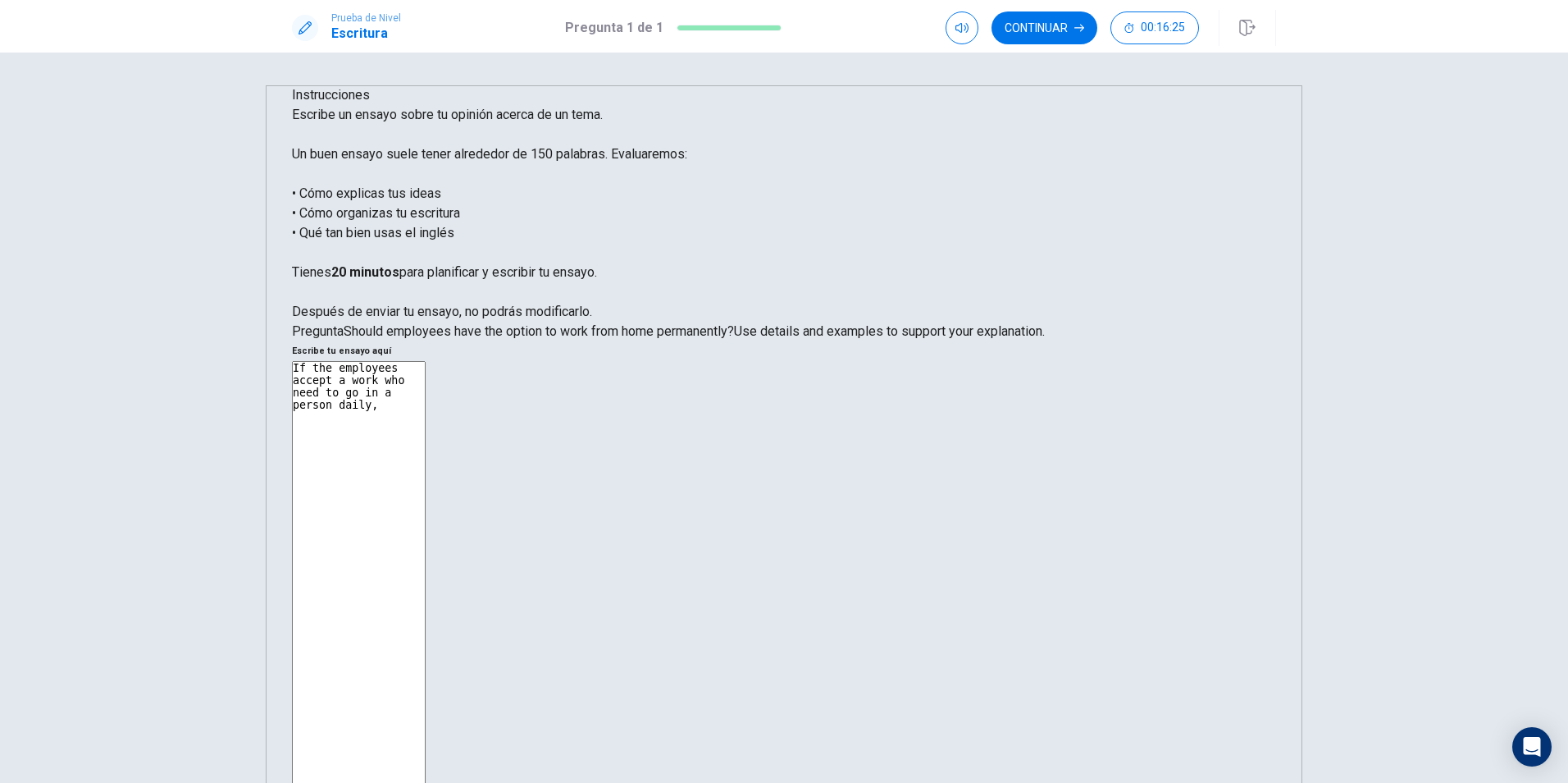
click at [426, 361] on textarea "If the employees accept a work who need to go in a person daily," at bounding box center [359, 609] width 133 height 495
type textarea "x"
type textarea "I f the employees accept a work who need to go in a person daily,"
type textarea "x"
type textarea "I tf the employees accept a work who need to go in a person daily,"
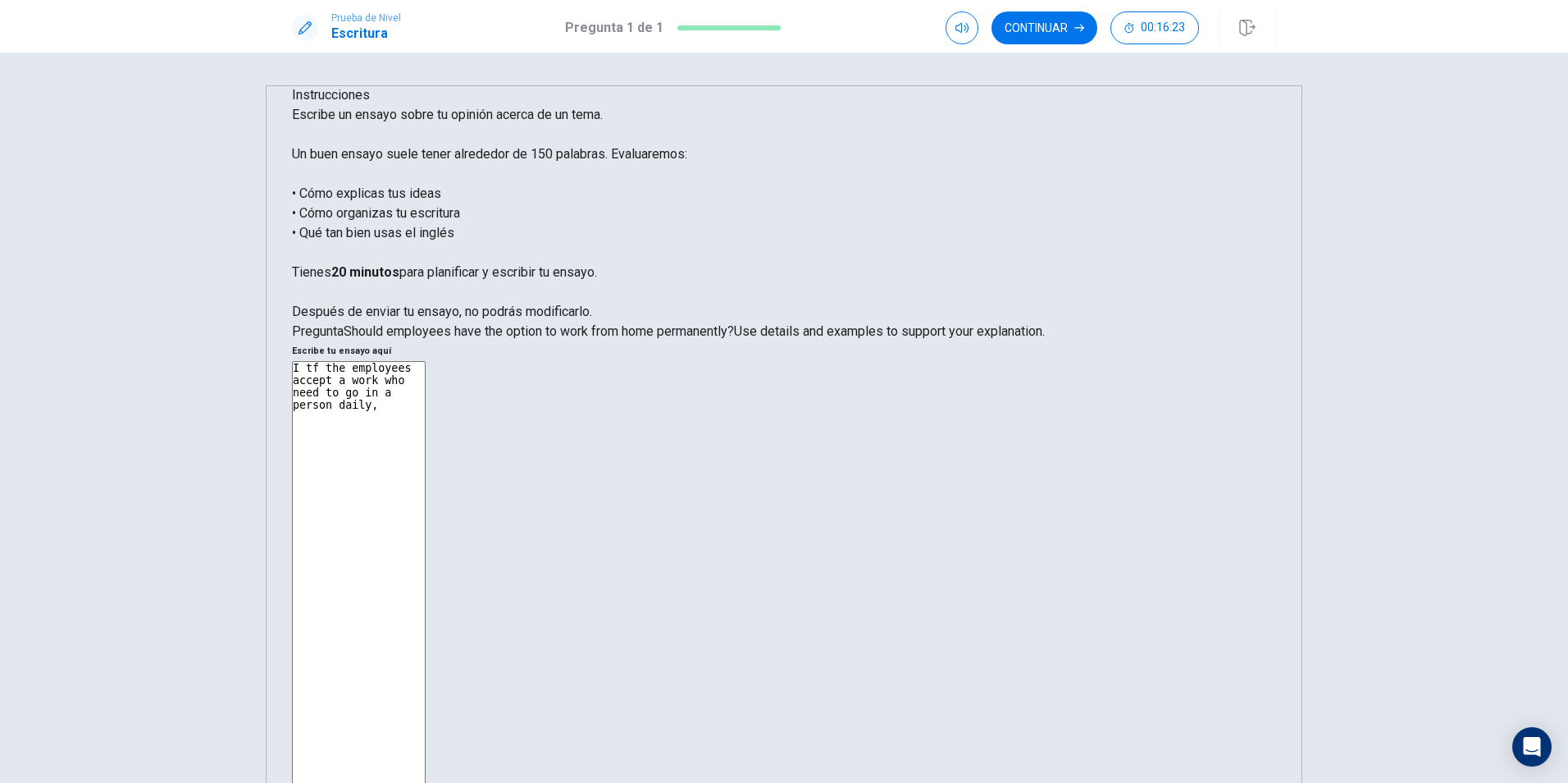
type textarea "x"
type textarea "I thf the employees accept a work who need to go in a person daily,"
type textarea "x"
type textarea "I thif the employees accept a work who need to go in a person daily,"
type textarea "x"
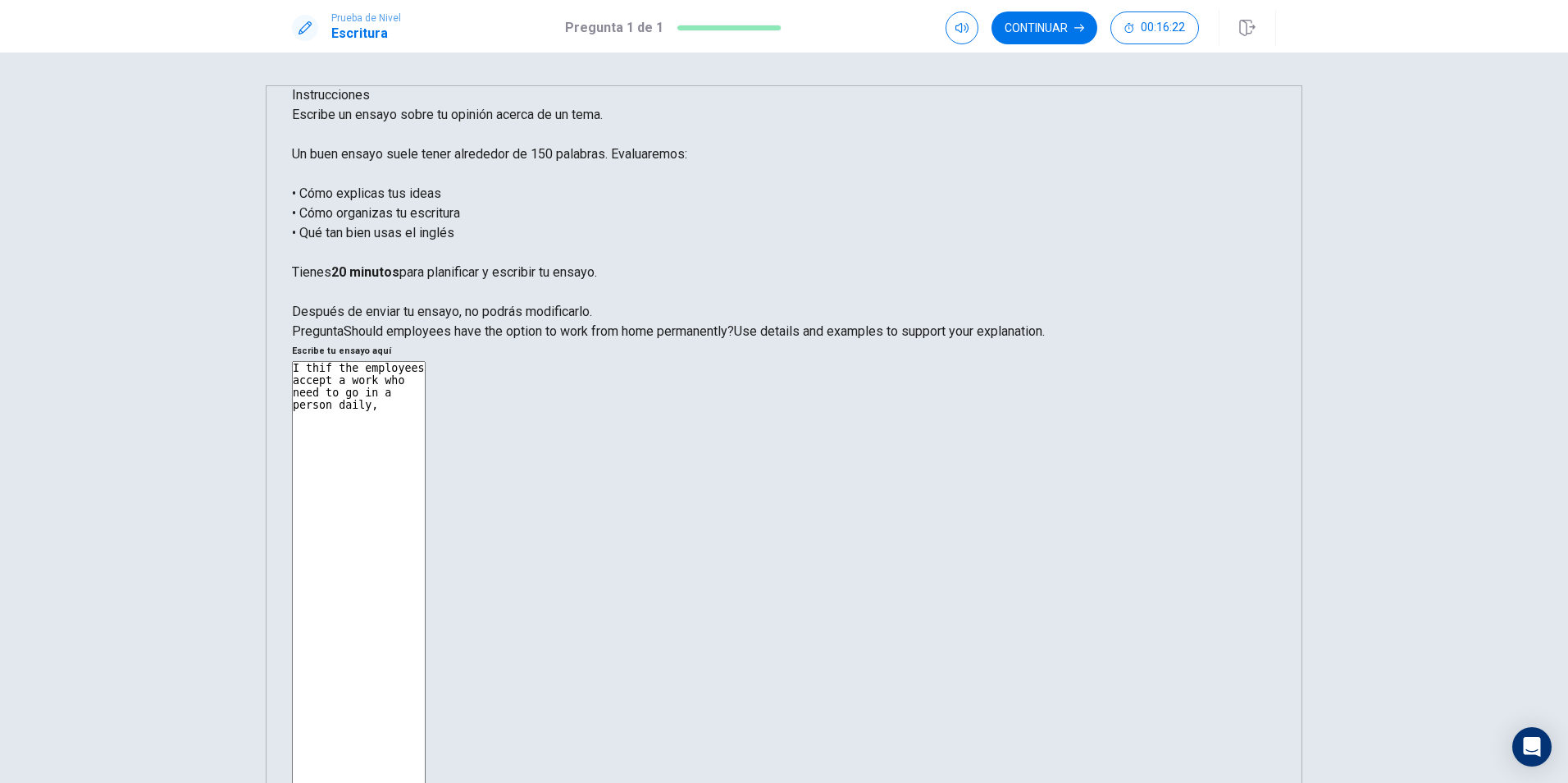
type textarea "I thinf the employees accept a work who need to go in a person daily,"
type textarea "x"
type textarea "I thinkf the employees accept a work who need to go in a person daily,"
type textarea "x"
type textarea "I think f the employees accept a work who need to go in a person daily,"
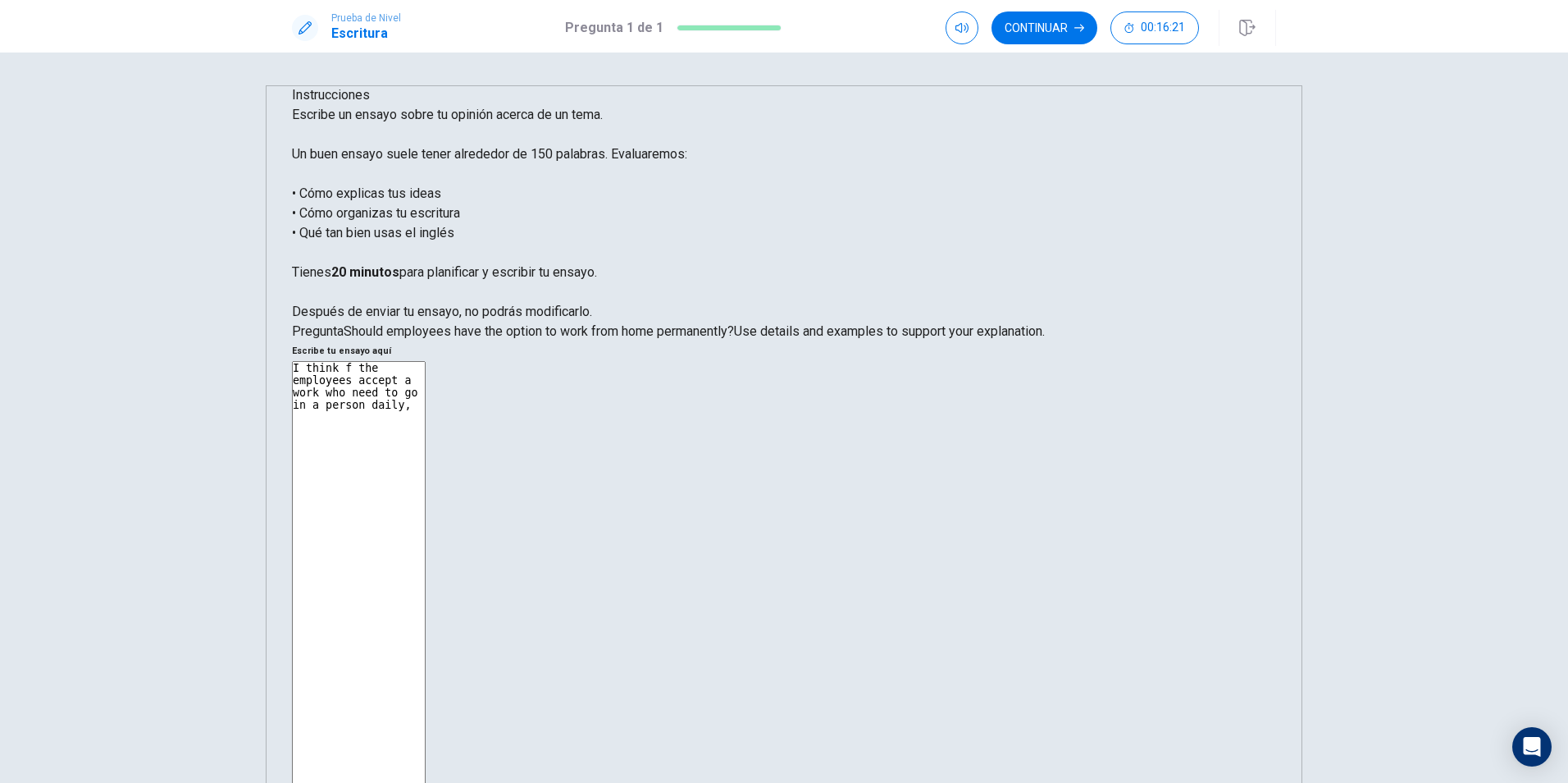
type textarea "x"
type textarea "I think if the employees accept a work who need to go in a person daily,"
click at [426, 361] on textarea "I think if the employees accept a work who need to go in a person daily," at bounding box center [359, 609] width 133 height 495
type textarea "x"
type textarea "I think if the employees accept a work who need to go in a person daily, h"
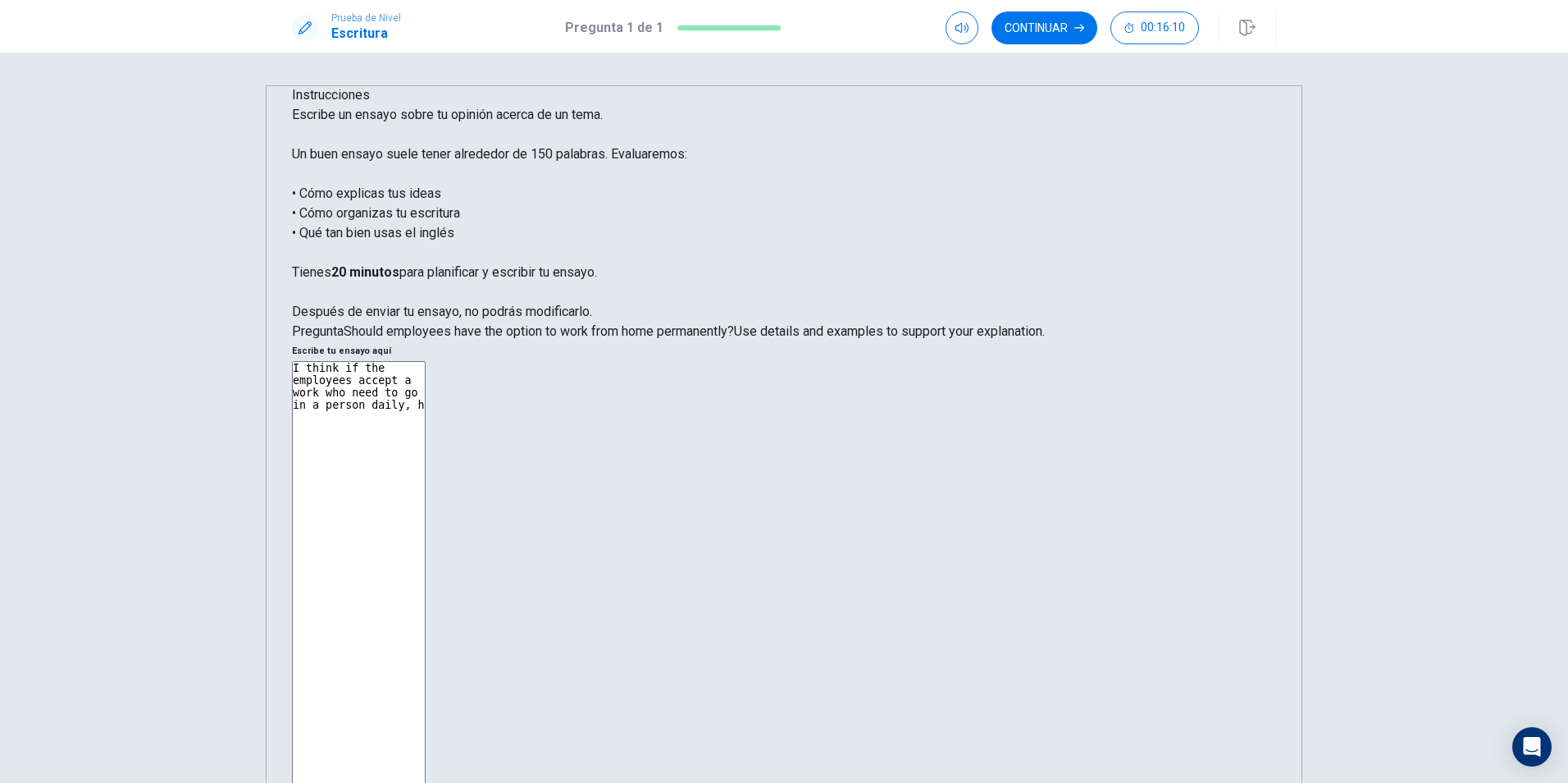
type textarea "x"
type textarea "I think if the employees accept a work who need to go in a person daily, he"
type textarea "x"
type textarea "I think if the employees accept a work who need to go in a person daily, he"
type textarea "x"
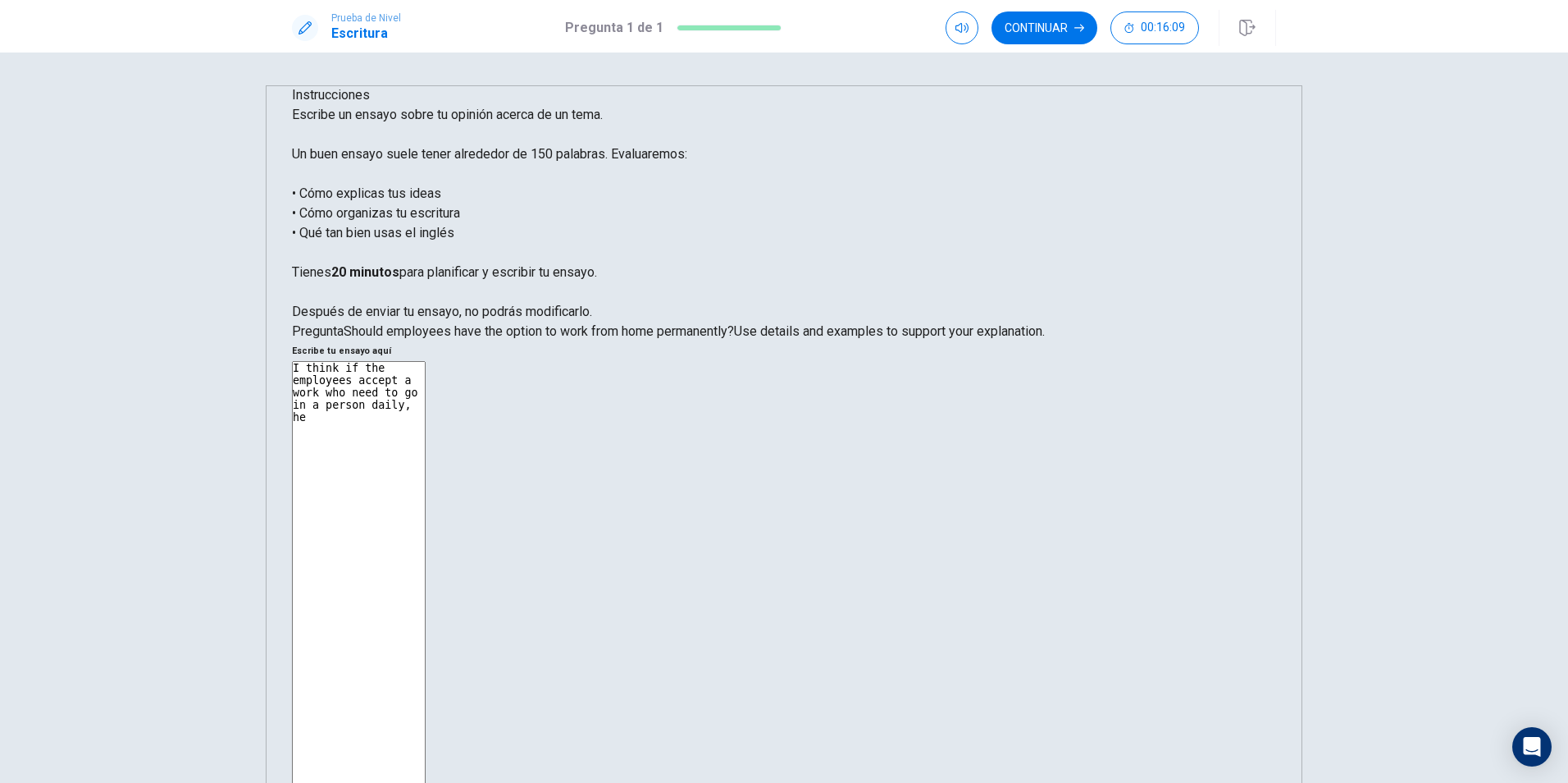
type textarea "I think if the employees accept a work who need to go in a person daily, he n"
type textarea "x"
type textarea "I think if the employees accept a work who need to go in a person daily, he ne"
type textarea "x"
click at [426, 361] on textarea "I think if the employees accept a work who need to go in a person daily, need t…" at bounding box center [359, 609] width 133 height 495
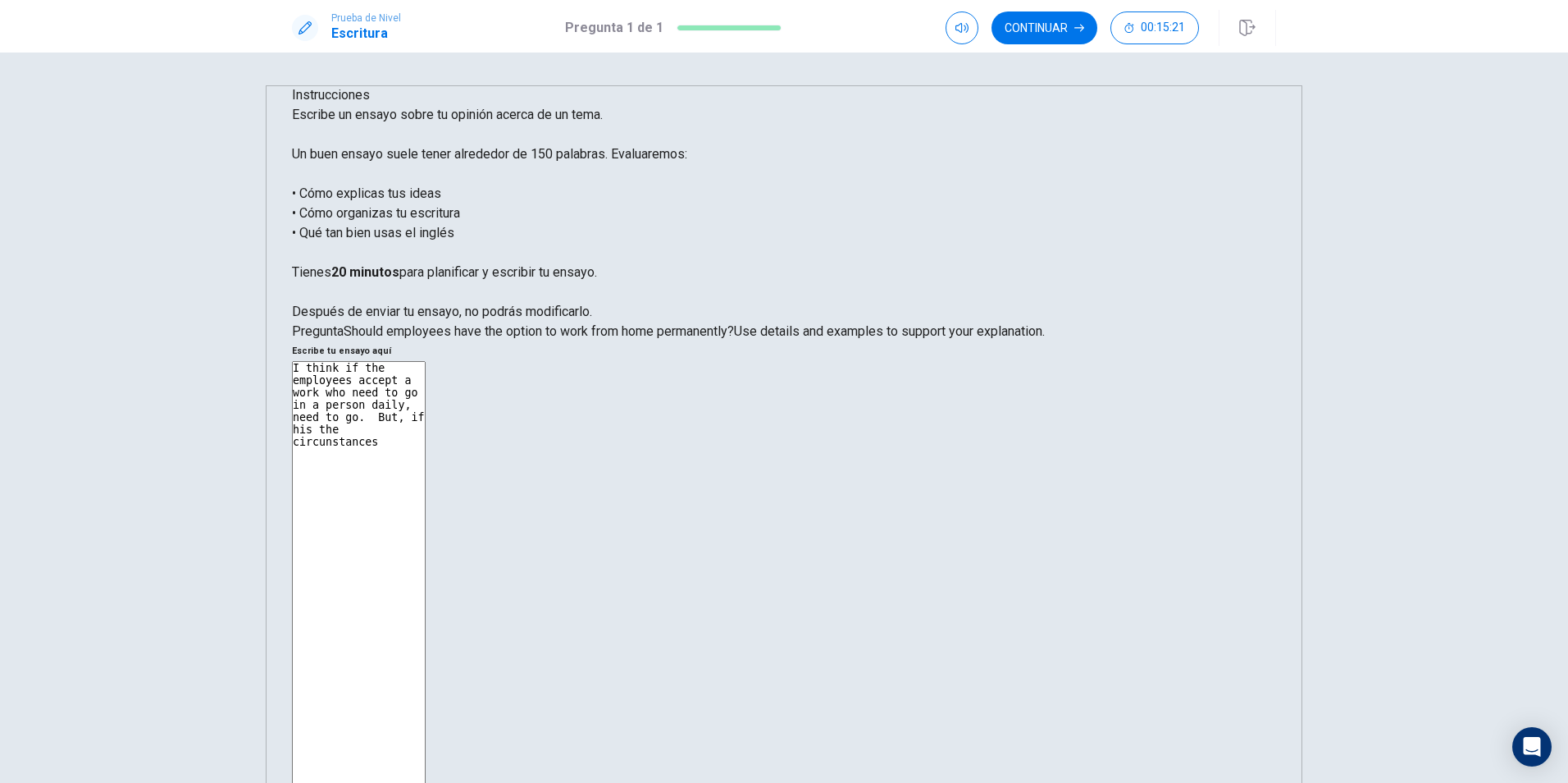
click at [426, 361] on textarea "I think if the employees accept a work who need to go in a person daily, need t…" at bounding box center [359, 609] width 133 height 495
drag, startPoint x: 929, startPoint y: 184, endPoint x: 966, endPoint y: 203, distance: 41.6
click at [426, 361] on textarea "I think if the employees accept a work who need to go in a person daily, need t…" at bounding box center [359, 609] width 133 height 495
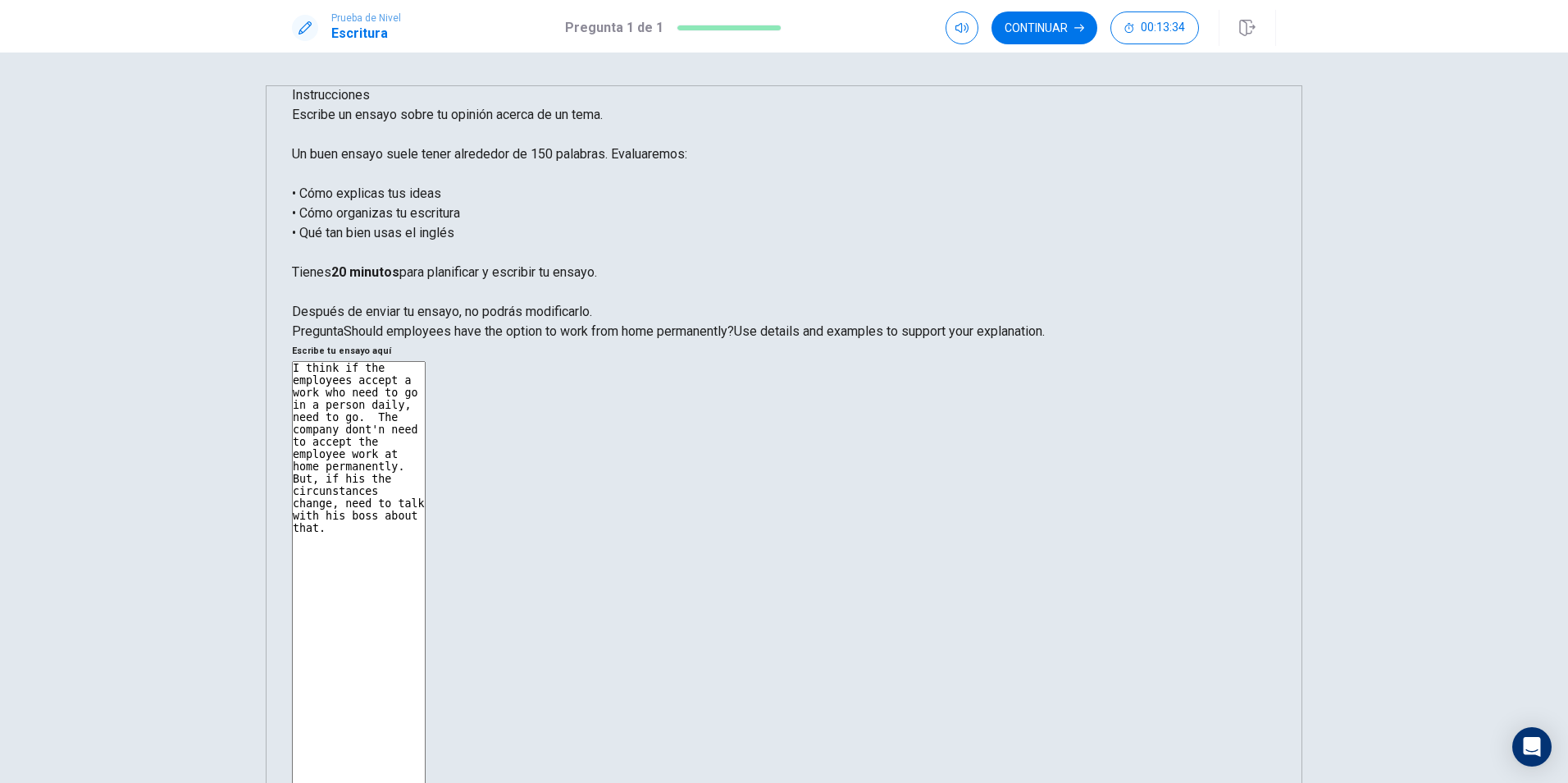
click at [426, 361] on textarea "I think if the employees accept a work who need to go in a person daily, need t…" at bounding box center [359, 609] width 133 height 495
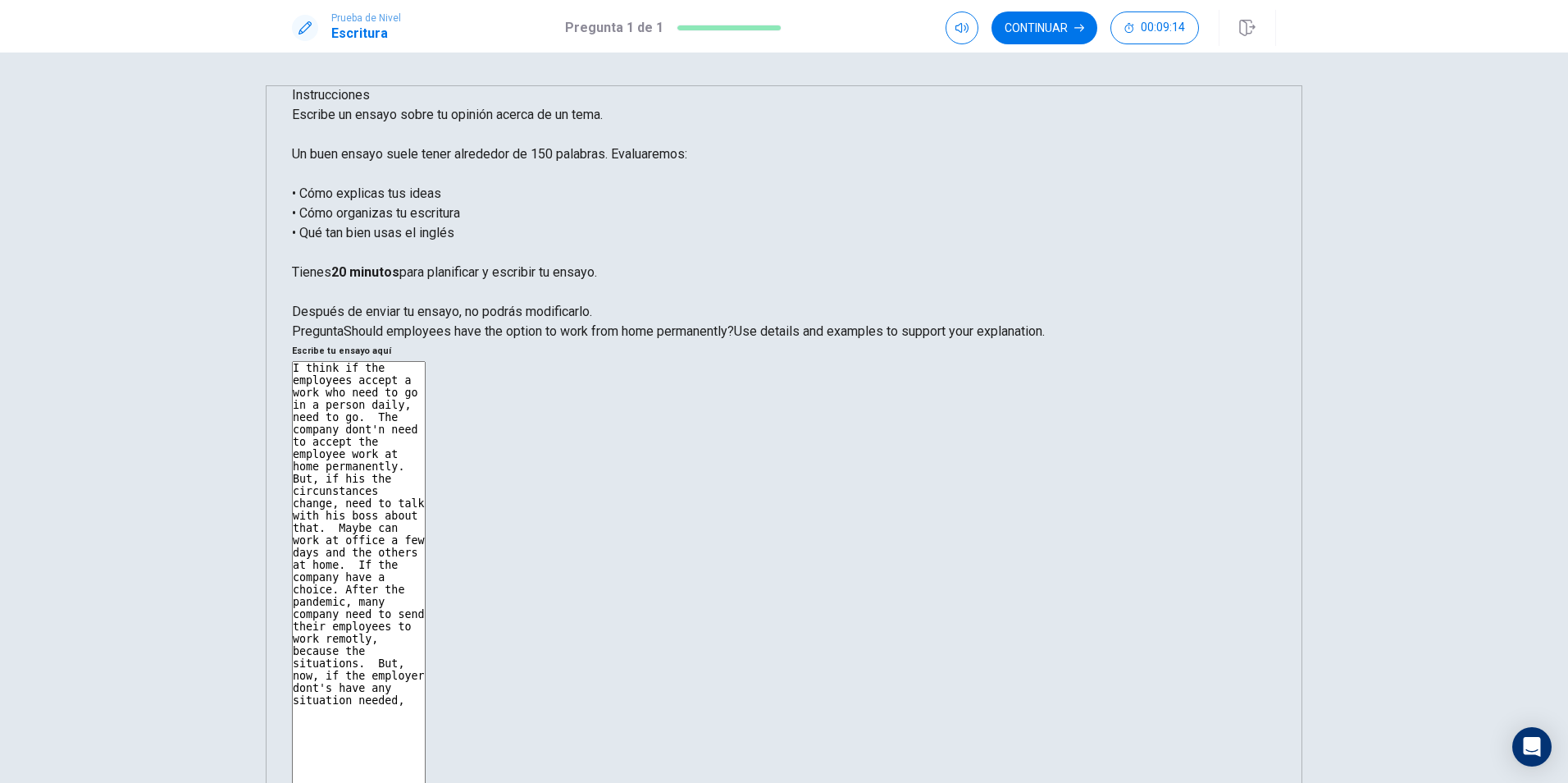
drag, startPoint x: 1192, startPoint y: 281, endPoint x: 1191, endPoint y: 309, distance: 28.0
click at [426, 361] on textarea "I think if the employees accept a work who need to go in a person daily, need t…" at bounding box center [359, 609] width 133 height 495
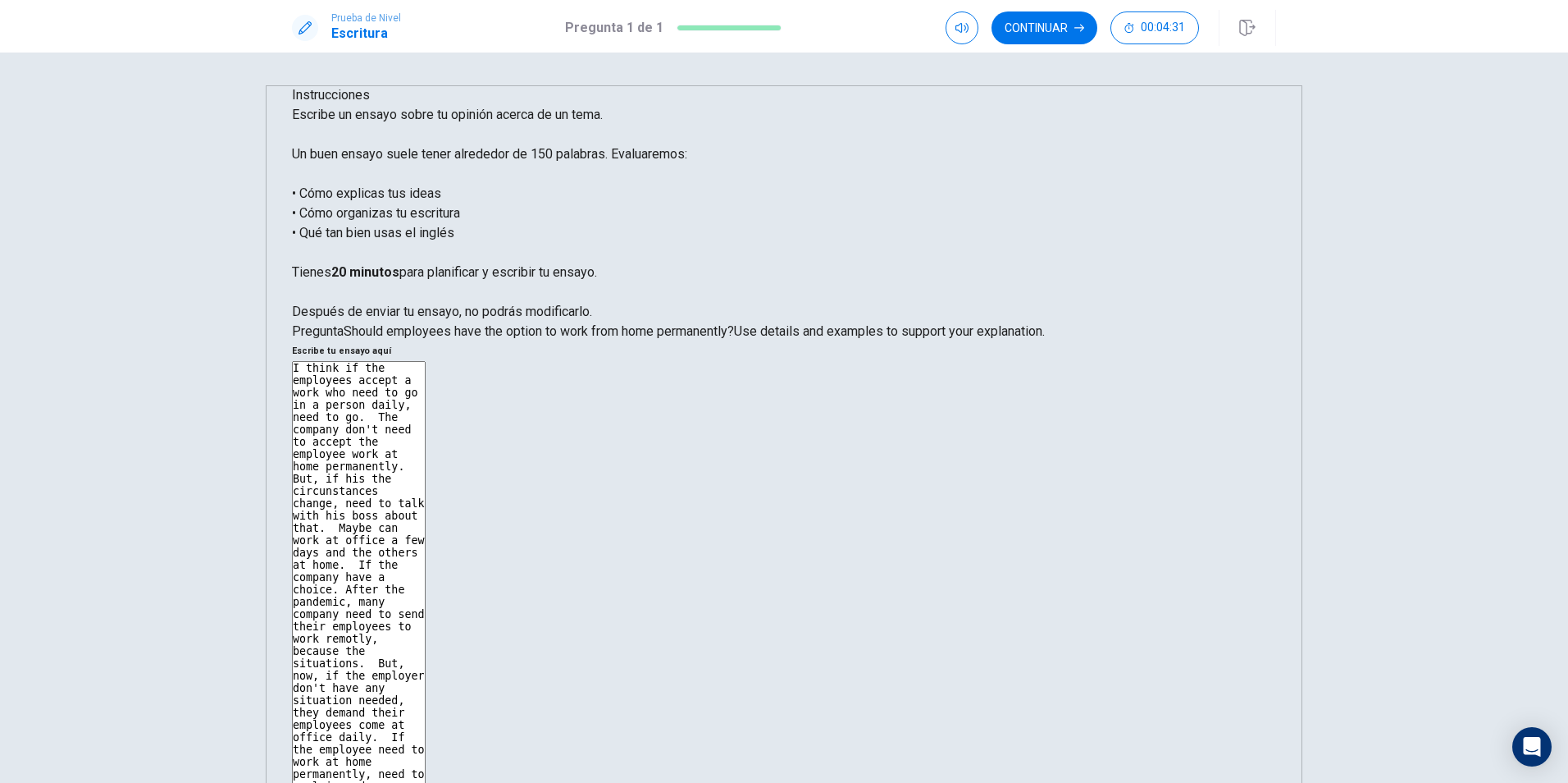
click at [426, 361] on textarea "I think if the employees accept a work who need to go in a person daily, need t…" at bounding box center [359, 609] width 133 height 495
click at [426, 412] on textarea "I think if the employees accept a work who need to go in a person daily, need t…" at bounding box center [359, 609] width 133 height 495
click at [426, 429] on textarea "I think if the employees accept a work who need to go in a person daily, need t…" at bounding box center [359, 609] width 133 height 495
click at [426, 426] on textarea "I think if the employees accept a work who need to go in a person daily, need t…" at bounding box center [359, 609] width 133 height 495
click at [426, 361] on textarea "I think if the employees accept a work who need to go in a person daily, need t…" at bounding box center [359, 609] width 133 height 495
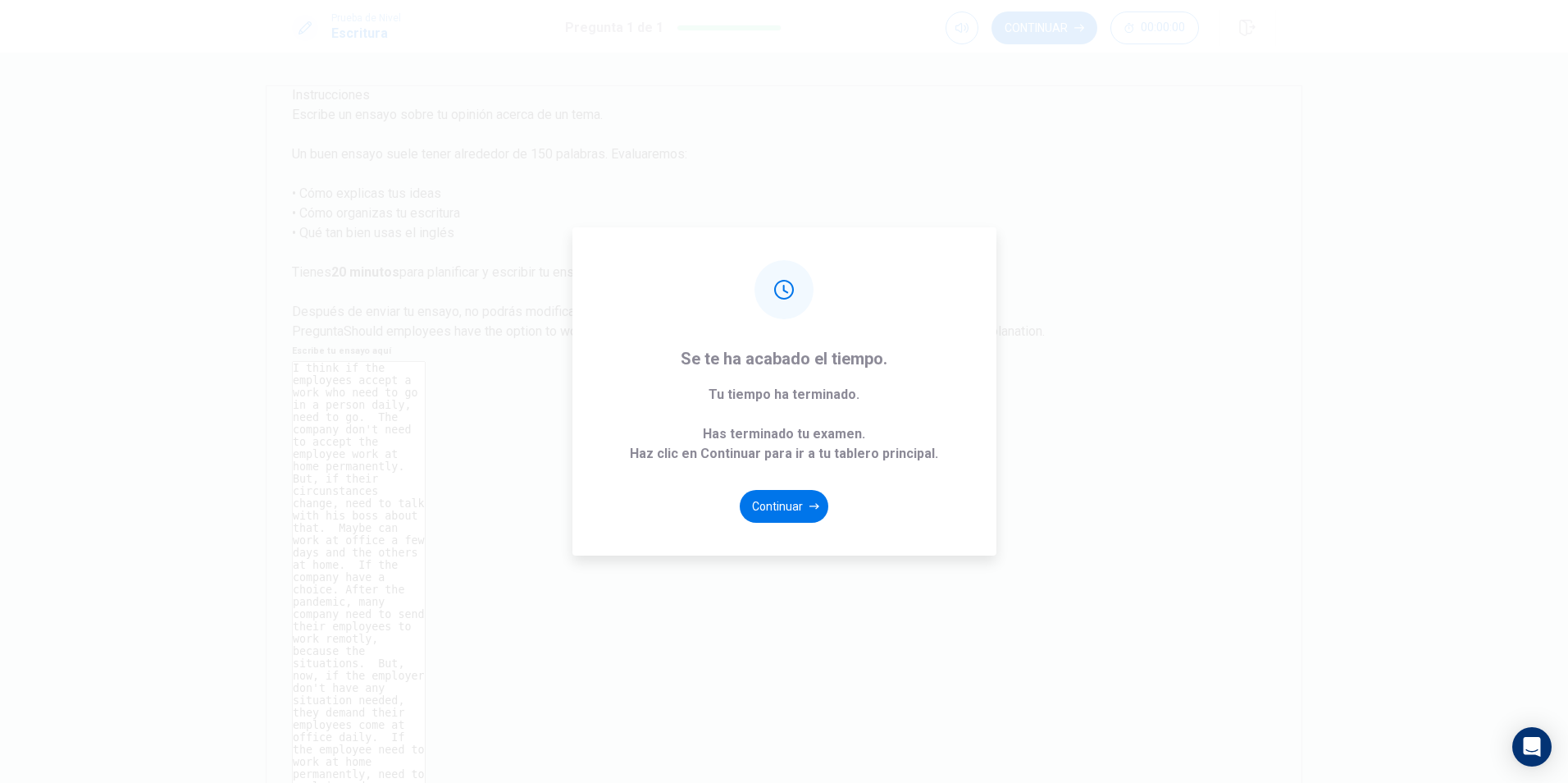
click at [1125, 449] on div "Se te ha acabado el tiempo. Tu tiempo ha terminado. Has terminado tu examen. Ha…" at bounding box center [784, 392] width 1568 height 783
click at [792, 505] on button "Continuar" at bounding box center [784, 506] width 89 height 32
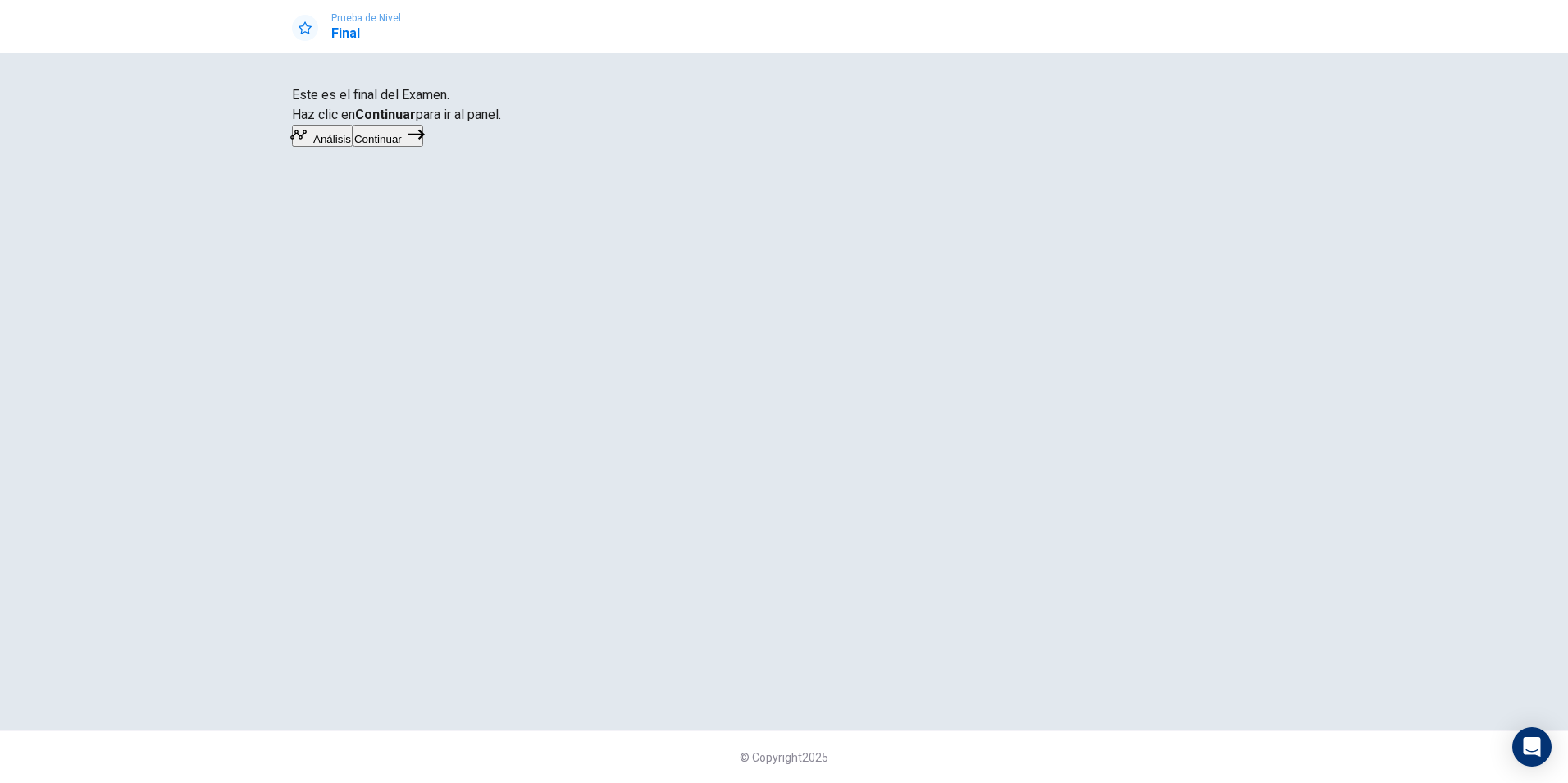
click at [352, 147] on button "Análisis" at bounding box center [323, 135] width 61 height 22
